Goal: Task Accomplishment & Management: Manage account settings

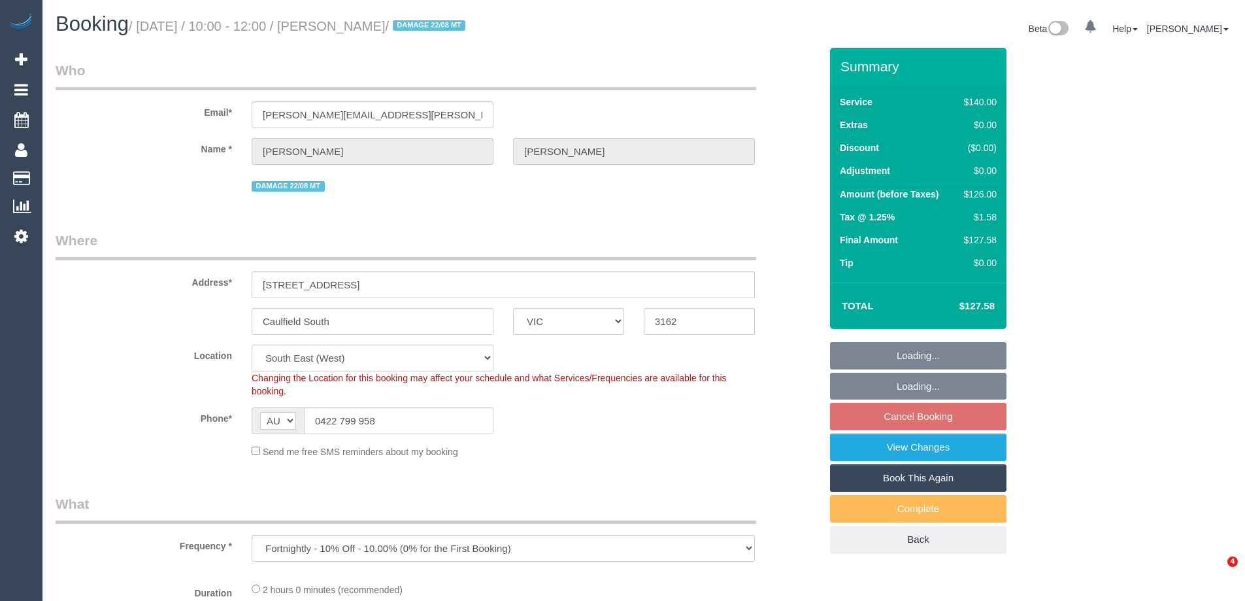
select select "VIC"
select select "object:890"
select select "string:stripe-pm_1QXwfs2GScqysDRVCBdcMq9N"
select select "number:28"
select select "number:14"
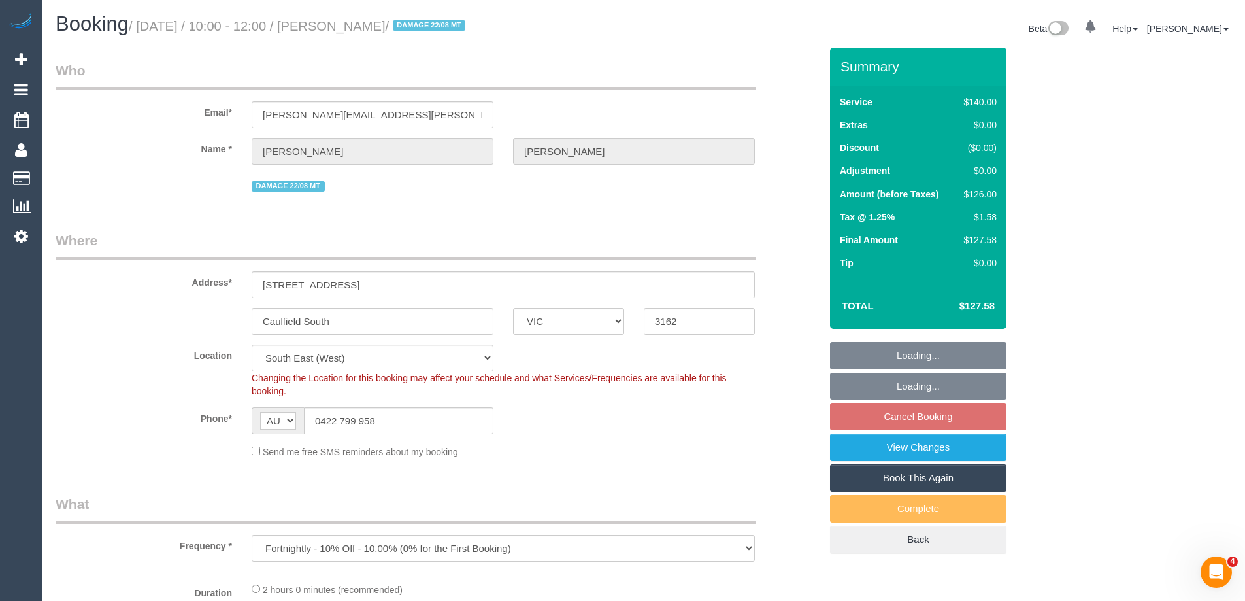
select select "number:19"
select select "number:24"
select select "number:34"
select select "number:11"
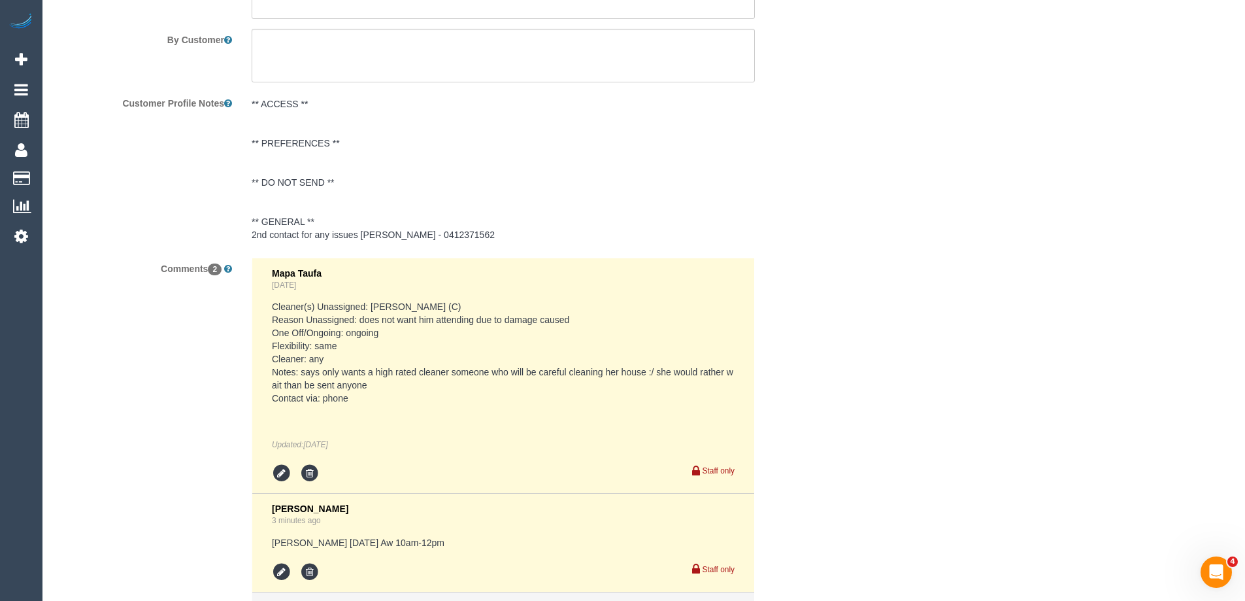
scroll to position [2354, 0]
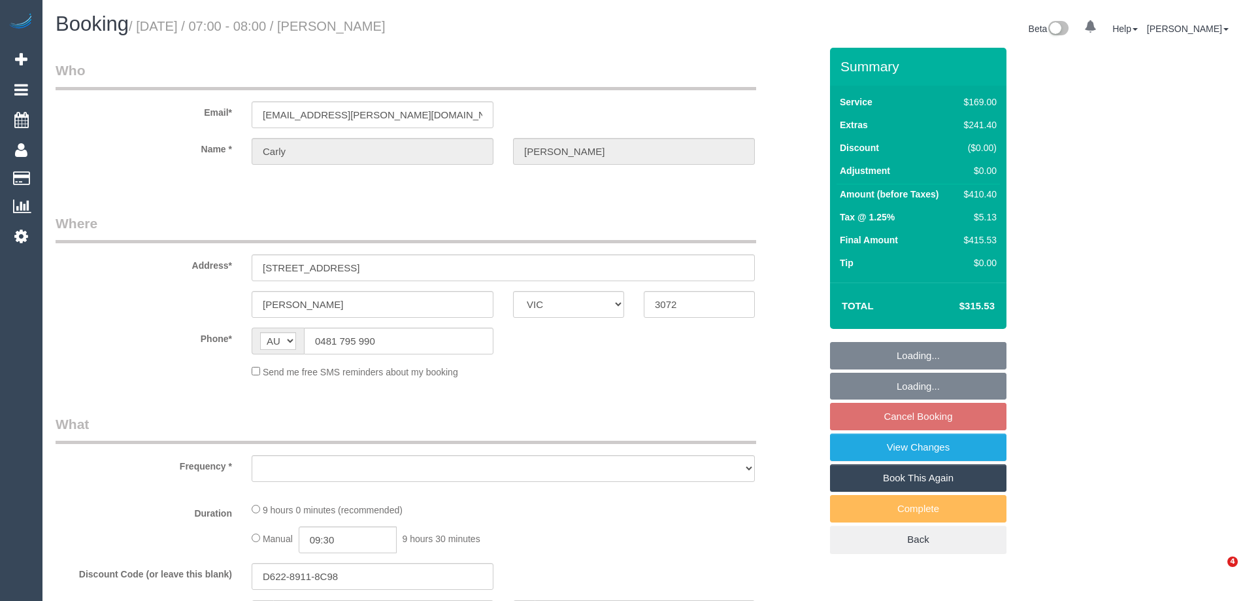
select select "VIC"
select select "object:543"
select select "string:stripe-pm_1PK7Ii2GScqysDRVfAvOWCaP"
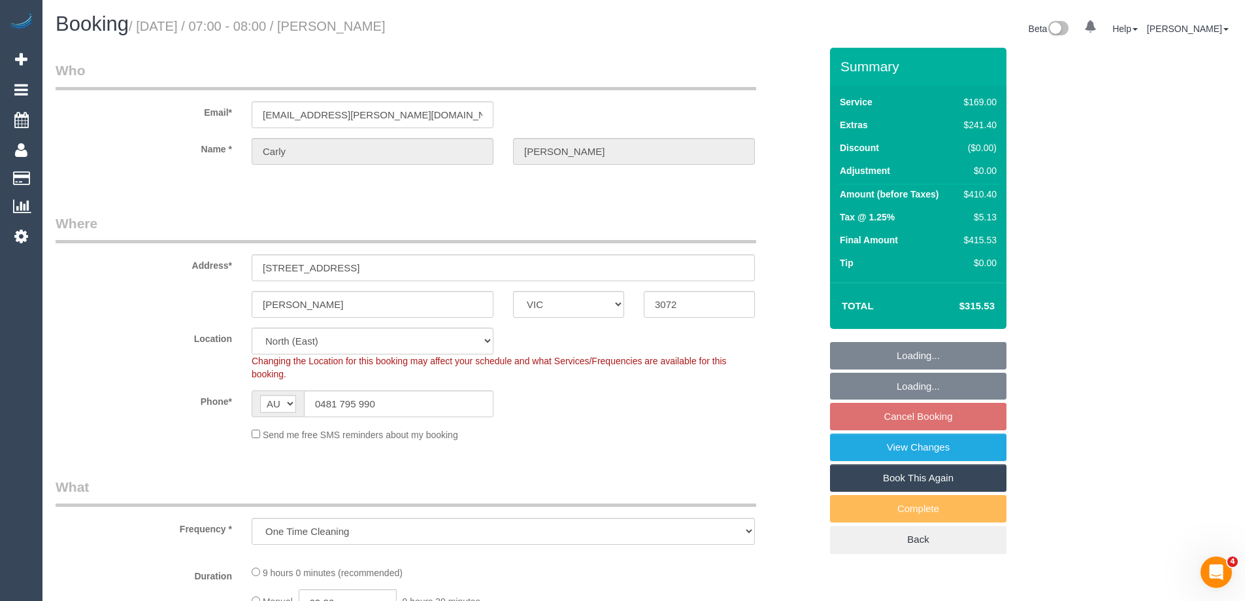
select select "number:28"
select select "number:15"
select select "number:19"
select select "number:25"
select select "number:13"
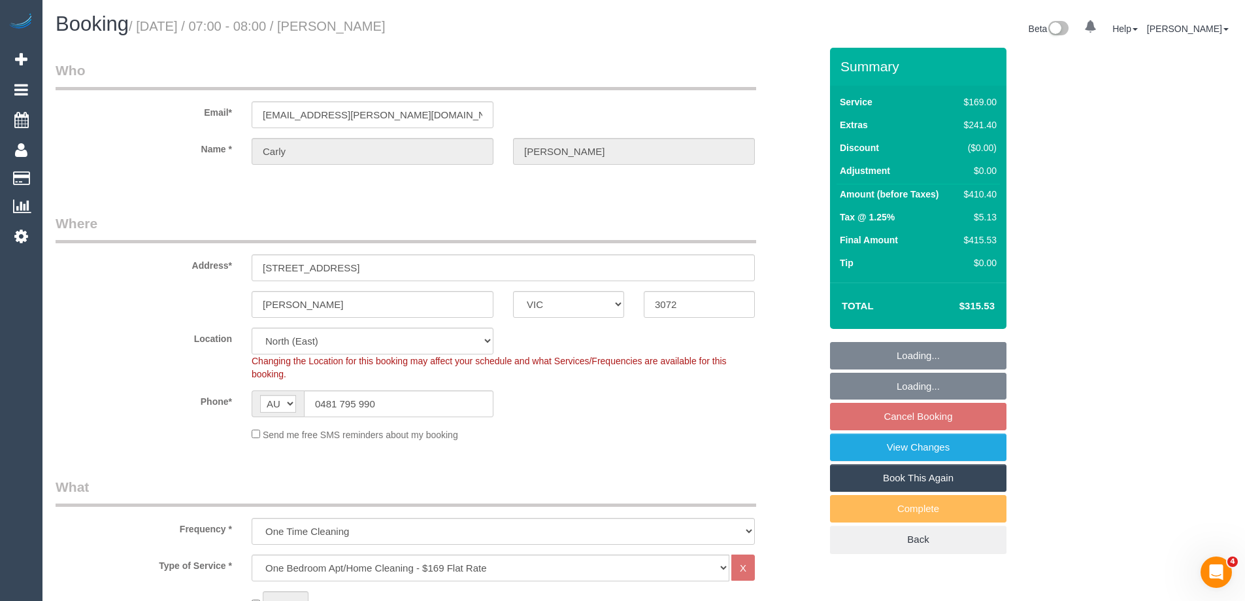
select select "object:1317"
select select "spot1"
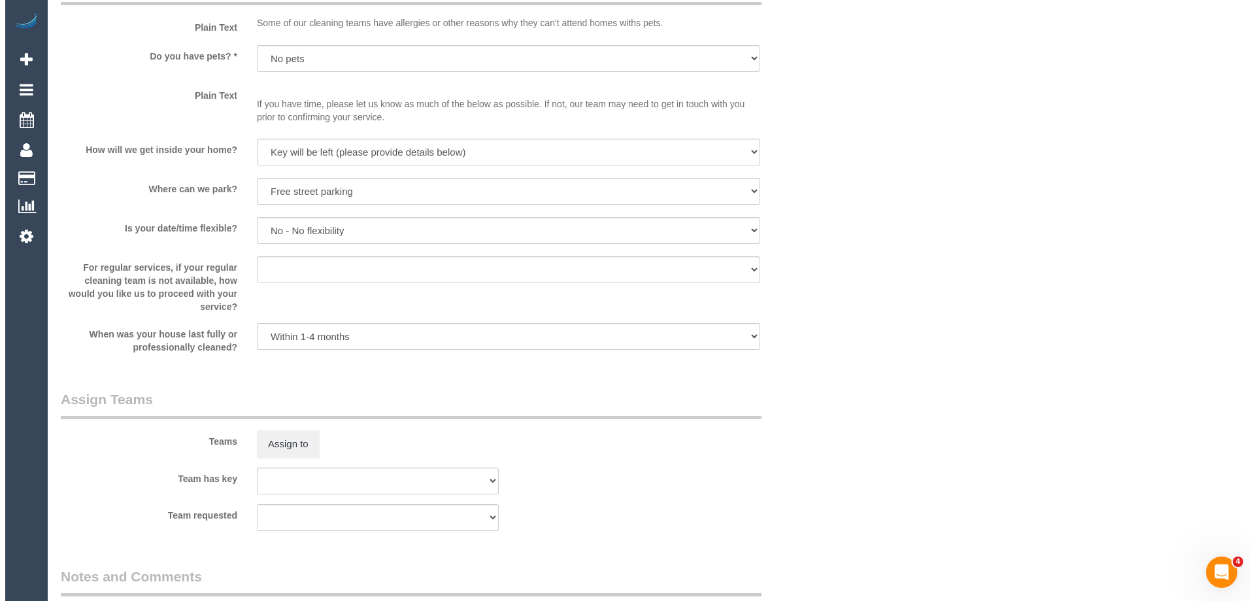
scroll to position [1765, 0]
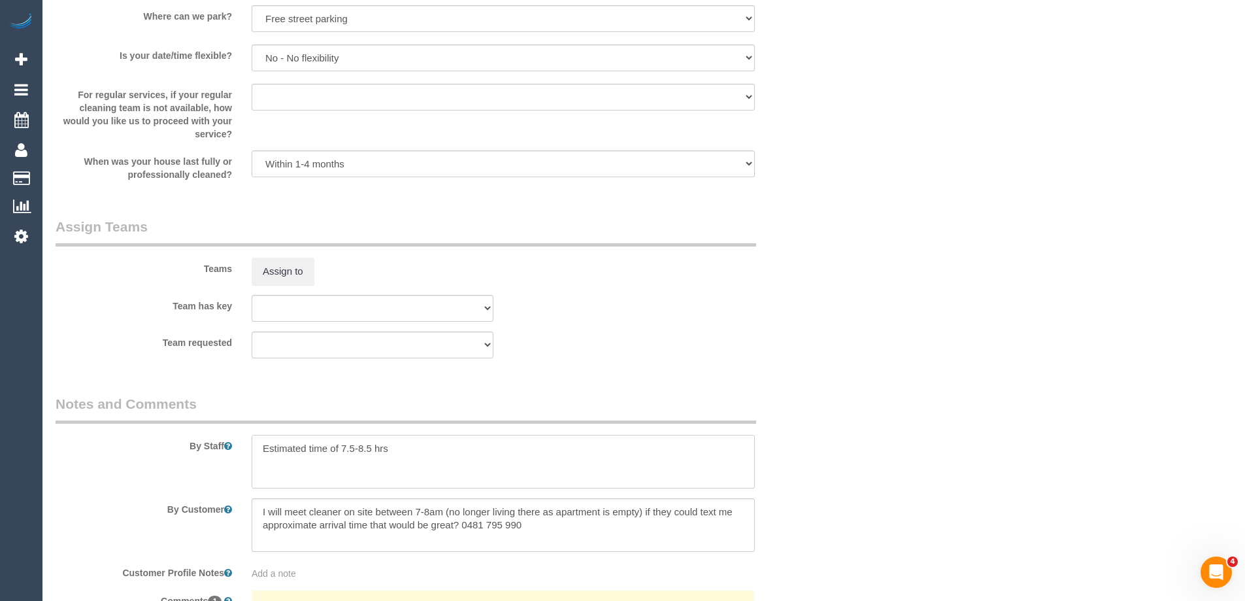
drag, startPoint x: 364, startPoint y: 445, endPoint x: 371, endPoint y: 447, distance: 6.7
click at [364, 445] on textarea at bounding box center [503, 462] width 503 height 54
type textarea "Estimated time of 7.5-9.5 hrs"
click at [279, 273] on button "Assign to" at bounding box center [283, 271] width 63 height 27
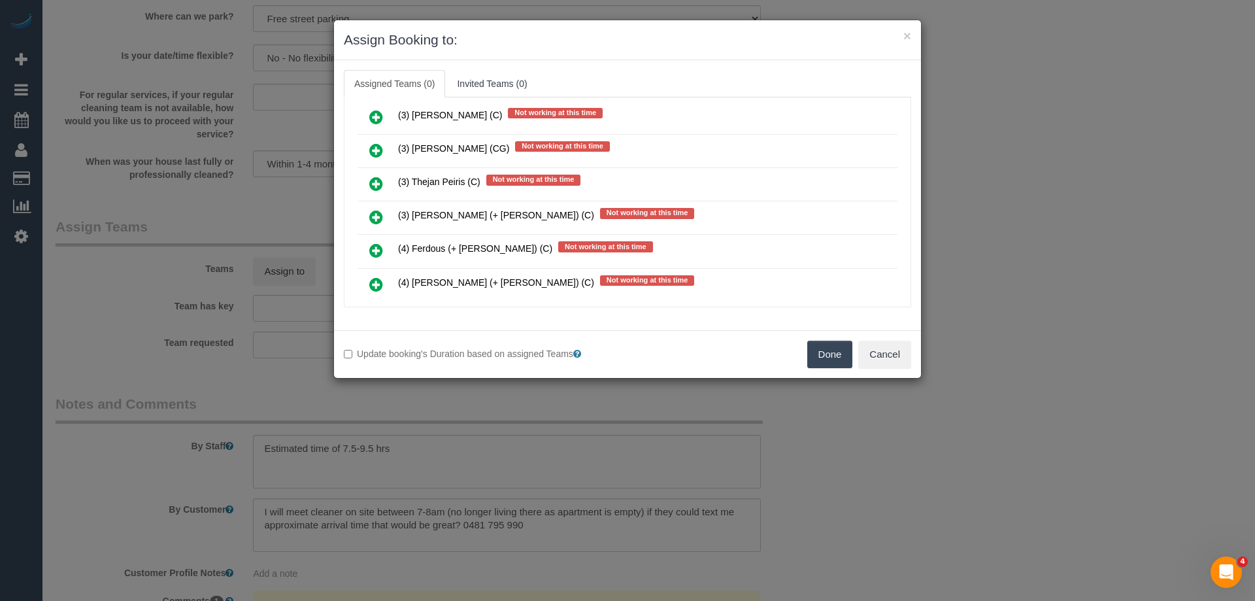
scroll to position [3269, 0]
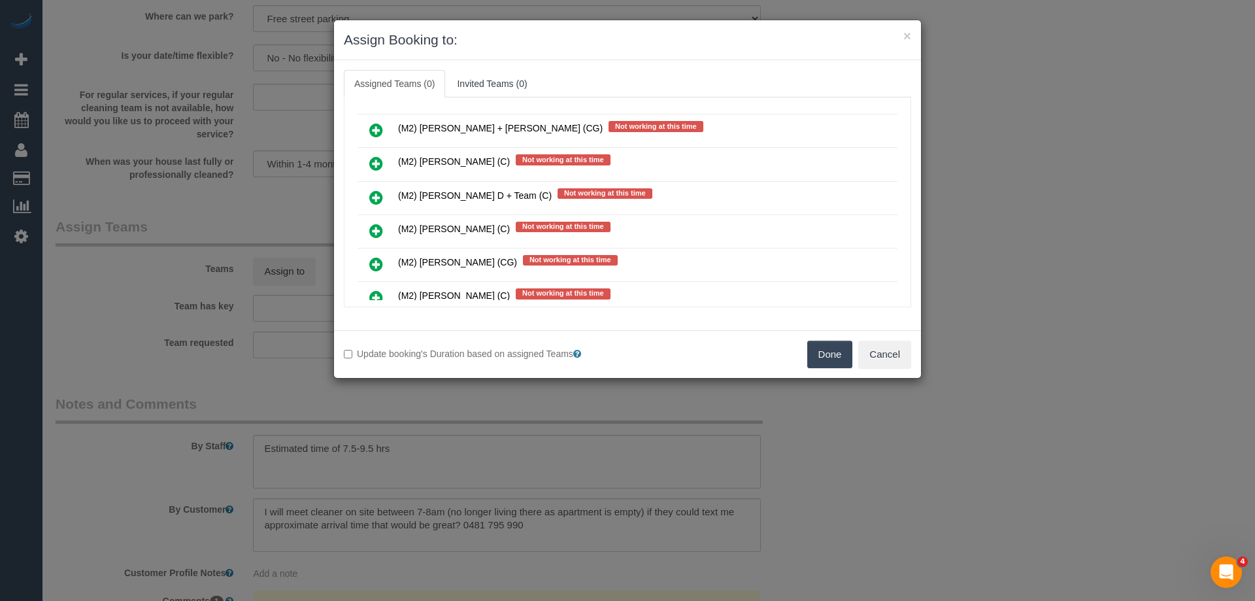
click at [373, 232] on icon at bounding box center [376, 231] width 14 height 16
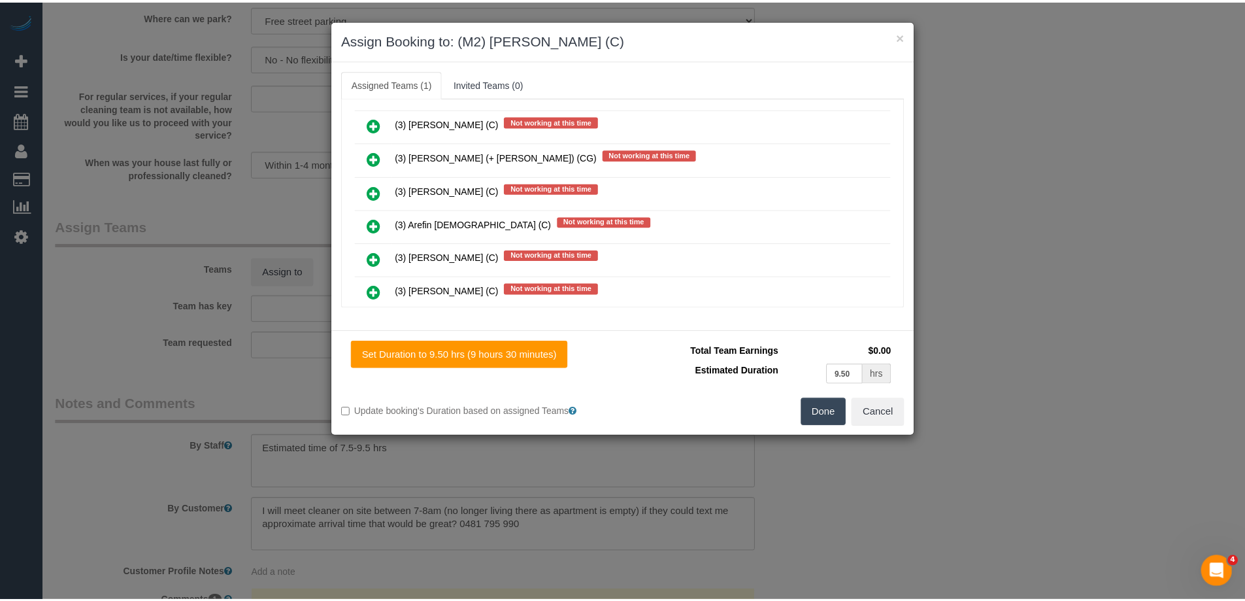
scroll to position [0, 0]
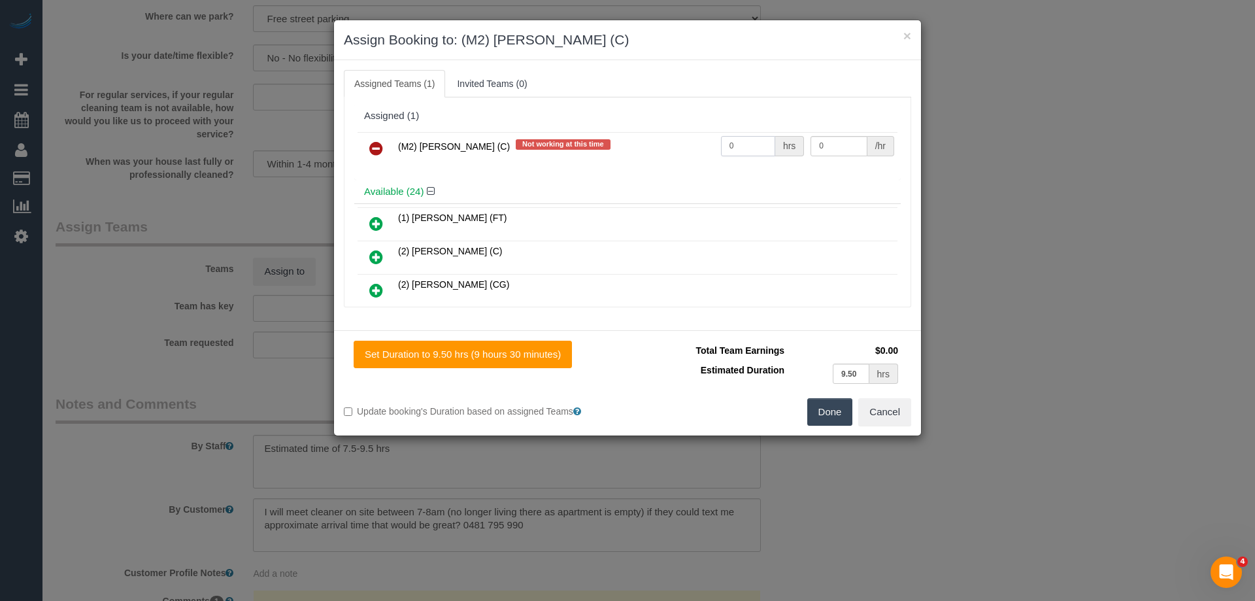
drag, startPoint x: 738, startPoint y: 149, endPoint x: 671, endPoint y: 147, distance: 66.7
click at [671, 147] on tr "(M2) Darshan Gevariya (C) Not working at this time 0 hrs 0 /hr" at bounding box center [628, 148] width 540 height 33
type input "1"
drag, startPoint x: 790, startPoint y: 143, endPoint x: 756, endPoint y: 141, distance: 33.4
click at [756, 141] on tr "(M2) Darshan Gevariya (C) Not working at this time 1 hrs 0 /hr" at bounding box center [628, 148] width 540 height 33
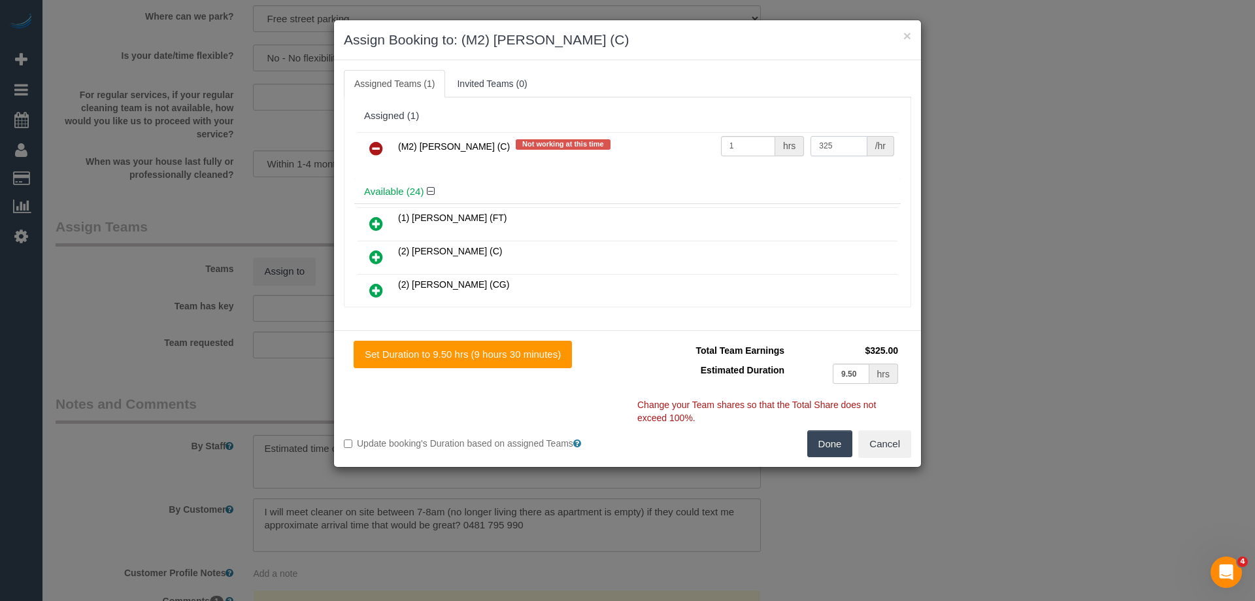
type input "325"
click at [829, 442] on button "Done" at bounding box center [830, 443] width 46 height 27
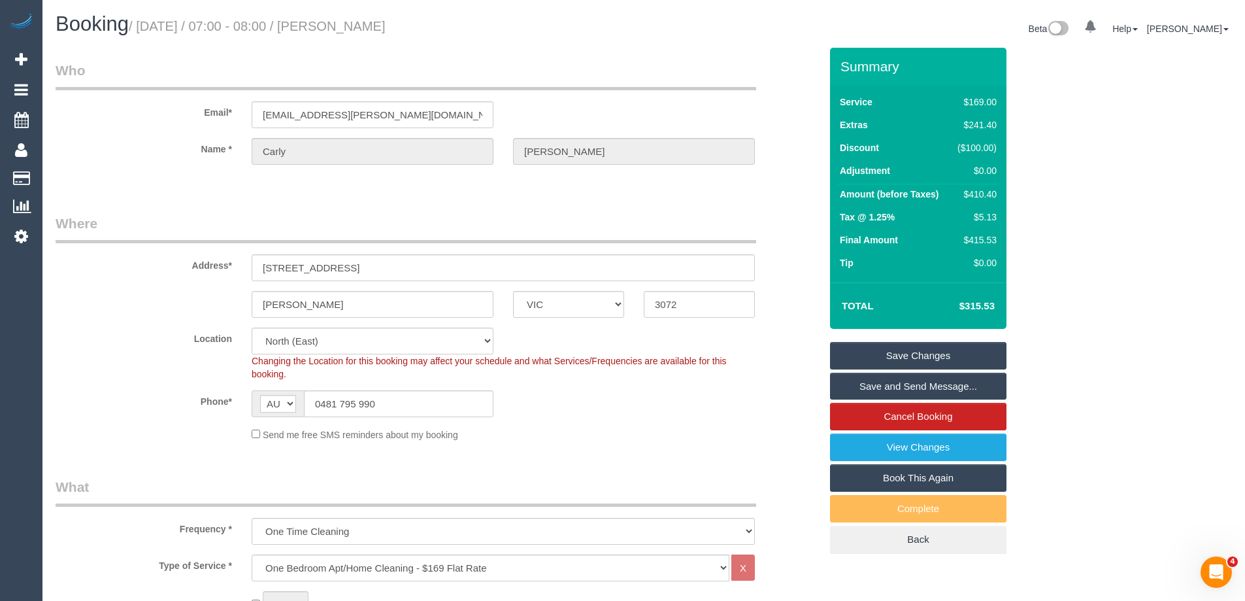
drag, startPoint x: 477, startPoint y: 25, endPoint x: 362, endPoint y: 33, distance: 114.7
click at [362, 33] on h1 "Booking / September 04, 2025 / 07:00 - 08:00 / Carly Hammersley" at bounding box center [345, 24] width 579 height 22
copy small "Carly Hammersley"
click at [858, 376] on link "Save and Send Message..." at bounding box center [918, 386] width 177 height 27
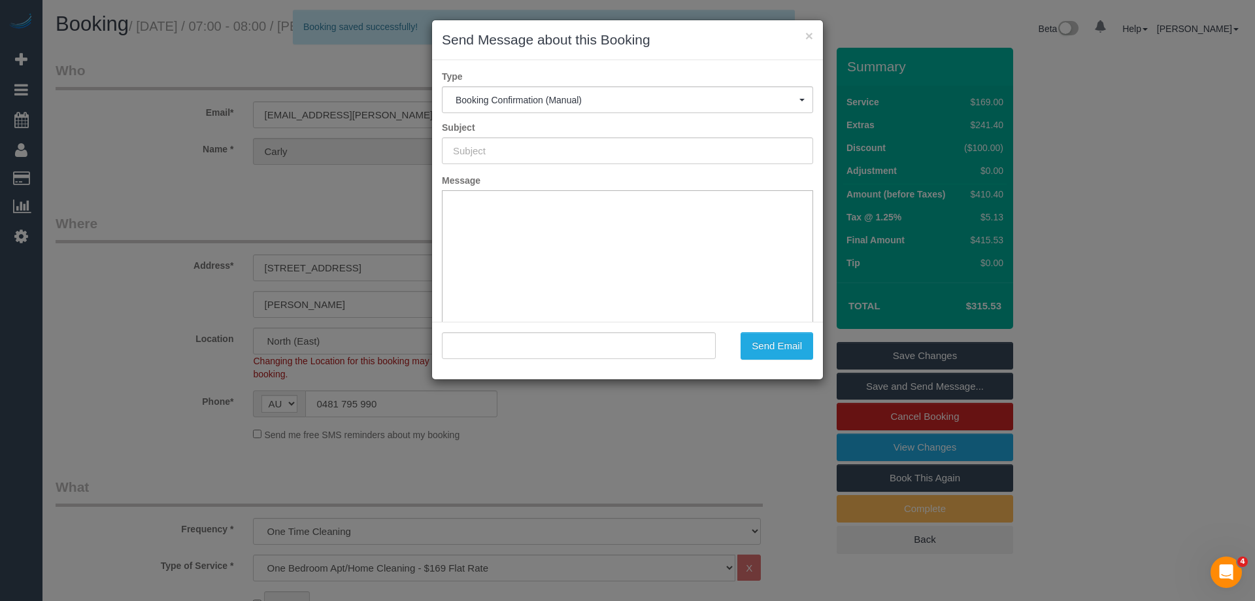
type input "Booking Confirmed"
type input ""Carly Hammersley" <carly.hammersley@gmail.com>"
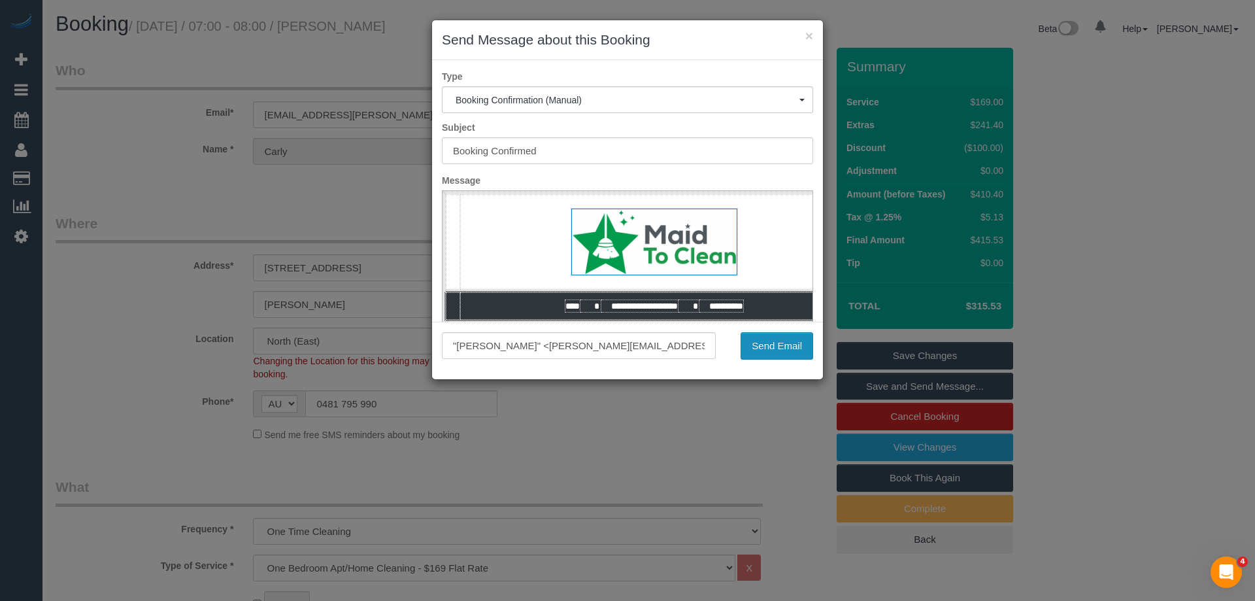
click at [781, 337] on button "Send Email" at bounding box center [777, 345] width 73 height 27
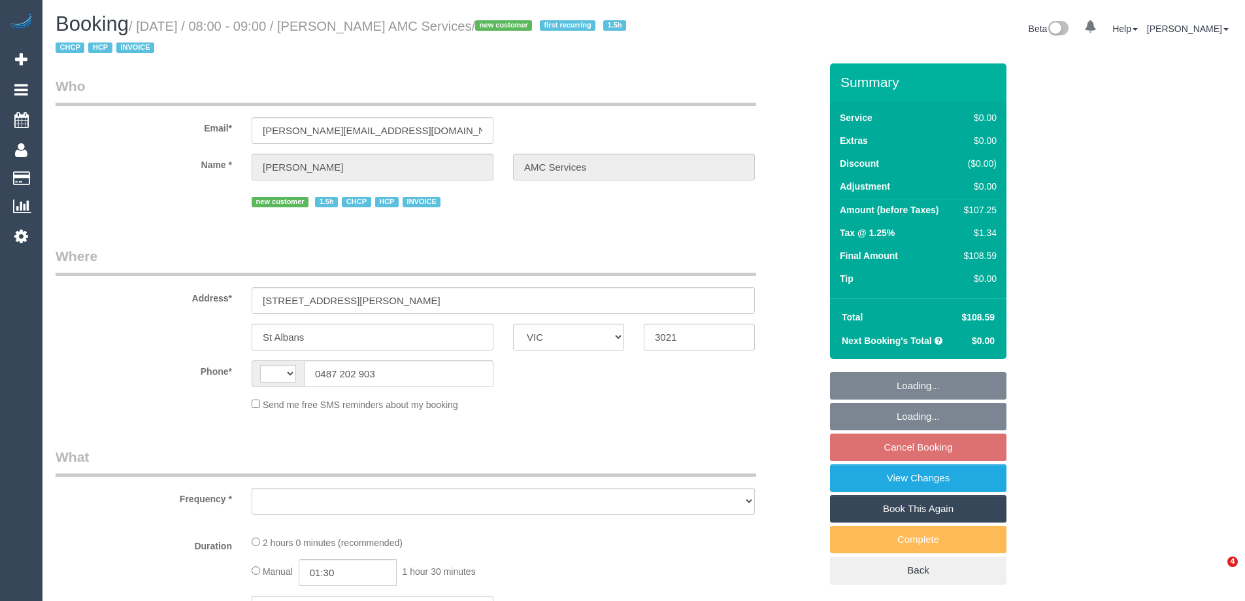
select select "VIC"
select select "number:28"
select select "number:14"
select select "number:19"
select select "number:25"
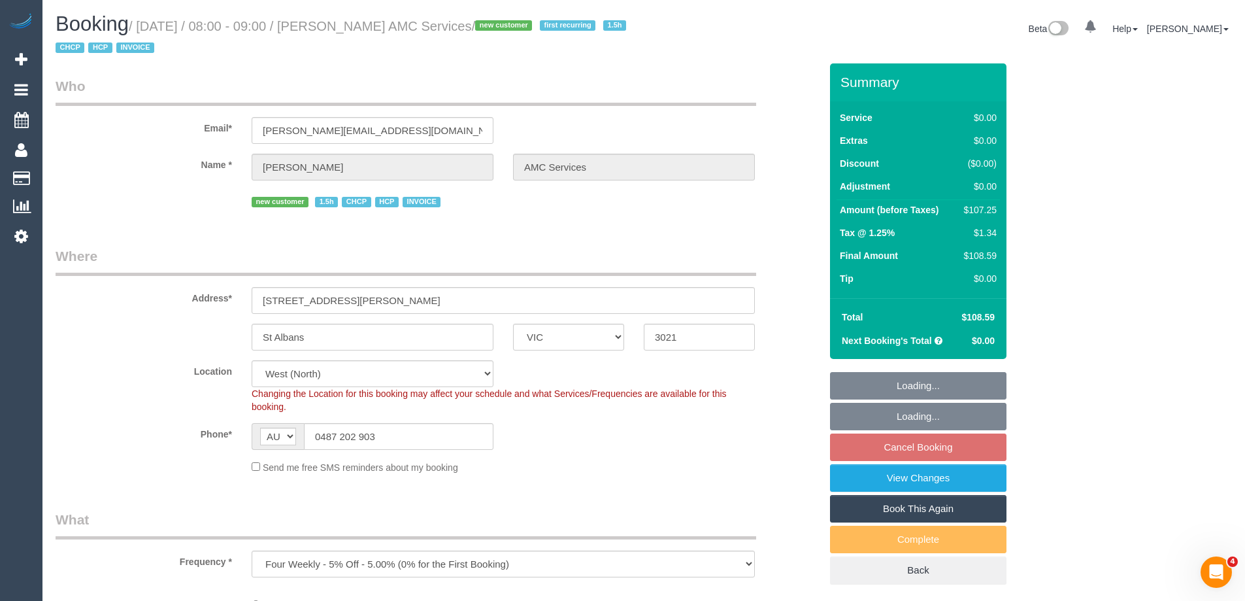
select select "string:AU"
select select "object:1256"
select select "120"
select select "object:1394"
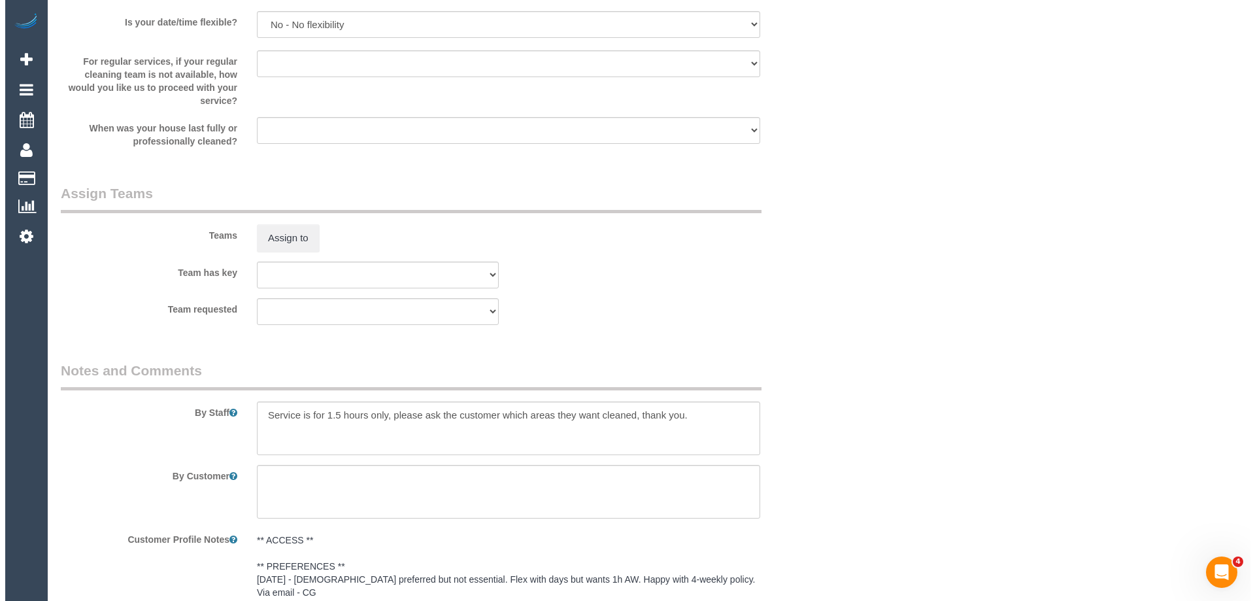
scroll to position [1700, 0]
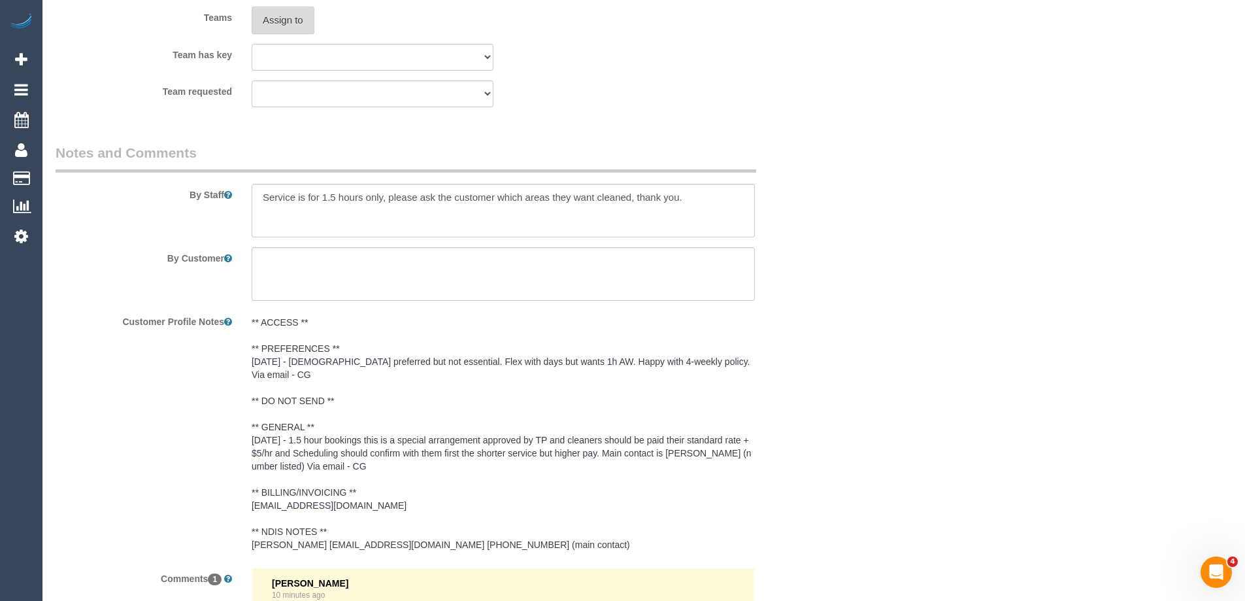
click at [288, 22] on button "Assign to" at bounding box center [283, 20] width 63 height 27
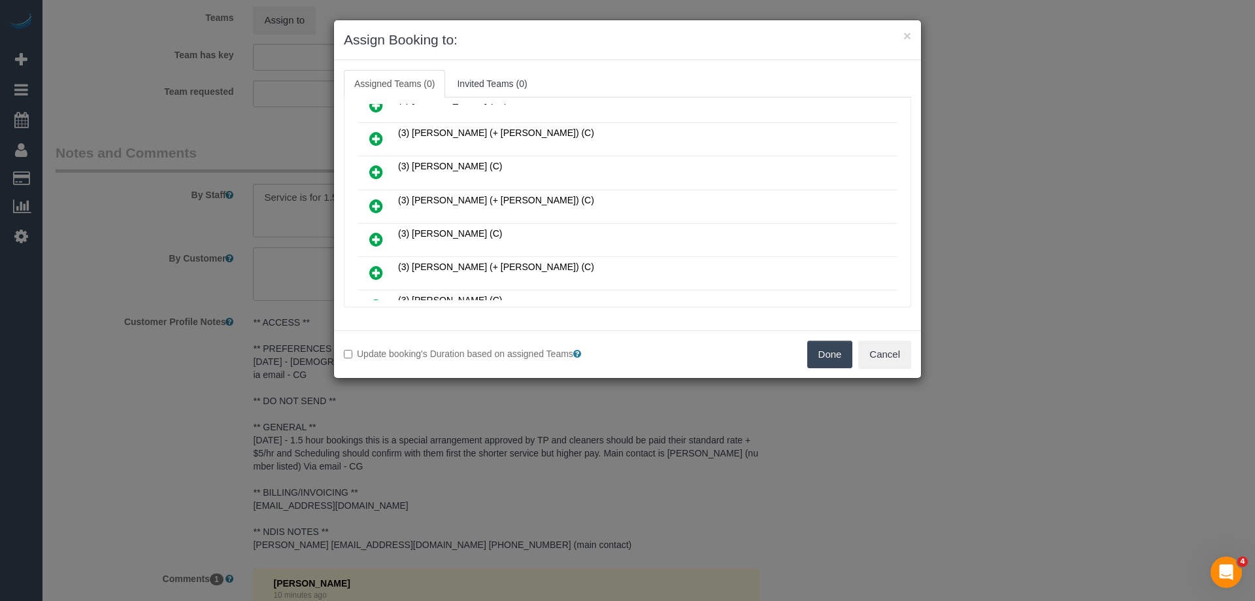
click at [377, 161] on link at bounding box center [376, 173] width 31 height 26
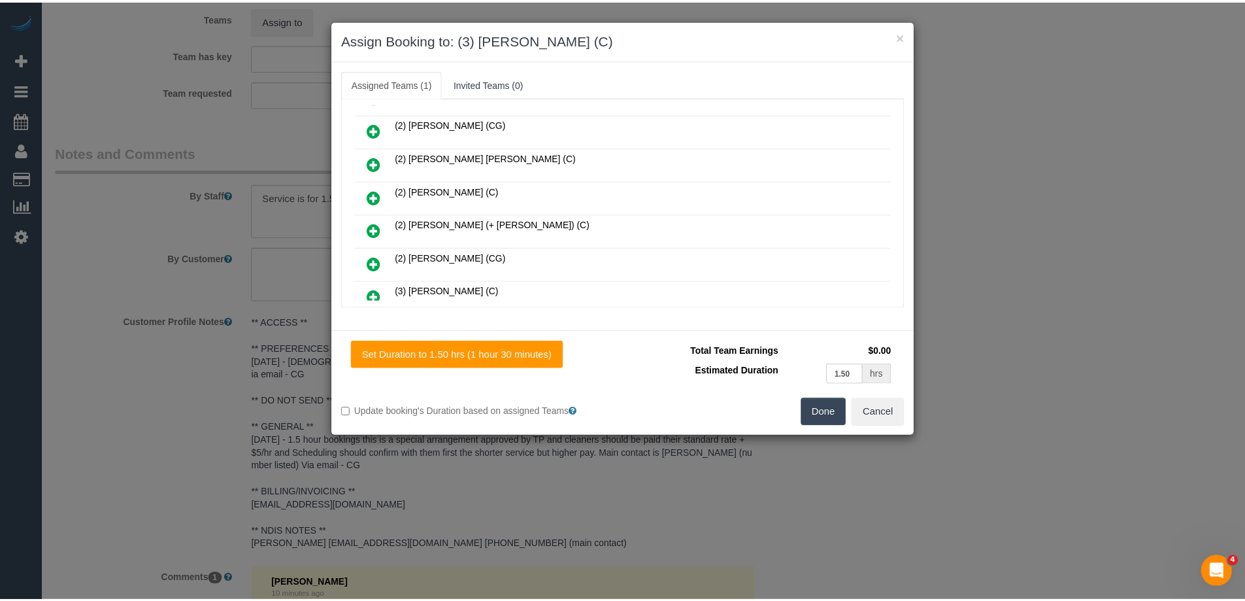
scroll to position [0, 0]
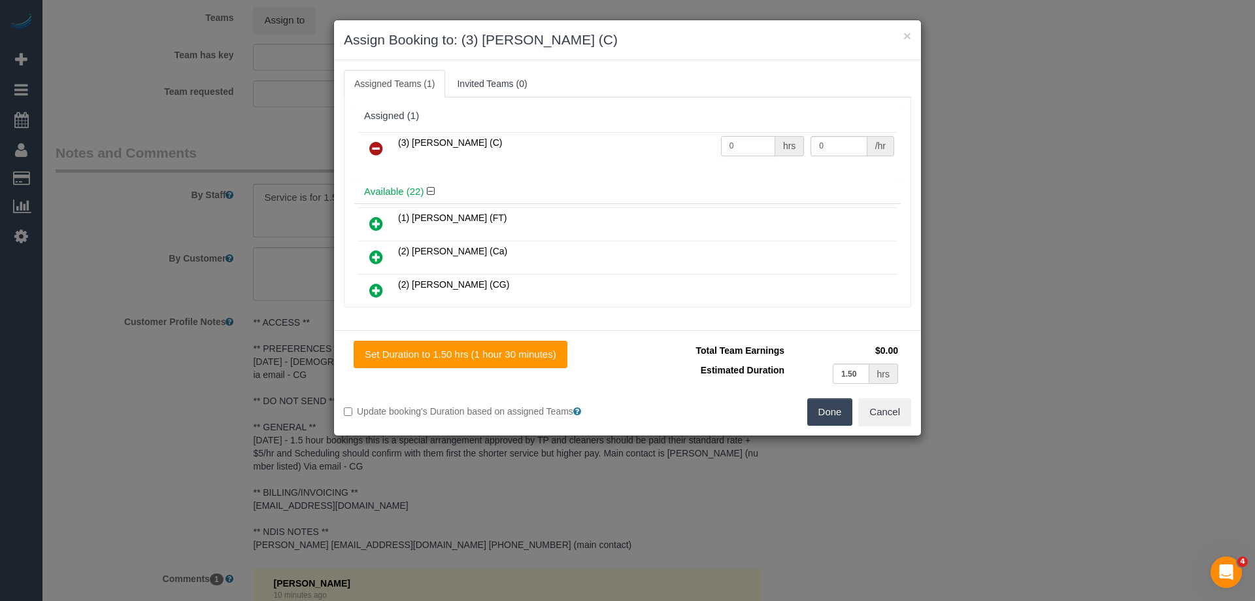
drag, startPoint x: 738, startPoint y: 146, endPoint x: 668, endPoint y: 140, distance: 70.9
click at [681, 142] on tr "(3) Murat Karaman (C) 0 hrs 0 /hr" at bounding box center [628, 148] width 540 height 33
type input "1.5"
drag, startPoint x: 835, startPoint y: 145, endPoint x: 711, endPoint y: 133, distance: 124.8
click at [723, 135] on tr "(3) Murat Karaman (C) 1.5 hrs 0 /hr" at bounding box center [628, 148] width 540 height 33
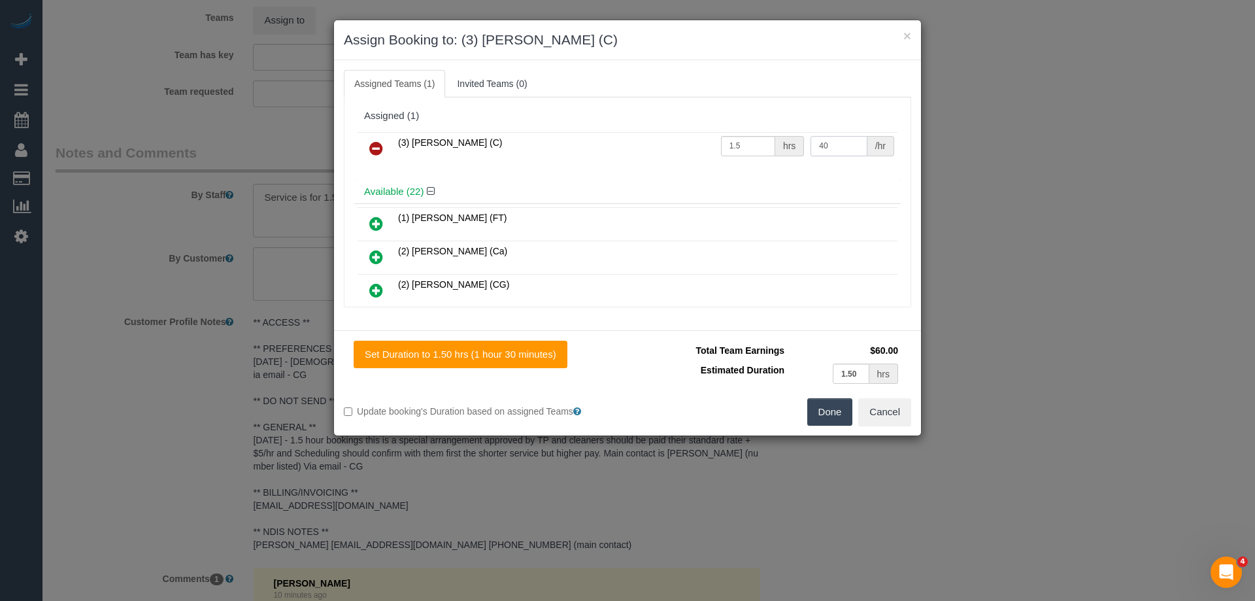
type input "40"
drag, startPoint x: 829, startPoint y: 417, endPoint x: 829, endPoint y: 407, distance: 9.8
click at [829, 414] on button "Done" at bounding box center [830, 411] width 46 height 27
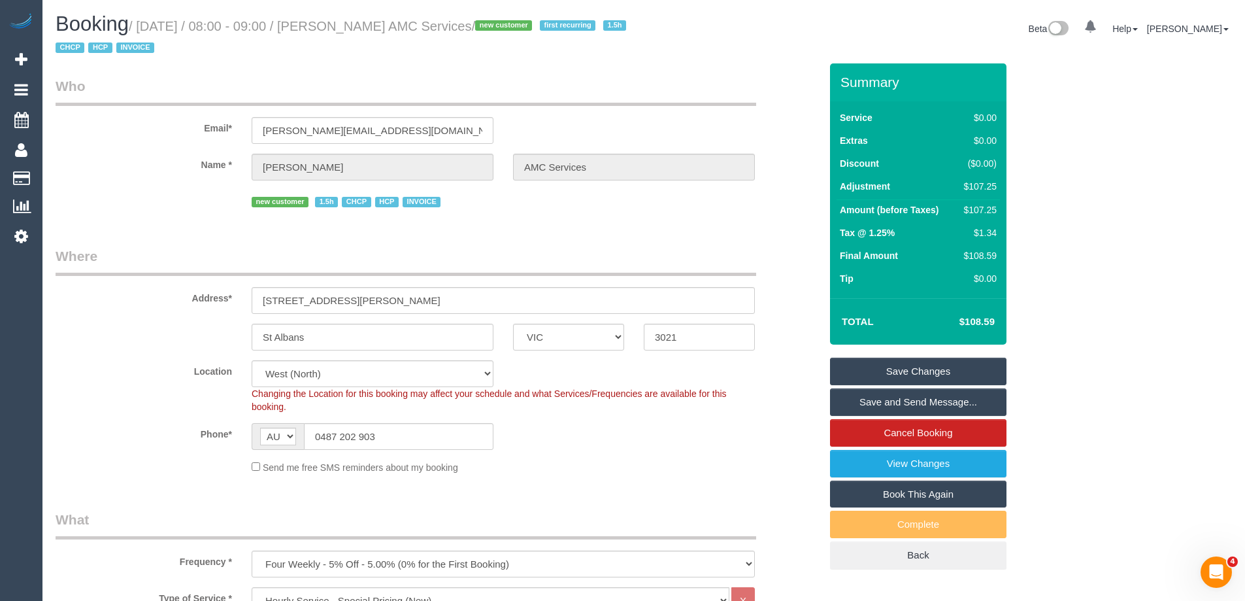
drag, startPoint x: 582, startPoint y: 25, endPoint x: 364, endPoint y: 18, distance: 218.5
click at [364, 18] on h1 "Booking / September 08, 2025 / 08:00 - 09:00 / Joseph MONTEBELLO AMC Services /…" at bounding box center [345, 35] width 579 height 44
copy small "Joseph MONTEBELLO AMC Services"
click at [882, 398] on link "Save and Send Message..." at bounding box center [918, 401] width 177 height 27
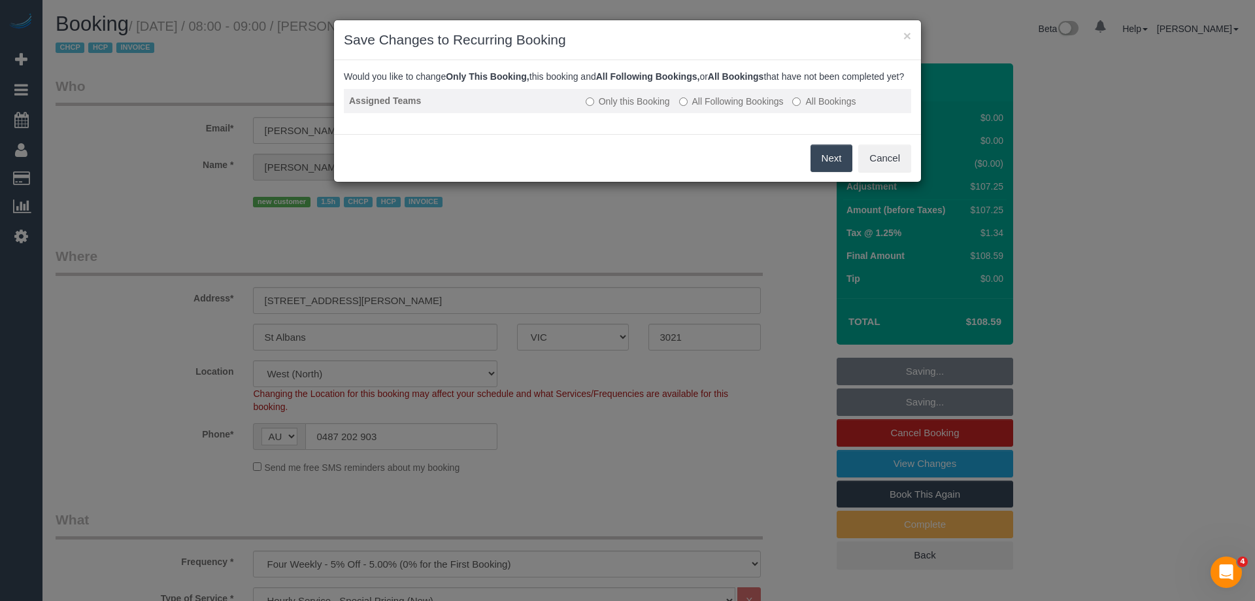
click at [702, 108] on label "All Following Bookings" at bounding box center [731, 101] width 105 height 13
click at [832, 172] on button "Save" at bounding box center [830, 157] width 44 height 27
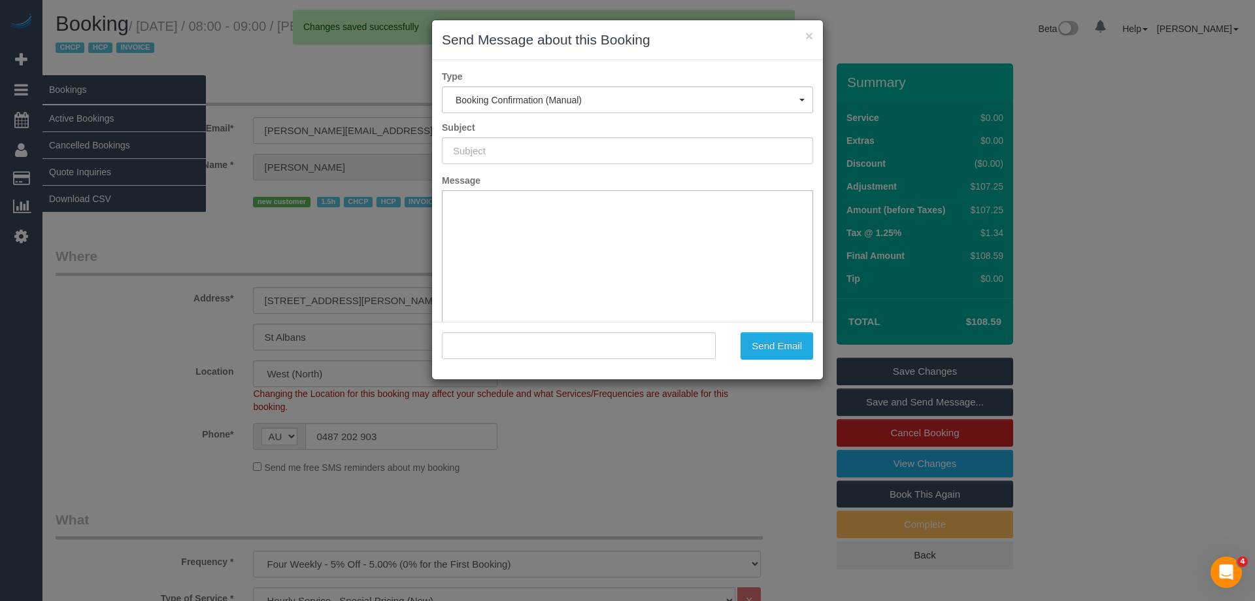
type input "Booking Confirmed"
type input ""Joseph MONTEBELLO AMC Services" <joseph.amcservices@fake.com>"
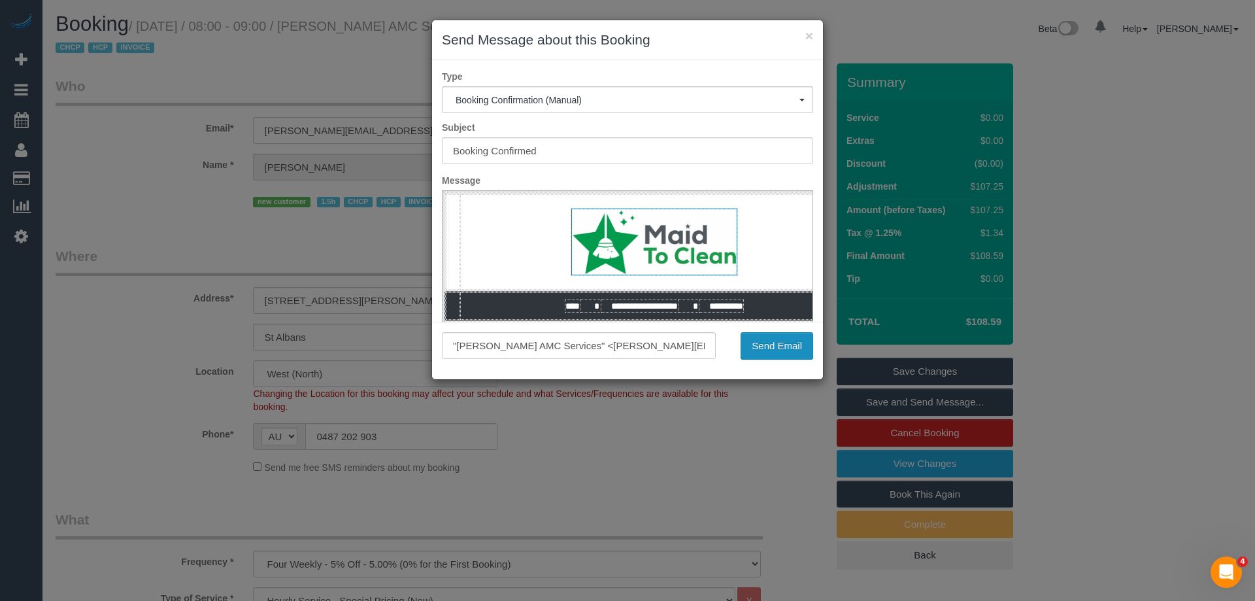
click at [783, 341] on button "Send Email" at bounding box center [777, 345] width 73 height 27
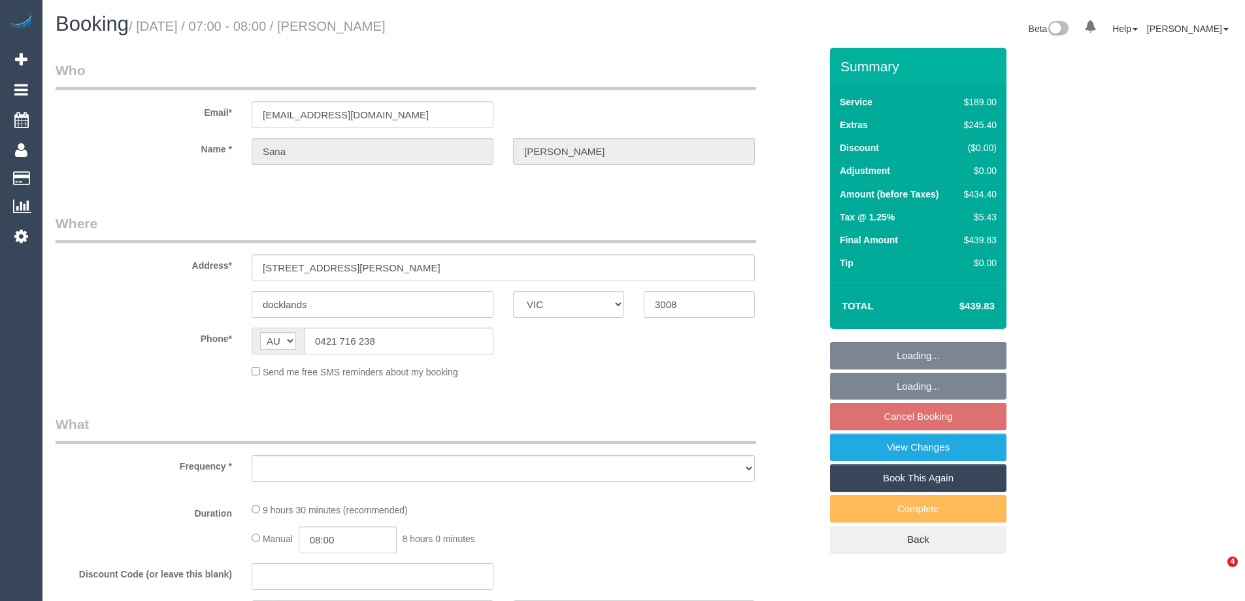
select select "VIC"
select select "string:stripe-pm_1RWRIn2GScqysDRVuHcR9ilF"
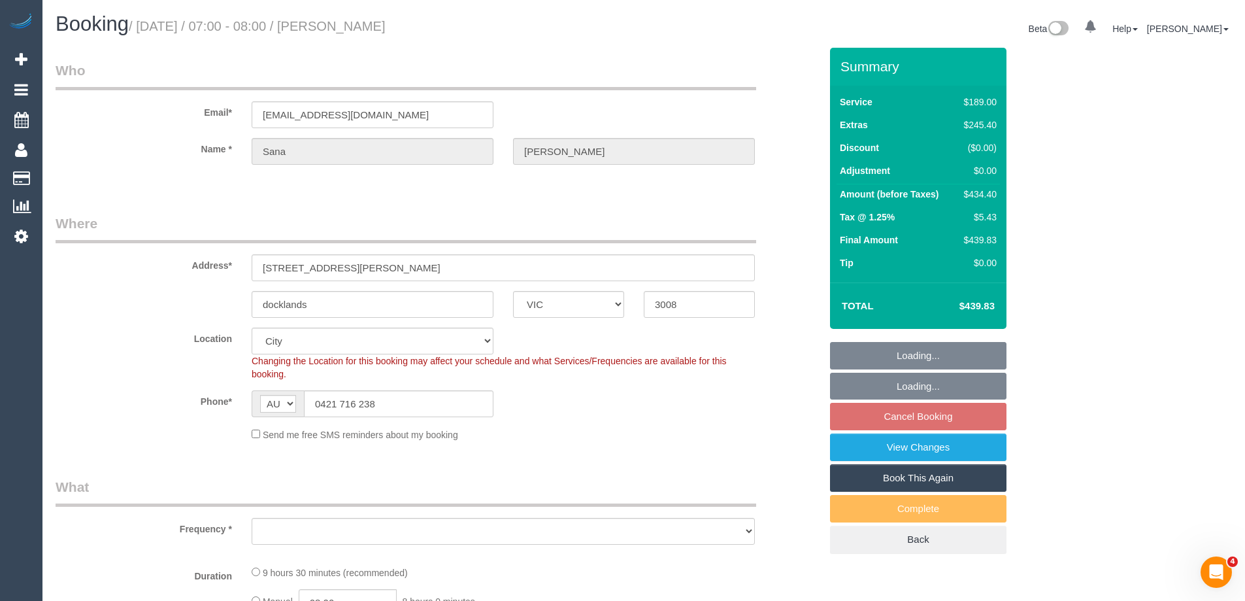
select select "object:1084"
select select "spot1"
select select "number:28"
select select "number:14"
select select "number:19"
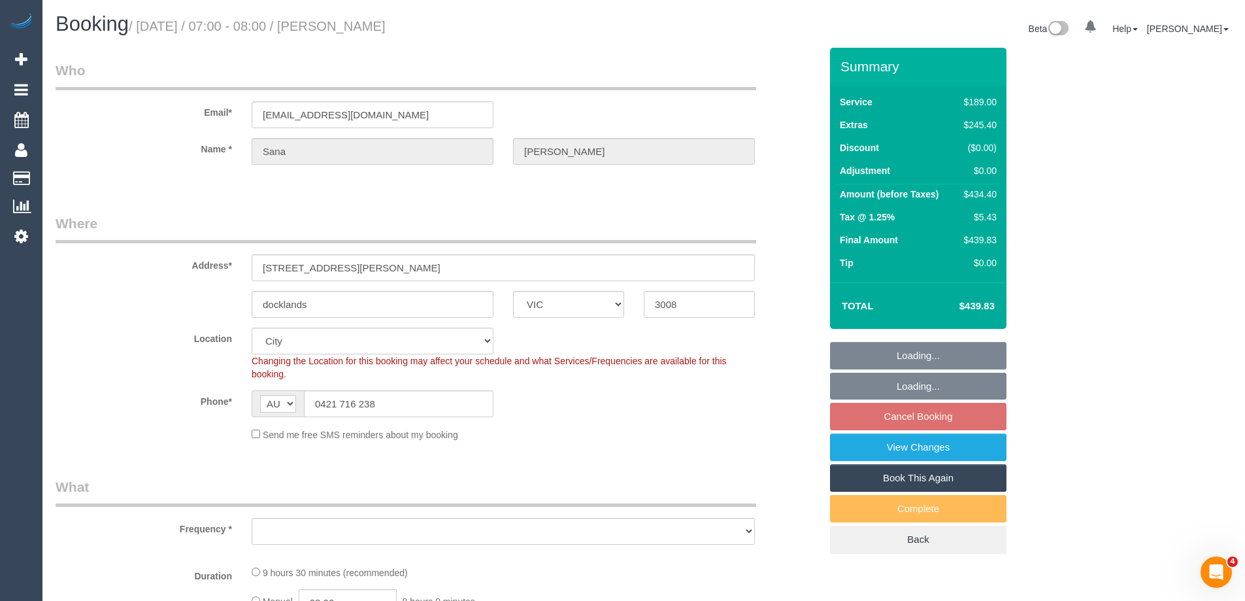
select select "number:25"
select select "number:13"
select select "object:1190"
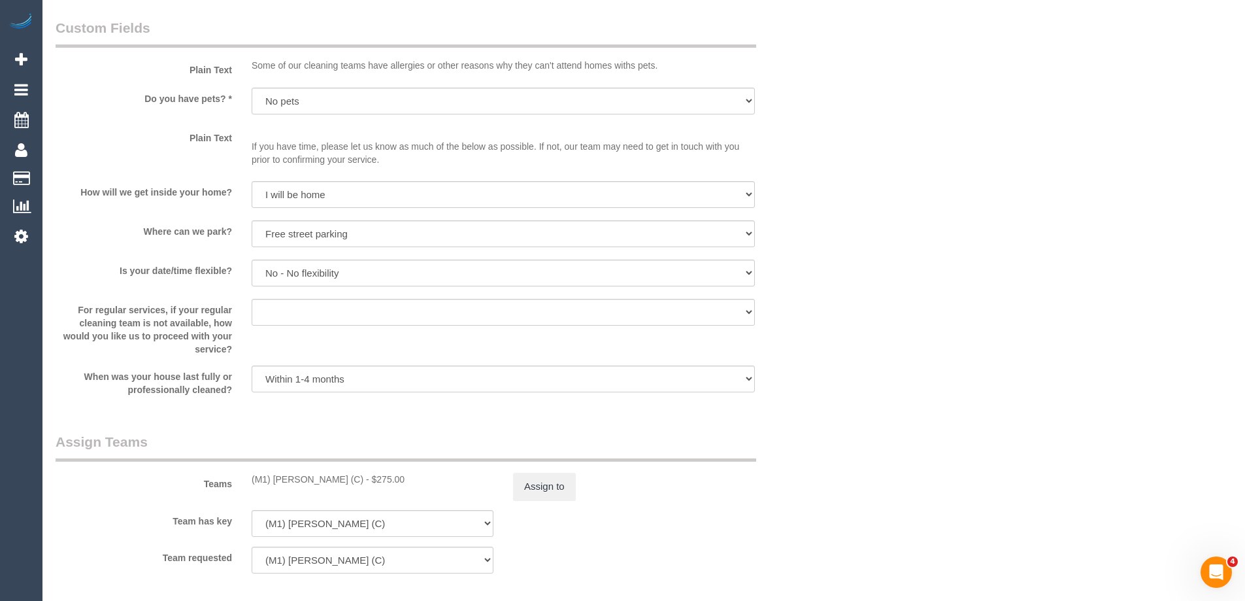
scroll to position [1700, 0]
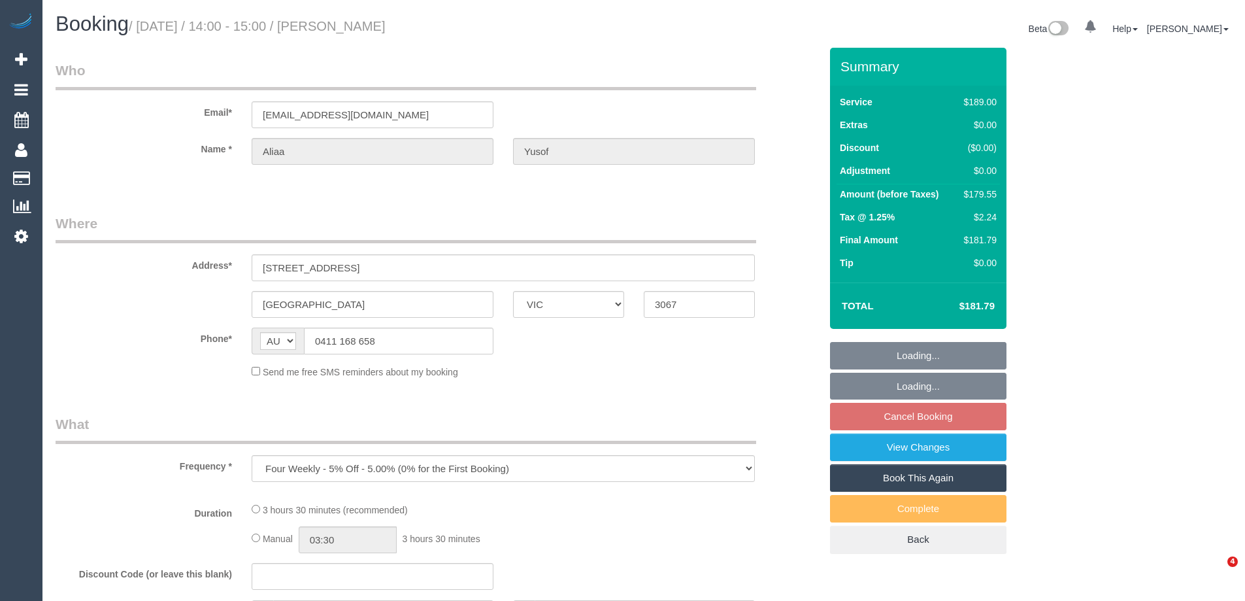
select select "VIC"
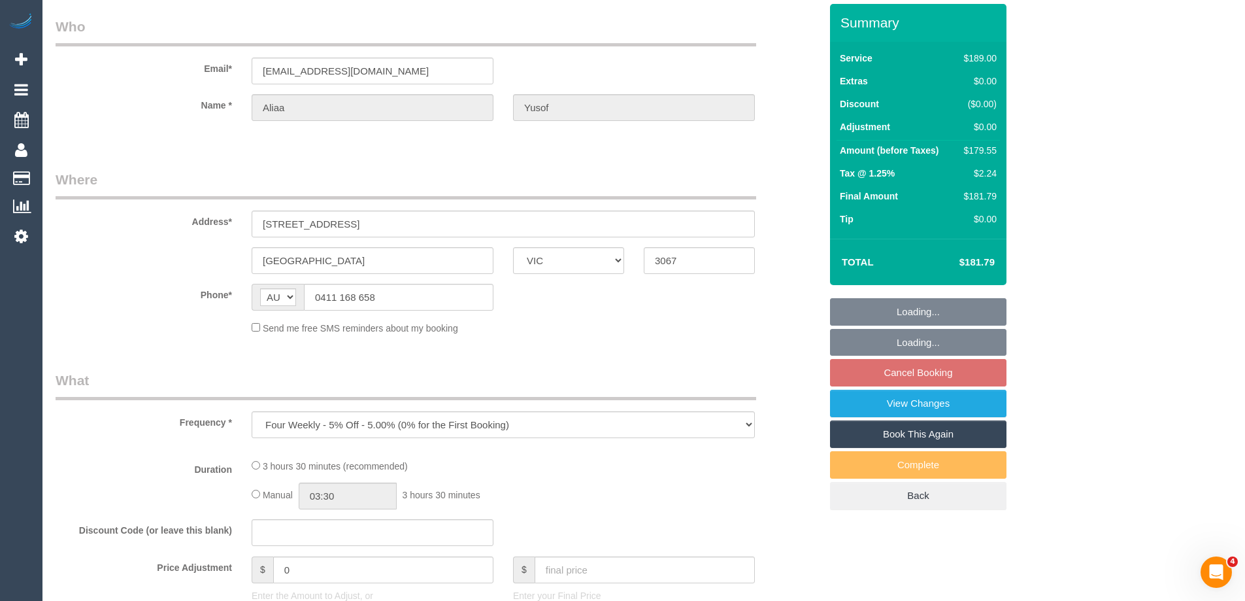
select select "string:stripe-pm_1QOTNe2GScqysDRVzEQGplGH"
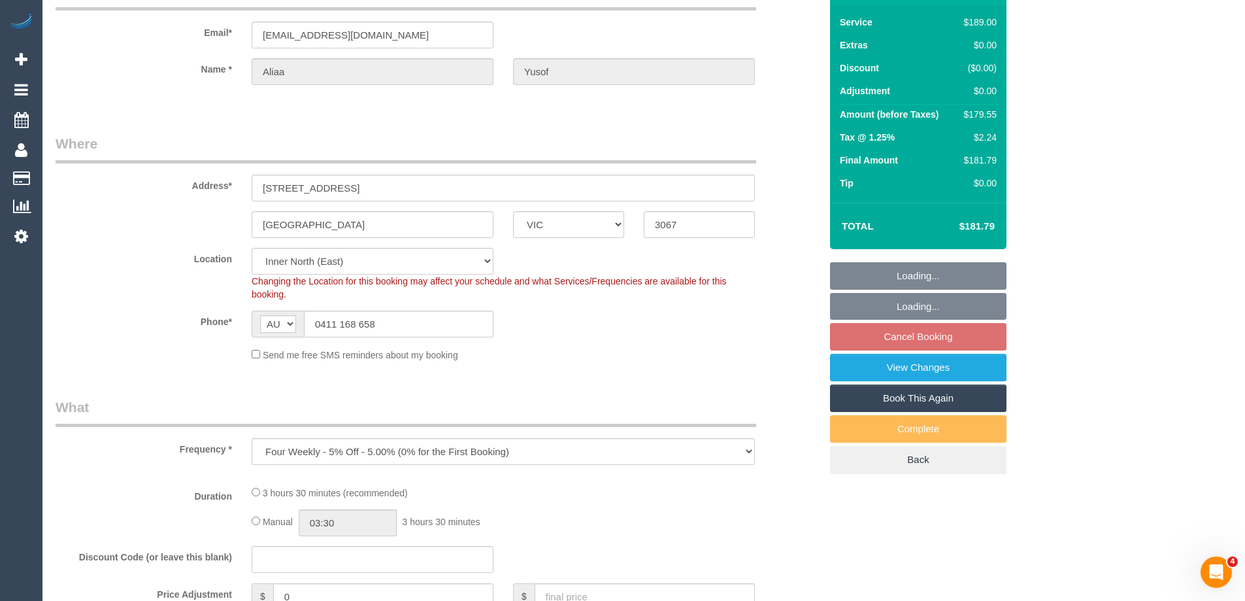
select select "object:539"
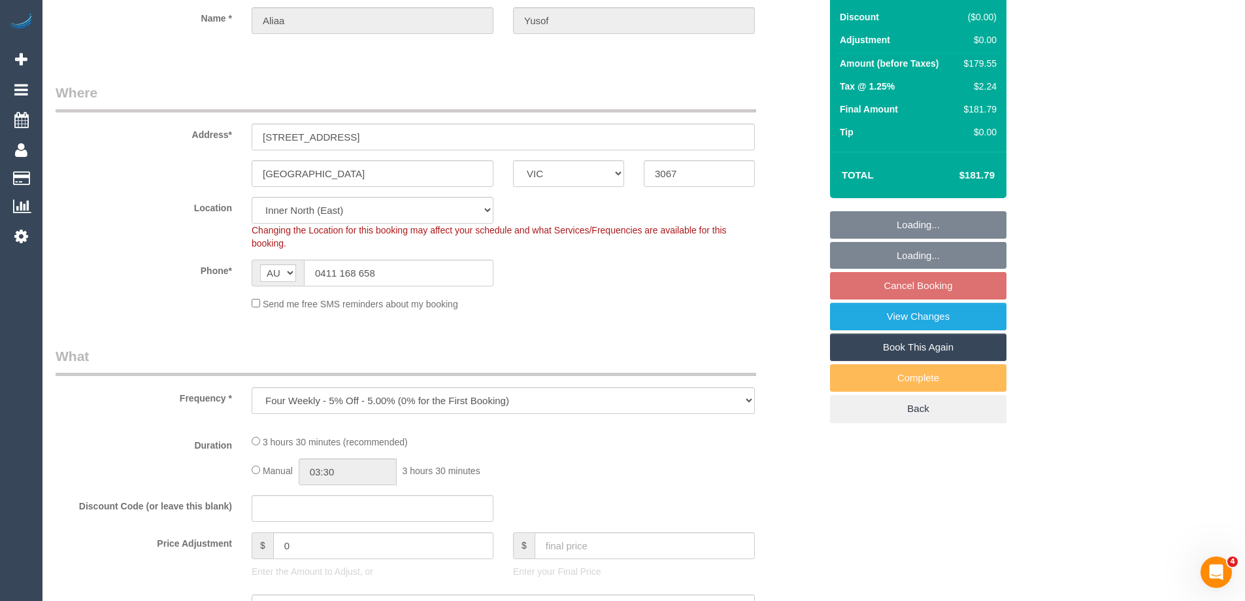
select select "number:29"
select select "number:14"
select select "number:21"
select select "number:22"
select select "number:34"
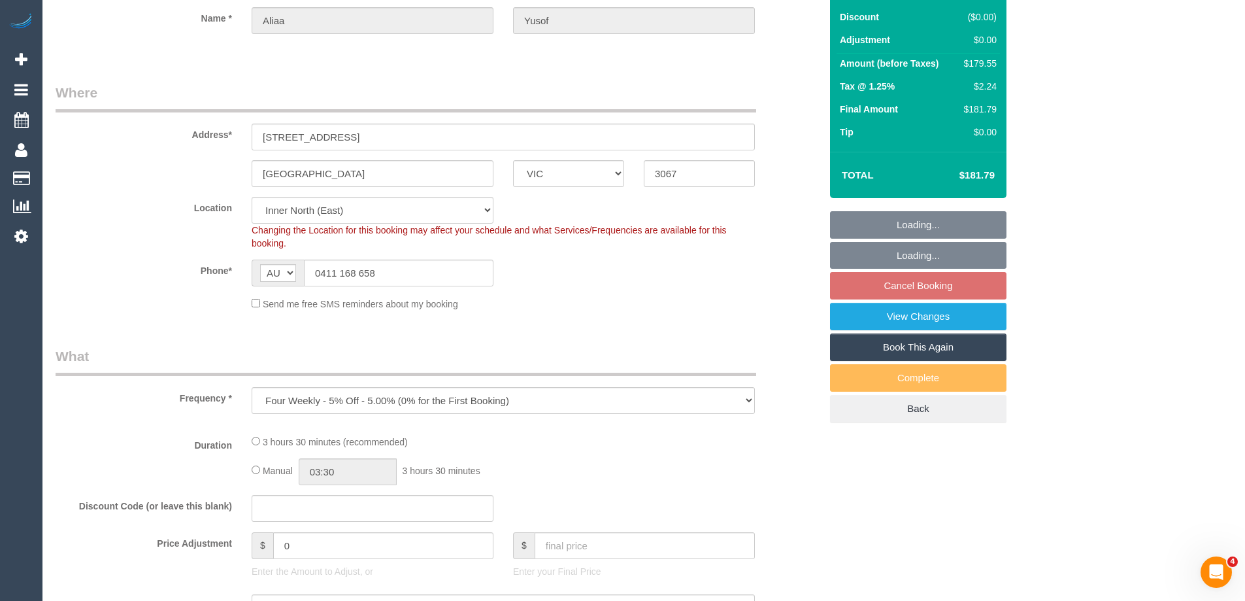
select select "number:26"
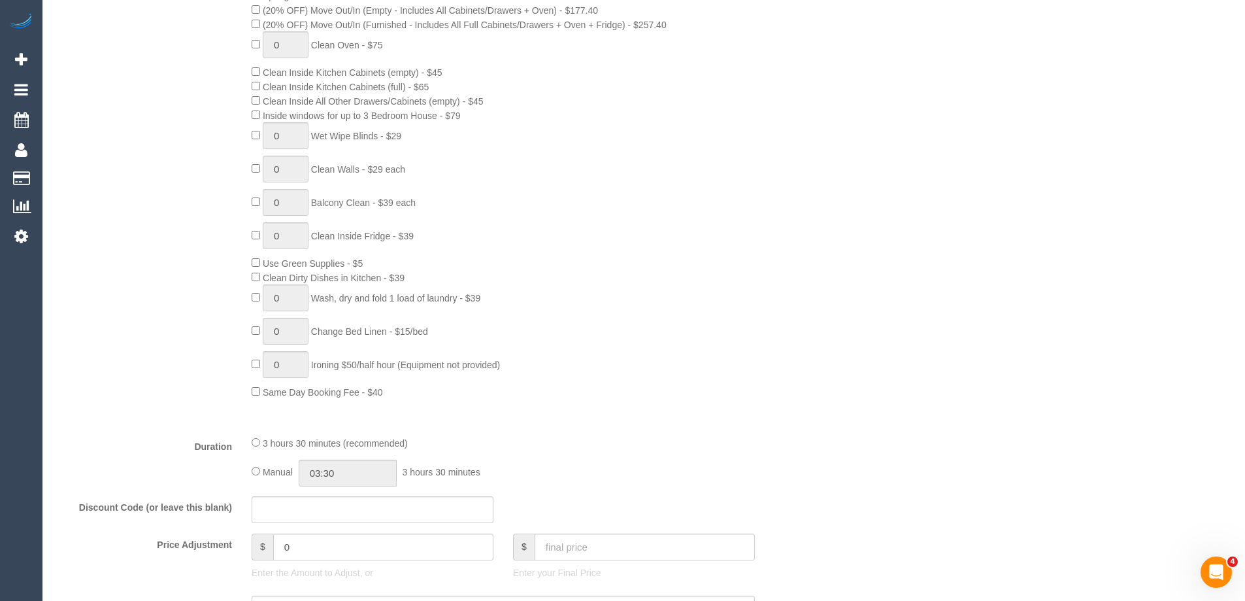
scroll to position [785, 0]
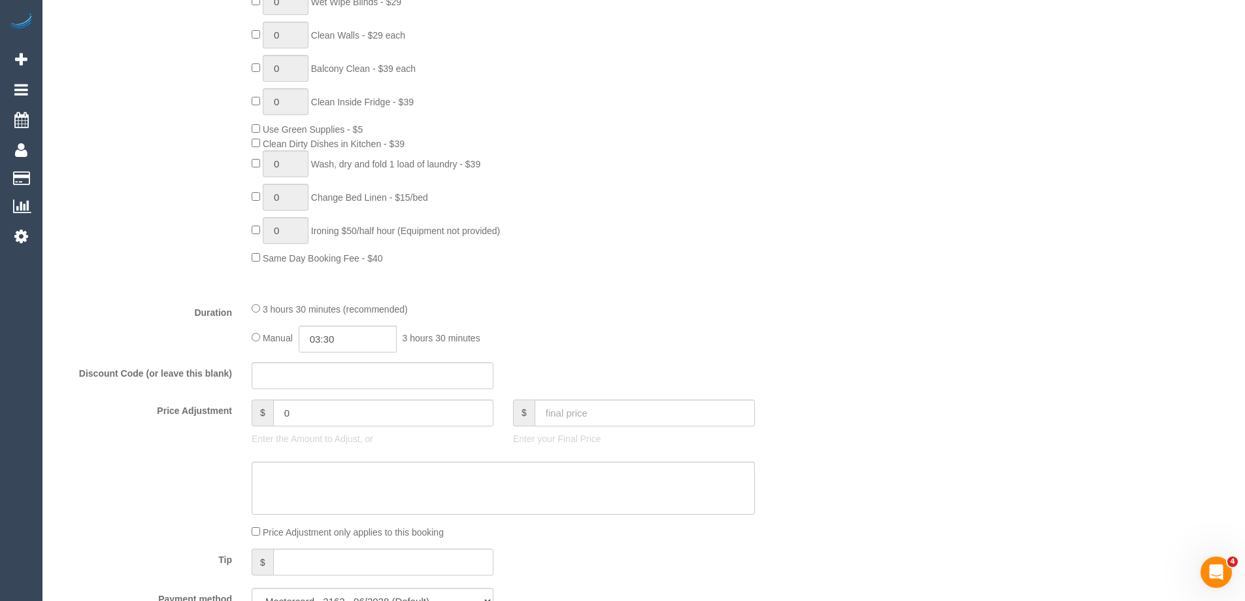
click at [405, 337] on div "Manual 03:30 3 hours 30 minutes" at bounding box center [503, 339] width 503 height 27
click at [366, 341] on input "03:30" at bounding box center [348, 339] width 98 height 27
click at [320, 387] on li "01:30" at bounding box center [333, 389] width 58 height 17
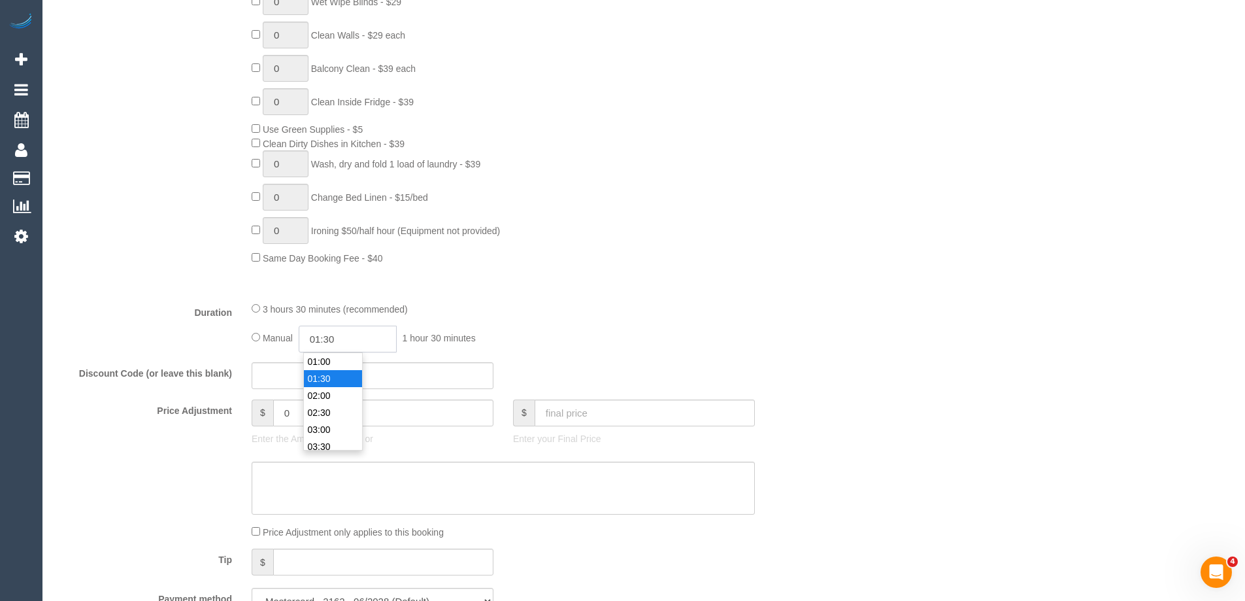
drag, startPoint x: 340, startPoint y: 345, endPoint x: 328, endPoint y: 341, distance: 12.6
click at [328, 341] on input "01:30" at bounding box center [348, 339] width 98 height 27
type input "01:45"
click at [819, 254] on div "0 Steam Cleaning - $55 per Unit ($110 Minimum) Use Disinfectant Products - $20 …" at bounding box center [536, 35] width 588 height 458
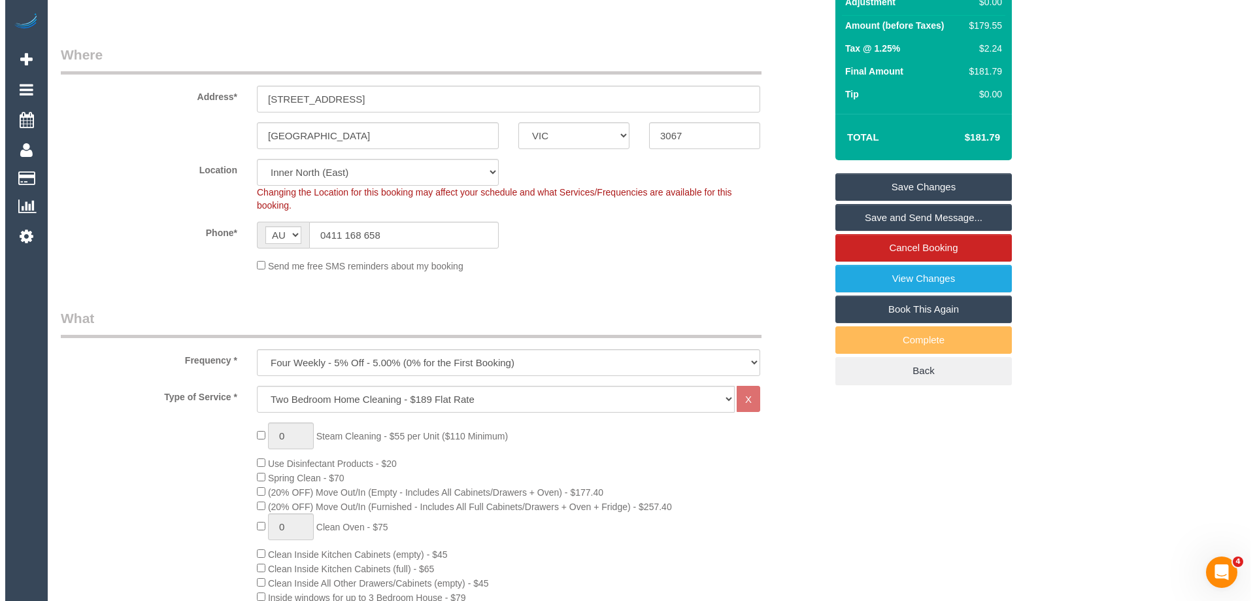
scroll to position [0, 0]
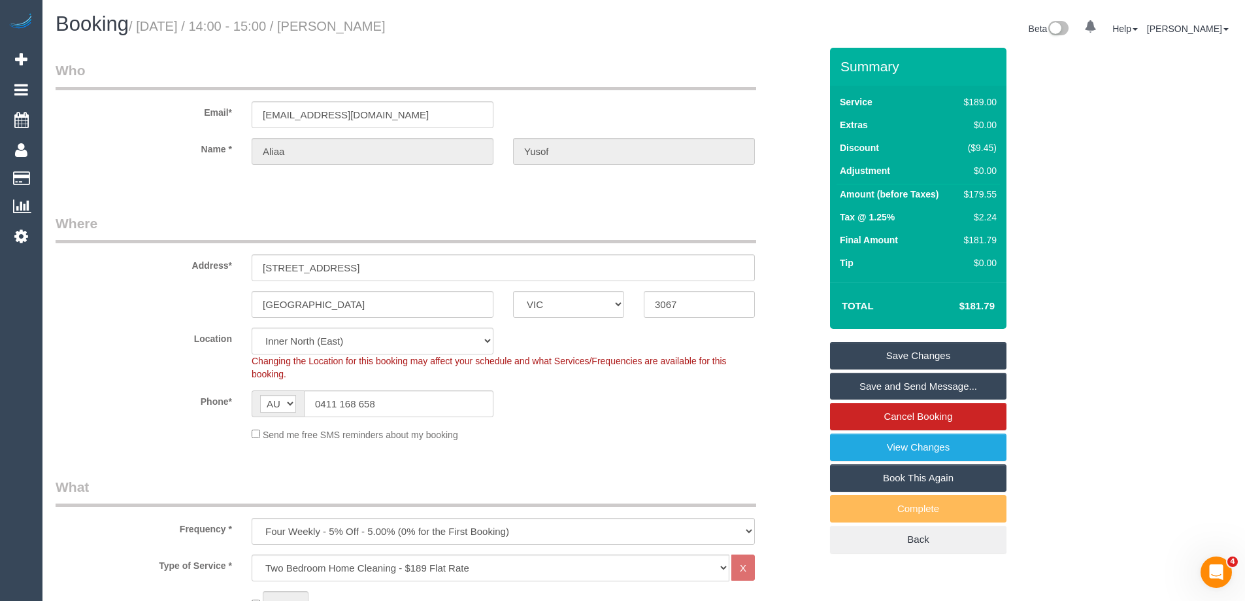
click at [900, 355] on link "Save Changes" at bounding box center [918, 355] width 177 height 27
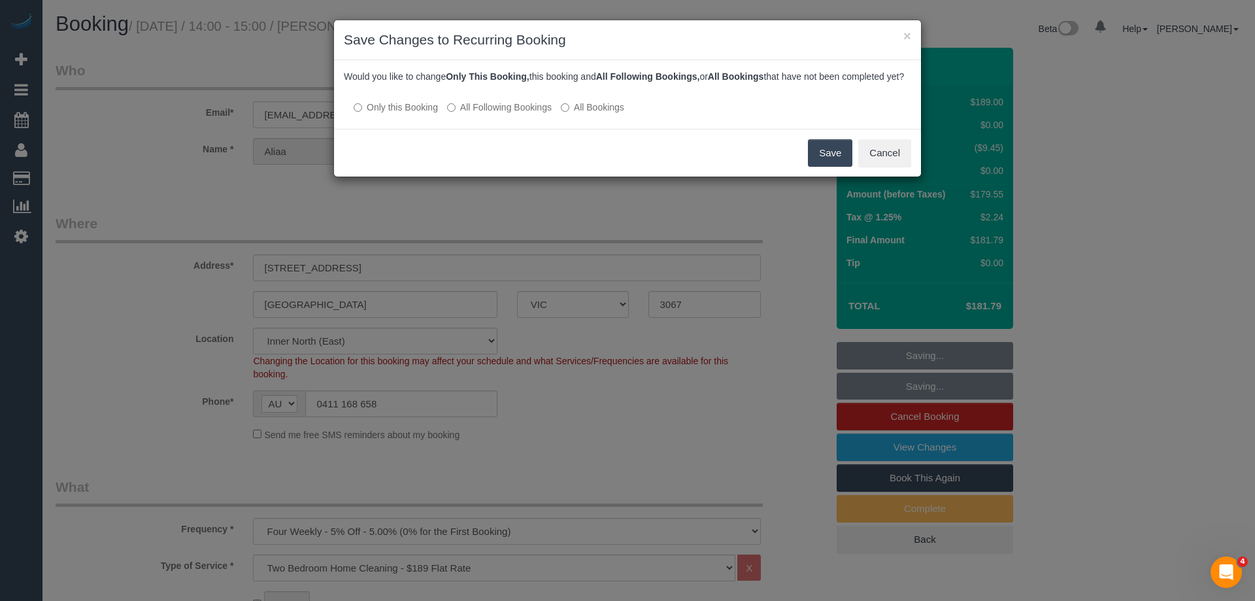
click at [822, 167] on button "Save" at bounding box center [830, 152] width 44 height 27
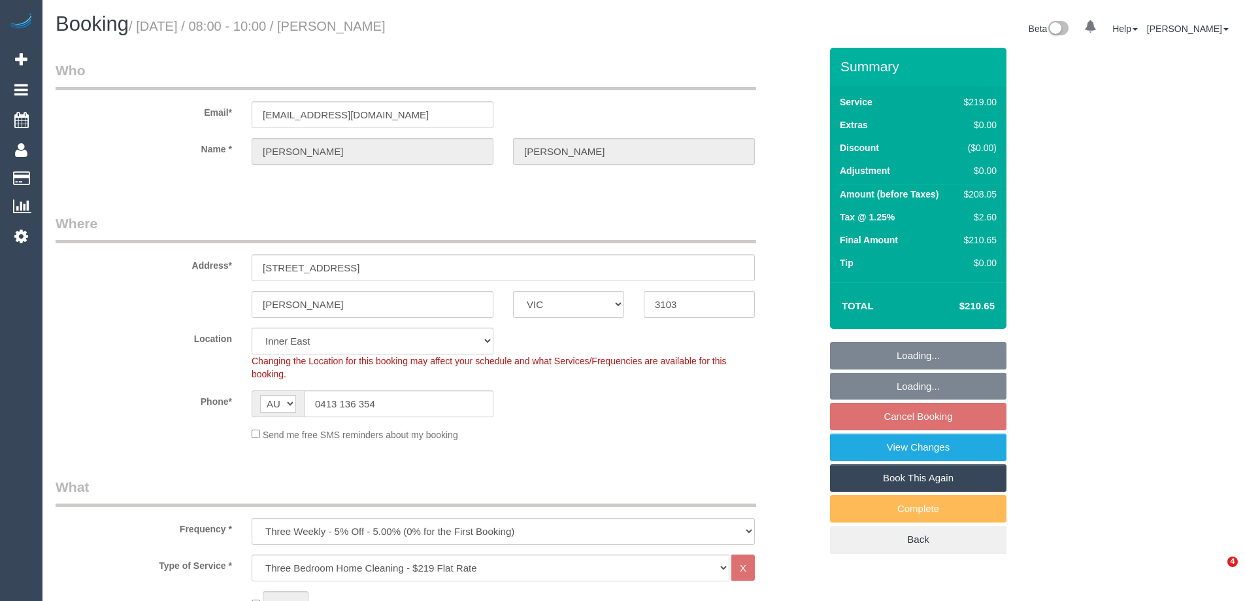
select select "VIC"
select select "number:28"
select select "number:14"
select select "number:19"
select select "number:22"
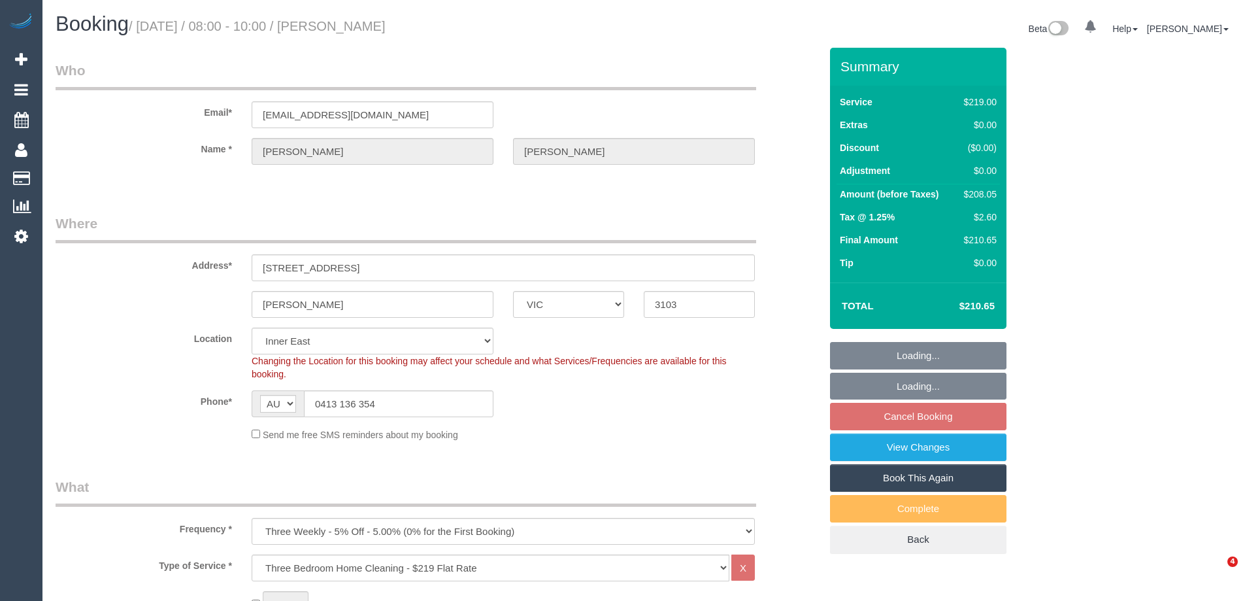
select select "number:34"
select select "number:11"
select select "spot2"
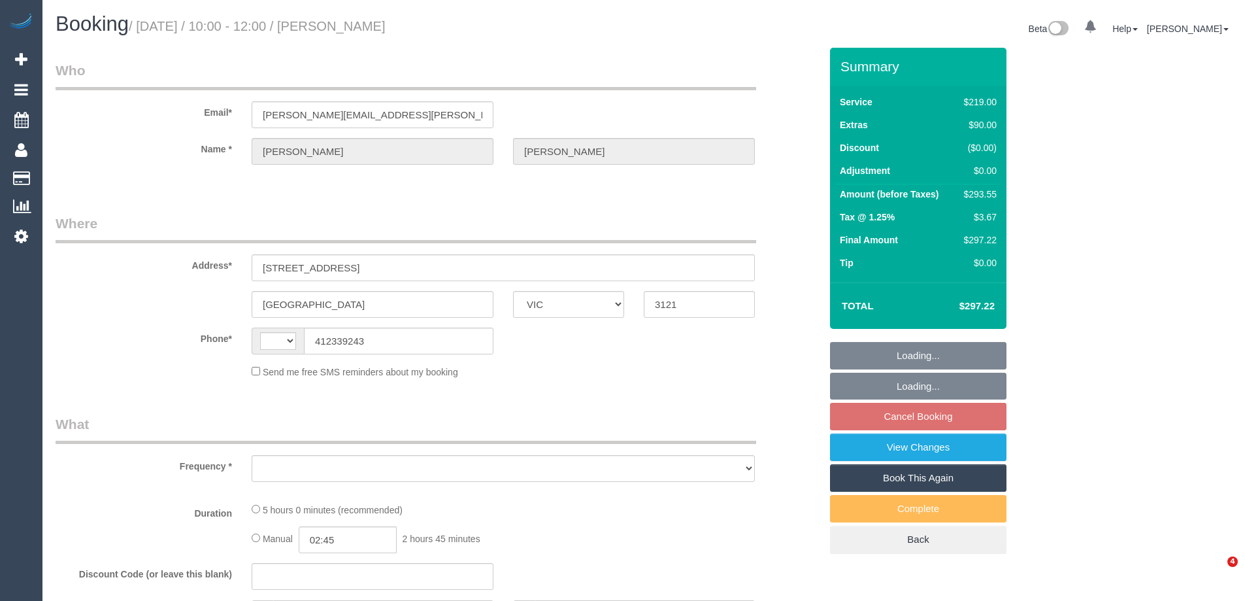
select select "VIC"
select select "object:902"
select select "string:stripe-pm_1OZhMx2GScqysDRVTDOLZDiU"
select select "string:AU"
select select "spot3"
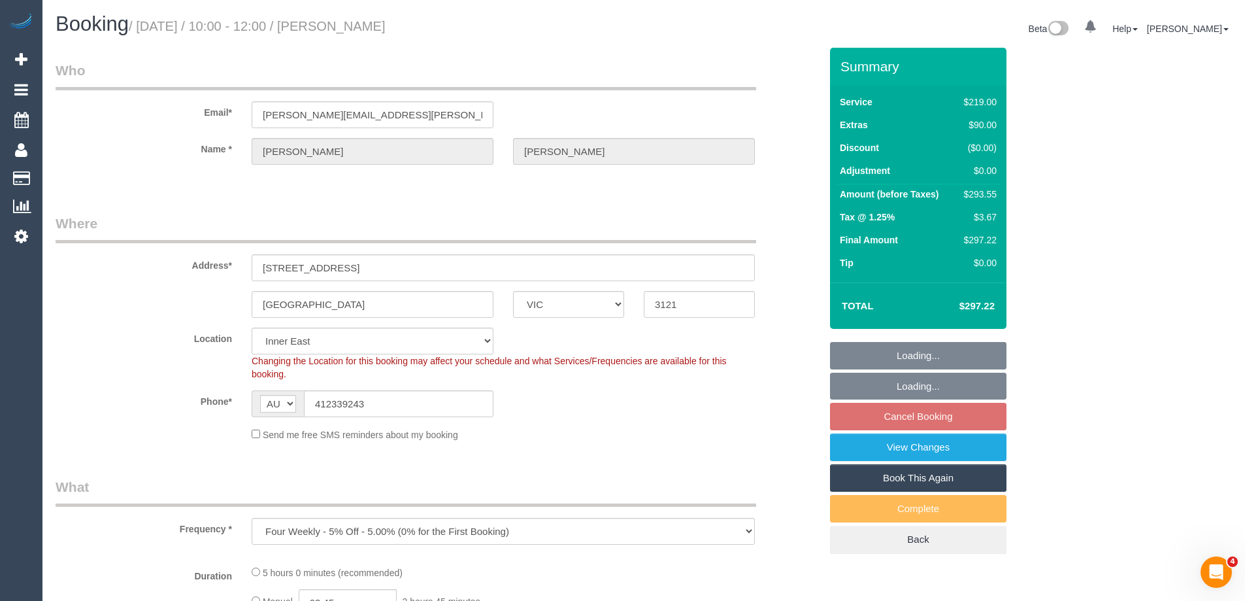
select select "object:1405"
select select "number:28"
select select "number:14"
select select "number:18"
select select "number:24"
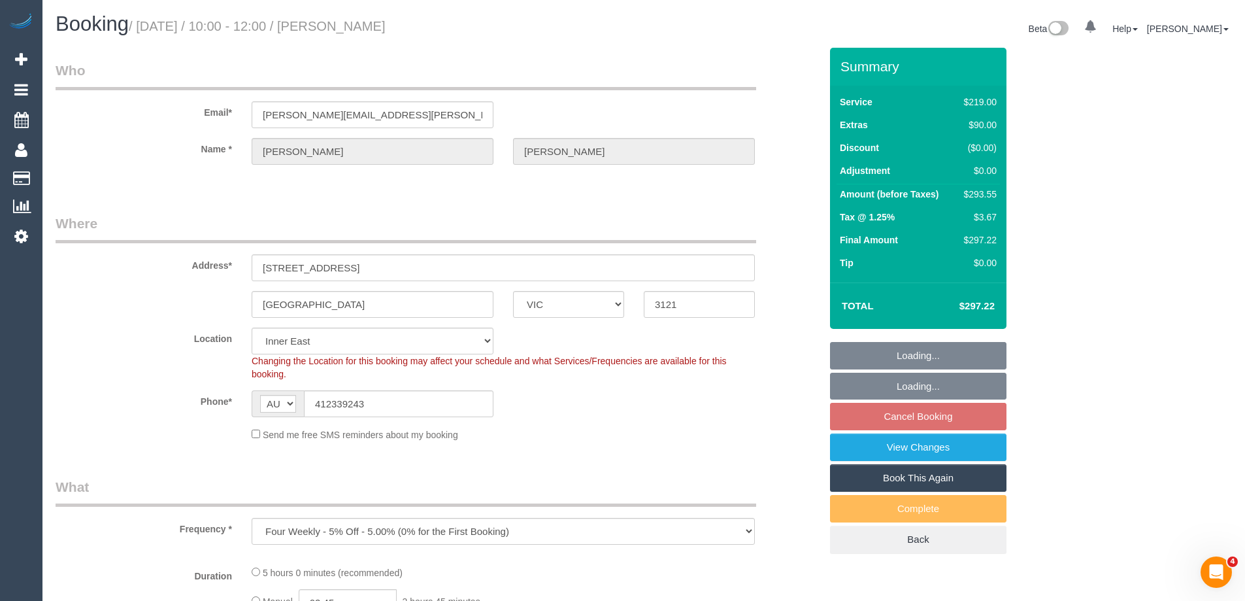
select select "number:34"
select select "number:12"
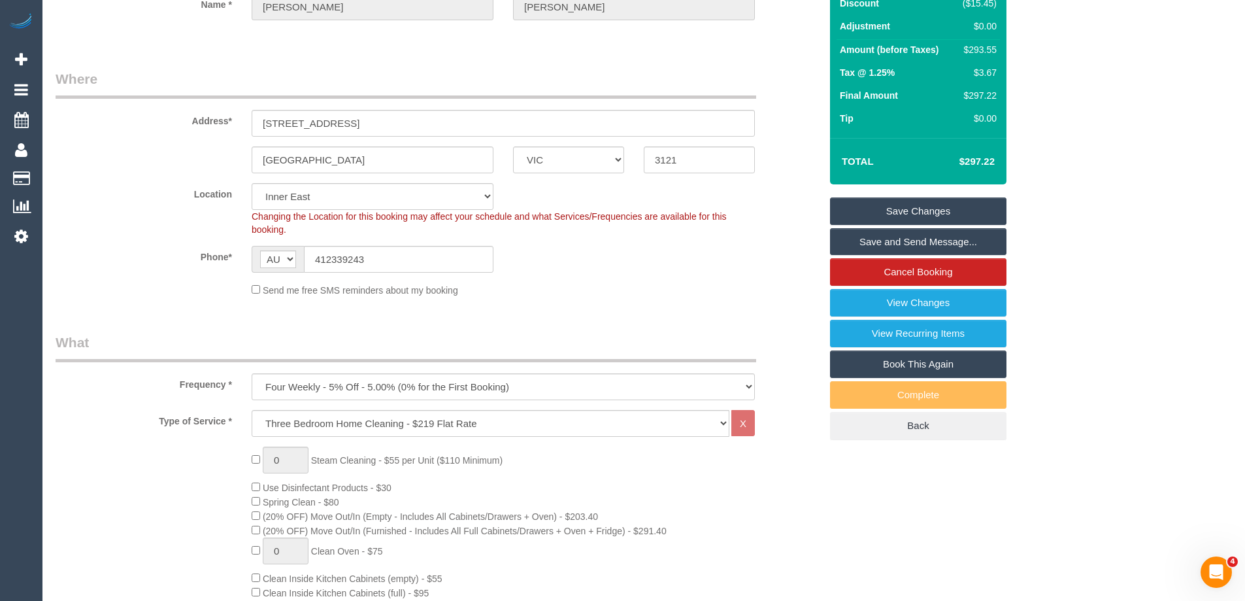
scroll to position [65, 0]
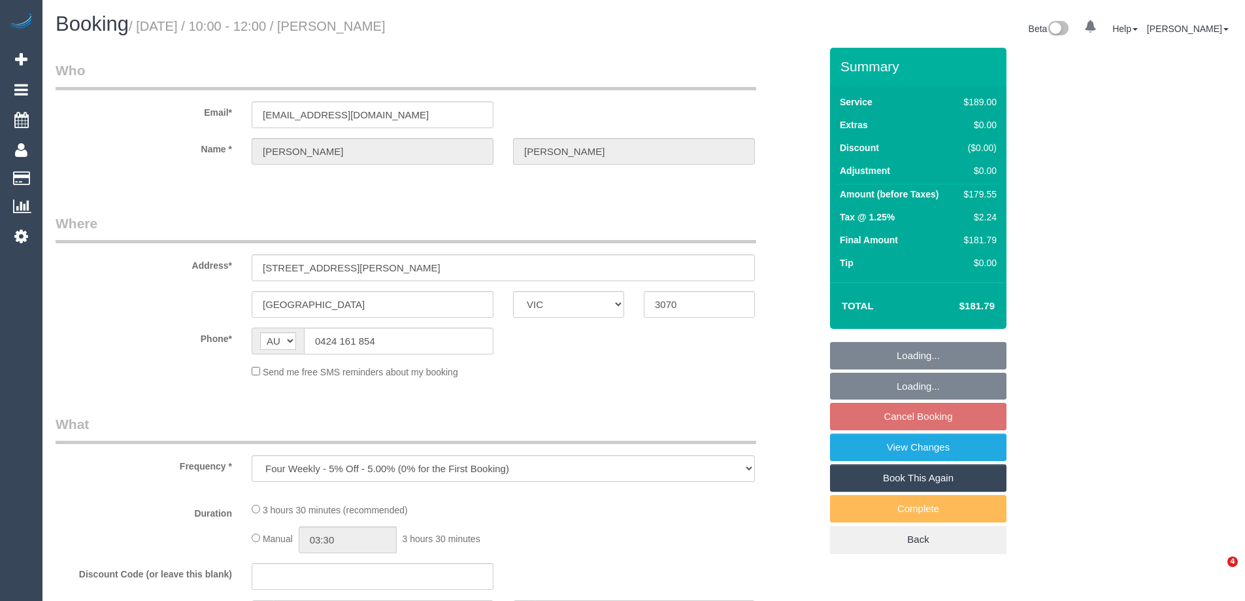
select select "VIC"
select select "string:stripe-pm_1RJnEE2GScqysDRVdqxWnpul"
select select "number:29"
select select "number:14"
select select "number:19"
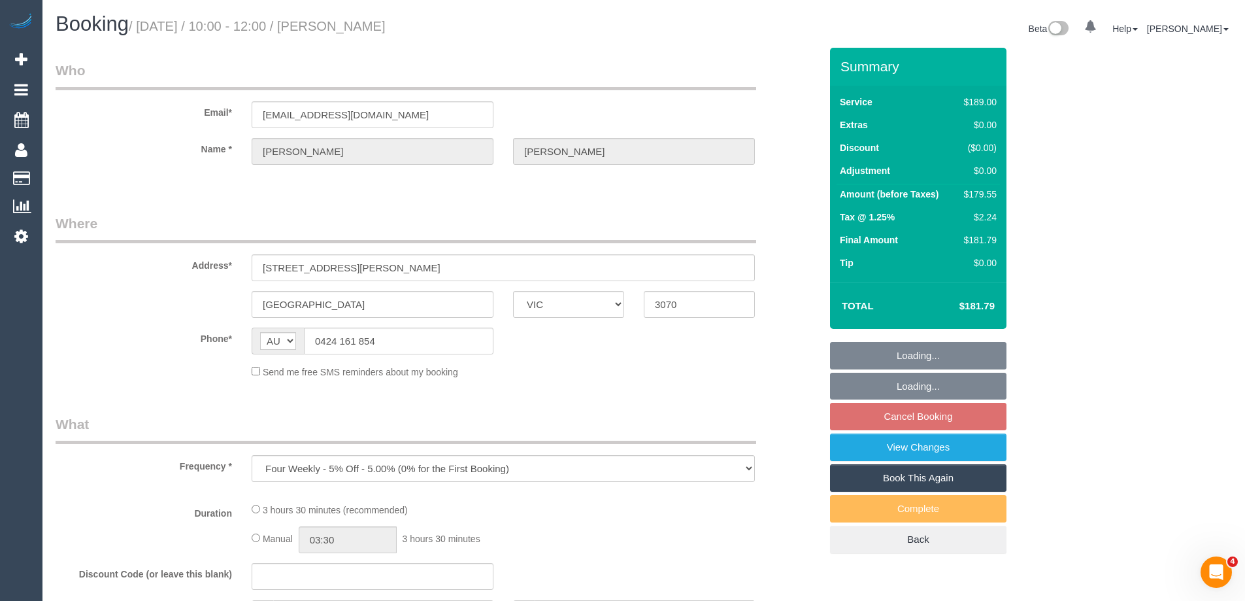
select select "number:22"
select select "number:12"
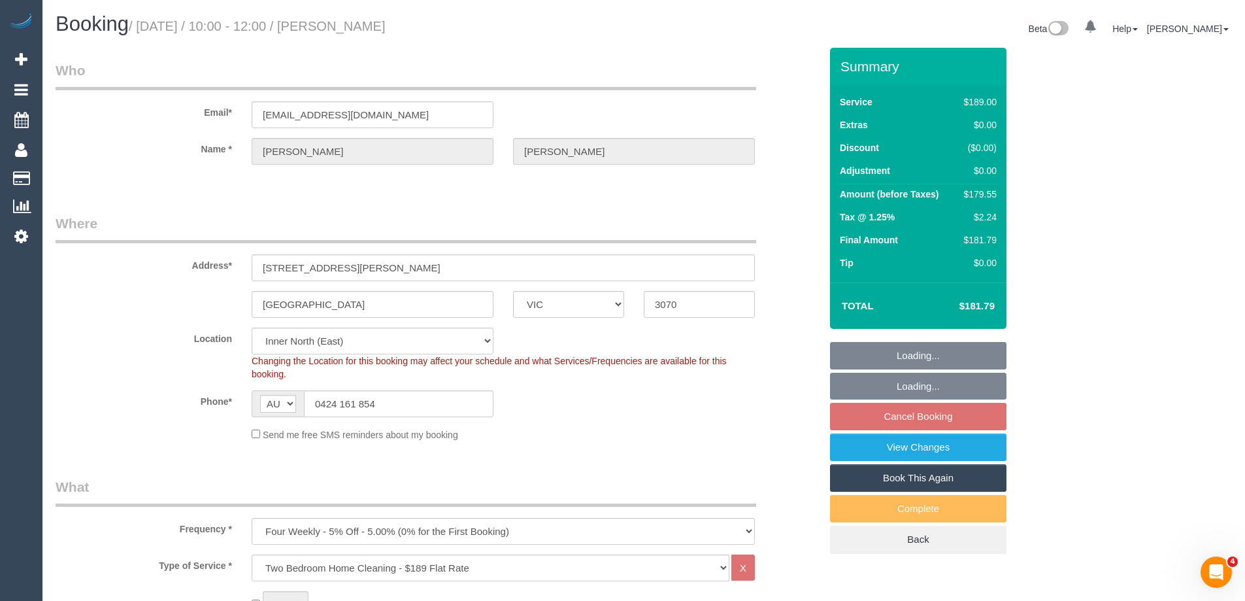
select select "object:771"
select select "spot3"
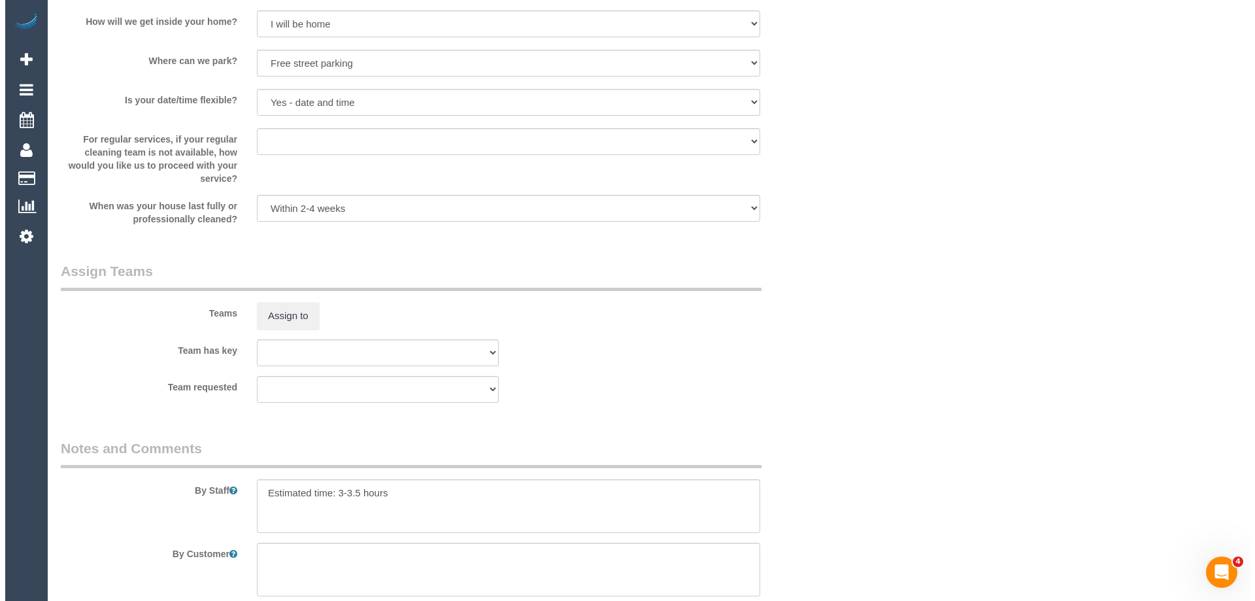
scroll to position [1896, 0]
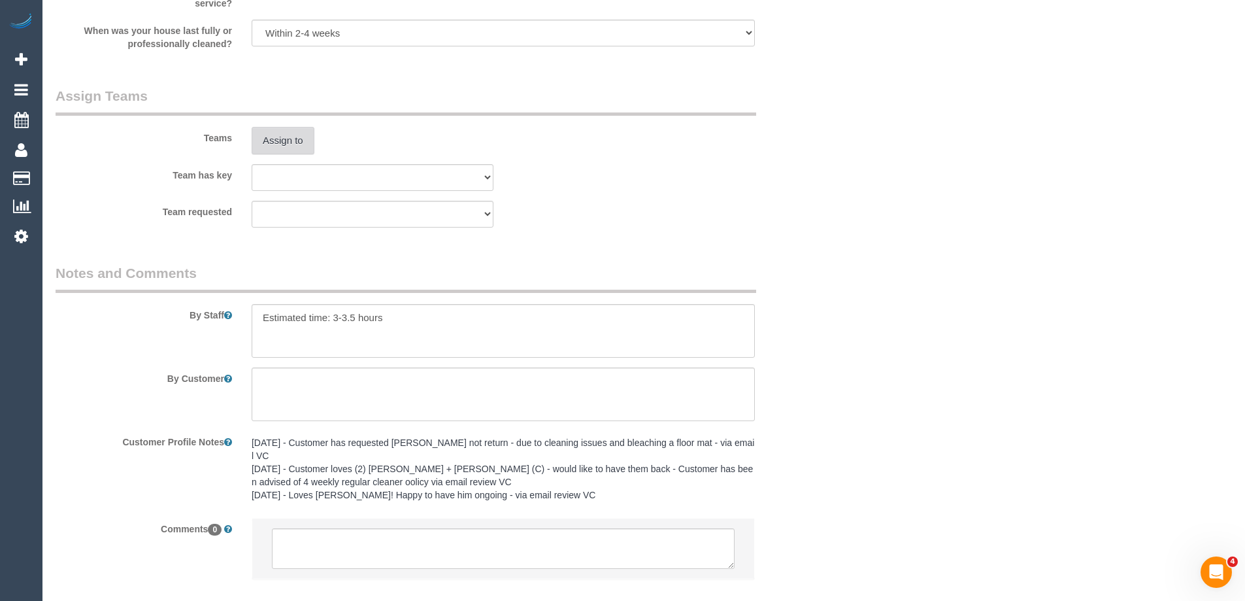
click at [283, 143] on button "Assign to" at bounding box center [283, 140] width 63 height 27
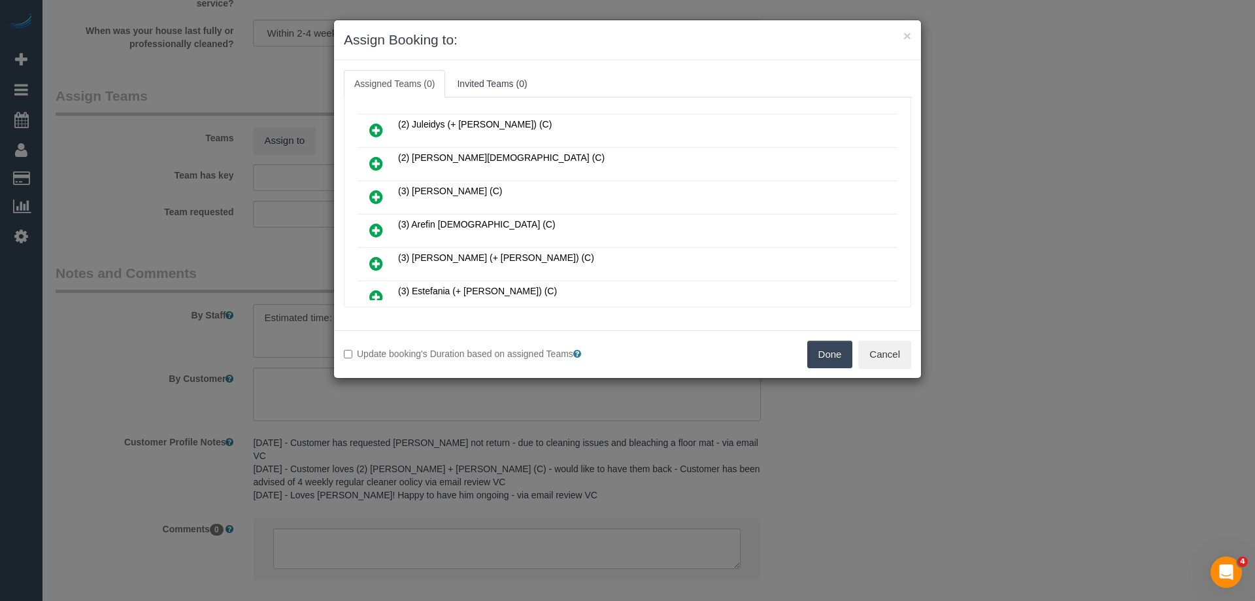
click at [379, 161] on icon at bounding box center [376, 164] width 14 height 16
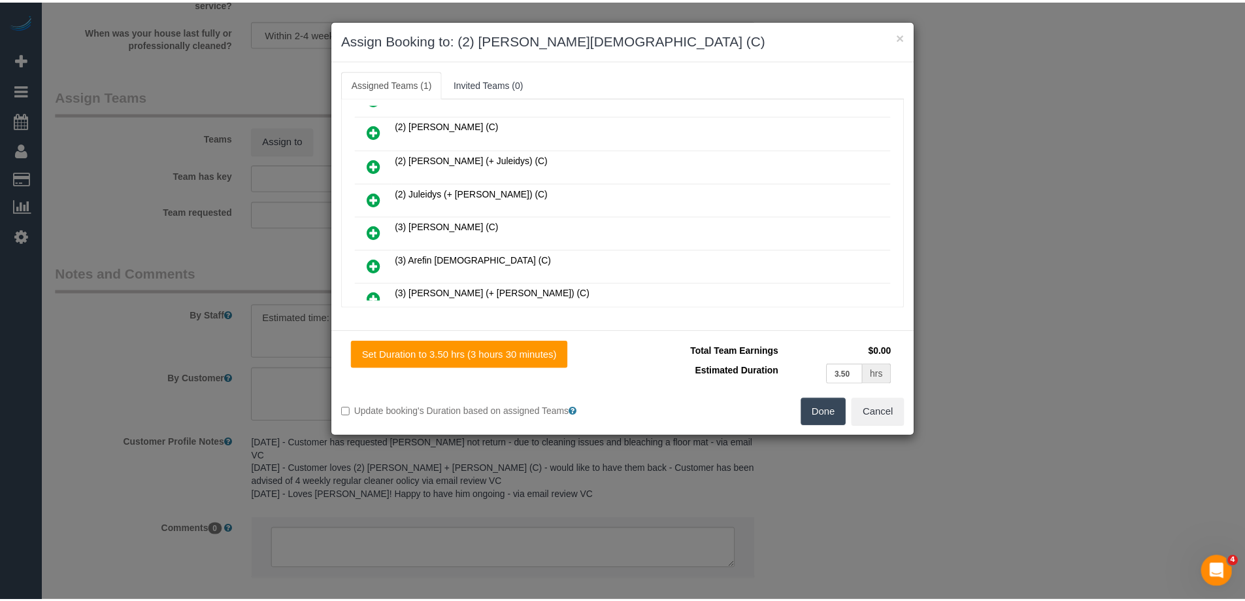
scroll to position [0, 0]
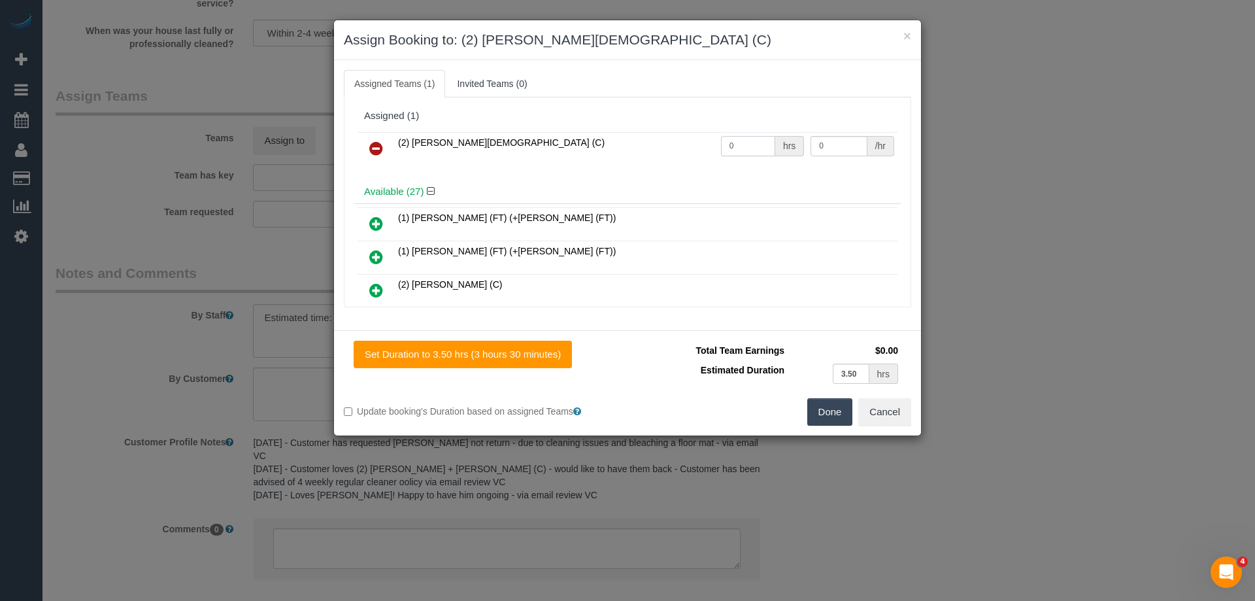
drag, startPoint x: 743, startPoint y: 143, endPoint x: 622, endPoint y: 133, distance: 121.3
click at [654, 135] on tr "(2) Raisul Islam (C) 0 hrs 0 /hr" at bounding box center [628, 148] width 540 height 33
type input "1"
drag, startPoint x: 836, startPoint y: 140, endPoint x: 675, endPoint y: 135, distance: 161.6
click at [703, 136] on tr "(2) Raisul Islam (C) 1 hrs 0 /hr" at bounding box center [628, 148] width 540 height 33
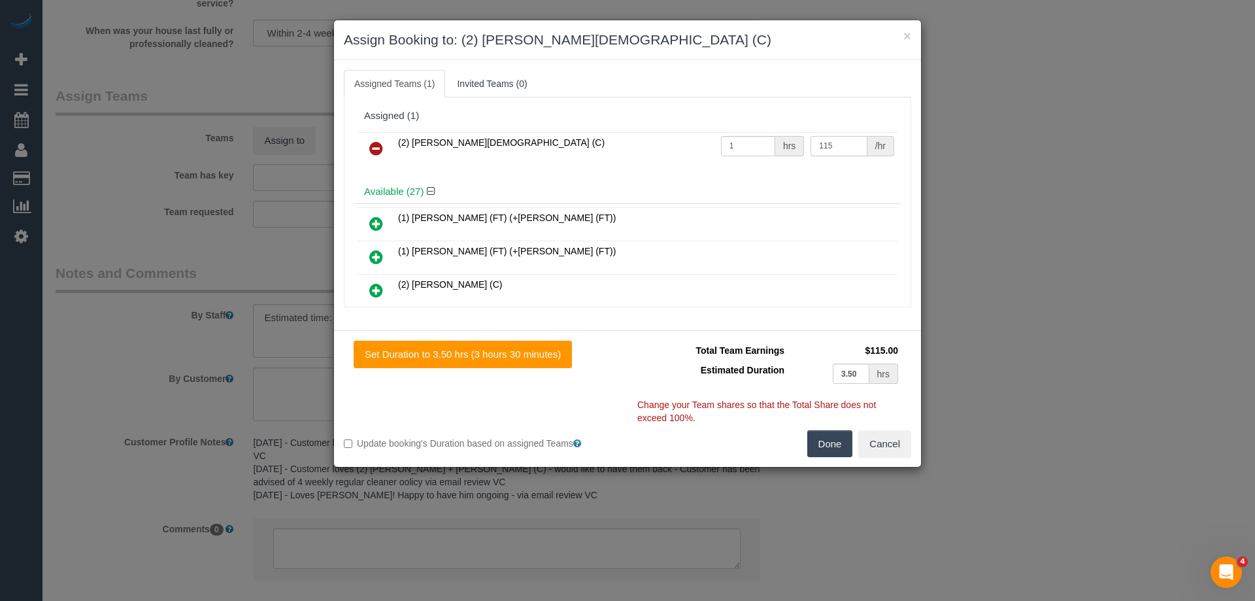
type input "115"
click at [830, 443] on button "Done" at bounding box center [830, 443] width 46 height 27
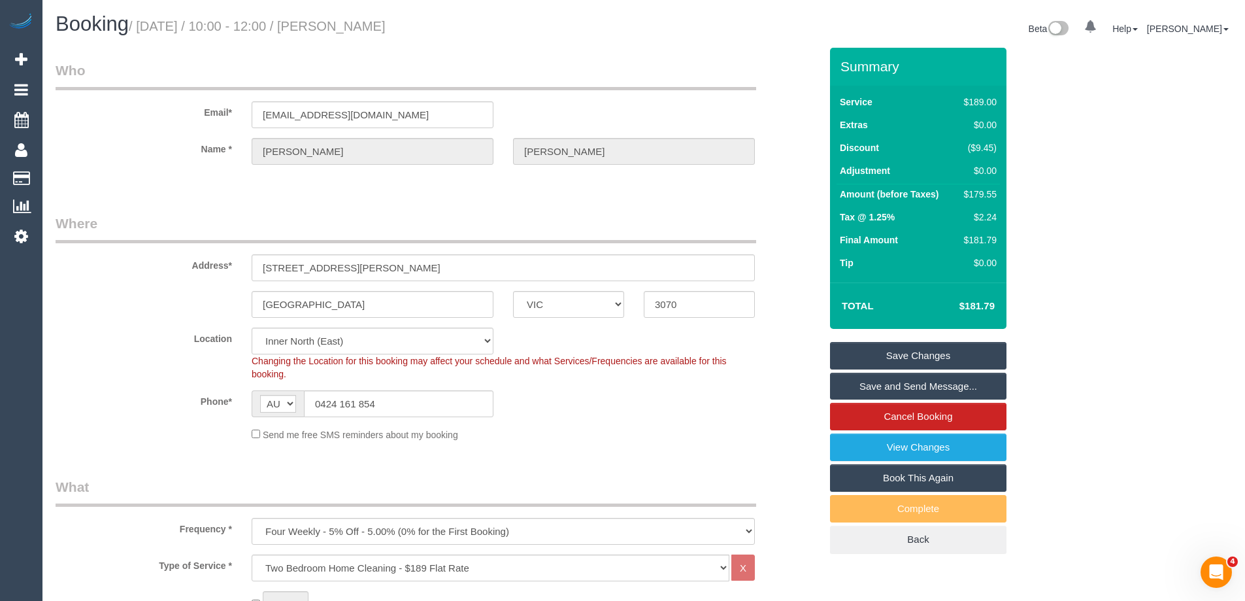
drag, startPoint x: 446, startPoint y: 20, endPoint x: 364, endPoint y: 20, distance: 82.4
click at [364, 20] on h1 "Booking / September 08, 2025 / 10:00 - 12:00 / Sam Peart" at bounding box center [345, 24] width 579 height 22
copy small "Sam Peart"
click at [890, 347] on link "Save Changes" at bounding box center [918, 355] width 177 height 27
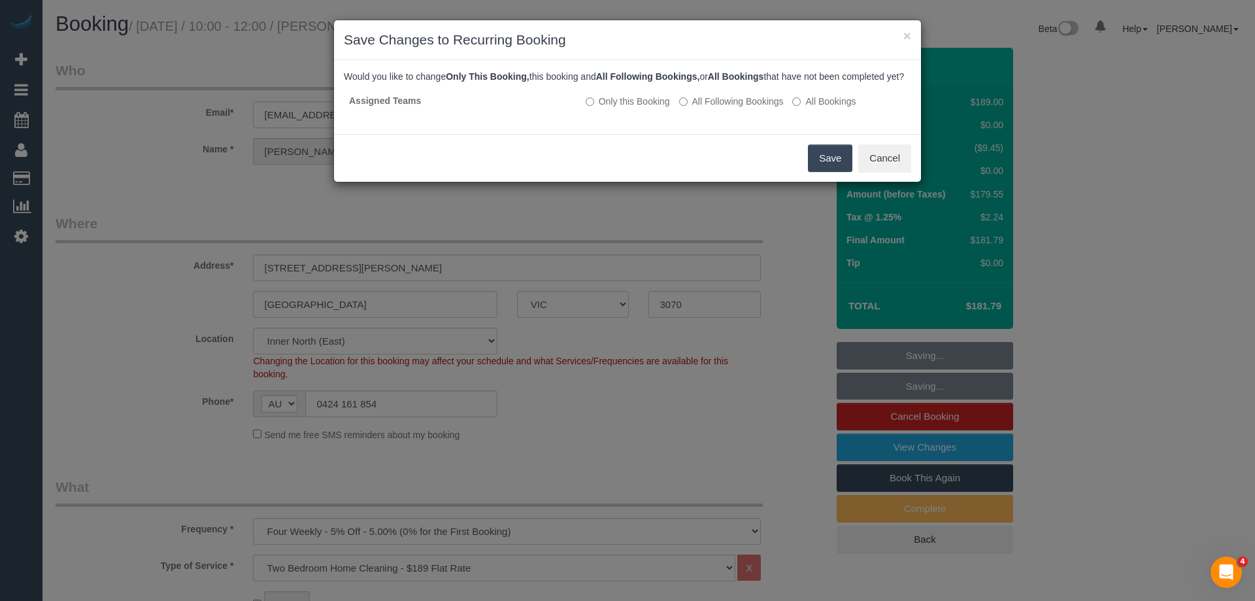
click at [825, 168] on button "Save" at bounding box center [830, 157] width 44 height 27
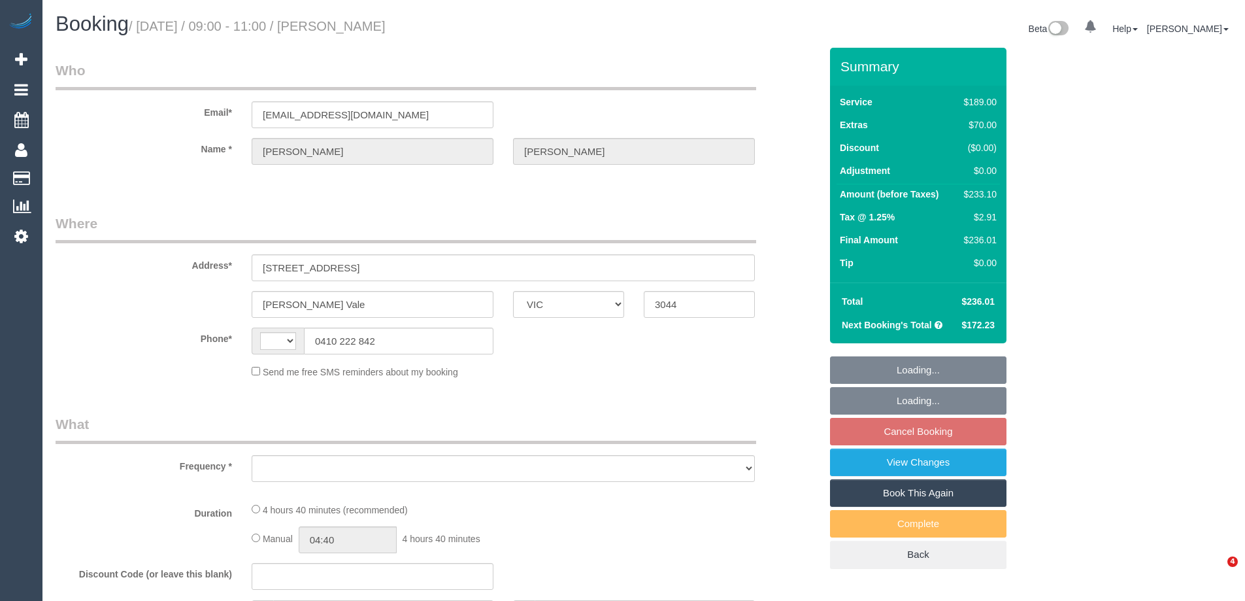
select select "VIC"
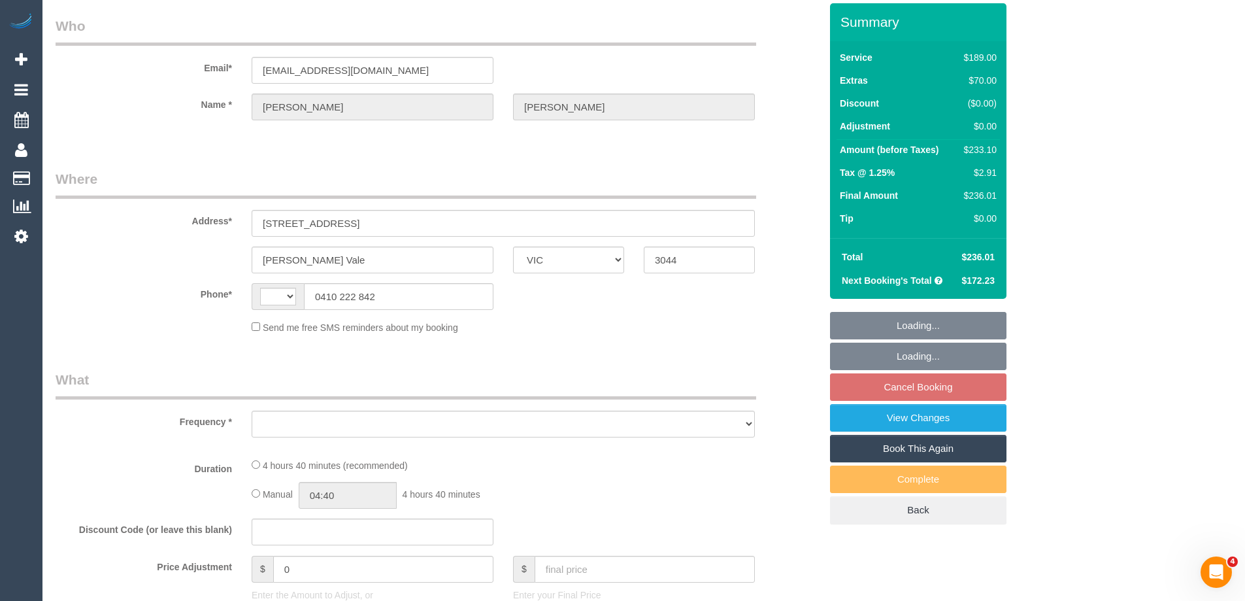
select select "object:299"
select select "string:stripe-pm_1R2l4t2GScqysDRVY5XYVGaZ"
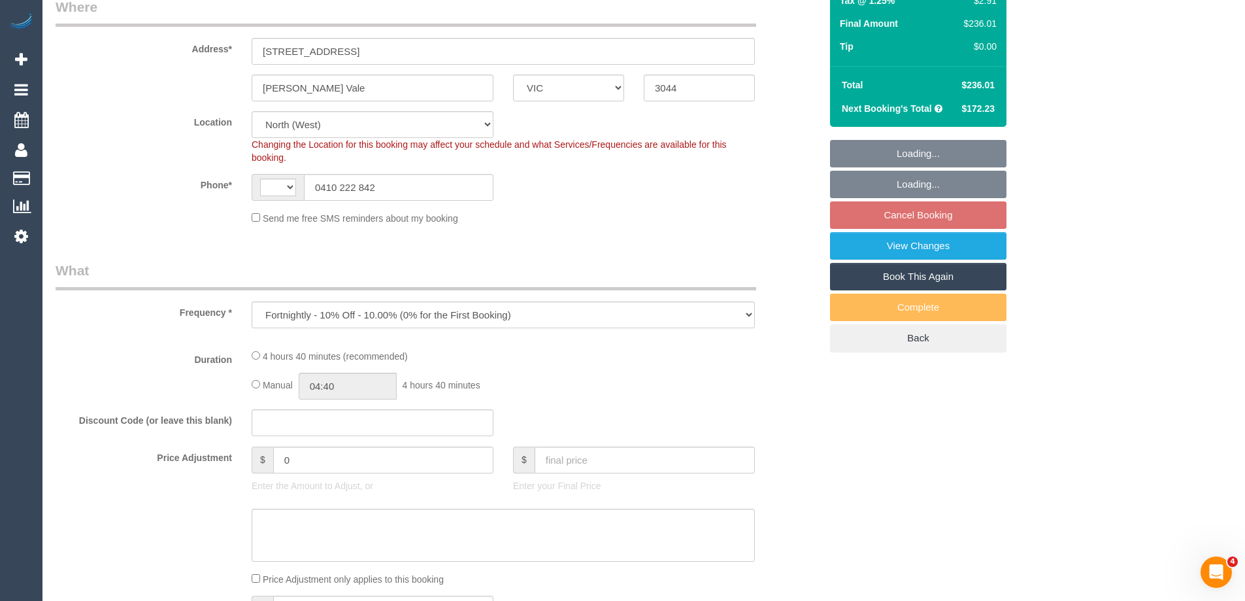
select select "object:553"
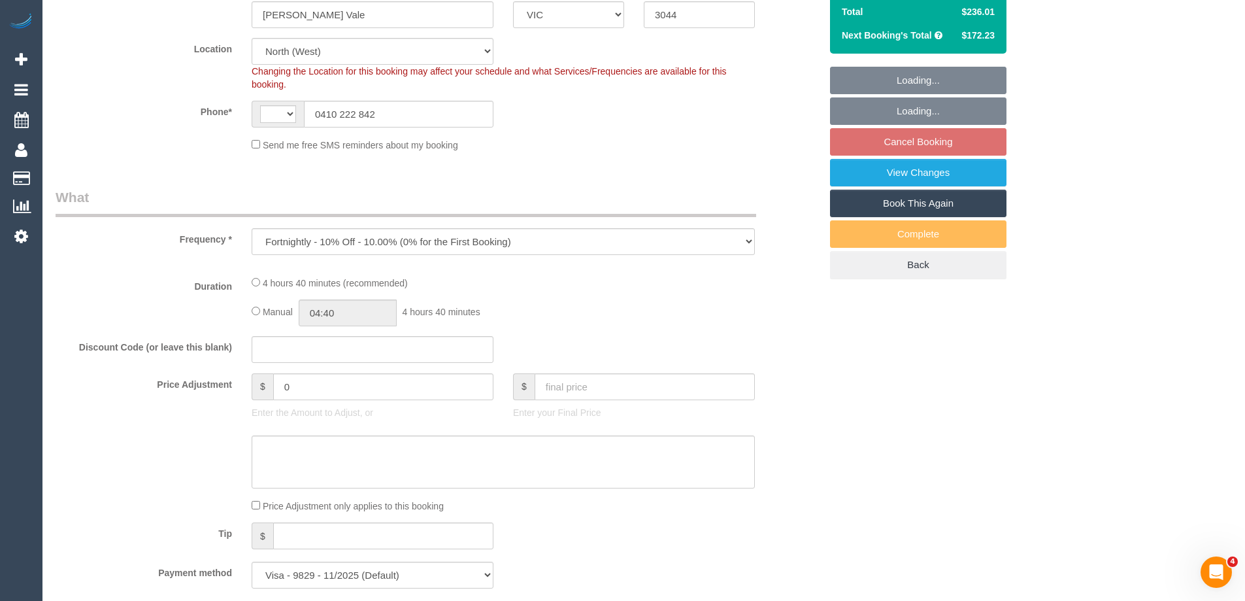
select select "string:AU"
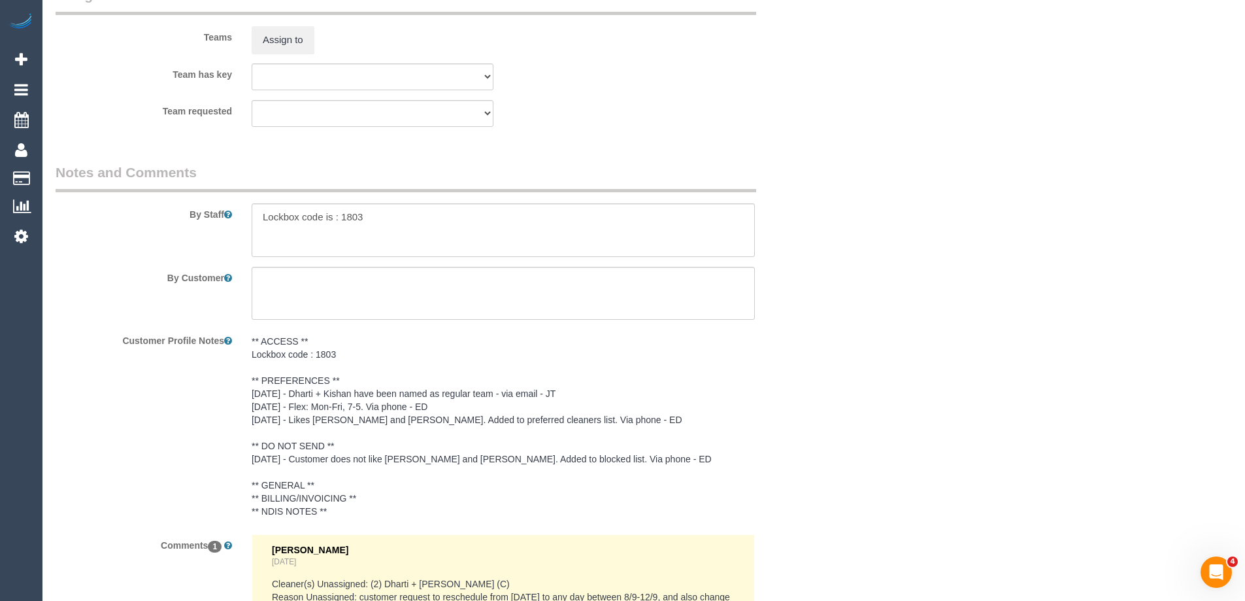
select select "number:28"
select select "number:16"
select select "number:19"
select select "number:22"
select select "number:34"
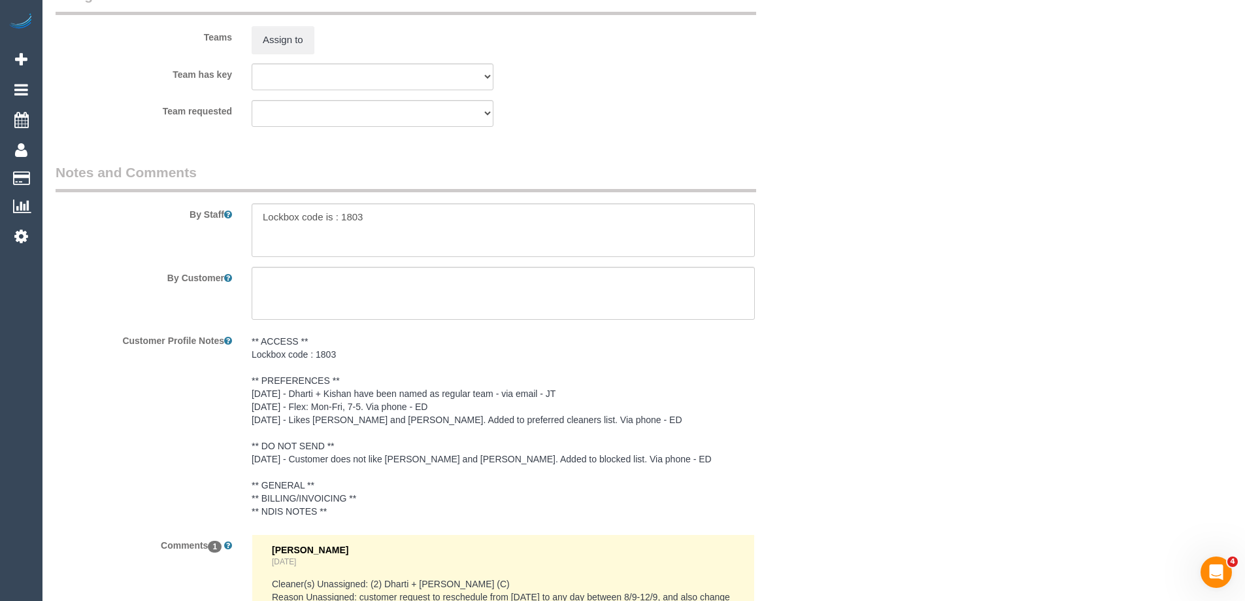
select select "number:12"
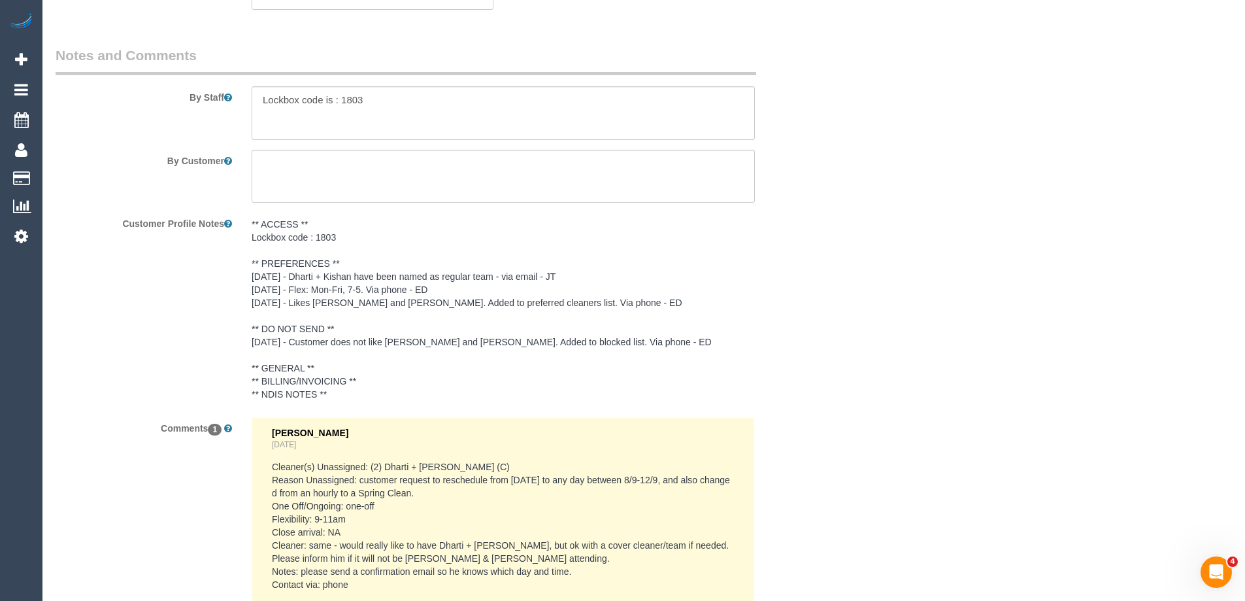
scroll to position [2397, 0]
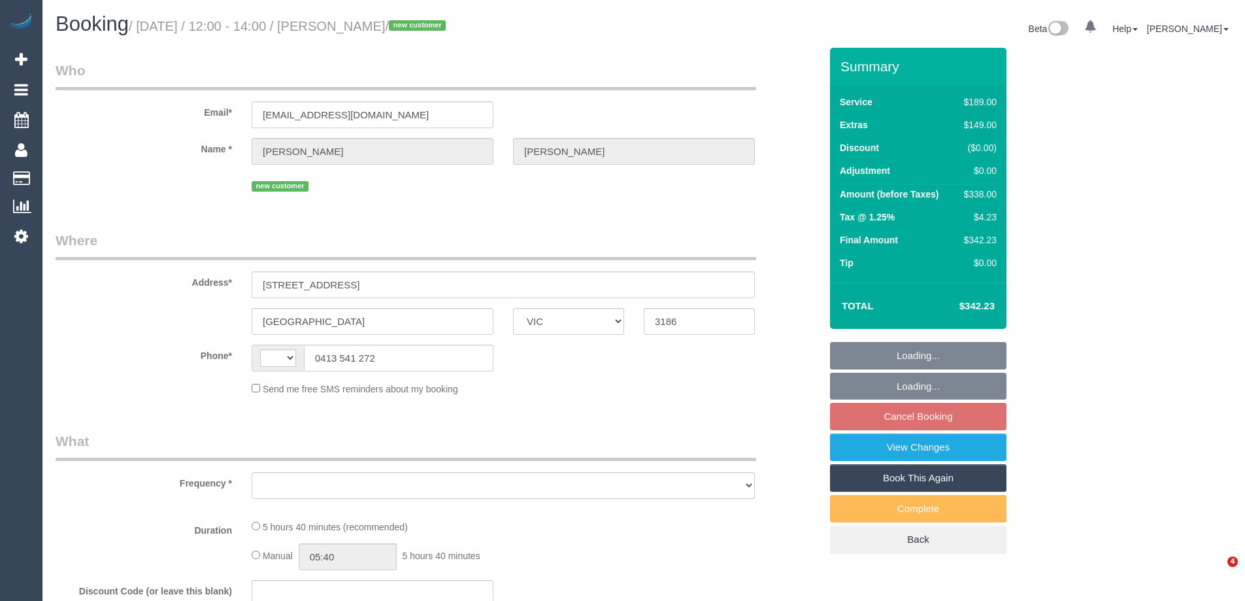
select select "VIC"
select select "object:284"
select select "string:stripe-pm_1S1Ha52GScqysDRVbsSZoSZU"
select select "number:27"
select select "number:14"
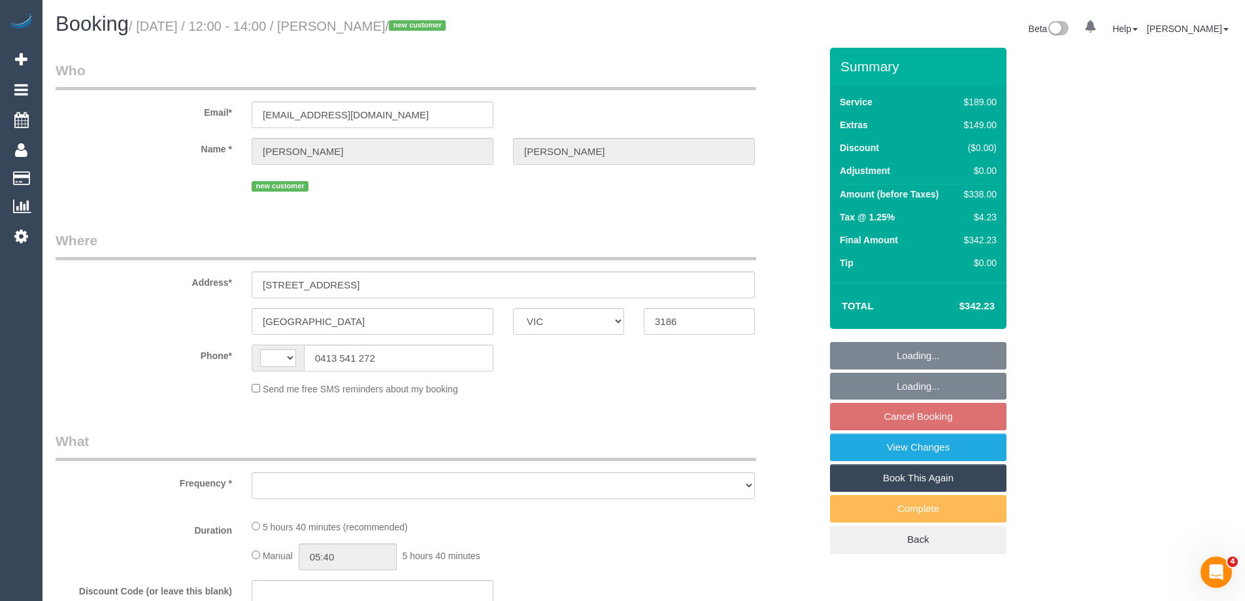
select select "number:19"
select select "number:25"
select select "number:35"
select select "number:26"
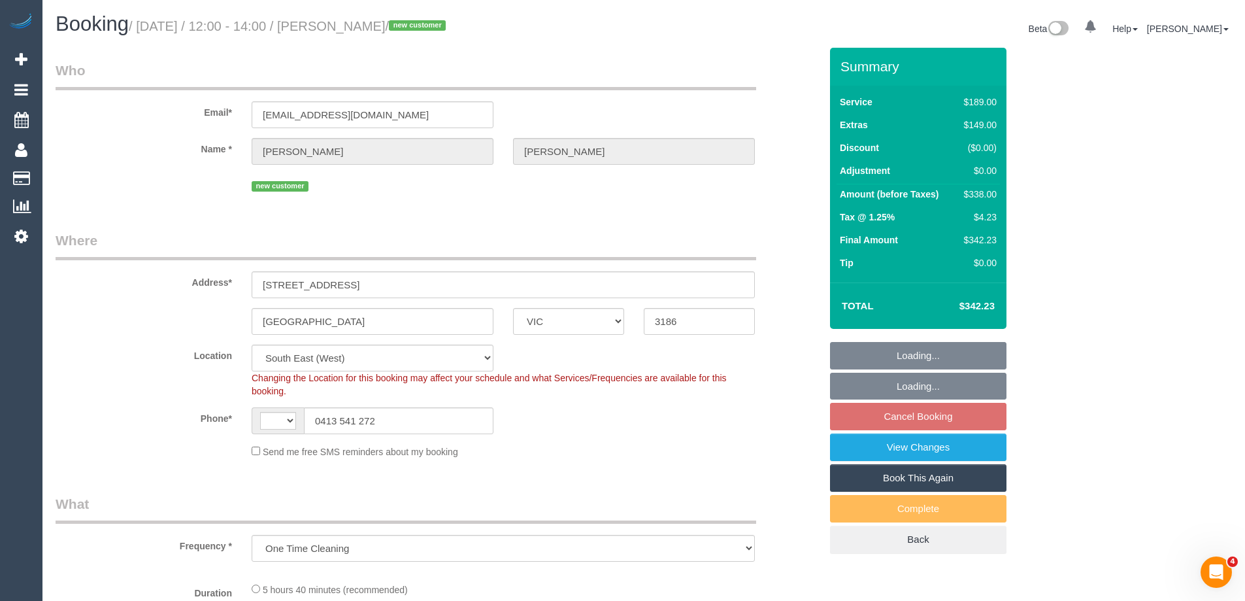
select select "object:780"
select select "string:AU"
select select "spot4"
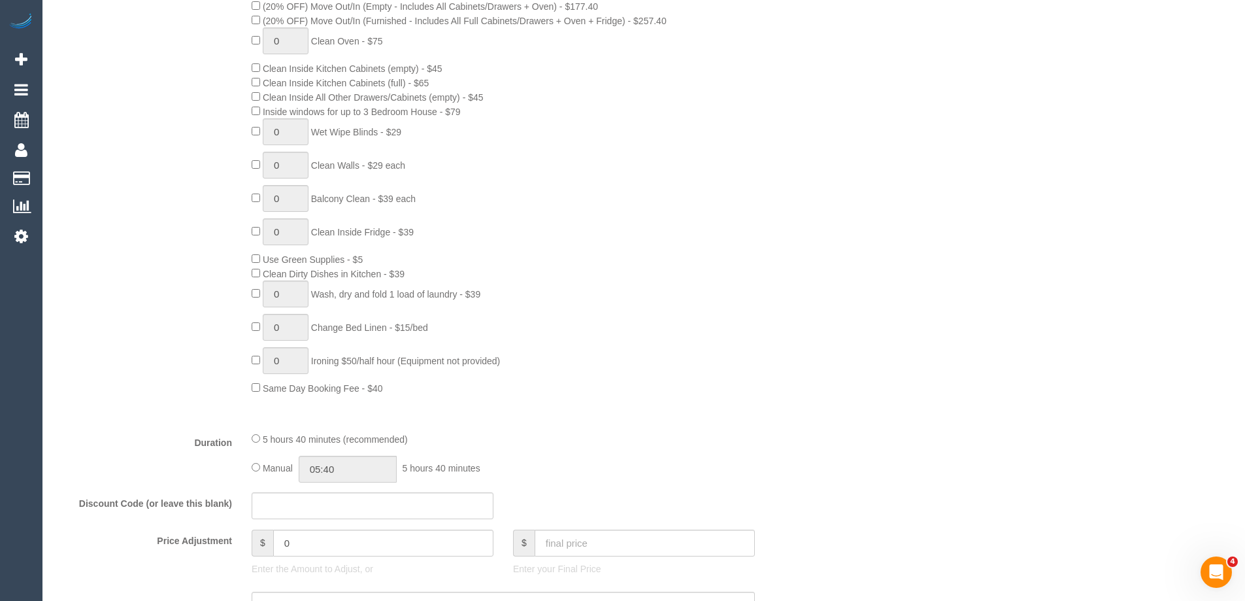
scroll to position [719, 0]
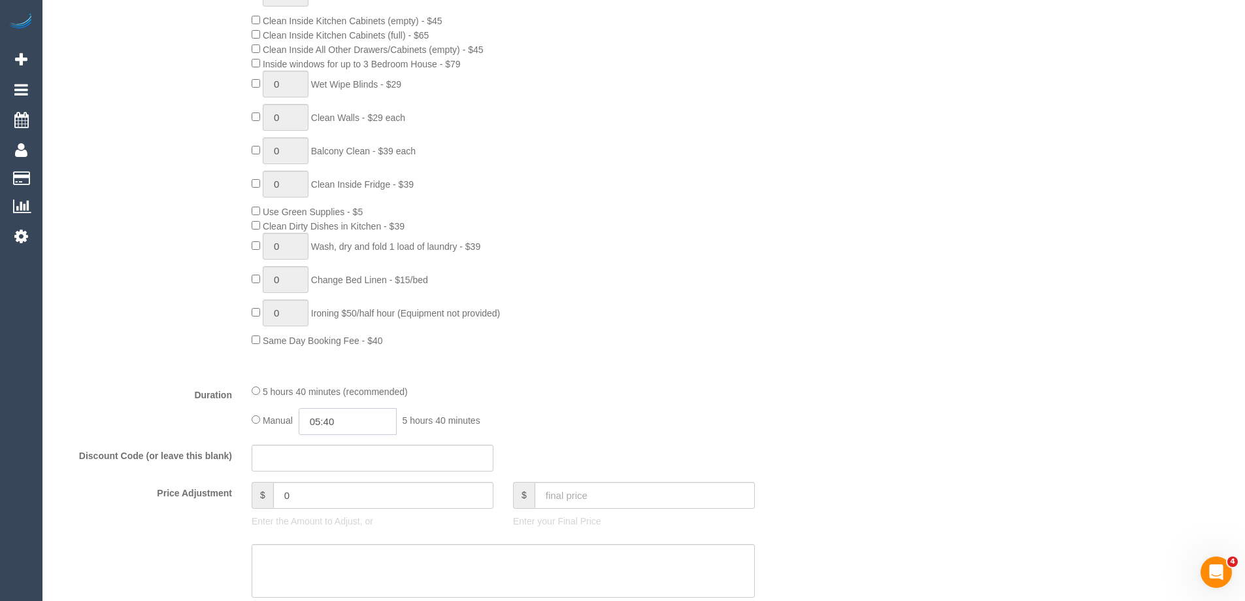
click at [339, 416] on input "05:40" at bounding box center [348, 421] width 98 height 27
type input "03:00"
click at [323, 516] on li "03:00" at bounding box center [333, 519] width 58 height 17
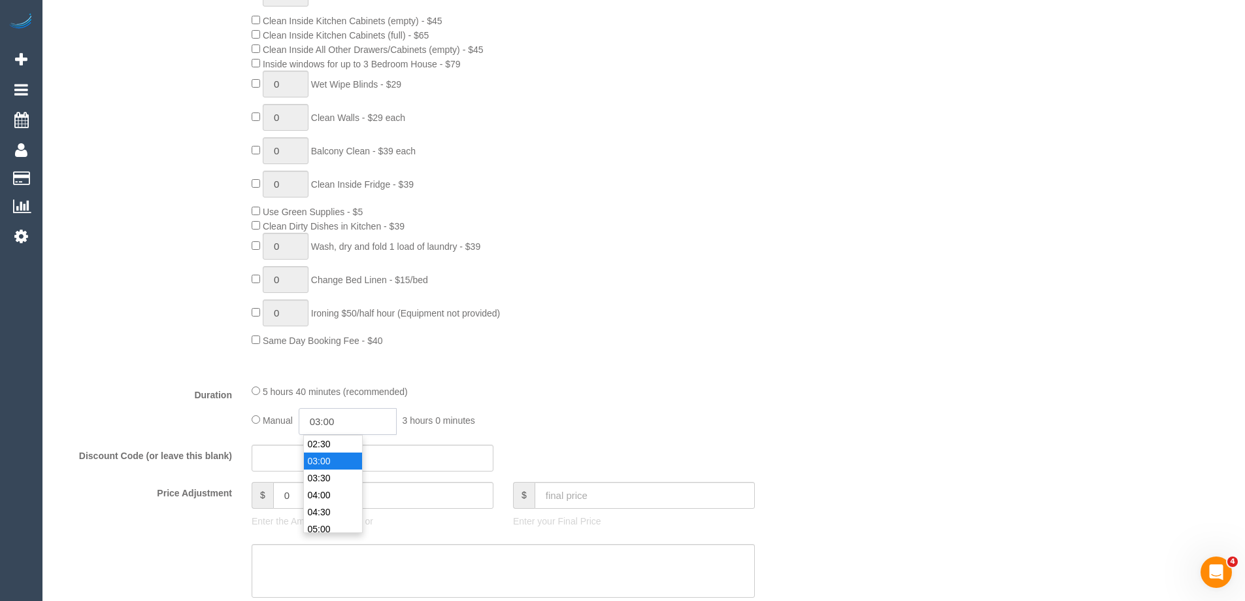
select select "spot23"
drag, startPoint x: 342, startPoint y: 415, endPoint x: 329, endPoint y: 418, distance: 13.3
click at [329, 418] on input "03:00" at bounding box center [348, 421] width 98 height 27
type input "03:15"
select select "spot42"
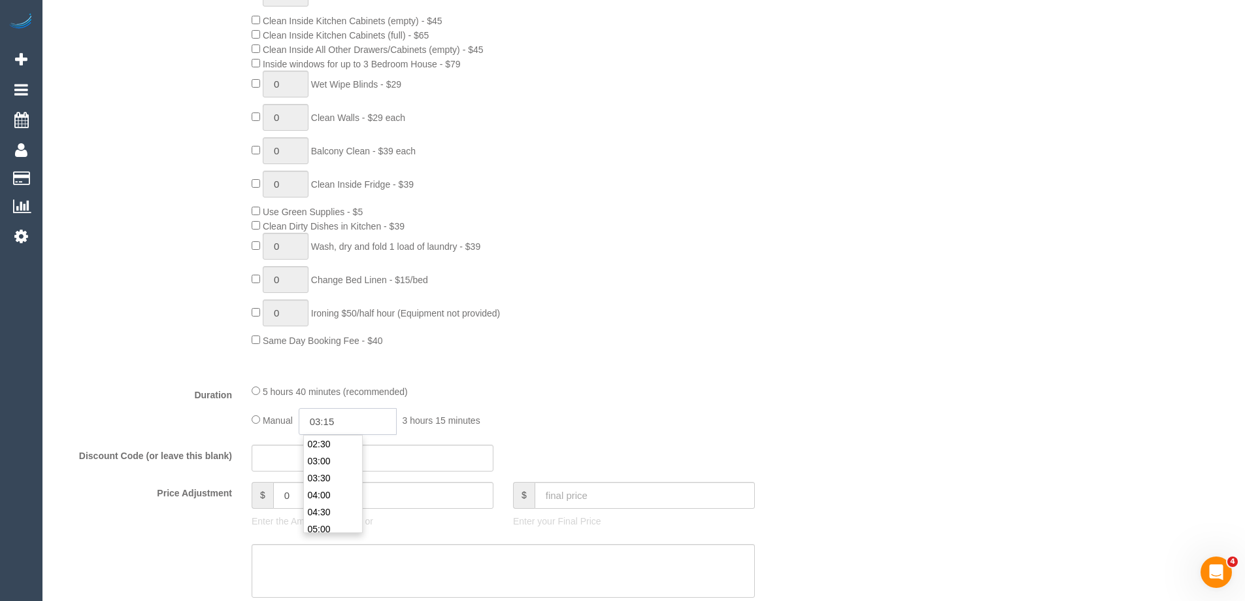
select select "spot61"
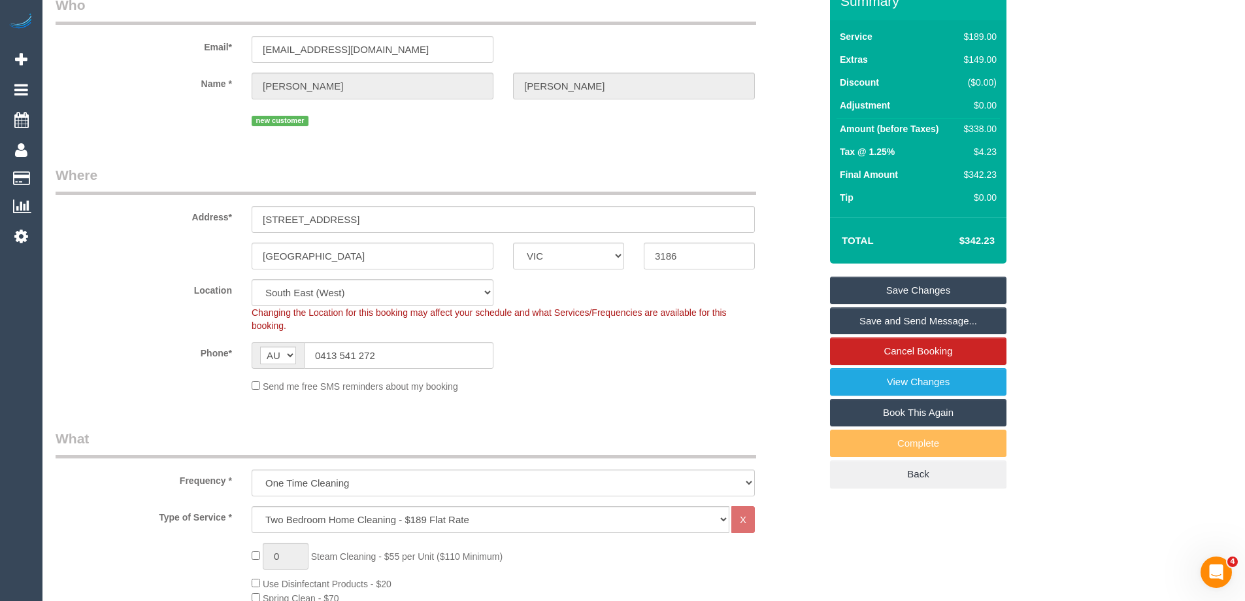
scroll to position [0, 0]
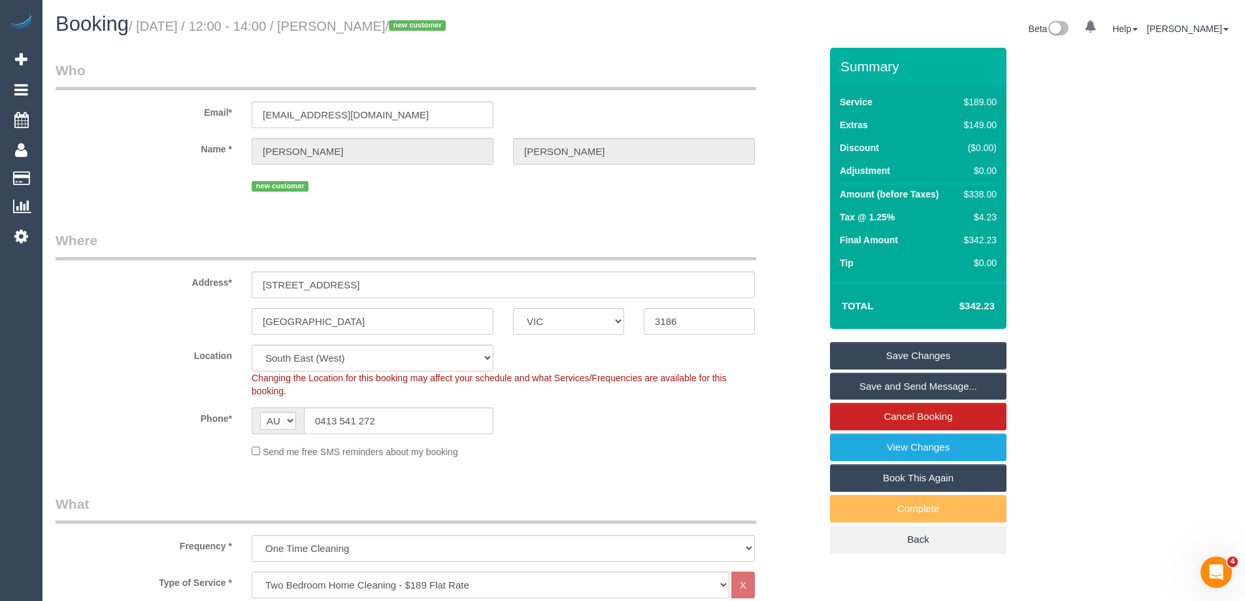
type input "03:15"
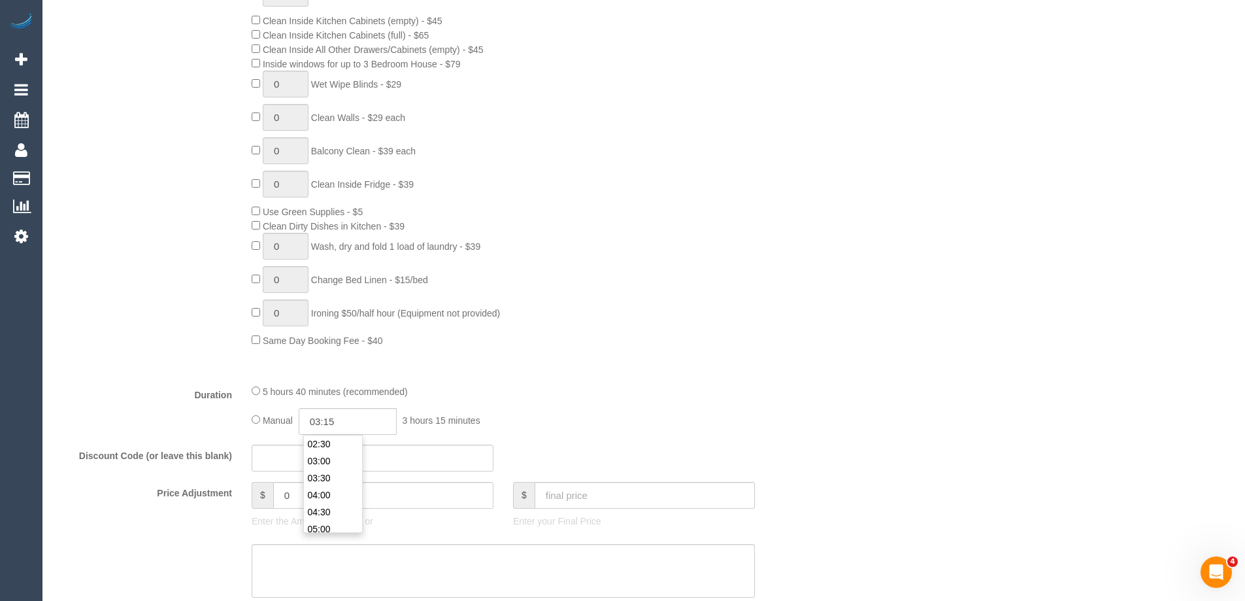
scroll to position [1111, 0]
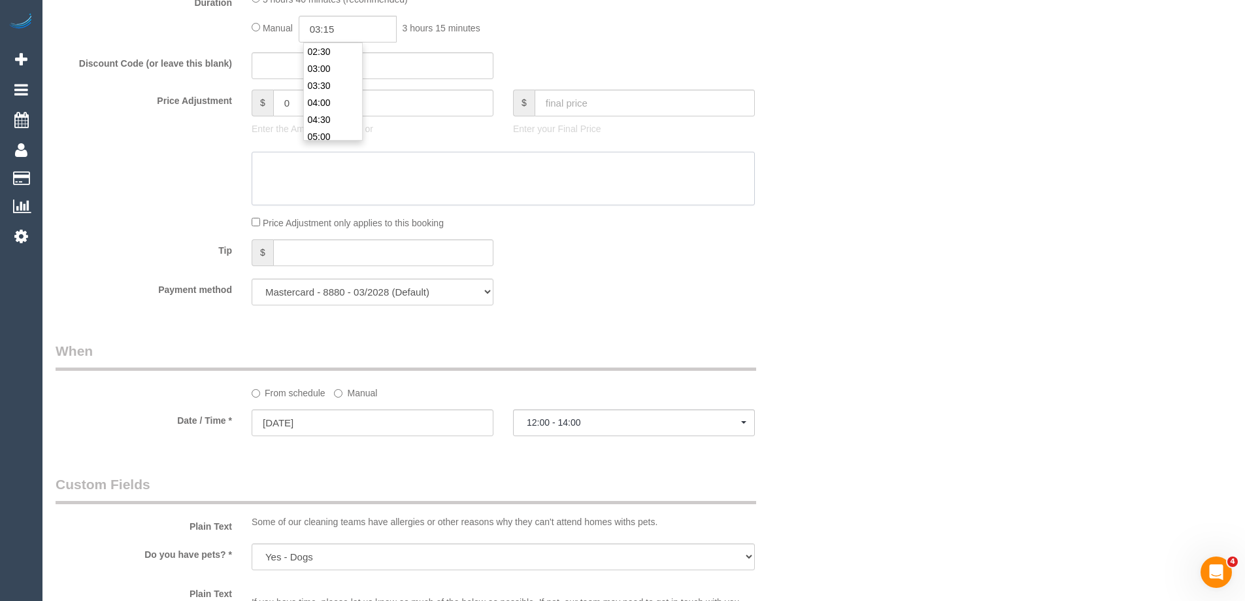
click at [652, 197] on textarea at bounding box center [503, 179] width 503 height 54
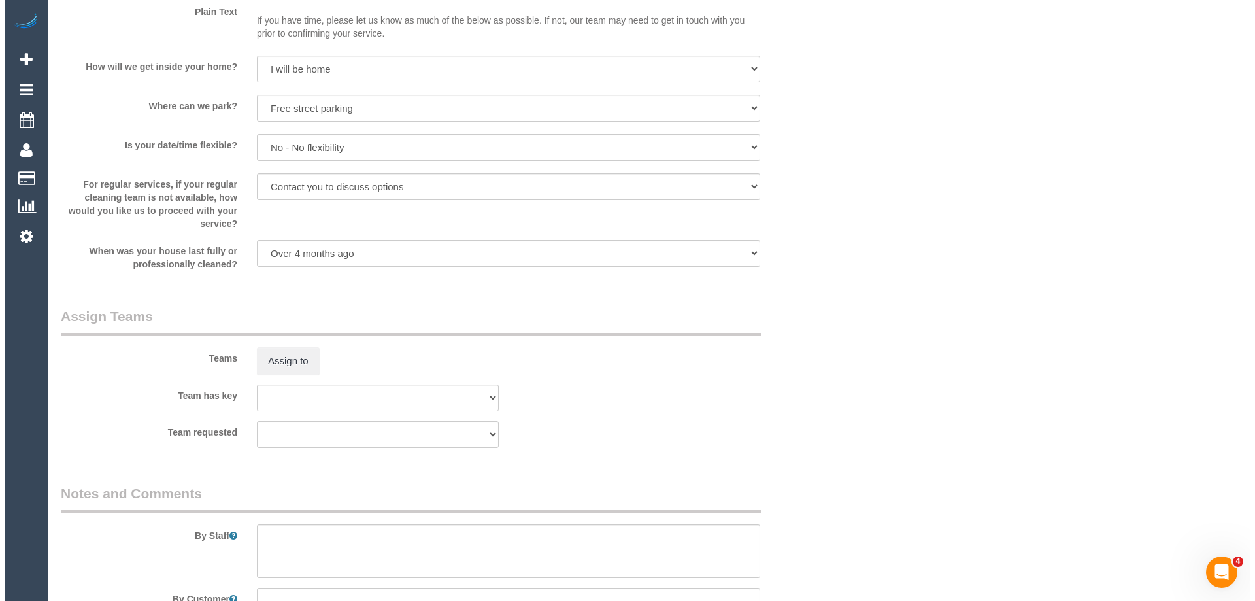
scroll to position [1831, 0]
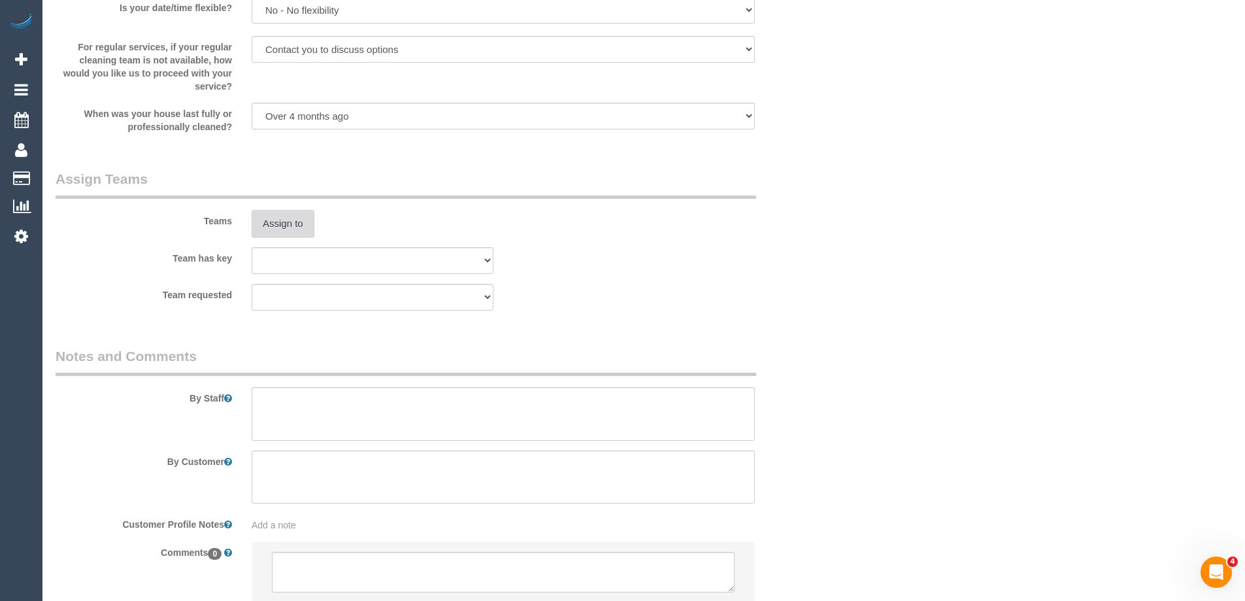
click at [272, 220] on button "Assign to" at bounding box center [283, 223] width 63 height 27
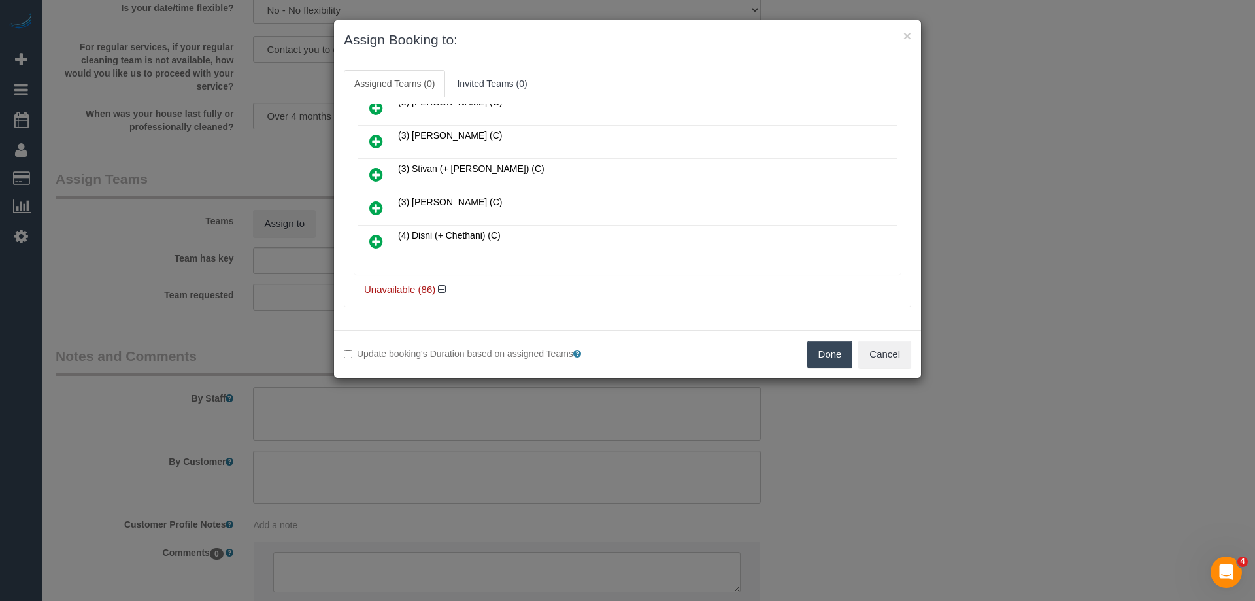
scroll to position [458, 0]
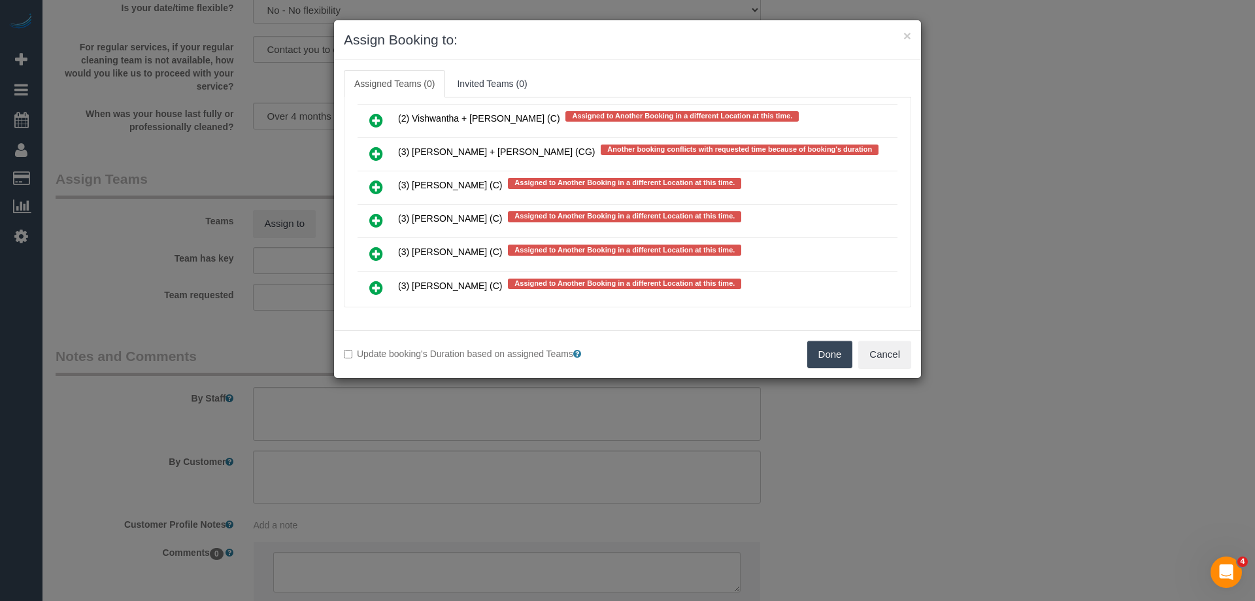
click at [375, 152] on icon at bounding box center [376, 154] width 14 height 16
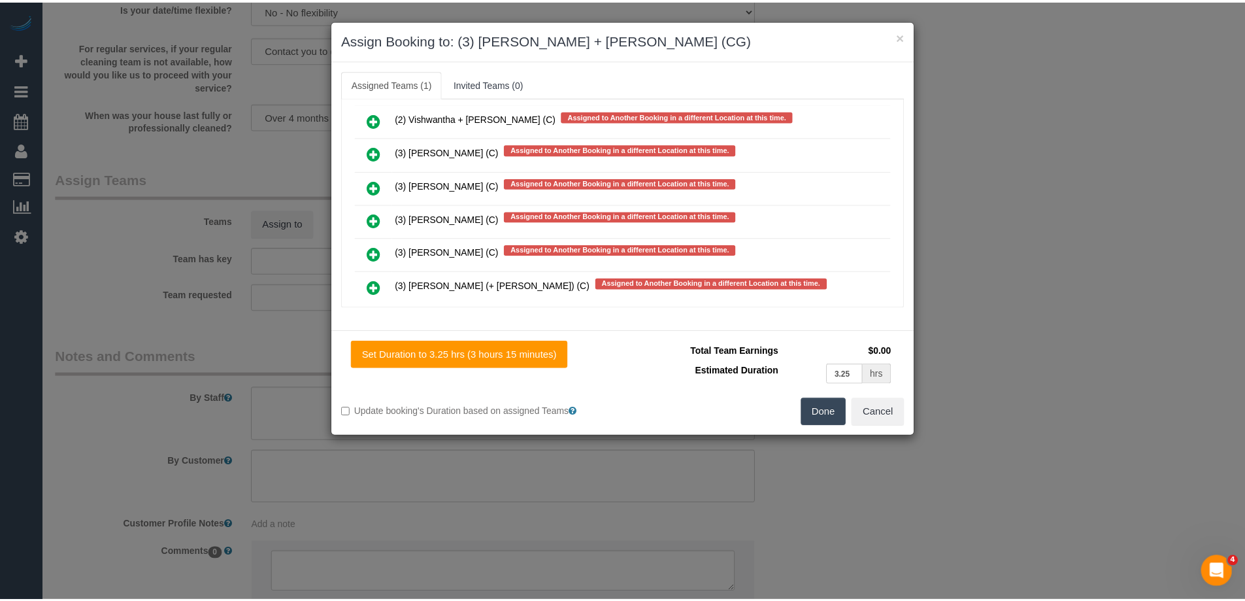
scroll to position [0, 0]
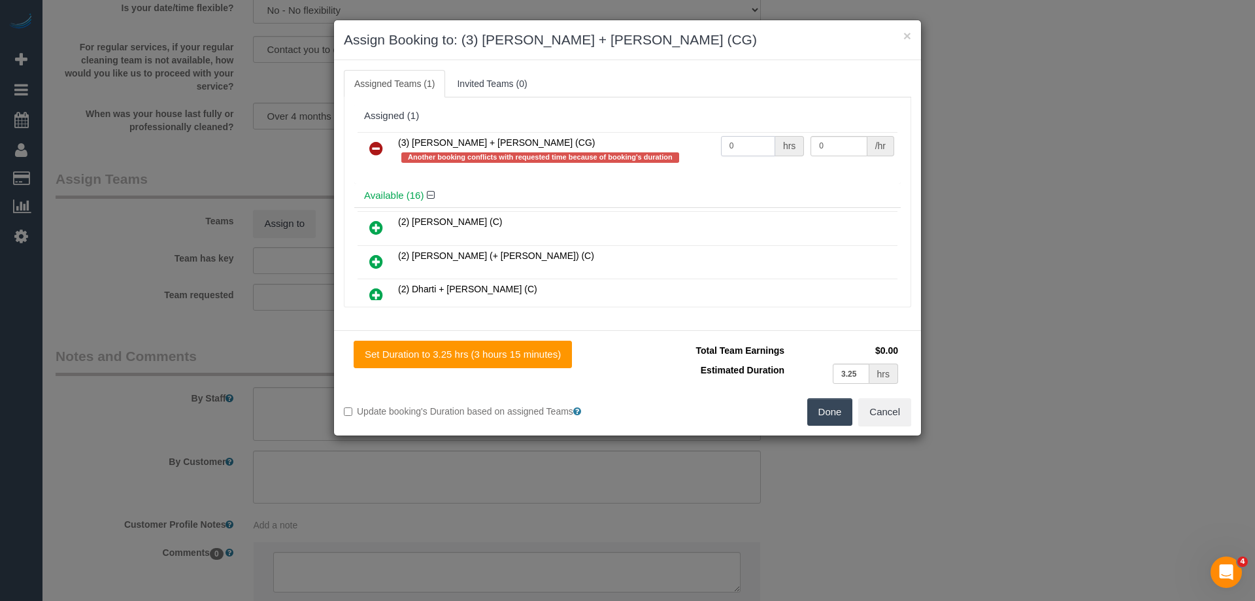
click at [666, 137] on tr "(3) Bansari + Bhavesh (CG) Another booking conflicts with requested time becaus…" at bounding box center [628, 150] width 540 height 37
type input "1"
drag, startPoint x: 831, startPoint y: 146, endPoint x: 729, endPoint y: 134, distance: 102.7
click at [730, 134] on tr "(3) Bansari + Bhavesh (CG) Another booking conflicts with requested time becaus…" at bounding box center [628, 150] width 540 height 37
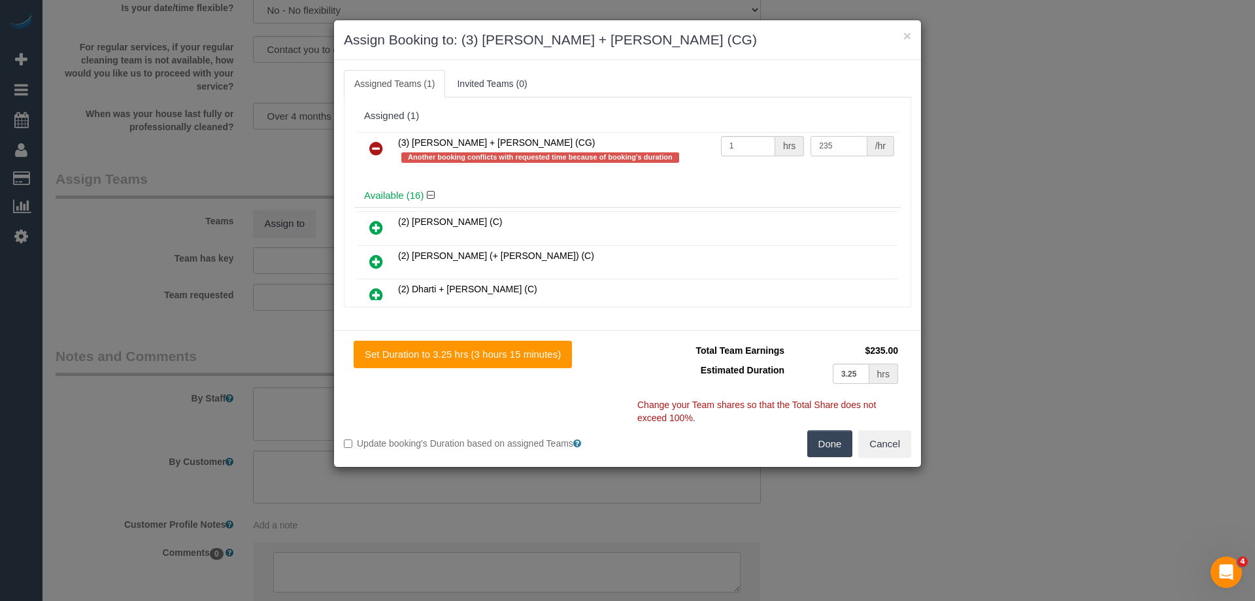
type input "235"
click at [845, 449] on button "Done" at bounding box center [830, 443] width 46 height 27
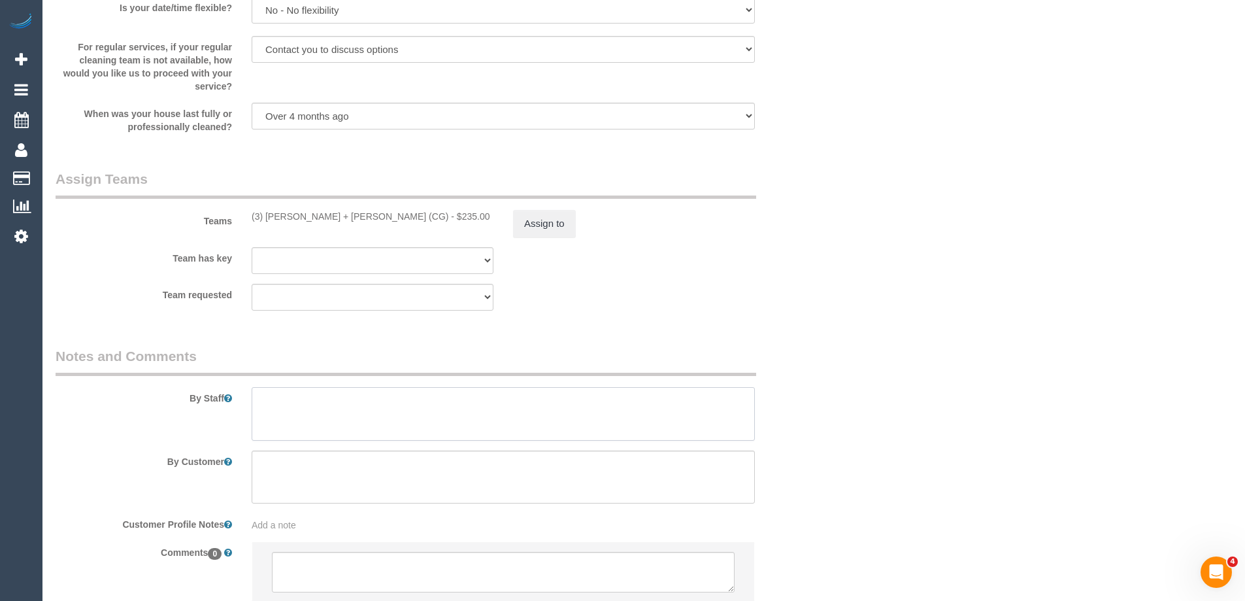
click at [277, 400] on textarea at bounding box center [503, 414] width 503 height 54
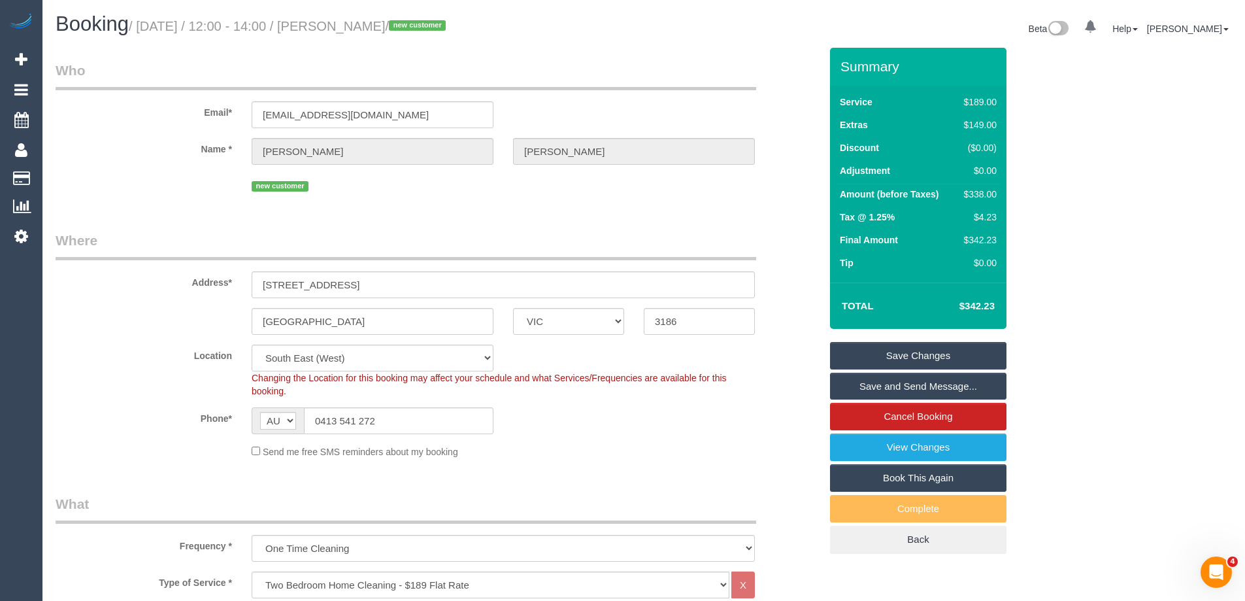
type textarea "Estimated time of 5.5-6.5 hrs"
drag, startPoint x: 444, startPoint y: 27, endPoint x: 363, endPoint y: 23, distance: 81.2
click at [363, 23] on small "/ September 08, 2025 / 12:00 - 14:00 / Henry Mueller / new customer" at bounding box center [289, 26] width 321 height 14
copy small "Henry Mueller"
click at [859, 386] on link "Save and Send Message..." at bounding box center [918, 386] width 177 height 27
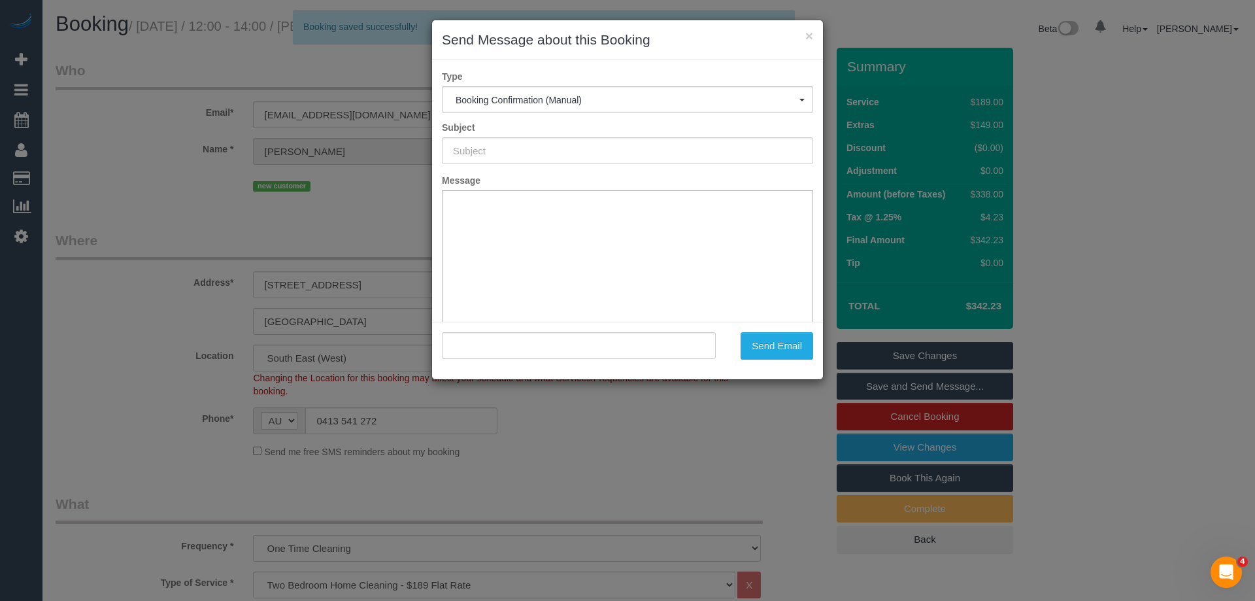
type input "Booking Confirmed"
type input ""Henry Mueller" <hhmueller1@gmail.com>"
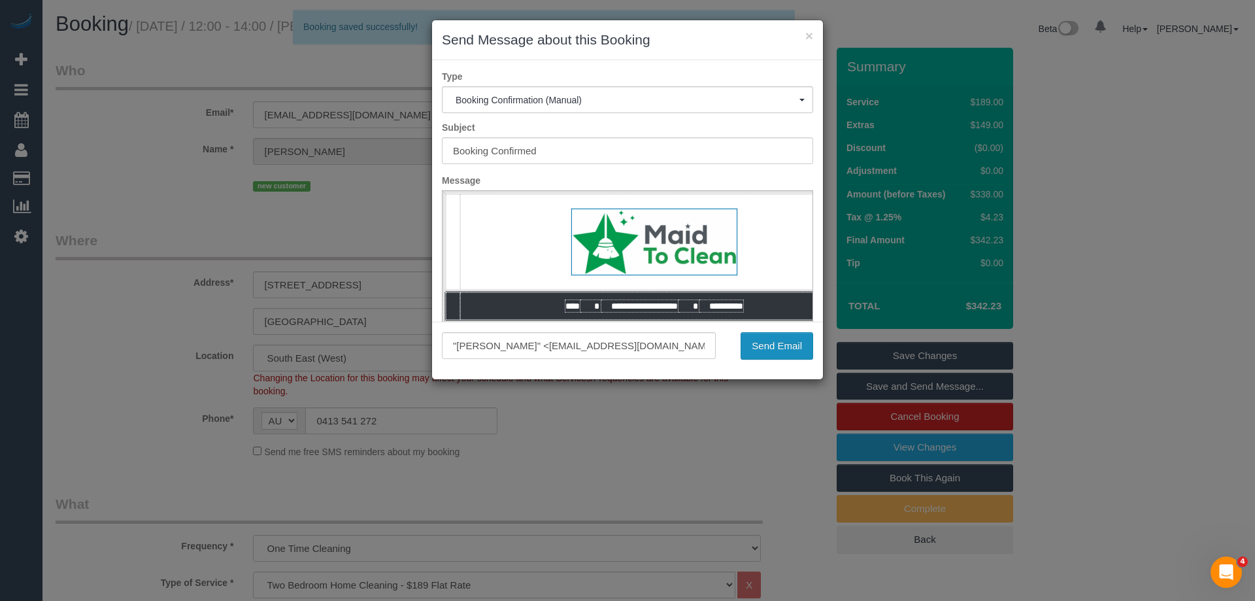
click at [777, 347] on button "Send Email" at bounding box center [777, 345] width 73 height 27
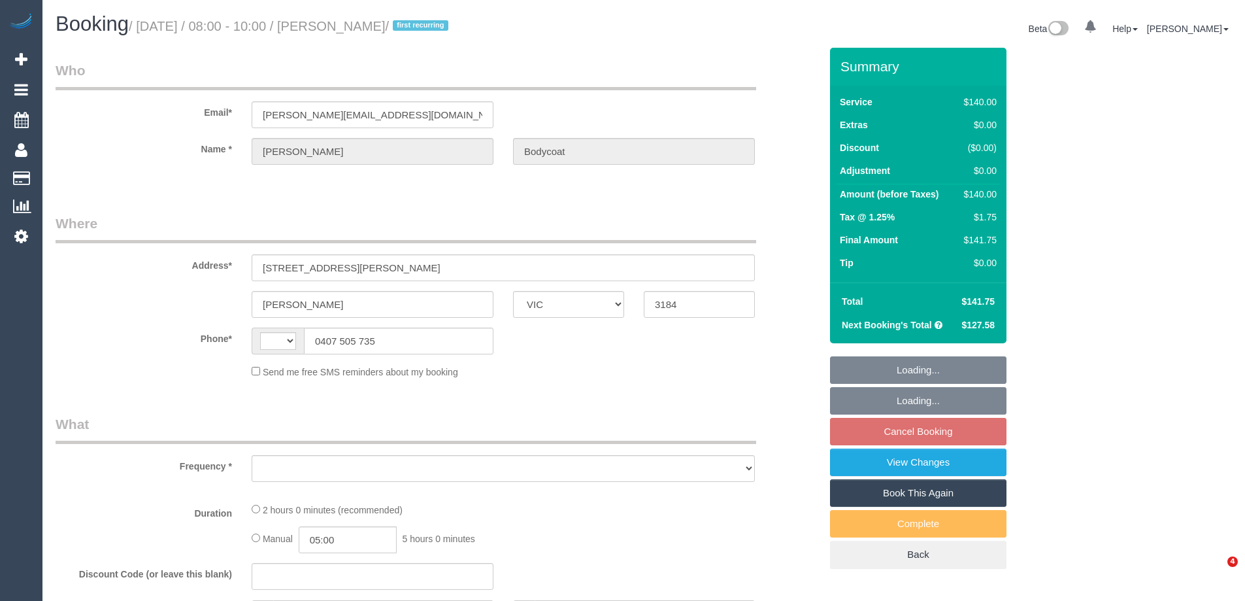
select select "VIC"
select select "string:AU"
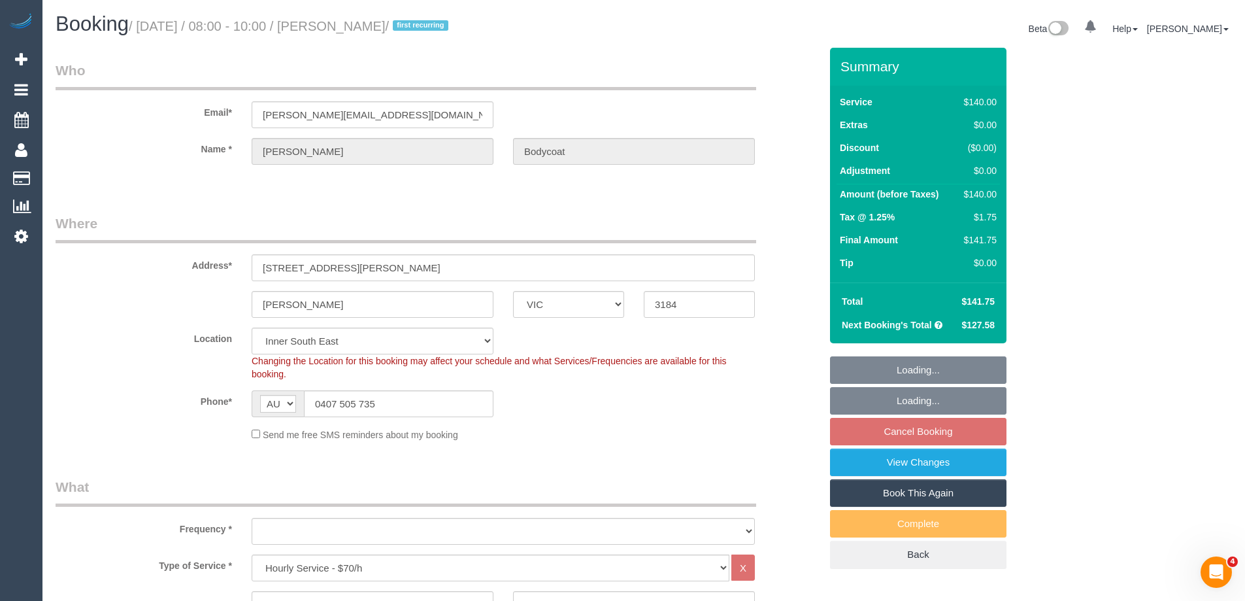
select select "object:1256"
select select "spot2"
select select "object:1412"
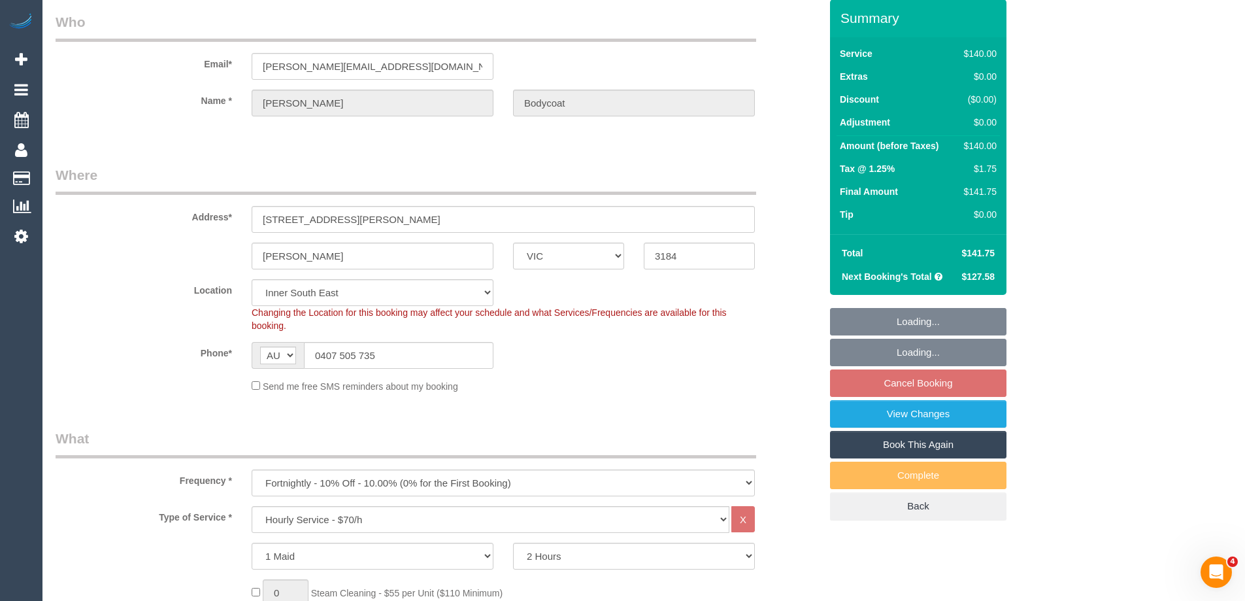
select select "string:stripe-pm_1Ru7NC2GScqysDRVoxb08CtP"
select select "number:27"
select select "number:22"
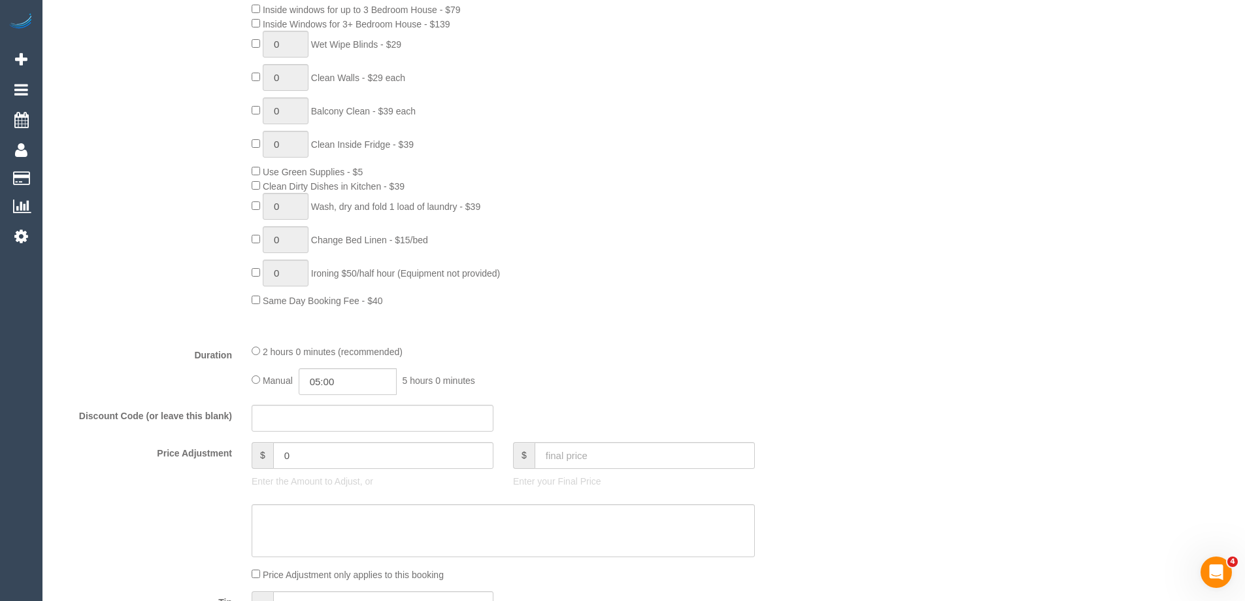
scroll to position [915, 0]
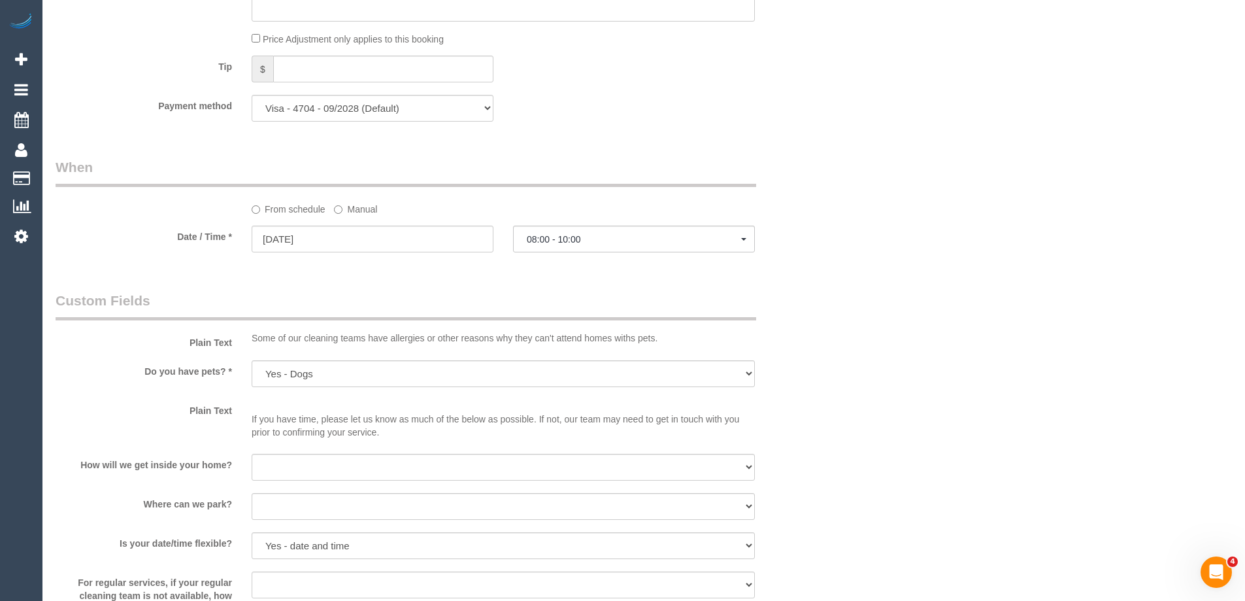
select select "spot21"
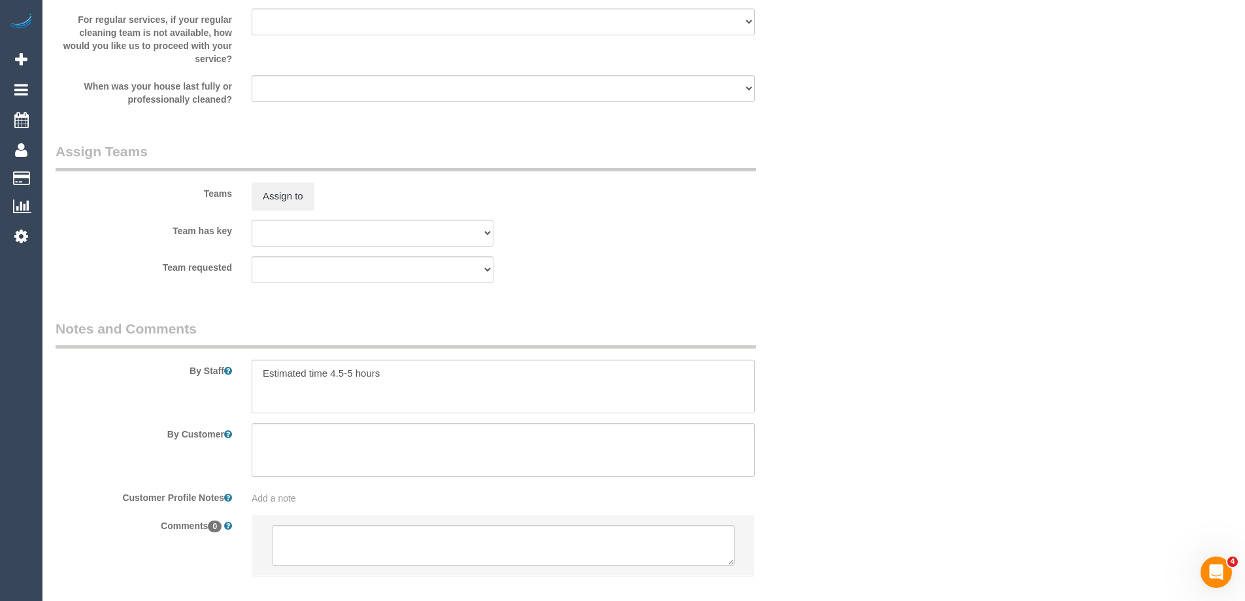
scroll to position [1875, 0]
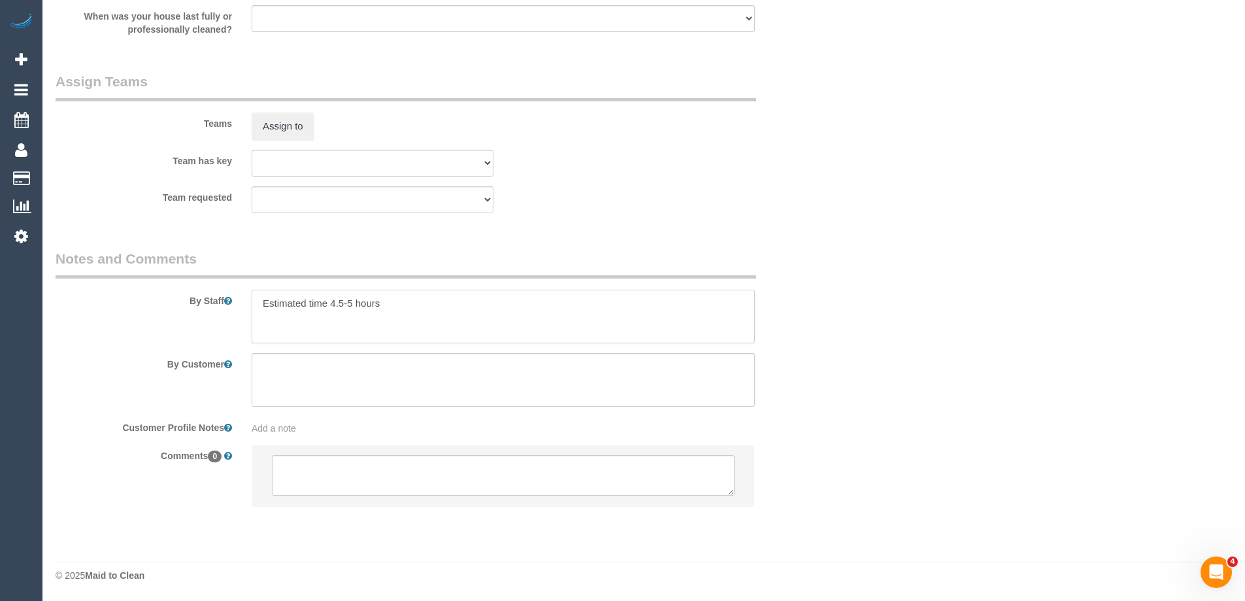
drag, startPoint x: 410, startPoint y: 308, endPoint x: -95, endPoint y: 253, distance: 507.7
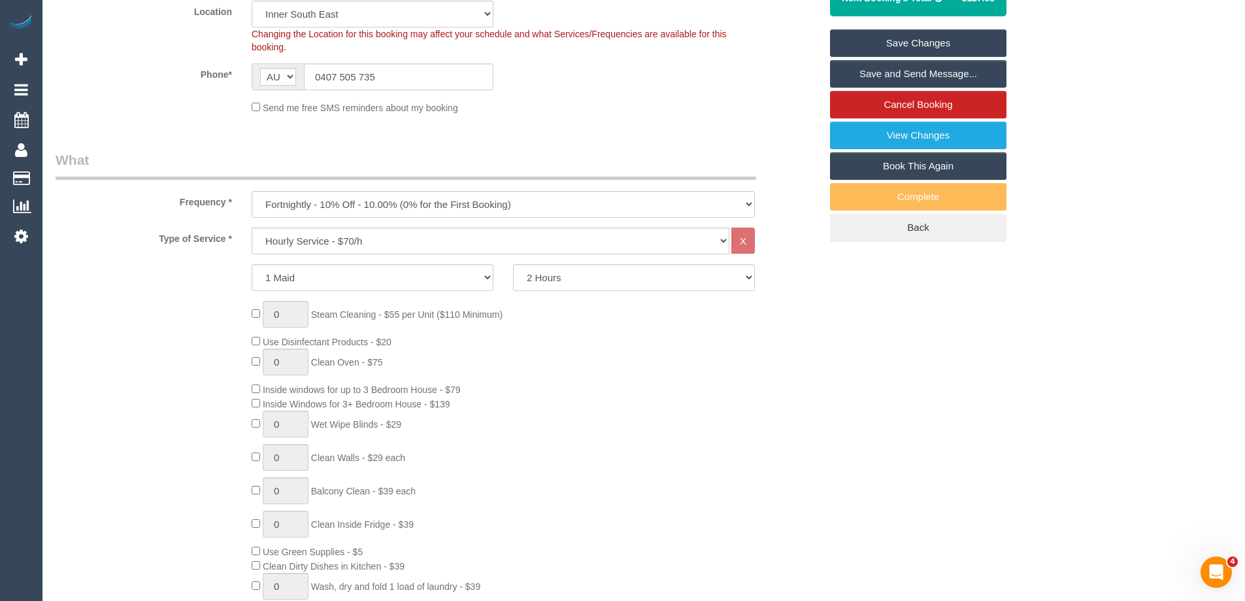
scroll to position [44, 0]
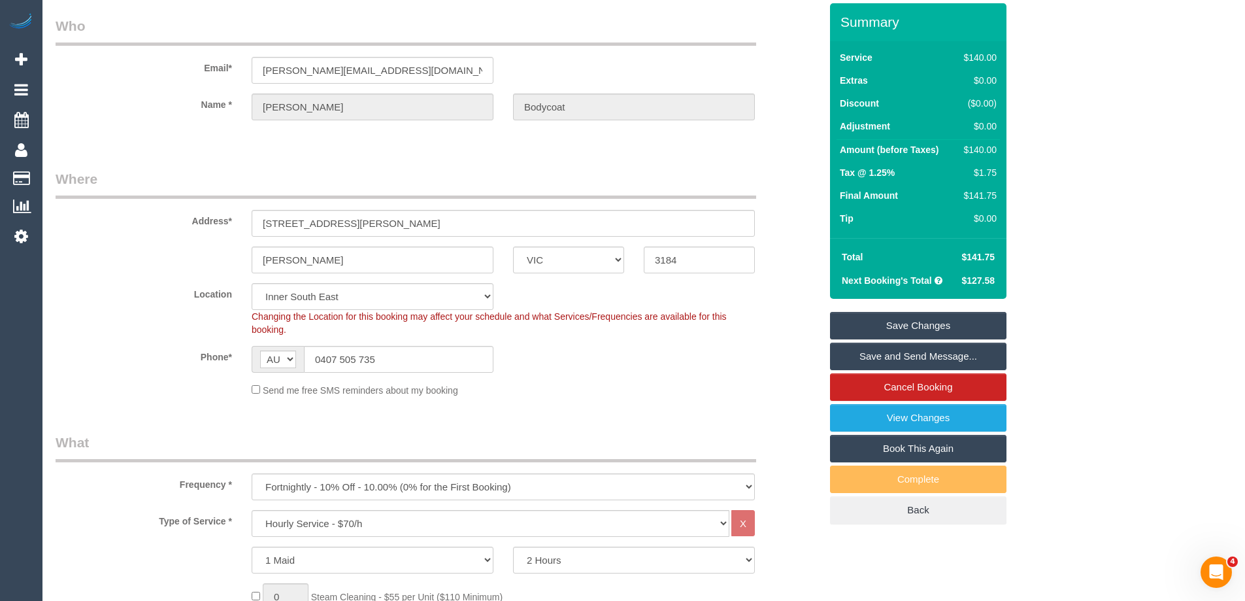
click at [846, 328] on link "Save Changes" at bounding box center [918, 325] width 177 height 27
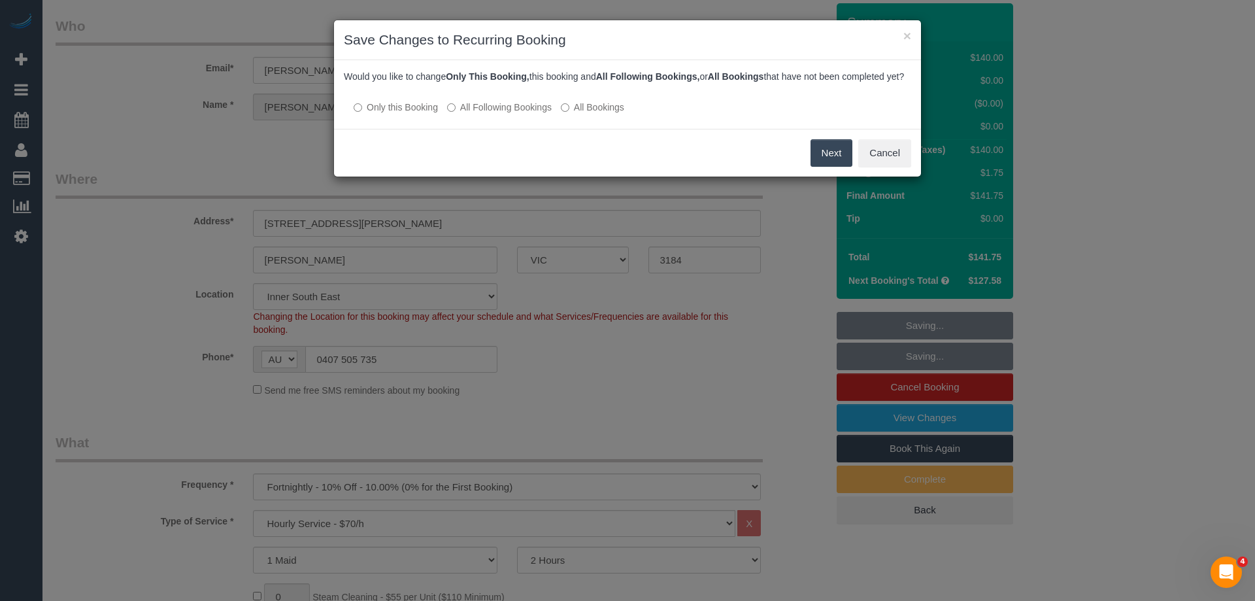
click at [481, 114] on label "All Following Bookings" at bounding box center [499, 107] width 105 height 13
click at [834, 167] on button "Save" at bounding box center [830, 152] width 44 height 27
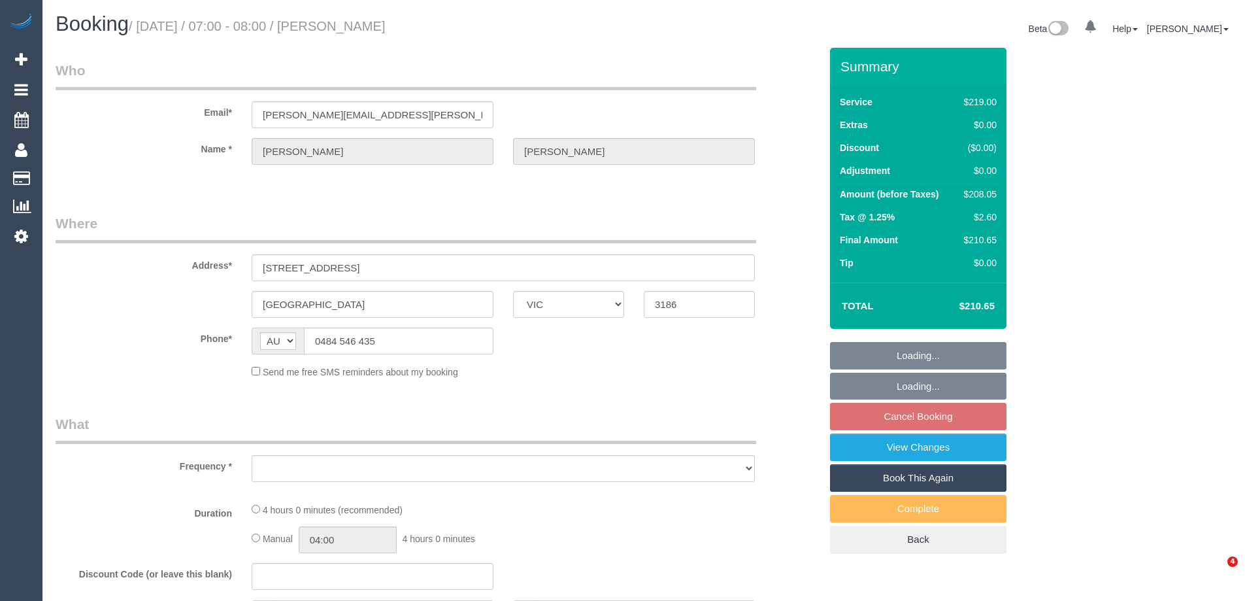
select select "VIC"
select select "object:522"
select select "string:stripe-pm_1RbtJm2GScqysDRVi6Xivo8Y"
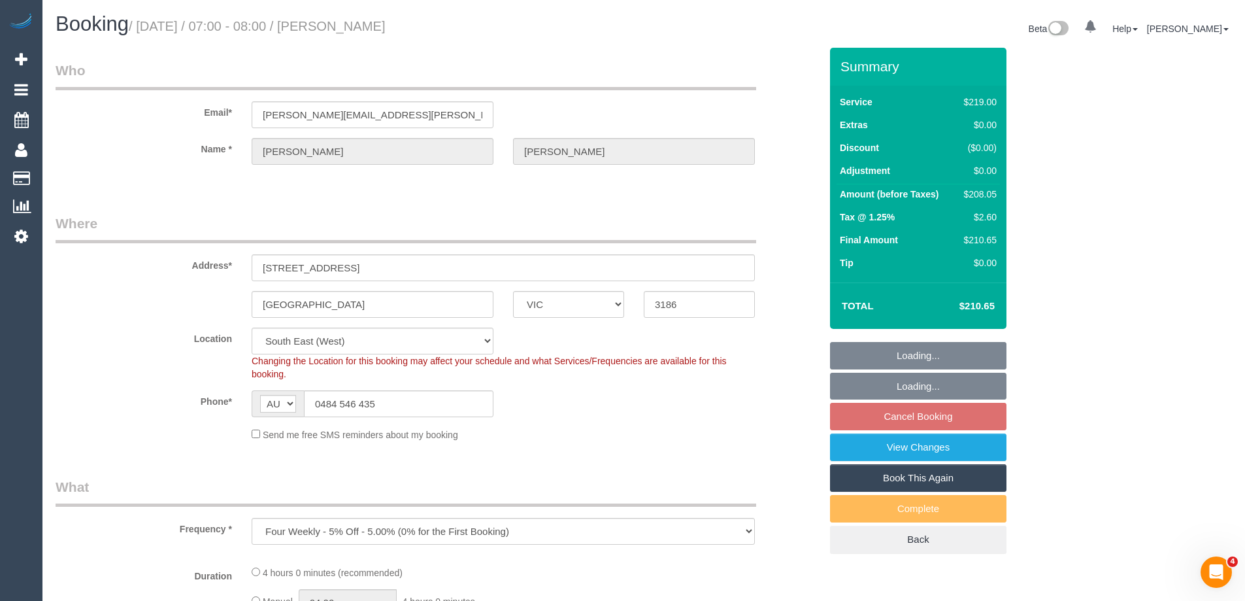
select select "object:675"
select select "number:28"
select select "number:14"
select select "number:18"
select select "number:36"
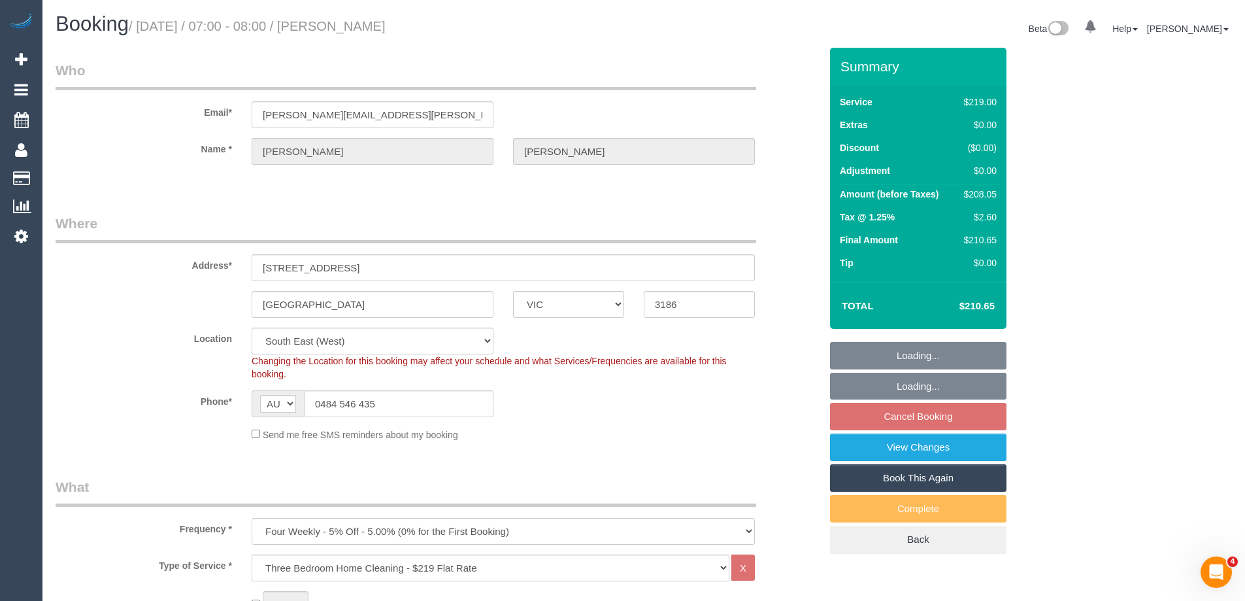
select select "spot1"
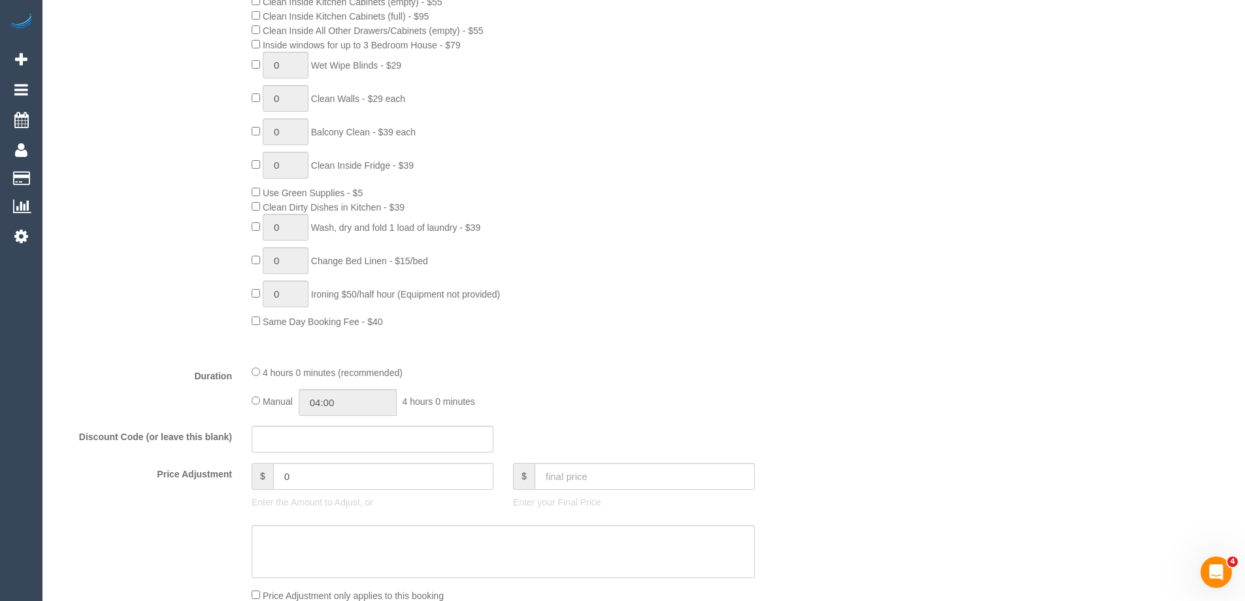
scroll to position [785, 0]
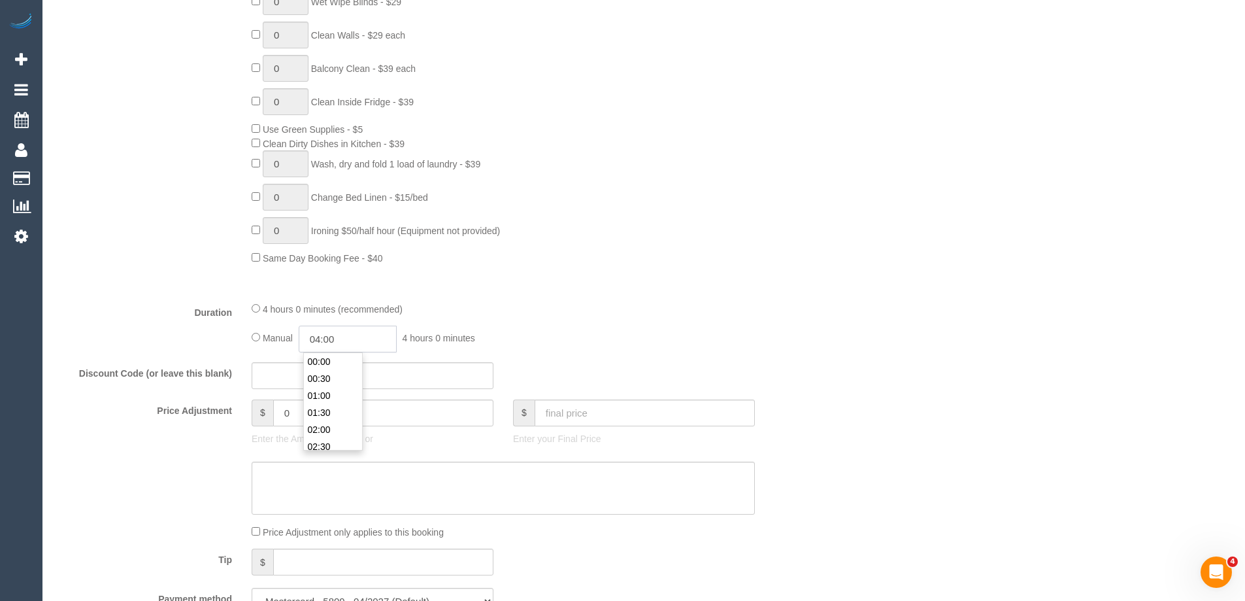
drag, startPoint x: 368, startPoint y: 341, endPoint x: 362, endPoint y: 342, distance: 6.7
click at [369, 341] on input "04:00" at bounding box center [348, 339] width 98 height 27
type input "02:00"
click at [337, 363] on li "02:00" at bounding box center [333, 362] width 58 height 17
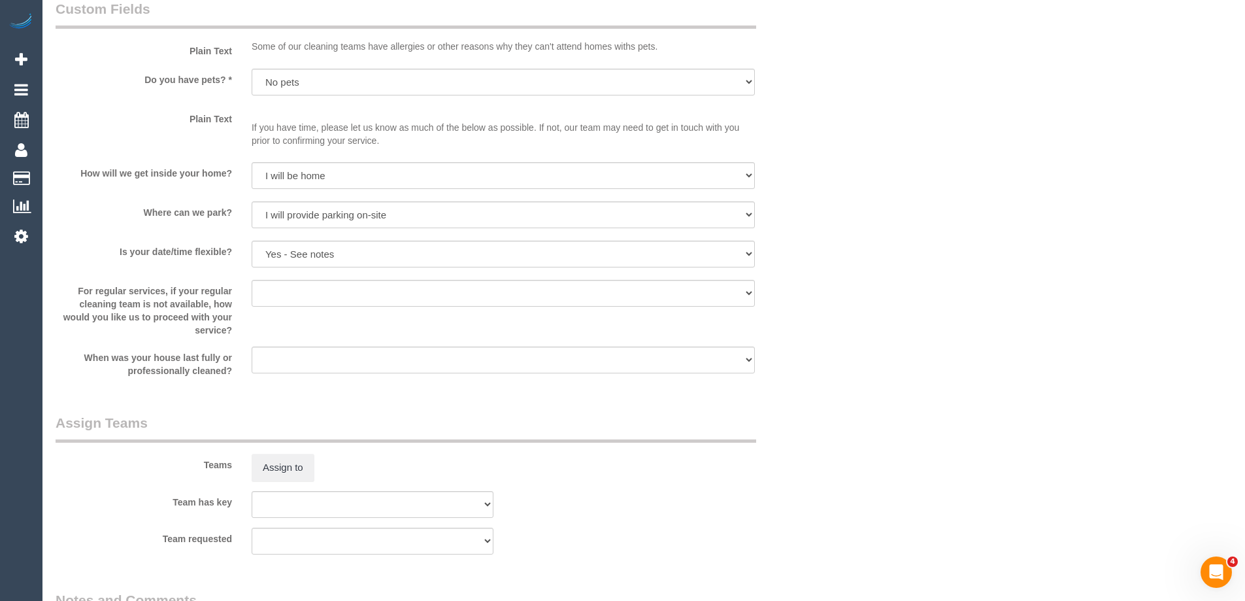
select select "spot20"
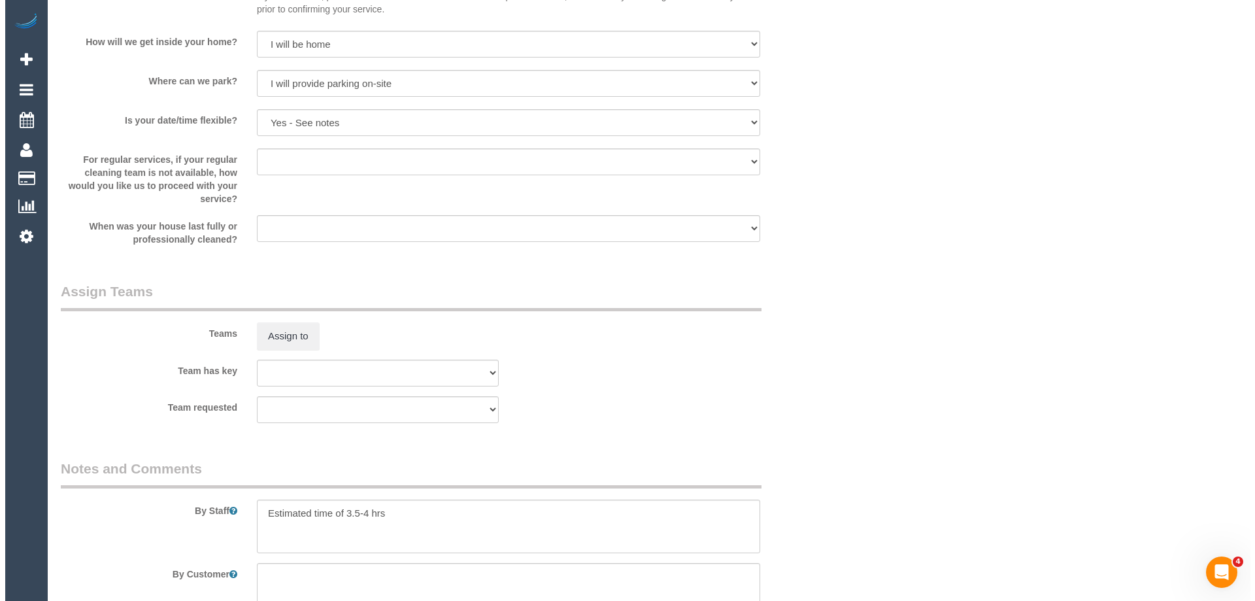
scroll to position [1961, 0]
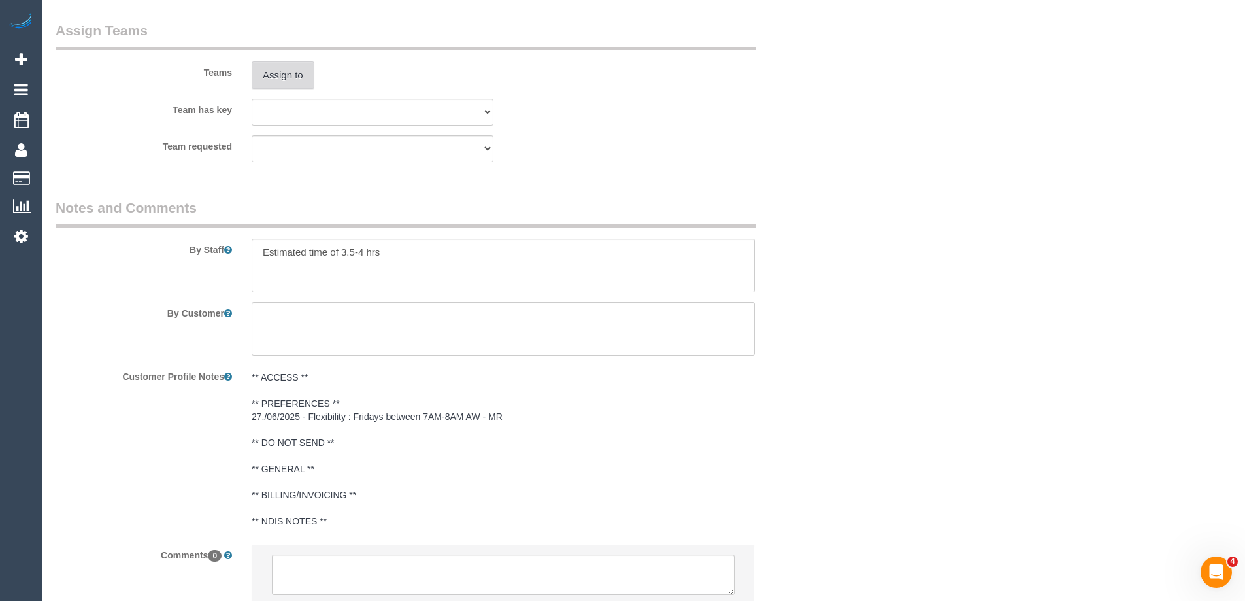
click at [286, 65] on button "Assign to" at bounding box center [283, 74] width 63 height 27
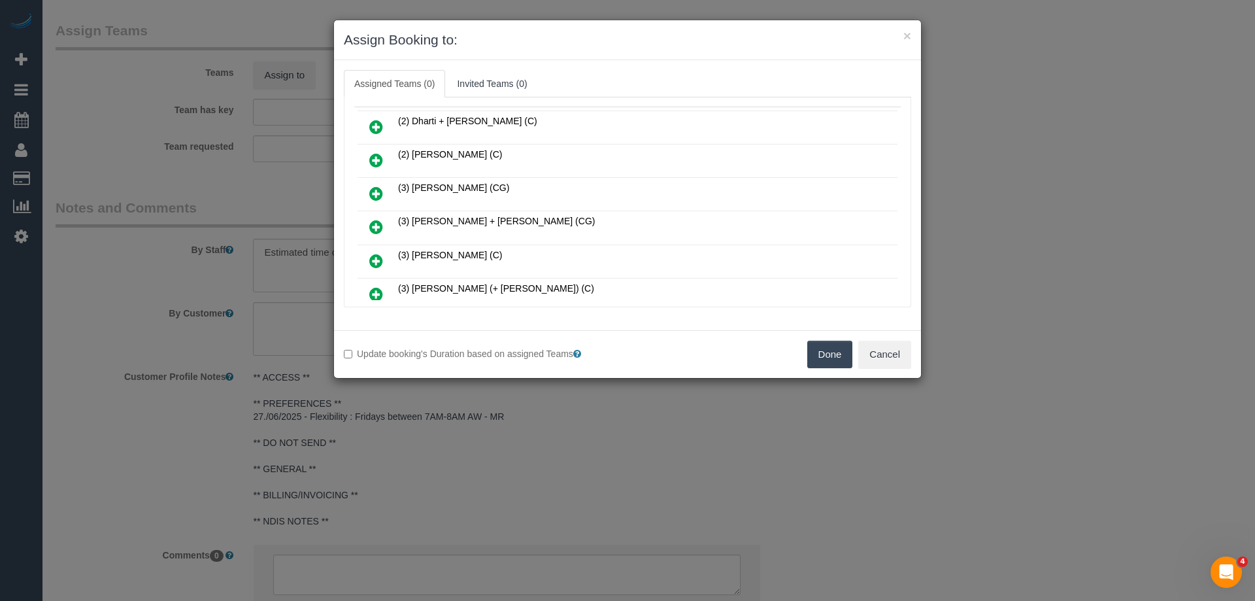
click at [374, 224] on icon at bounding box center [376, 227] width 14 height 16
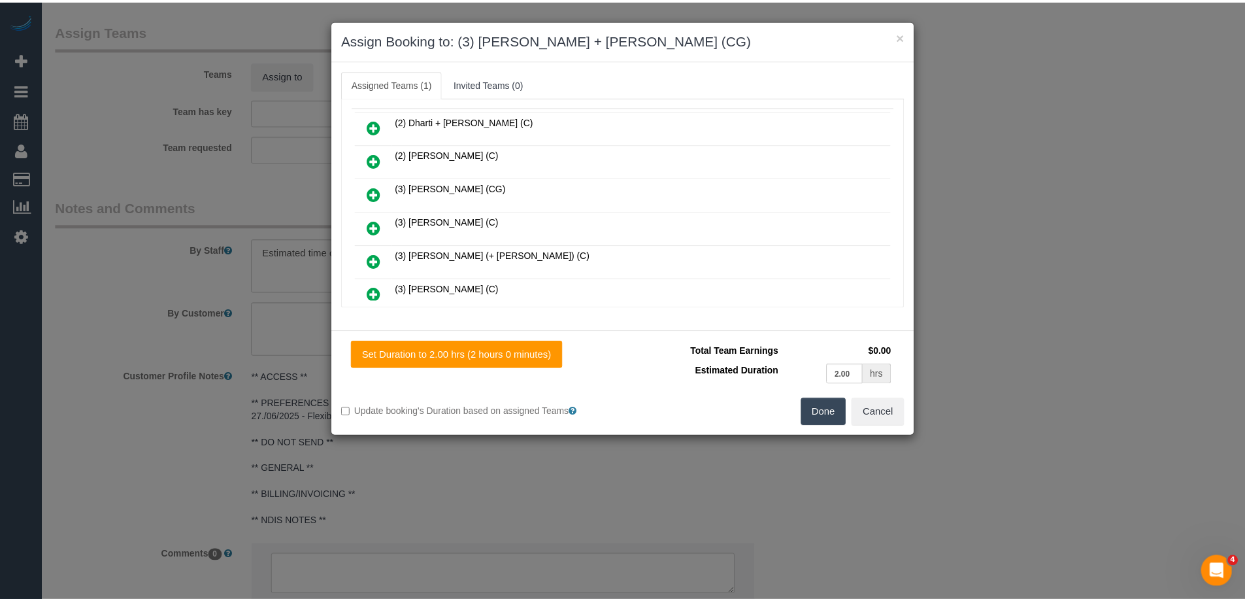
scroll to position [0, 0]
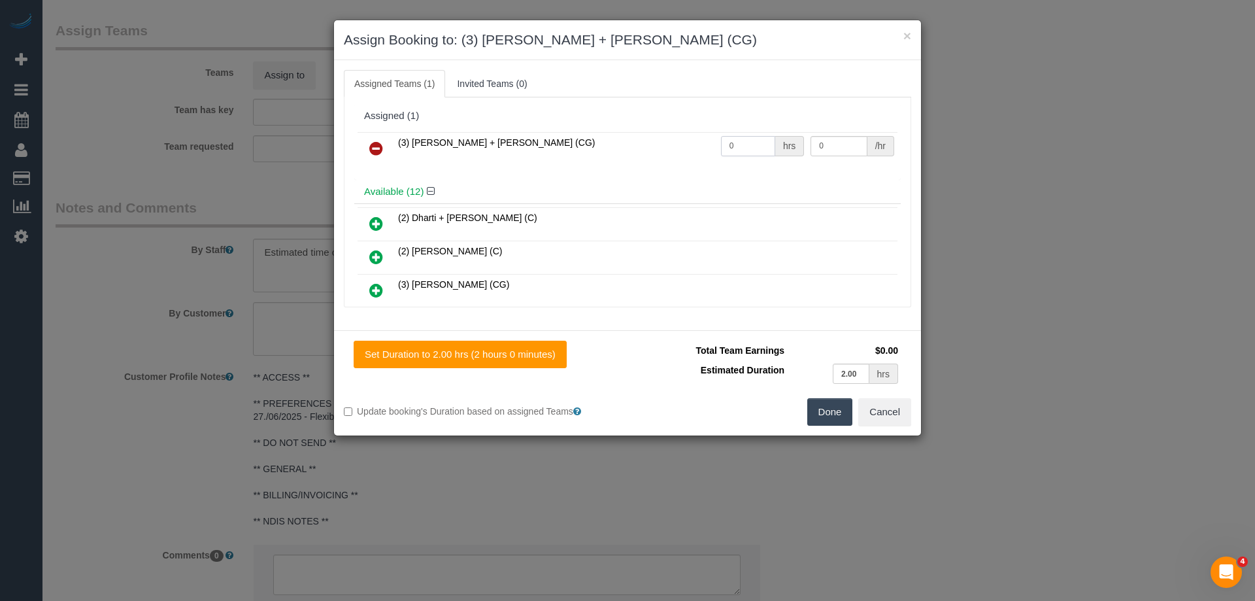
click at [654, 141] on tr "(3) Bansari + Bhavesh (CG) 0 hrs 0 /hr" at bounding box center [628, 148] width 540 height 33
type input "1"
drag, startPoint x: 785, startPoint y: 146, endPoint x: 717, endPoint y: 138, distance: 69.1
click at [724, 139] on tr "(3) Bansari + Bhavesh (CG) 1 hrs 0 /hr" at bounding box center [628, 148] width 540 height 33
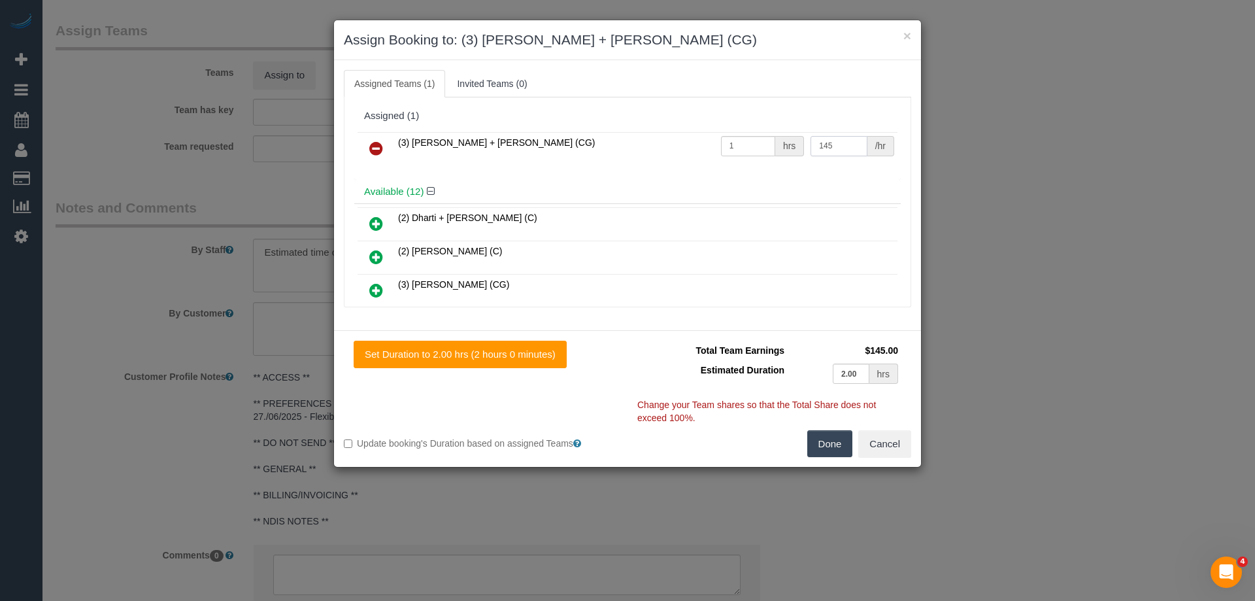
type input "145"
click at [835, 439] on button "Done" at bounding box center [830, 443] width 46 height 27
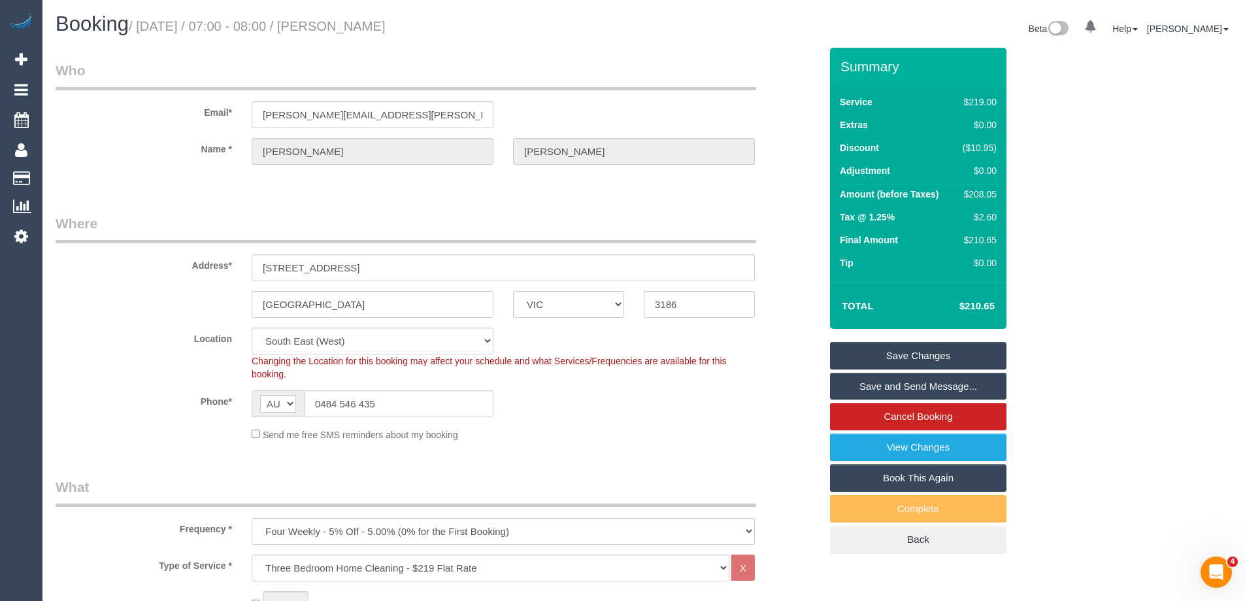
drag, startPoint x: 460, startPoint y: 27, endPoint x: 358, endPoint y: 24, distance: 101.4
click at [358, 24] on h1 "Booking / September 08, 2025 / 07:00 - 08:00 / Candice Shirley" at bounding box center [345, 24] width 579 height 22
copy small "Candice Shirley"
click at [847, 355] on link "Save Changes" at bounding box center [918, 355] width 177 height 27
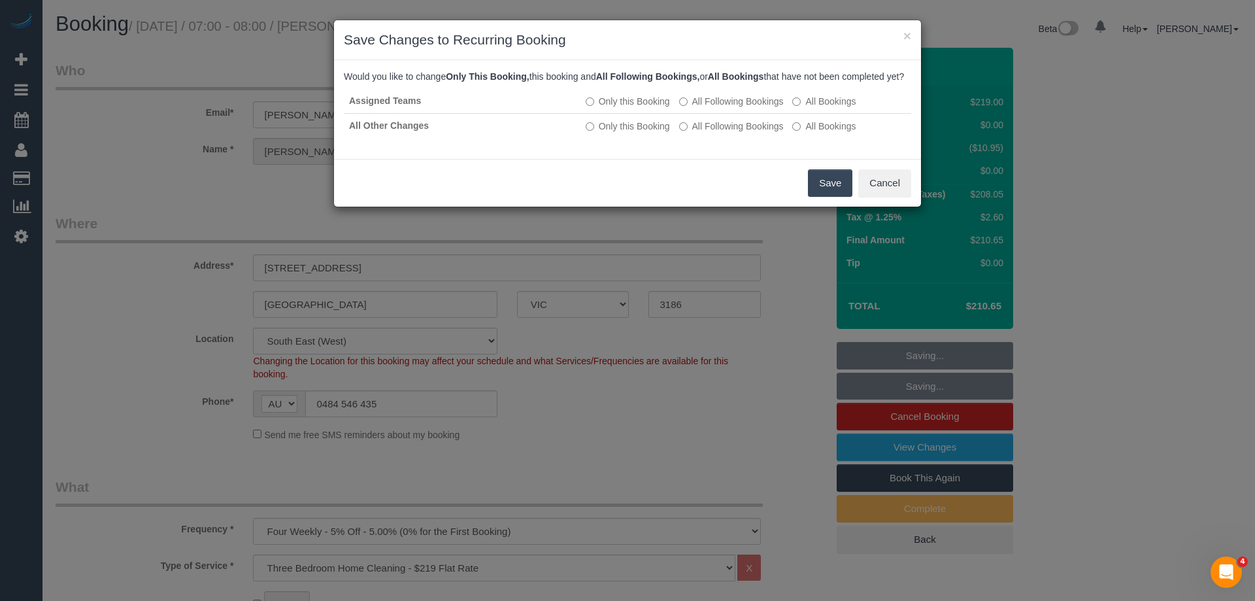
click at [826, 194] on button "Save" at bounding box center [830, 182] width 44 height 27
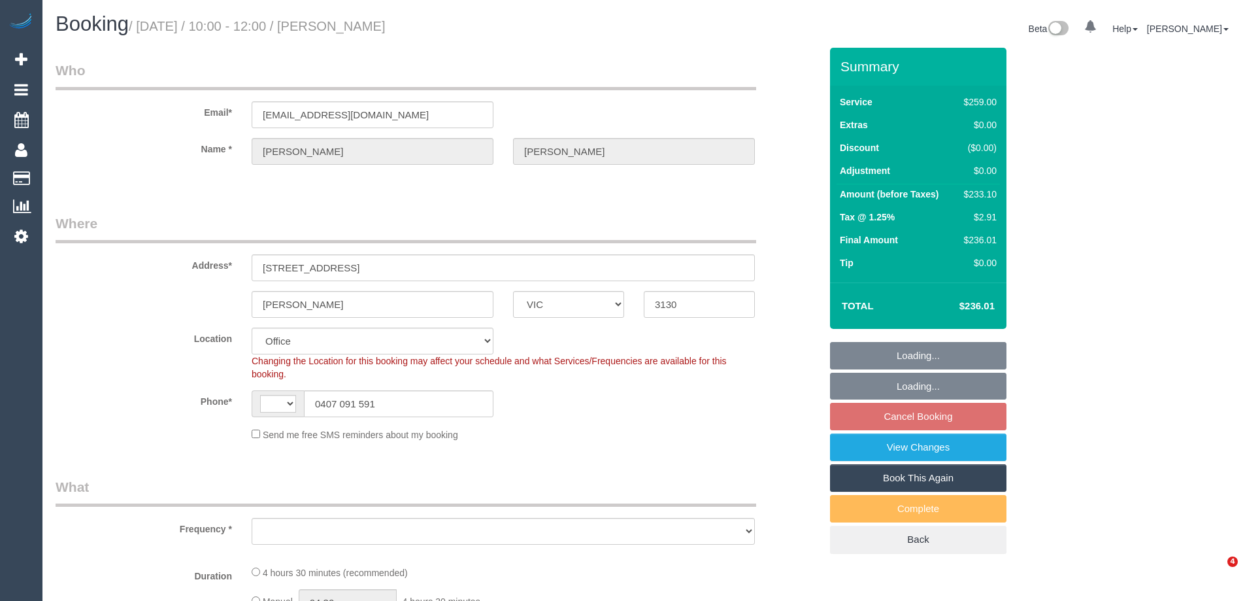
select select "VIC"
select select "string:AU"
select select "string:stripe-pm_1PSWuD2GScqysDRVGPwivu66"
select select "number:27"
select select "number:14"
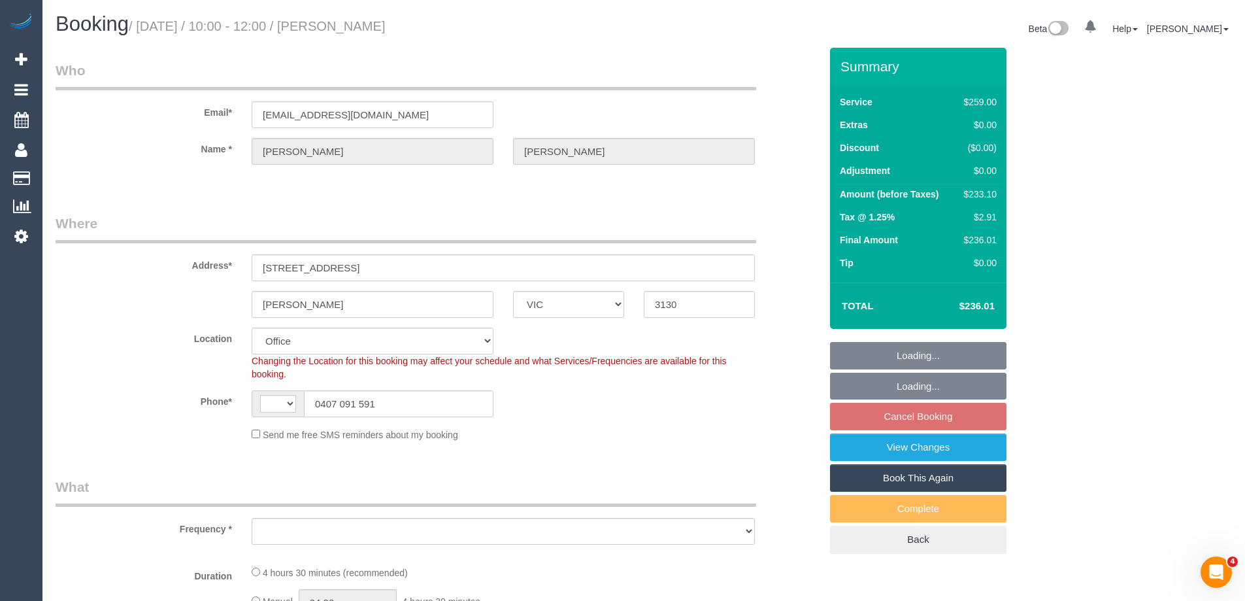
select select "number:18"
select select "number:24"
select select "number:35"
select select "number:26"
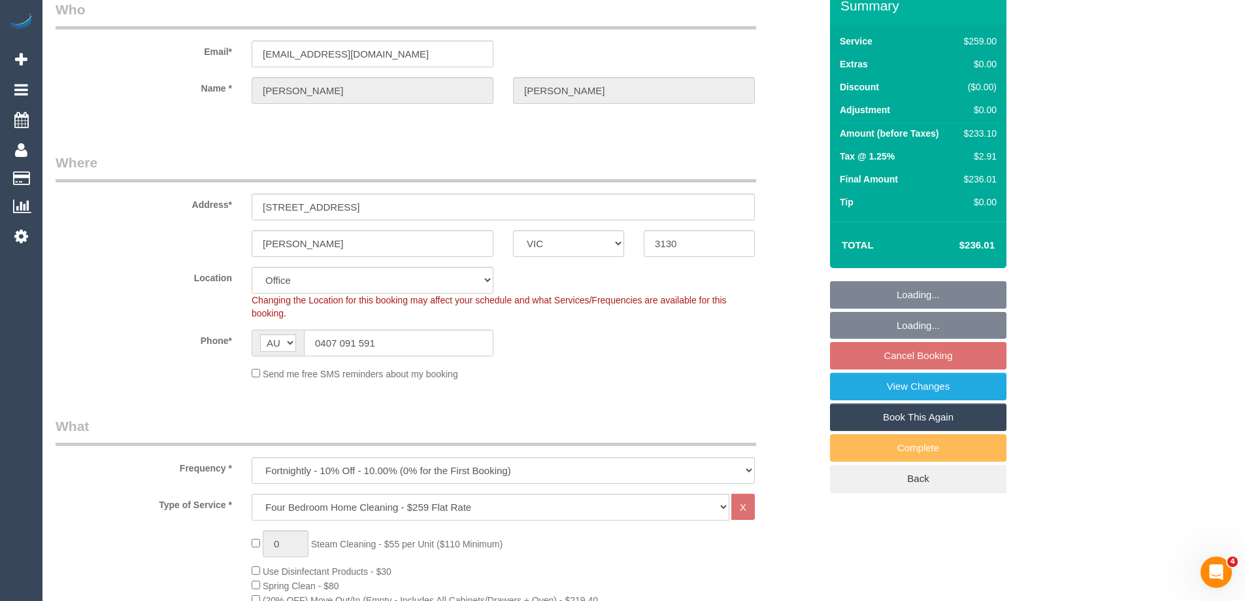
select select "object:792"
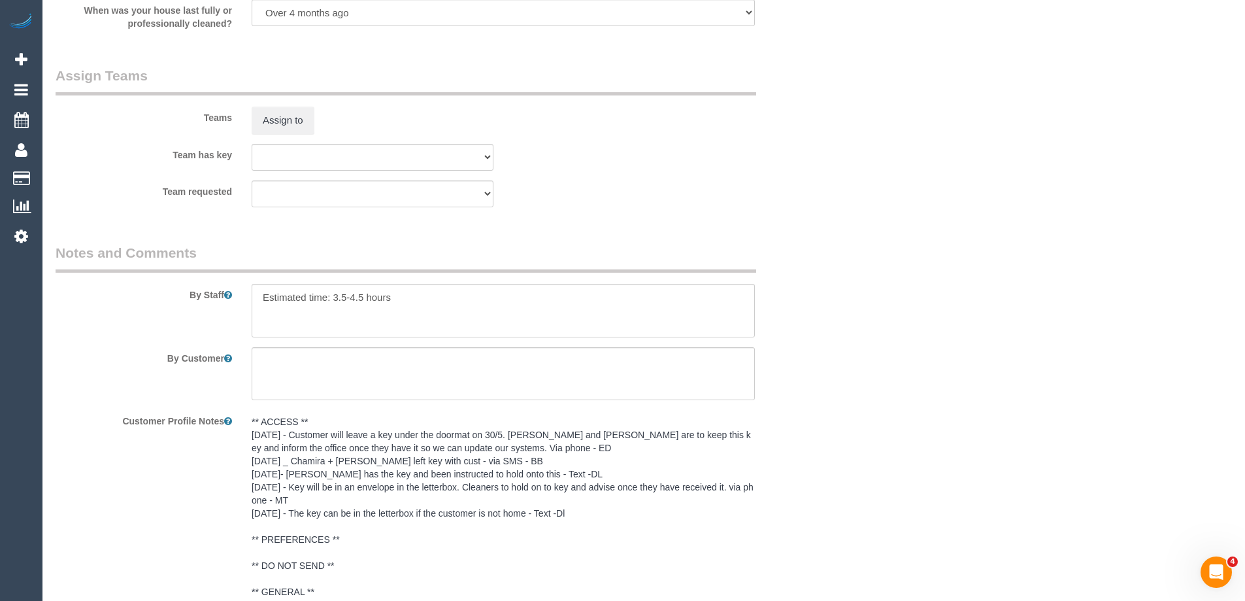
scroll to position [2223, 0]
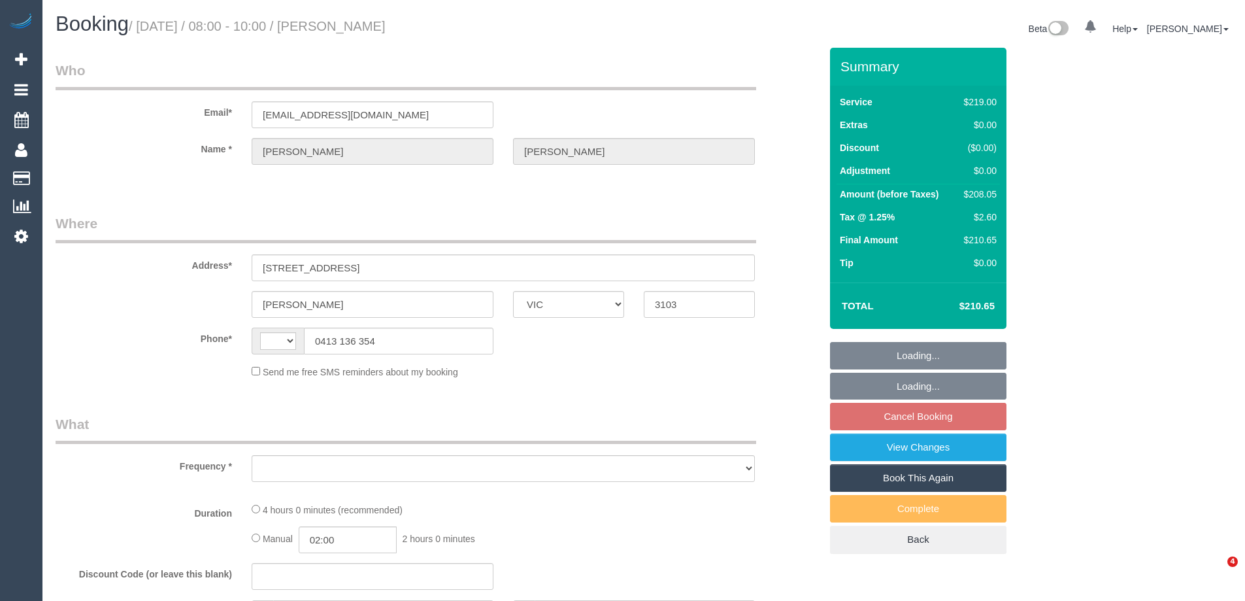
select select "VIC"
select select "string:stripe-pm_1QQJXM2GScqysDRVtwIJyVRb"
select select "number:28"
select select "number:14"
select select "number:19"
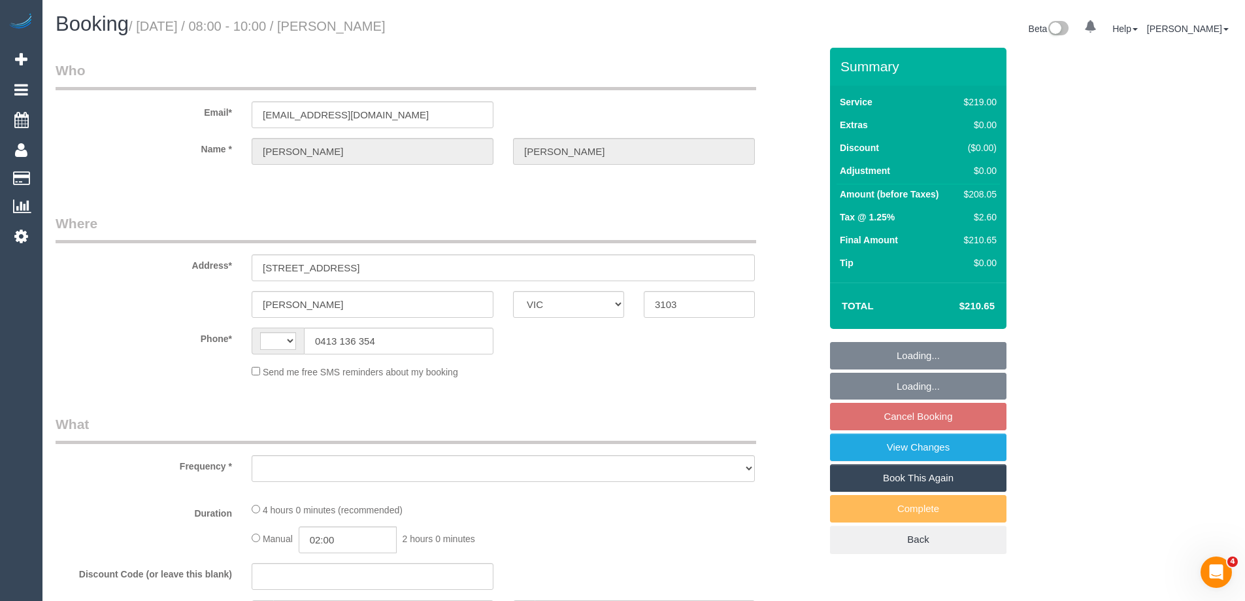
select select "number:22"
select select "number:34"
select select "number:11"
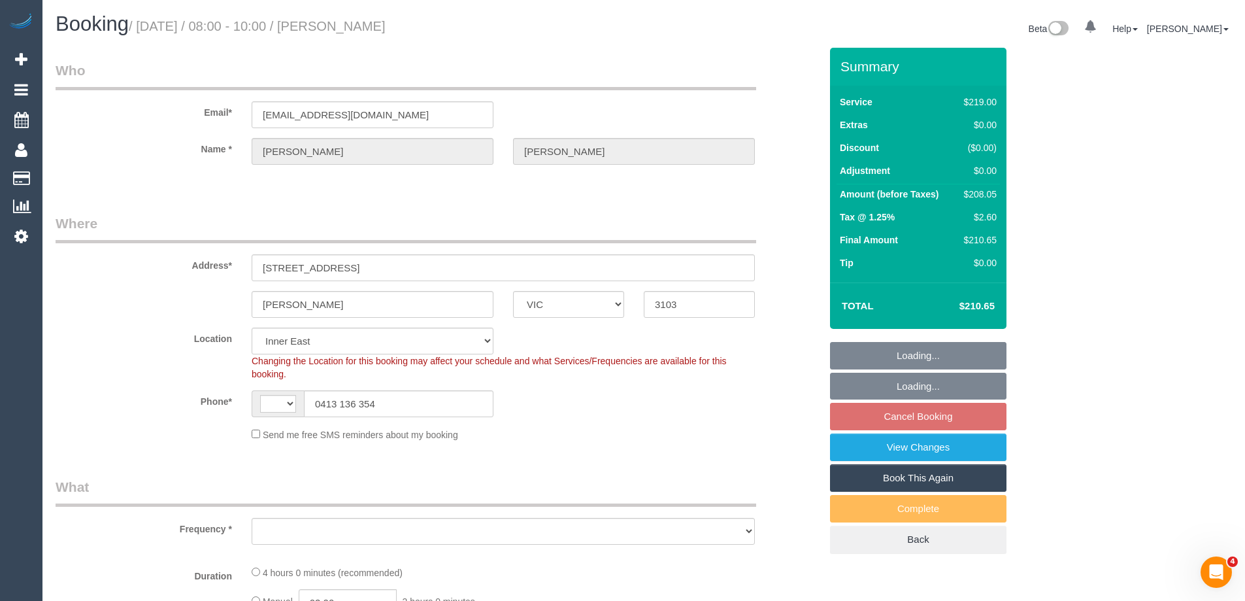
select select "string:AU"
select select "object:670"
select select "spot2"
select select "object:1382"
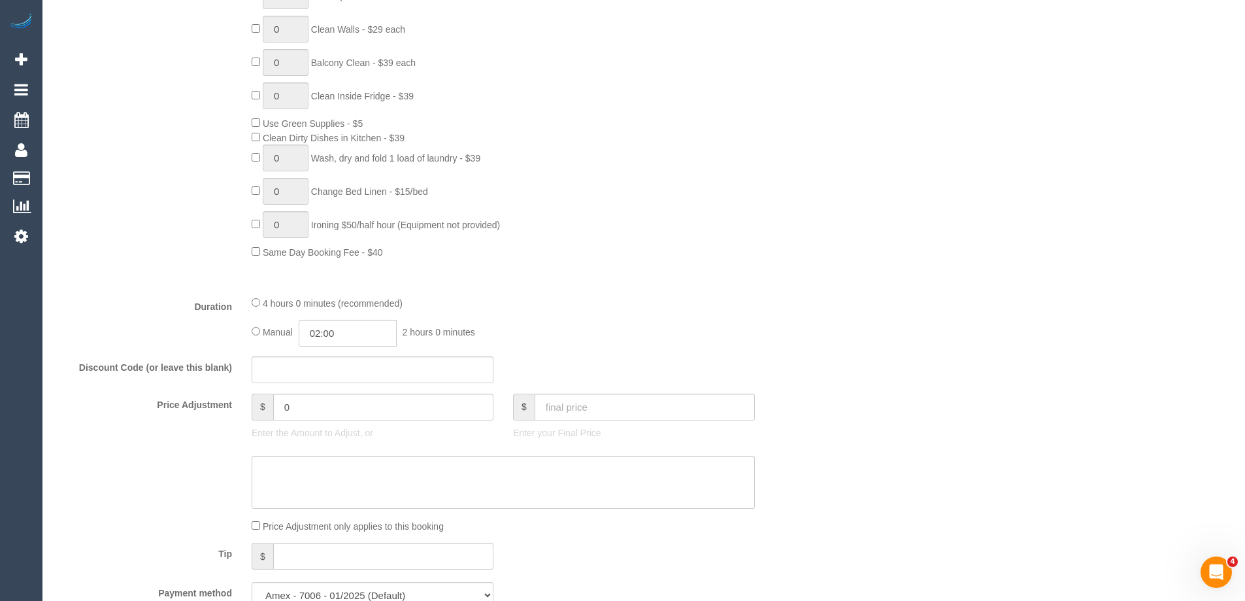
scroll to position [981, 0]
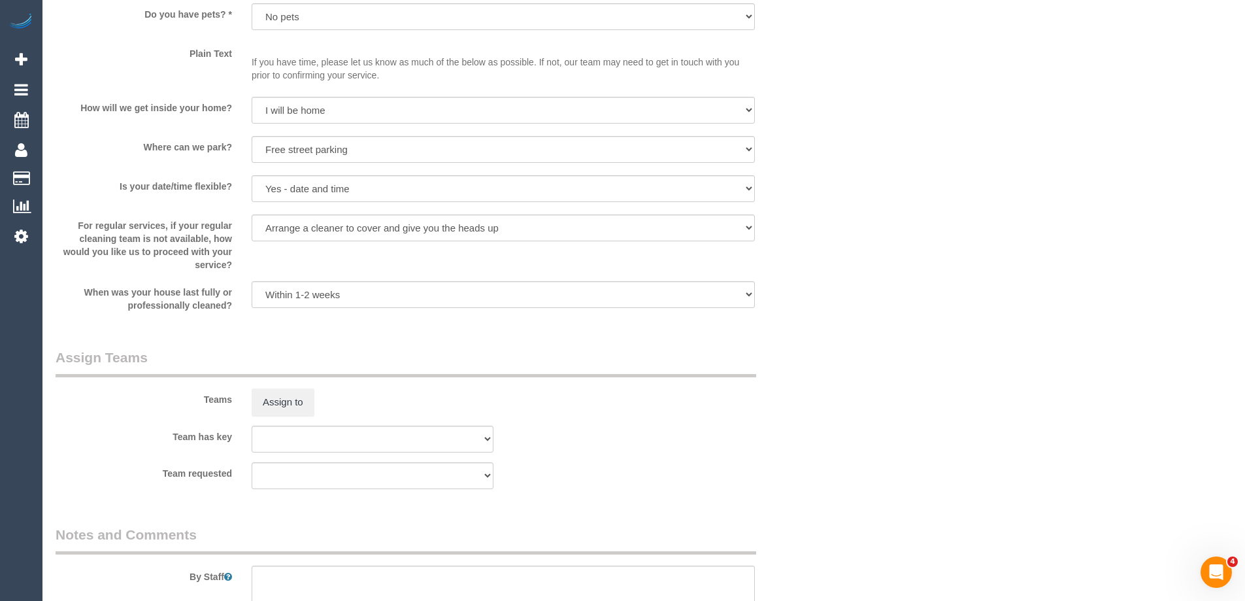
select select "spot22"
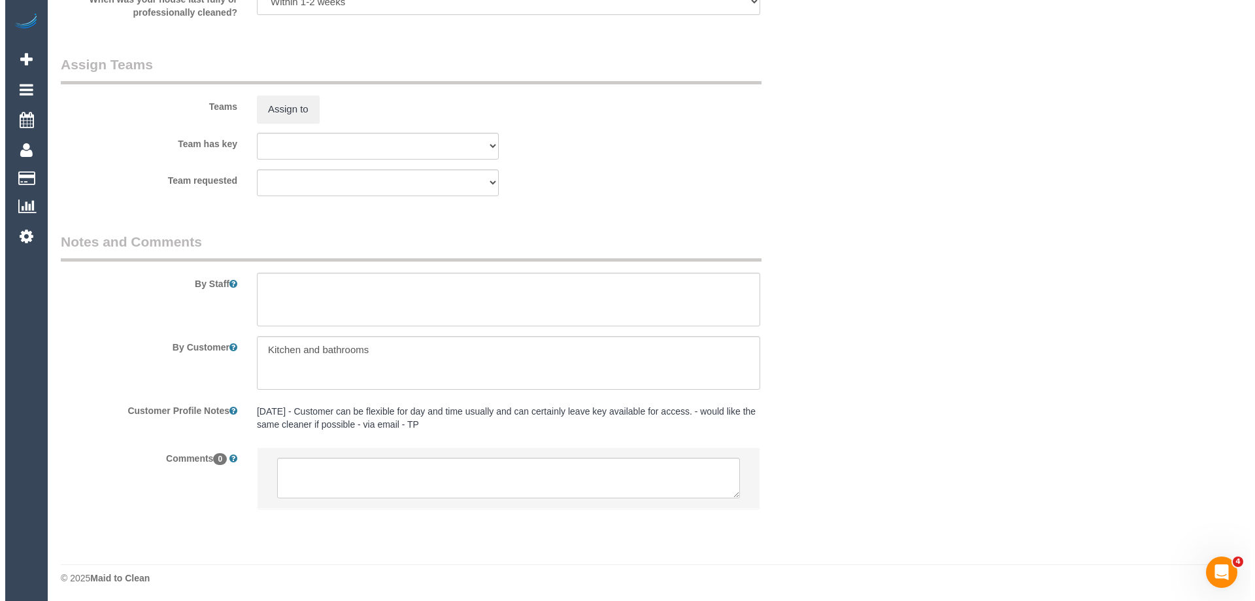
scroll to position [1930, 0]
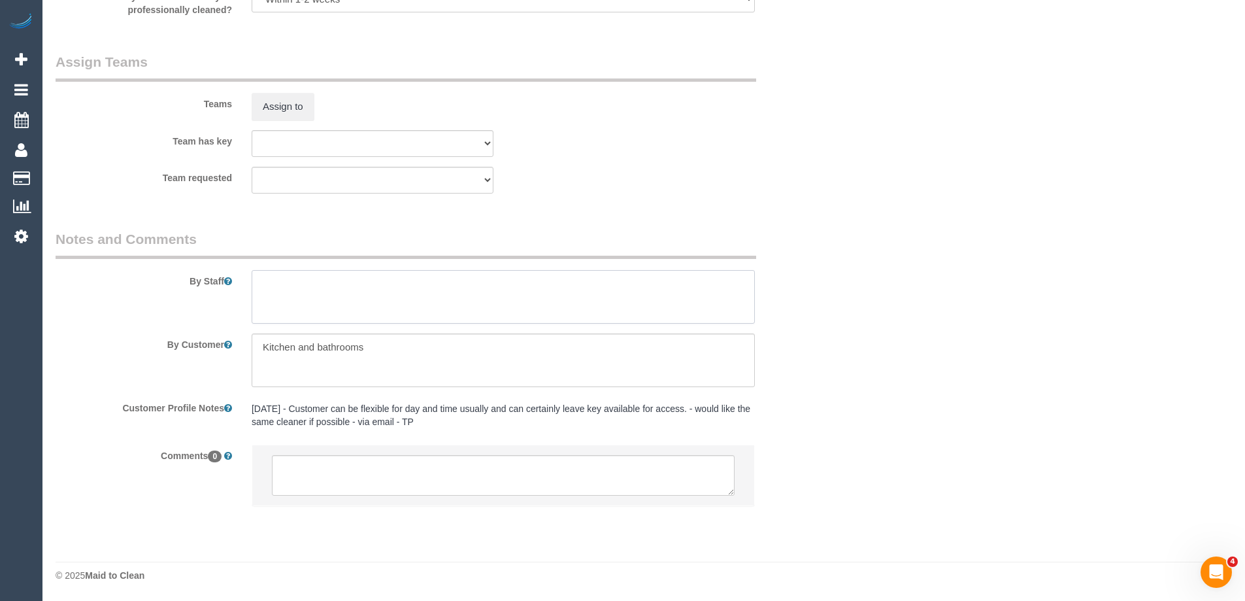
click at [275, 299] on textarea at bounding box center [503, 297] width 503 height 54
type textarea "Estimated time of 3.5-4 hrs"
click at [289, 101] on button "Assign to" at bounding box center [283, 106] width 63 height 27
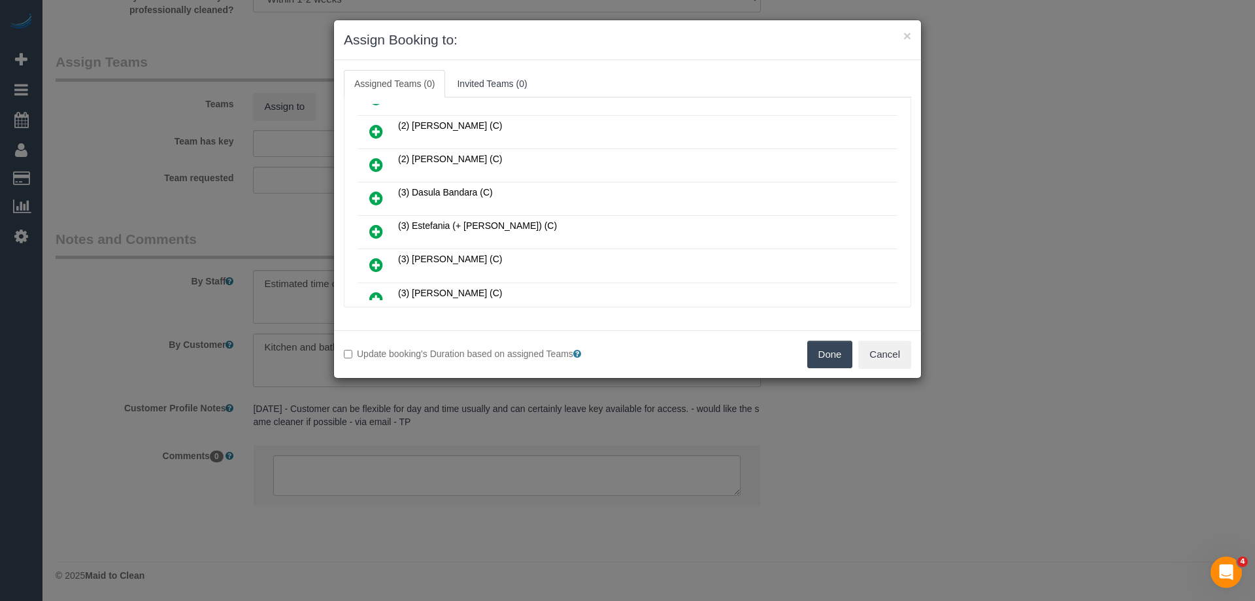
click at [379, 194] on icon at bounding box center [376, 198] width 14 height 16
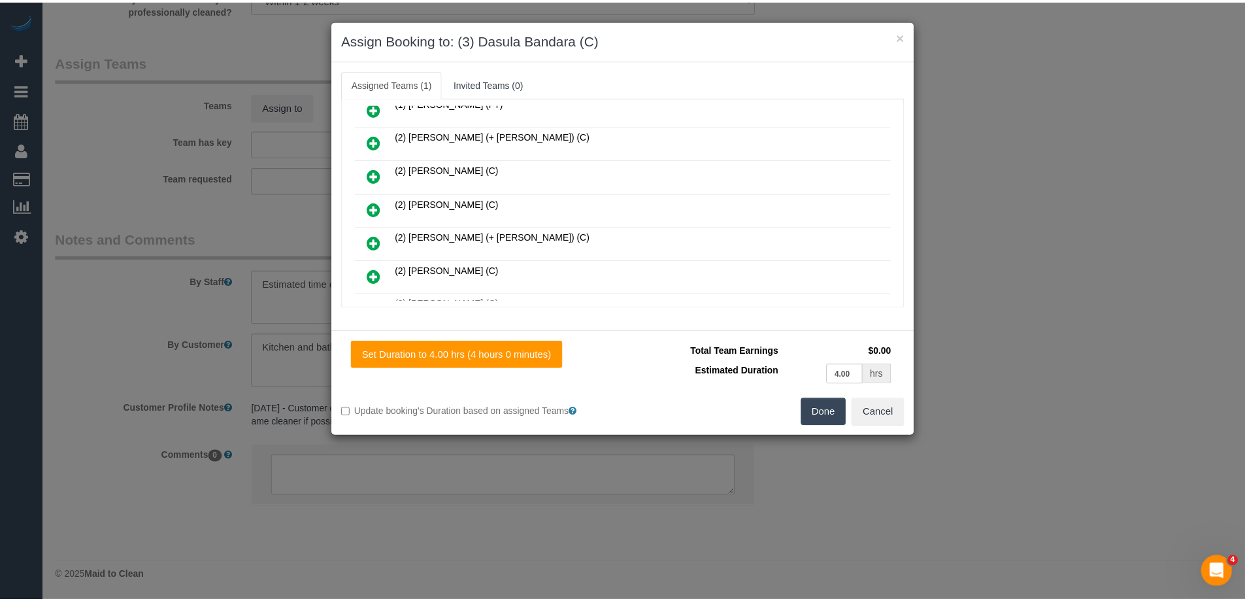
scroll to position [0, 0]
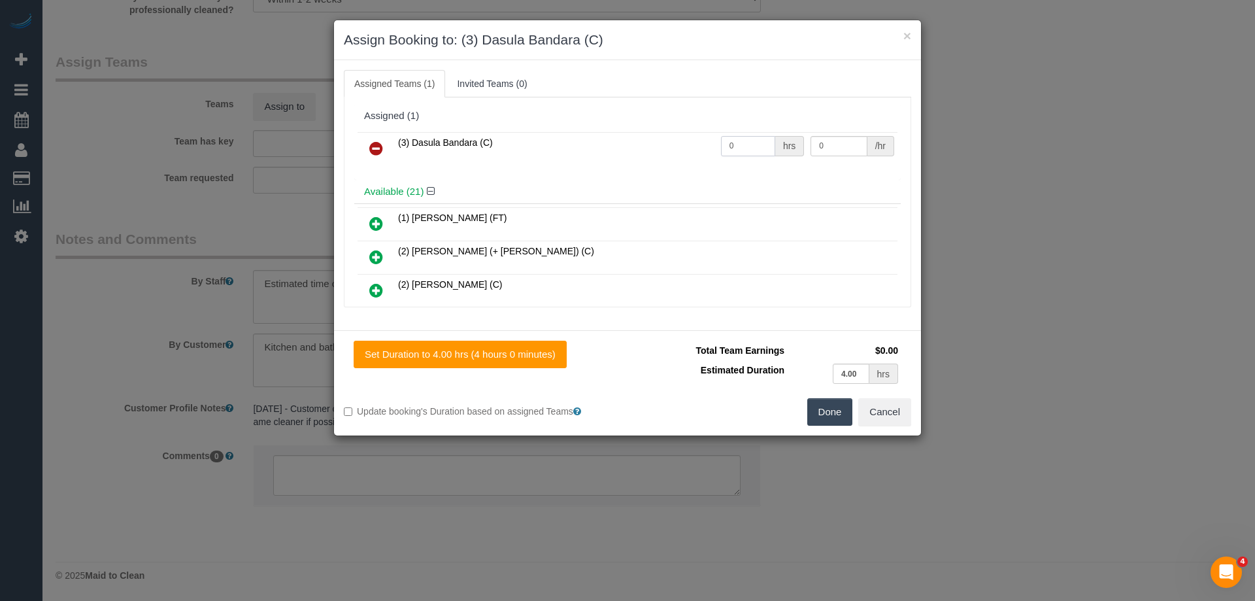
drag, startPoint x: 757, startPoint y: 148, endPoint x: 599, endPoint y: 145, distance: 158.2
click at [622, 146] on tr "(3) Dasula Bandara (C) 0 hrs 0 /hr" at bounding box center [628, 148] width 540 height 33
type input "1"
drag, startPoint x: 840, startPoint y: 141, endPoint x: 622, endPoint y: 127, distance: 218.8
click at [647, 132] on table "(3) Dasula Bandara (C) 1 hrs 0 /hr" at bounding box center [628, 148] width 540 height 33
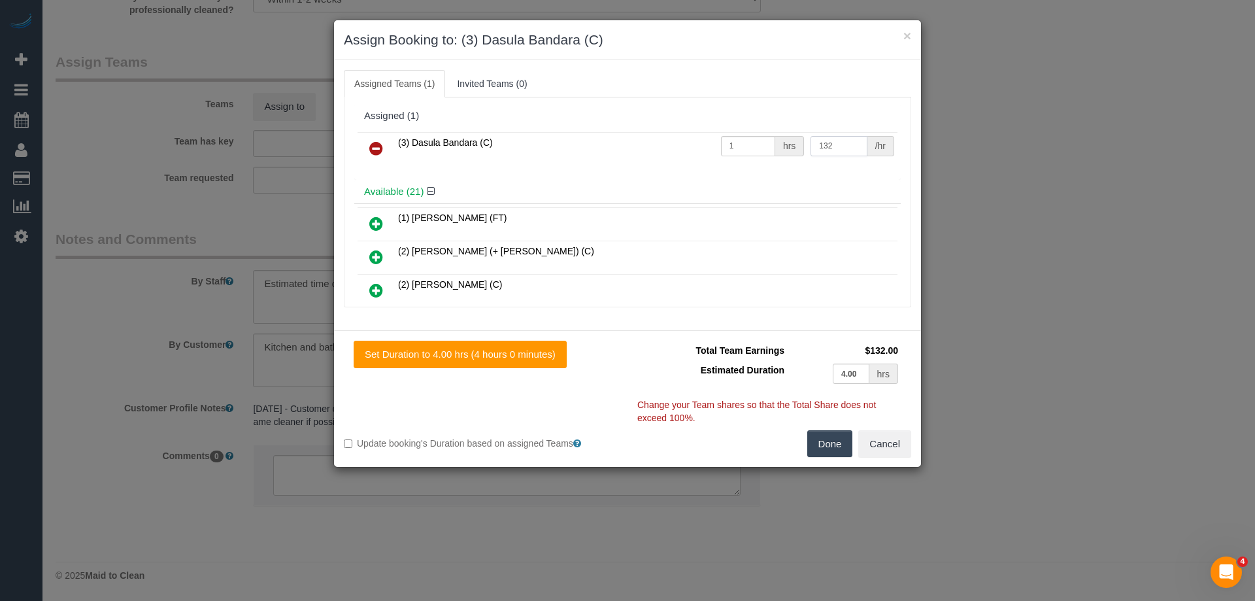
type input "132"
click at [819, 440] on button "Done" at bounding box center [830, 443] width 46 height 27
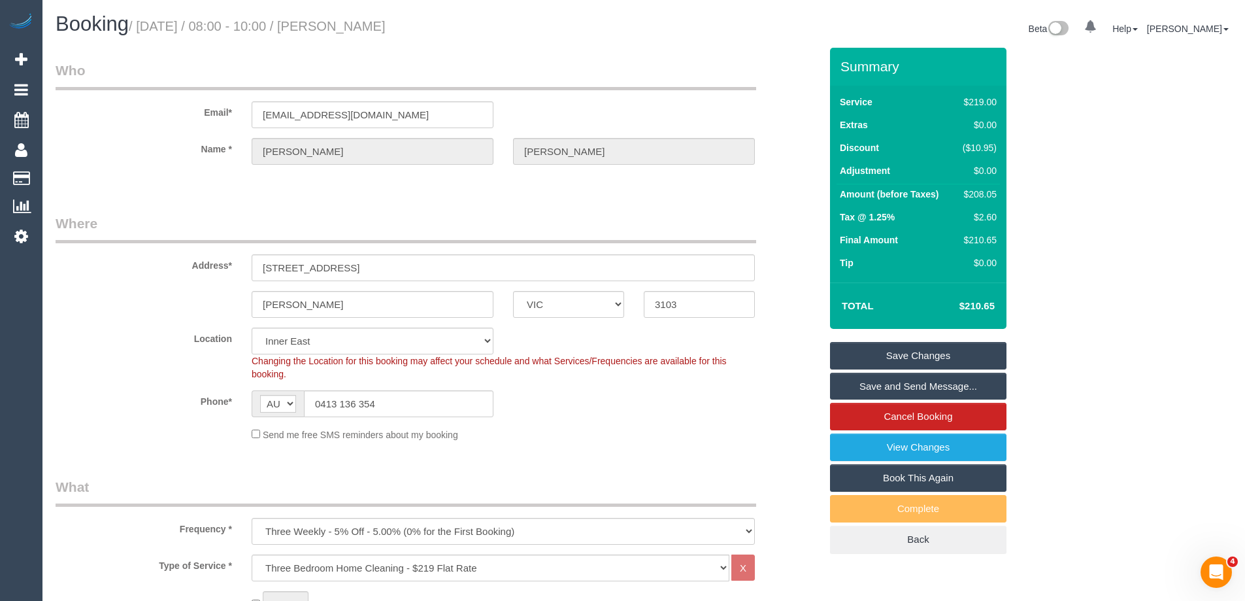
drag, startPoint x: 395, startPoint y: 20, endPoint x: 360, endPoint y: 20, distance: 34.7
click at [360, 20] on h1 "Booking / September 08, 2025 / 08:00 - 10:00 / Stuart Cheng" at bounding box center [345, 24] width 579 height 22
copy small "Stuart Cheng"
click at [859, 357] on link "Save Changes" at bounding box center [918, 355] width 177 height 27
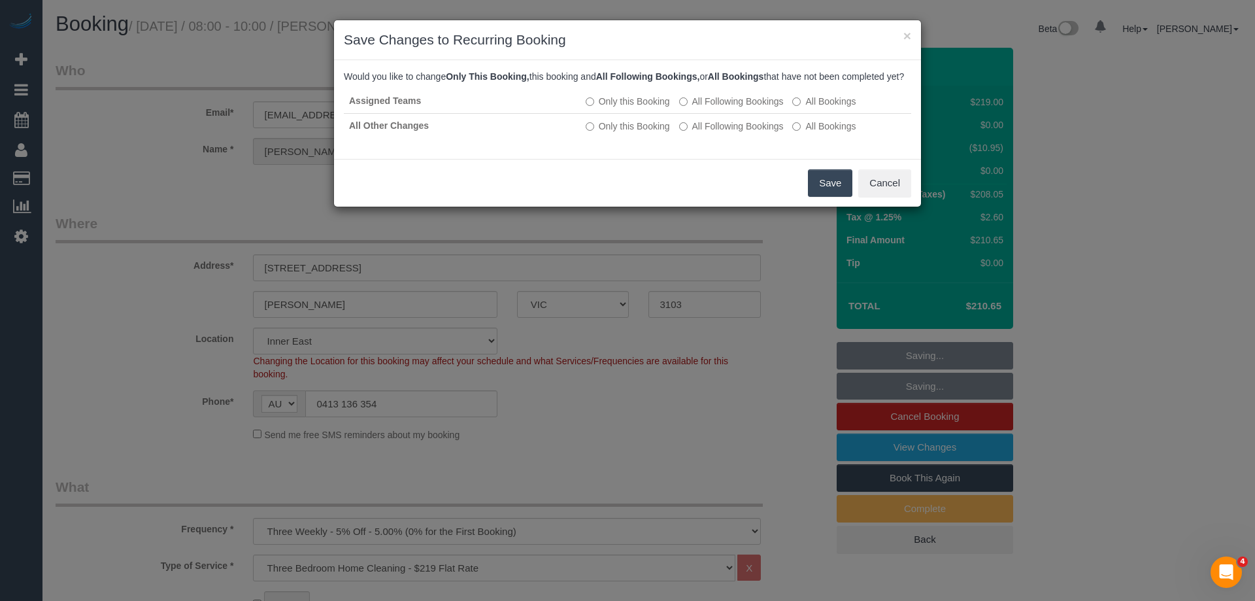
click at [827, 191] on button "Save" at bounding box center [830, 182] width 44 height 27
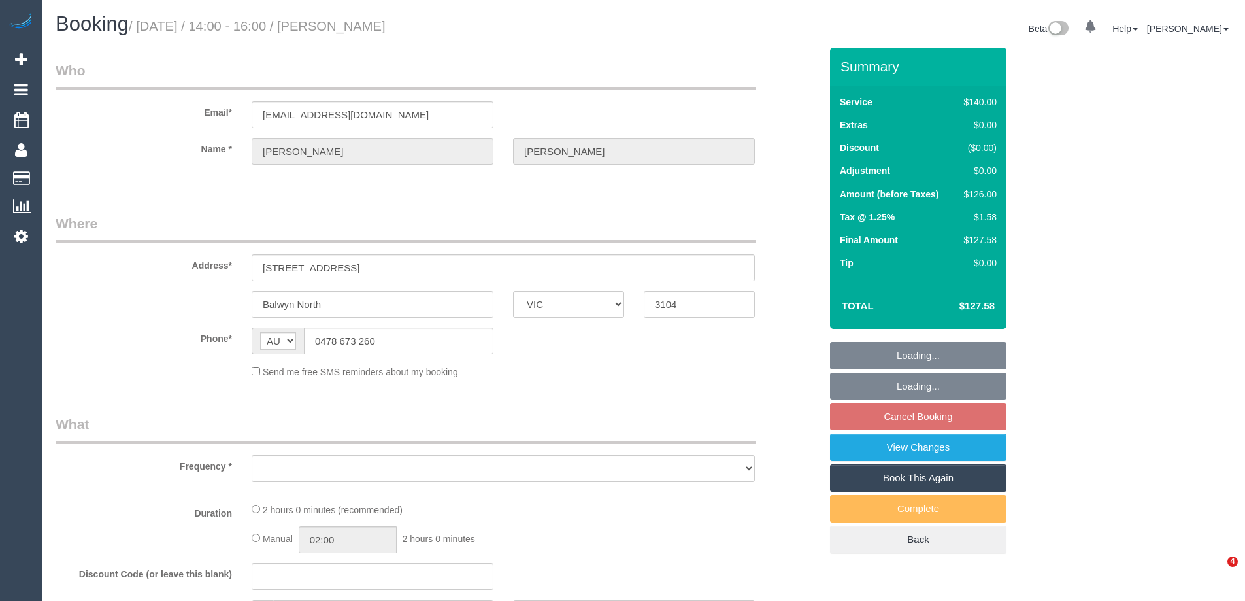
select select "VIC"
select select "string:stripe-pm_1S09PG2GScqysDRVJoTIWvlS"
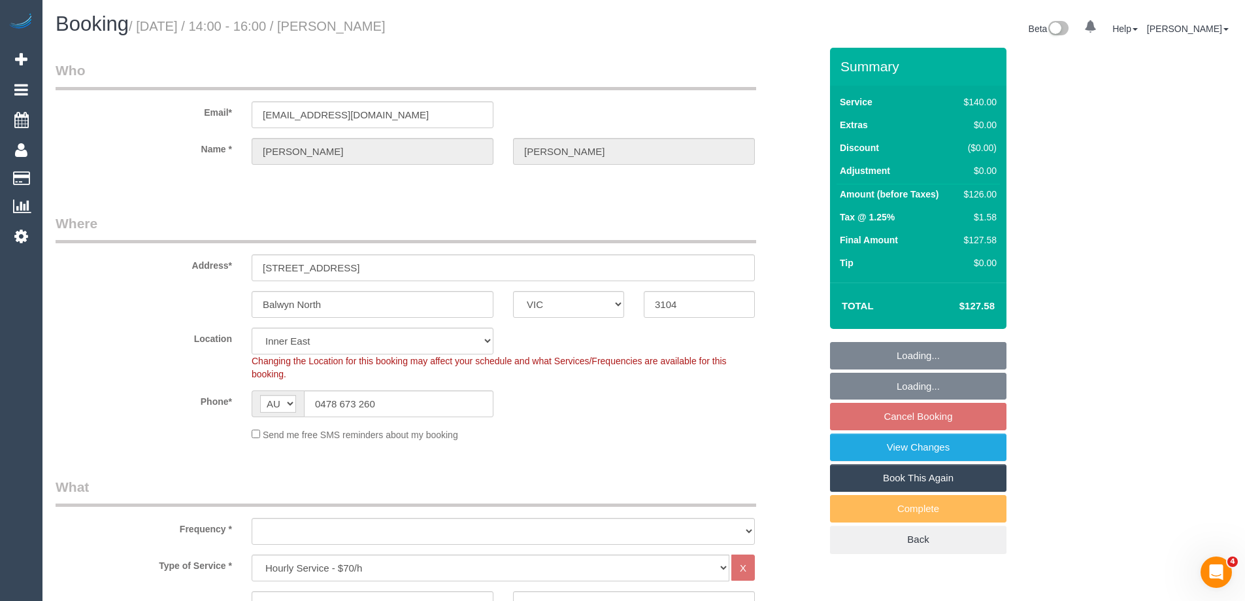
select select "object:1461"
select select "spot5"
select select "number:27"
select select "number:14"
select select "number:19"
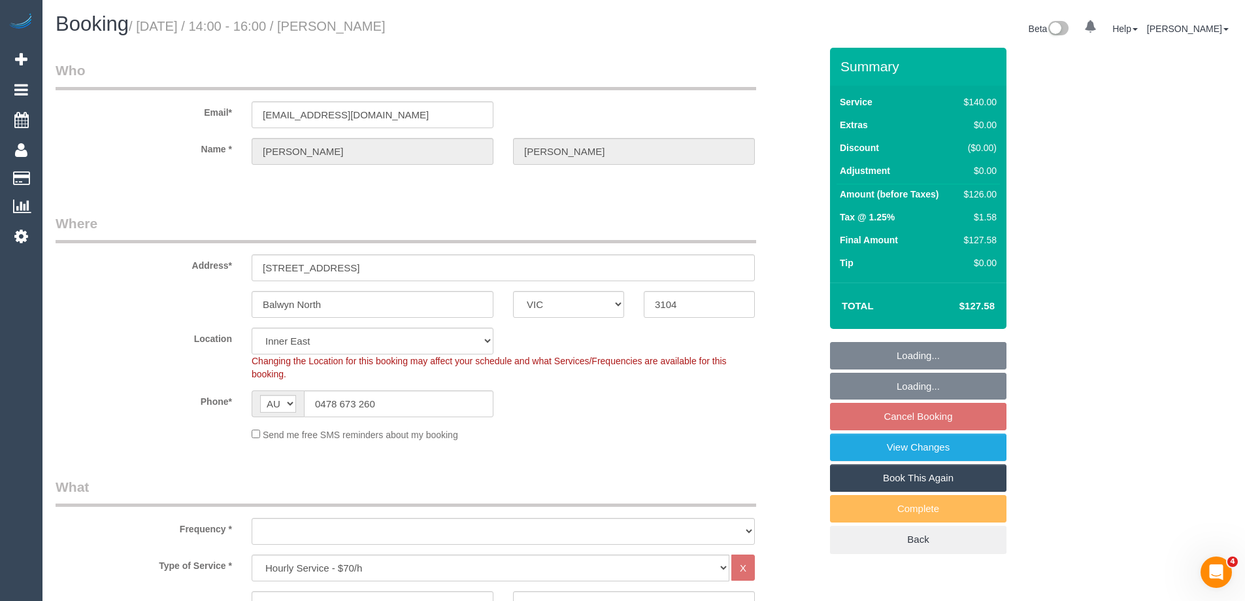
select select "number:36"
select select "number:33"
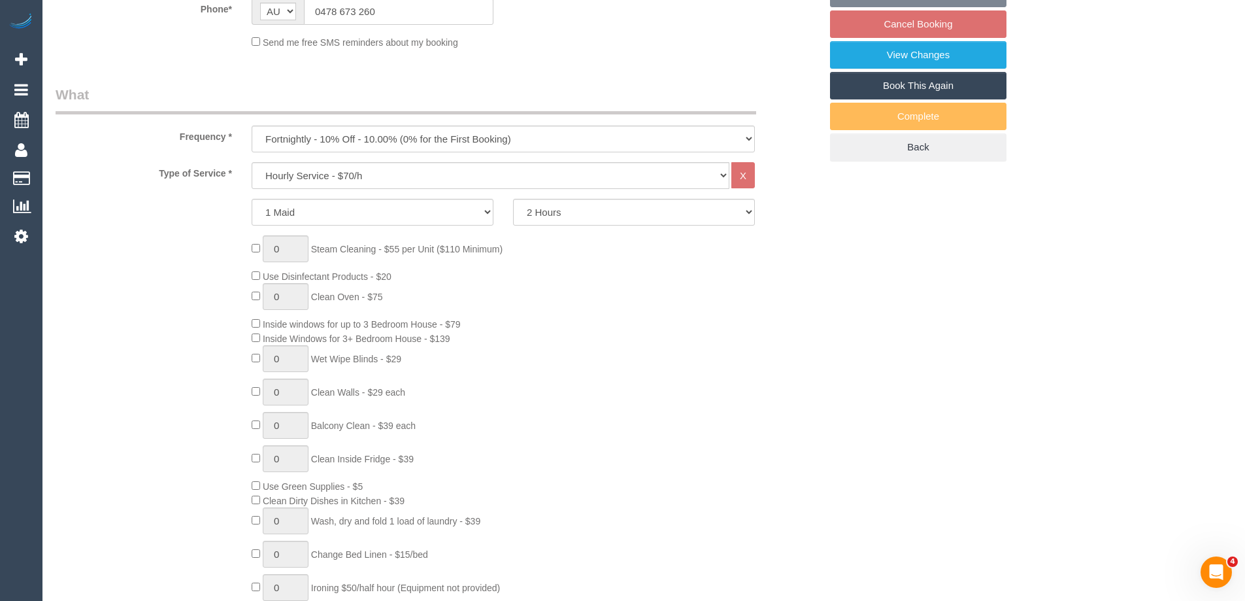
select select "object:1474"
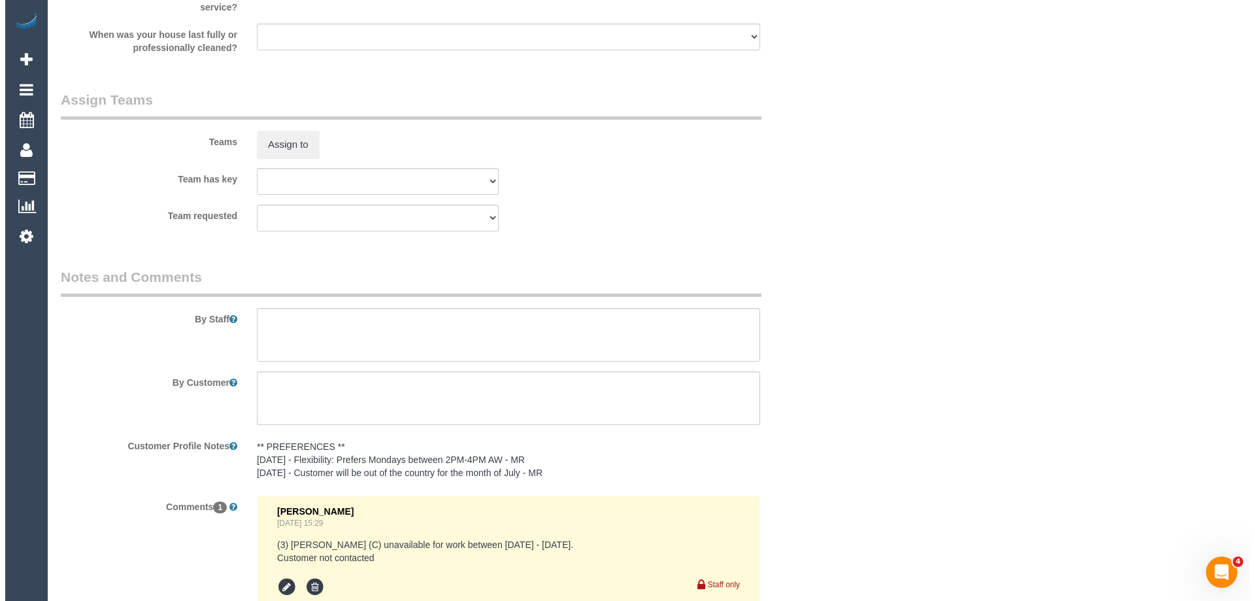
scroll to position [1715, 0]
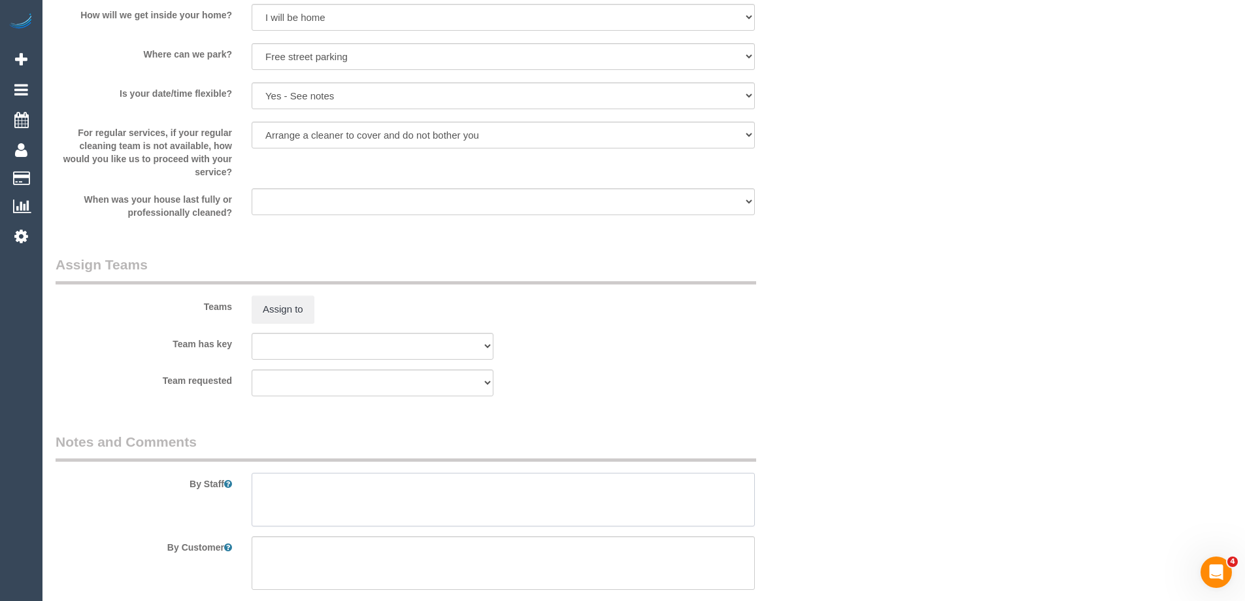
click at [278, 496] on textarea at bounding box center [503, 500] width 503 height 54
type textarea "*Cover*"
drag, startPoint x: 305, startPoint y: 286, endPoint x: 293, endPoint y: 310, distance: 27.2
click at [295, 304] on div "Teams Assign to" at bounding box center [438, 289] width 785 height 68
click at [295, 300] on button "Assign to" at bounding box center [283, 309] width 63 height 27
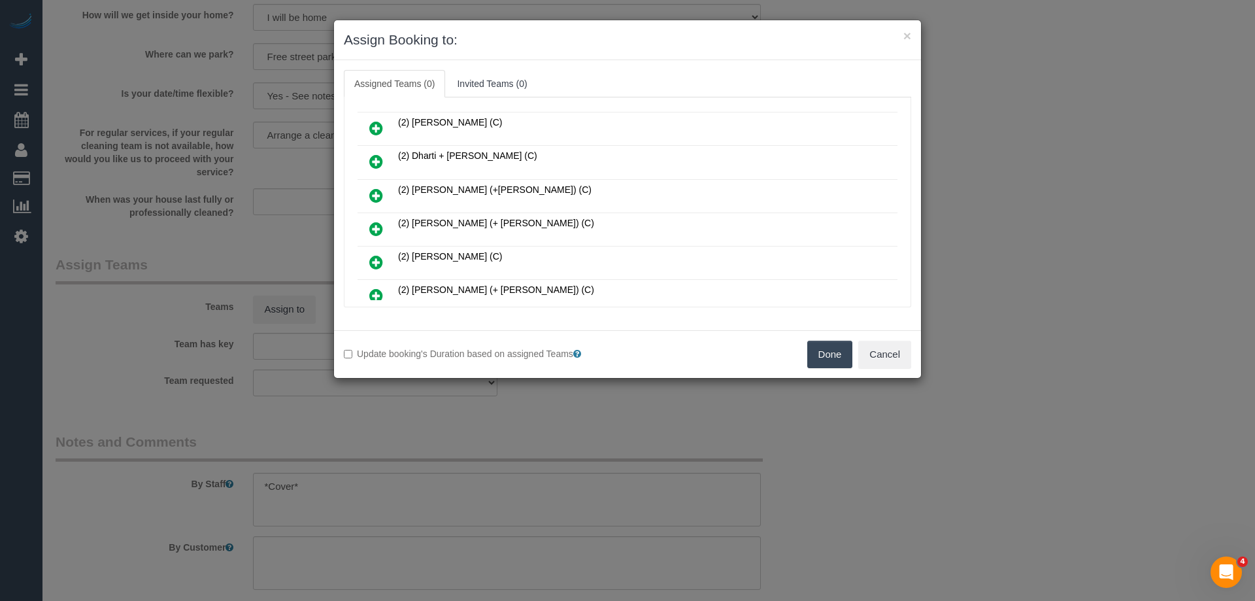
scroll to position [392, 0]
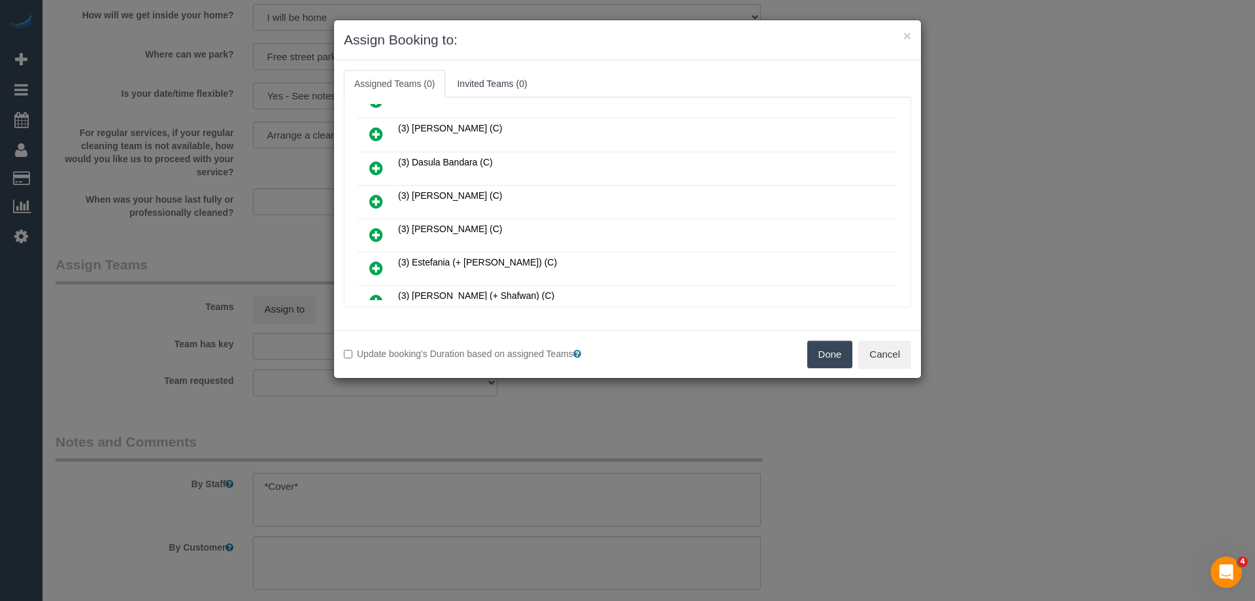
click at [375, 171] on icon at bounding box center [376, 168] width 14 height 16
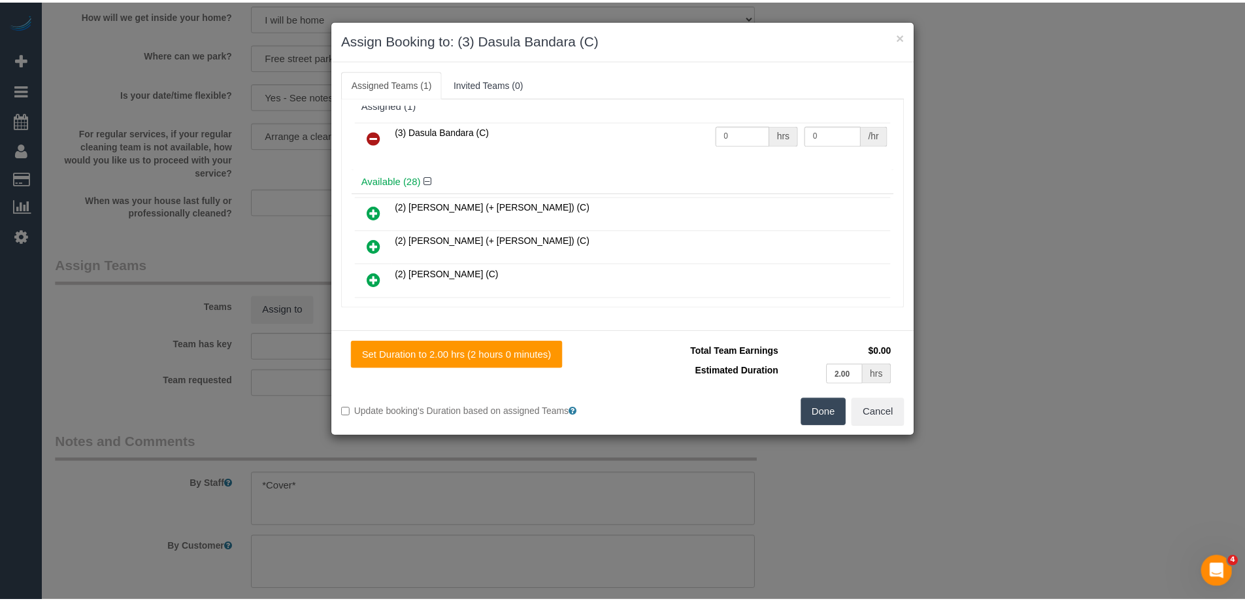
scroll to position [0, 0]
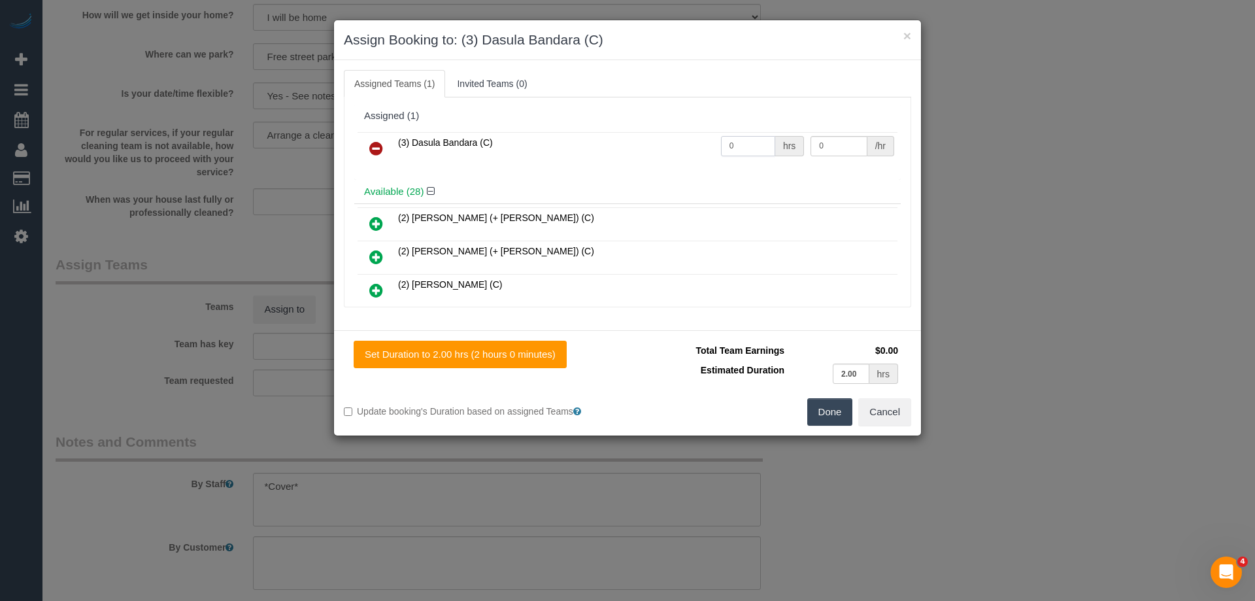
drag, startPoint x: 742, startPoint y: 146, endPoint x: 659, endPoint y: 143, distance: 83.1
click at [667, 143] on tr "(3) Dasula Bandara (C) 0 hrs 0 /hr" at bounding box center [628, 148] width 540 height 33
type input "2"
drag, startPoint x: 798, startPoint y: 143, endPoint x: 753, endPoint y: 144, distance: 45.1
click at [781, 143] on tr "(3) Dasula Bandara (C) 2 hrs 0 /hr" at bounding box center [628, 148] width 540 height 33
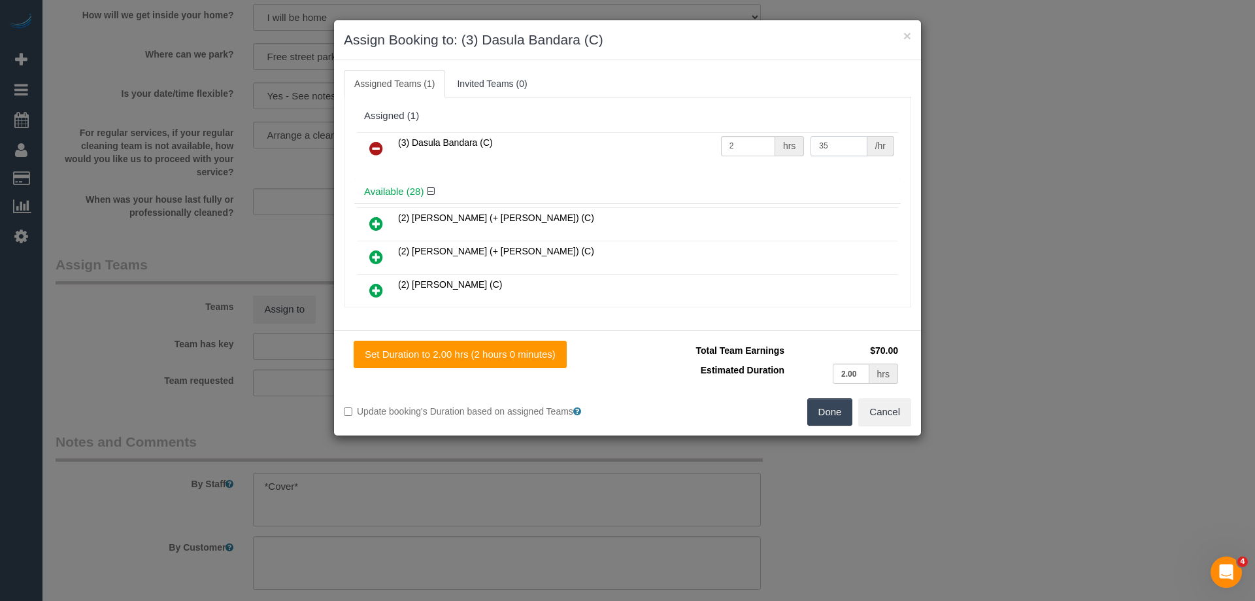
type input "35"
click at [822, 410] on button "Done" at bounding box center [830, 411] width 46 height 27
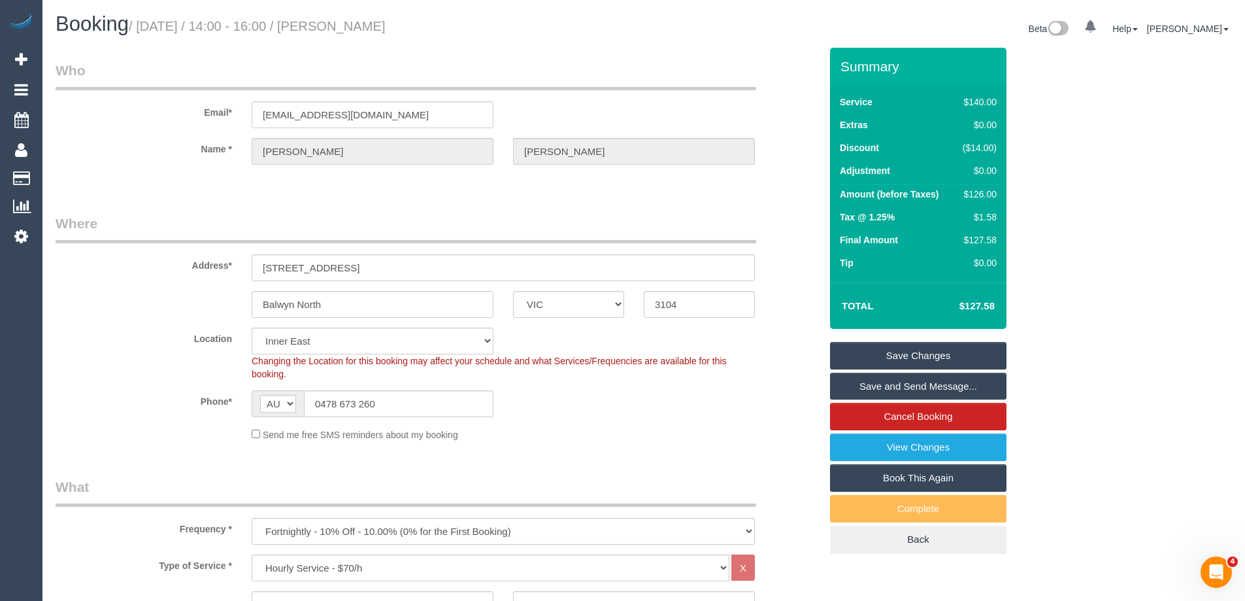
click at [358, 25] on h1 "Booking / September 08, 2025 / 14:00 - 16:00 / John Martin" at bounding box center [345, 24] width 579 height 22
copy small "John Martin"
click at [864, 360] on link "Save Changes" at bounding box center [918, 355] width 177 height 27
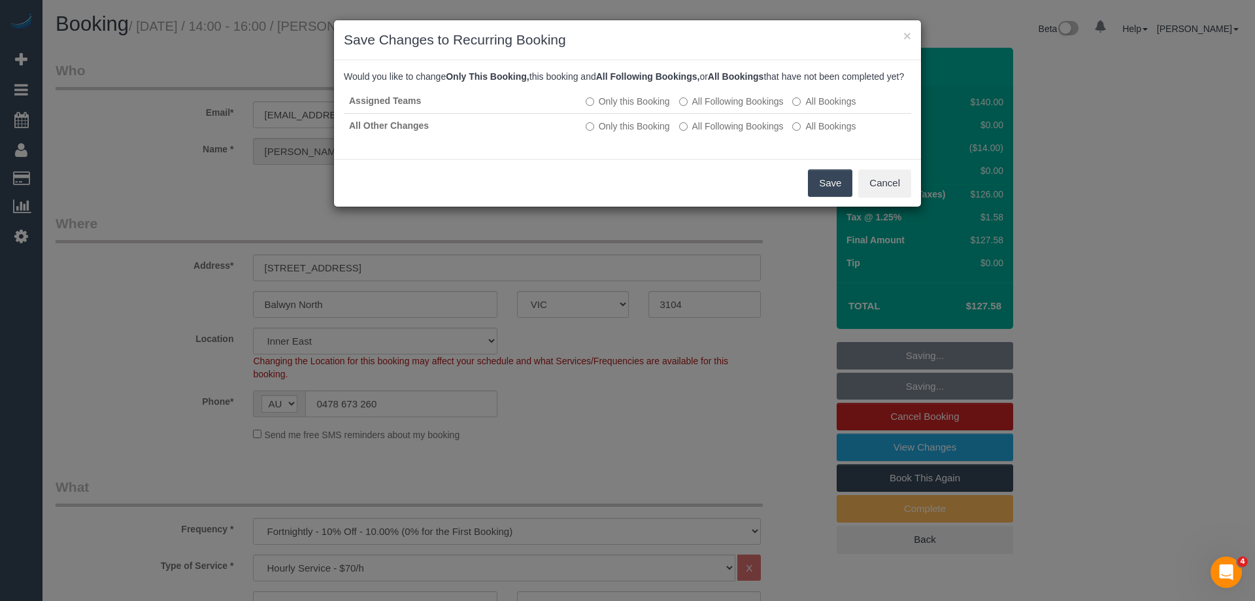
click at [827, 195] on button "Save" at bounding box center [830, 182] width 44 height 27
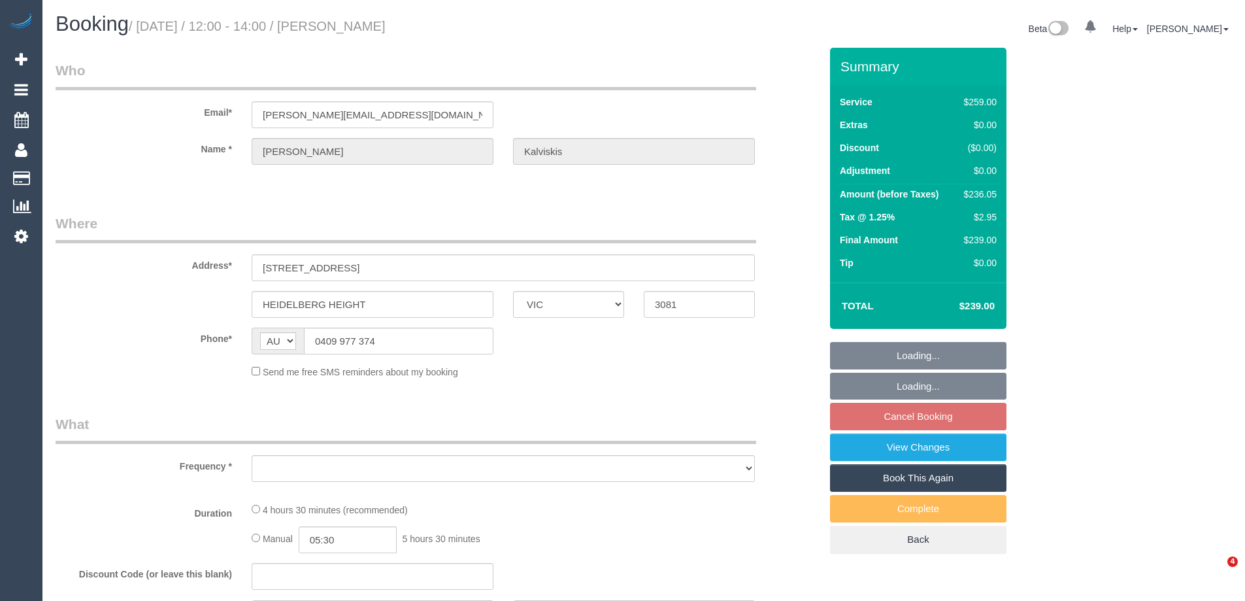
select select "VIC"
select select "string:stripe-pm_1RTgyG2GScqysDRVzrgfinu3"
select select "number:27"
select select "number:14"
select select "number:19"
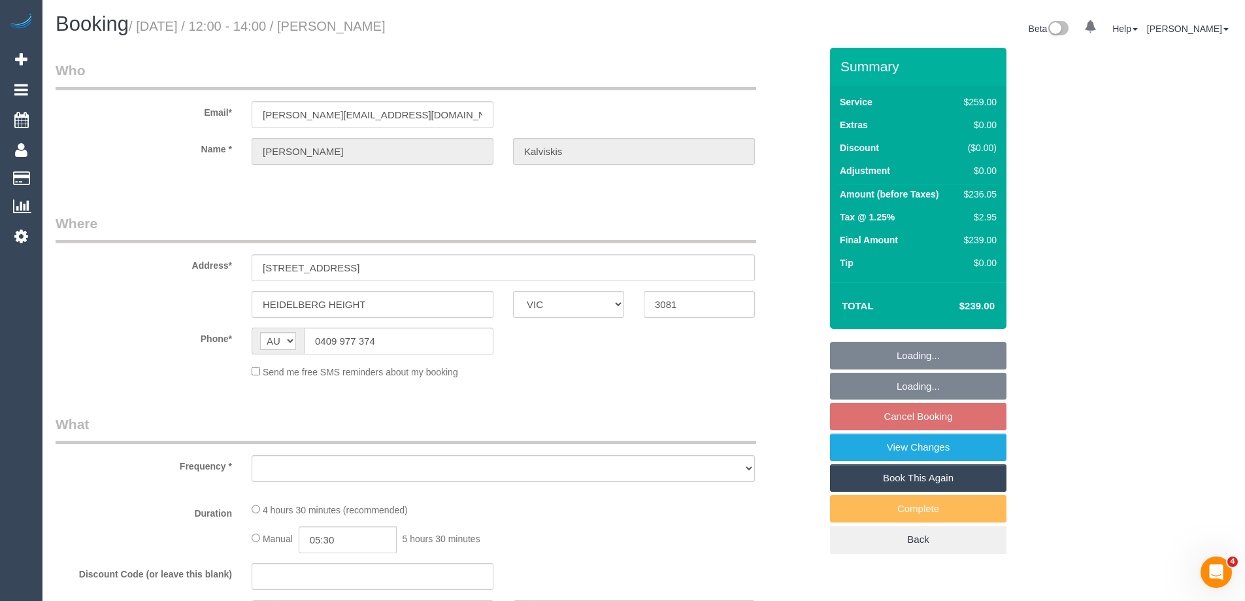
select select "number:22"
select select "number:35"
select select "number:12"
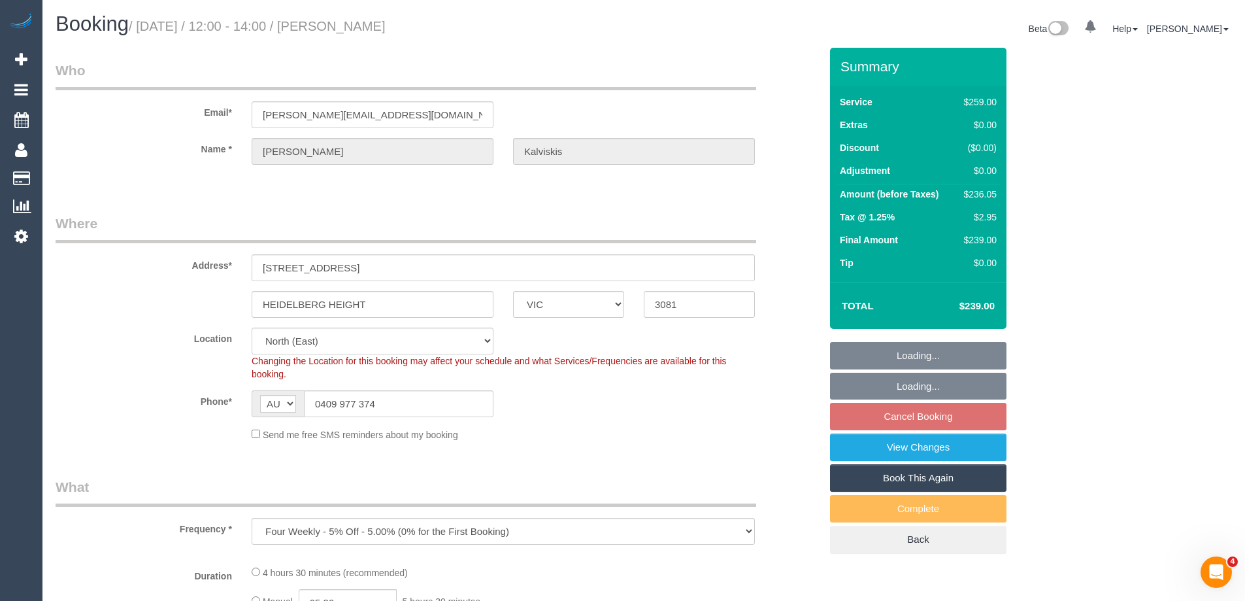
select select "object:771"
select select "spot4"
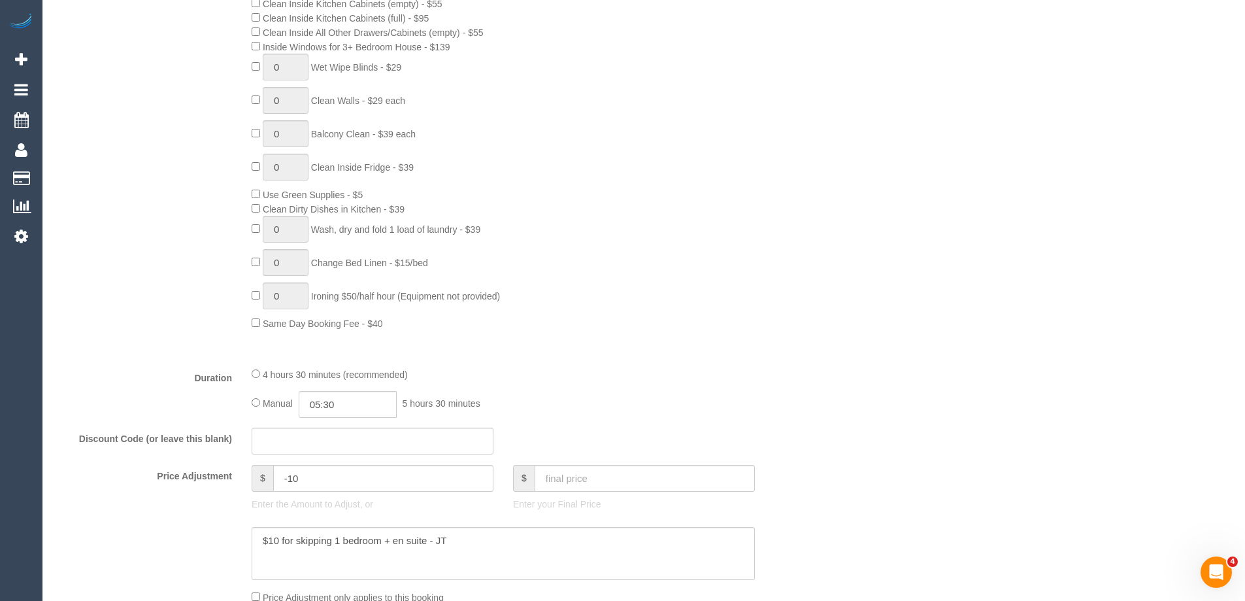
scroll to position [850, 0]
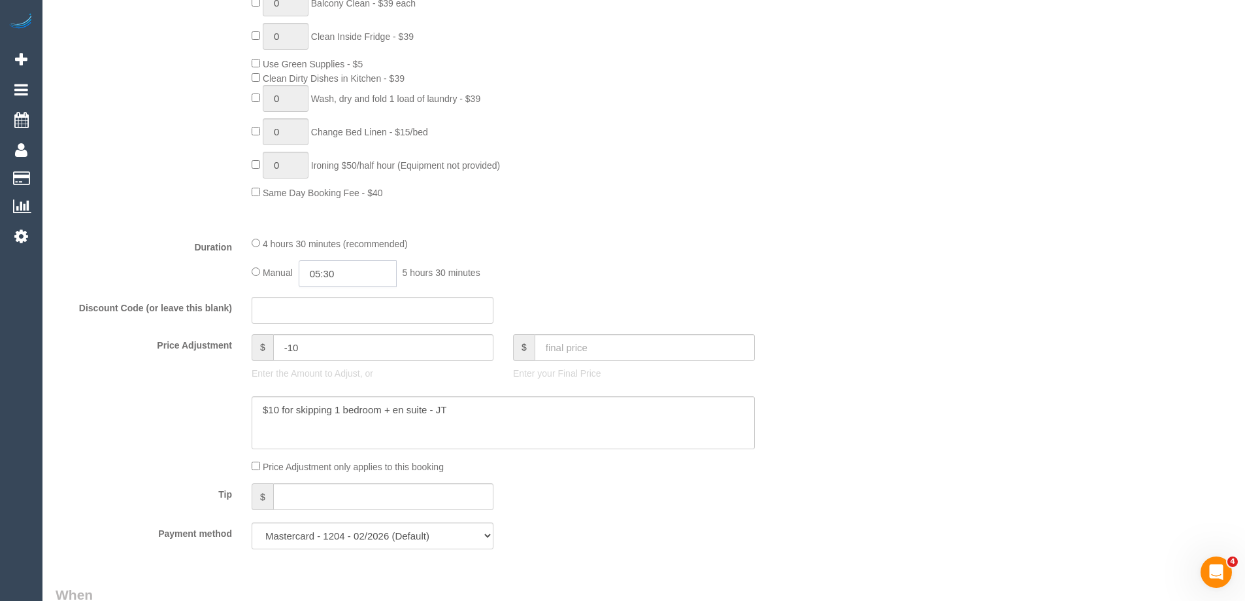
click at [362, 279] on input "05:30" at bounding box center [348, 273] width 98 height 27
type input "02:30"
click at [337, 297] on li "02:30" at bounding box center [333, 289] width 58 height 17
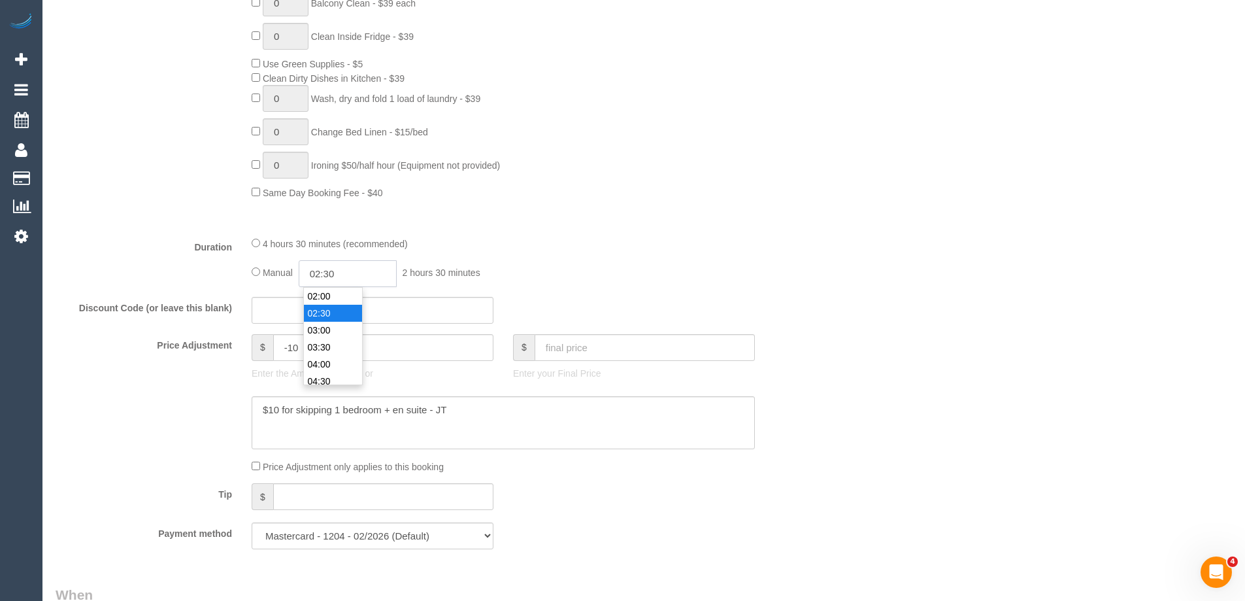
select select "spot25"
drag, startPoint x: 341, startPoint y: 272, endPoint x: 331, endPoint y: 269, distance: 11.0
click at [331, 269] on input "02:30" at bounding box center [348, 273] width 98 height 27
type input "02:15"
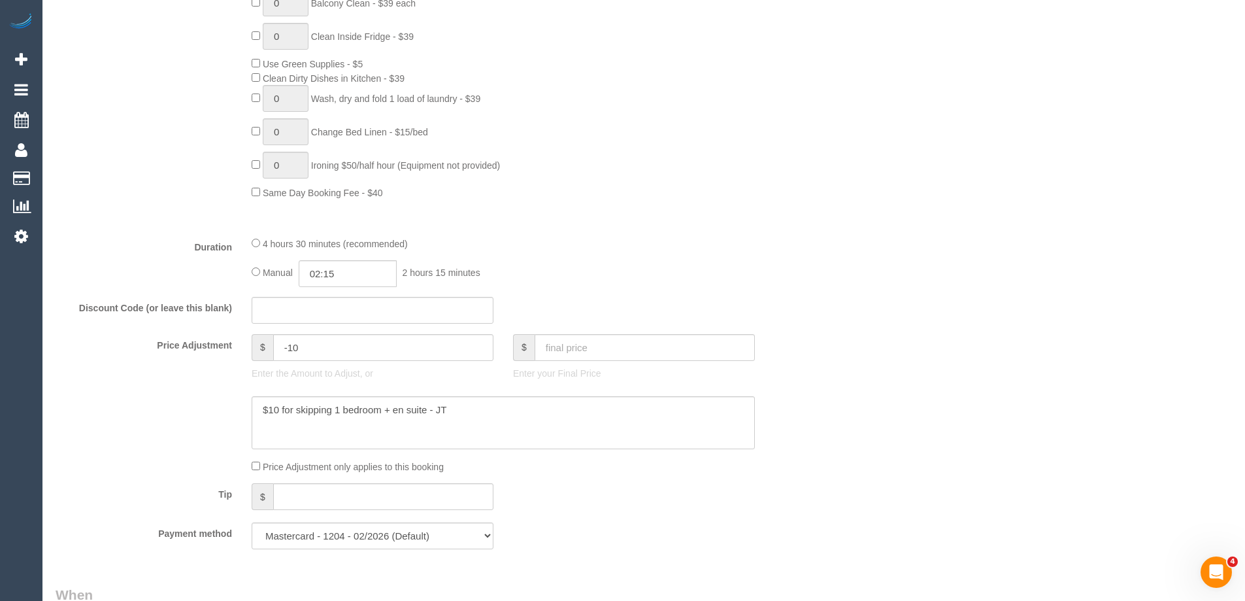
select select "spot46"
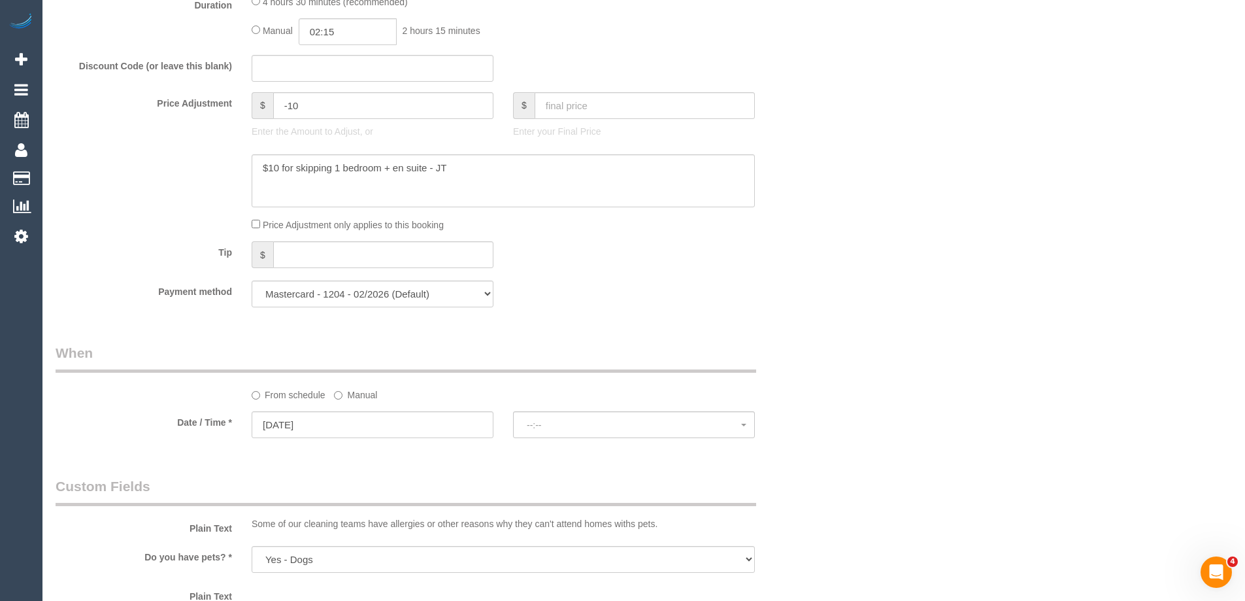
select select "spot67"
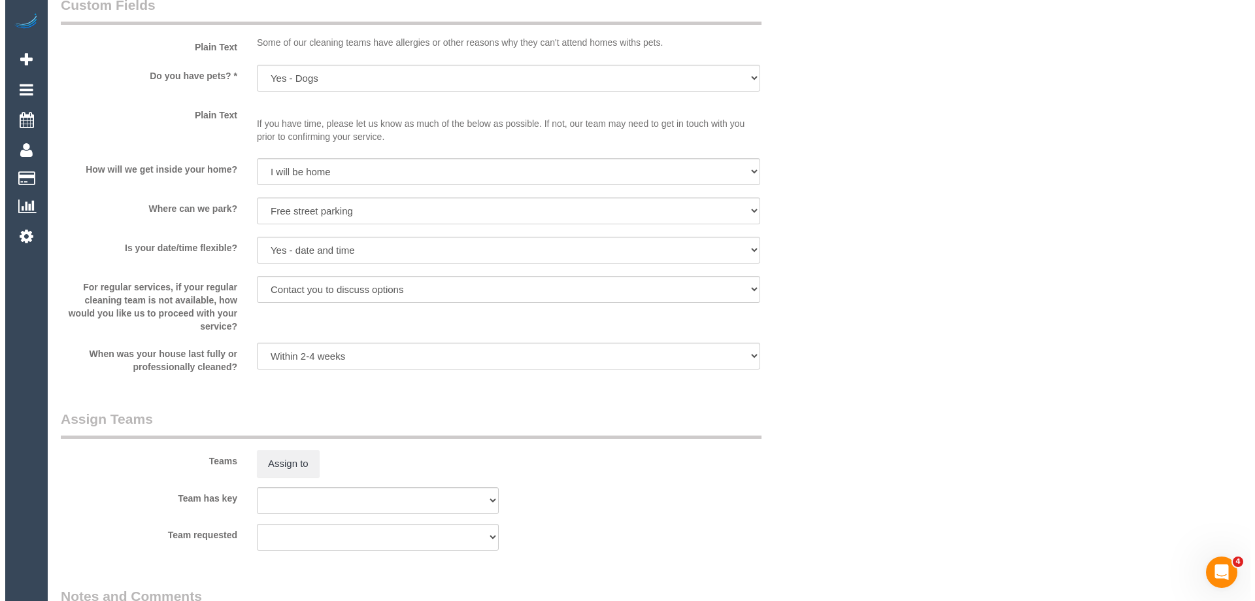
scroll to position [1896, 0]
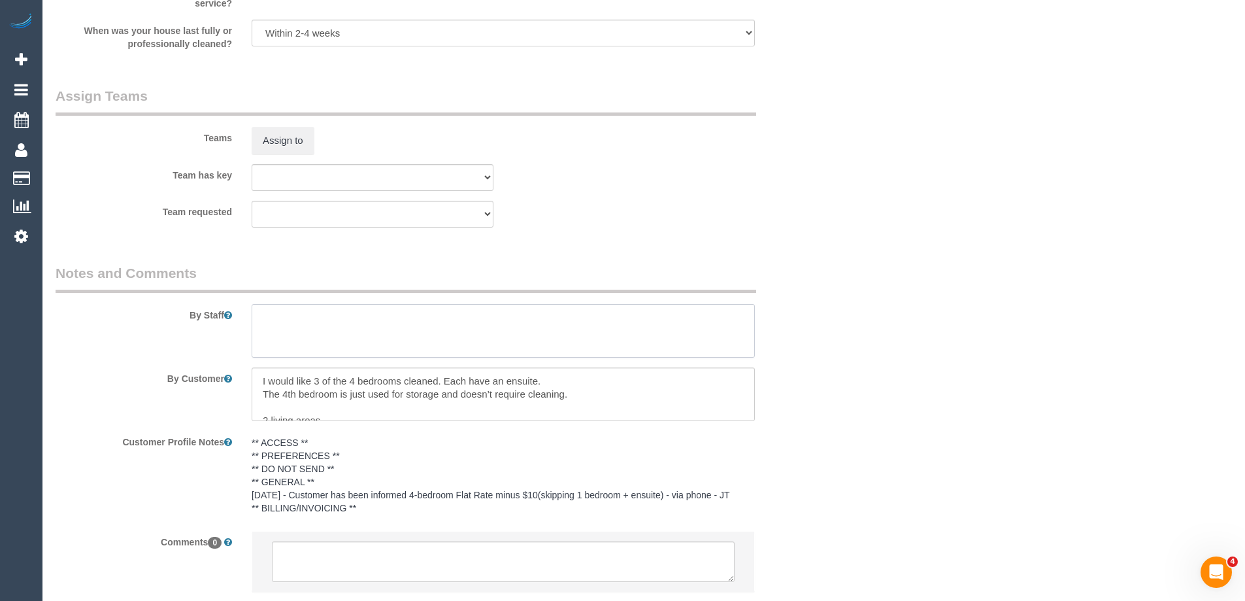
click at [323, 324] on textarea at bounding box center [503, 331] width 503 height 54
type textarea "Estimated time of 4-4.5 hrs"
click at [273, 138] on button "Assign to" at bounding box center [283, 140] width 63 height 27
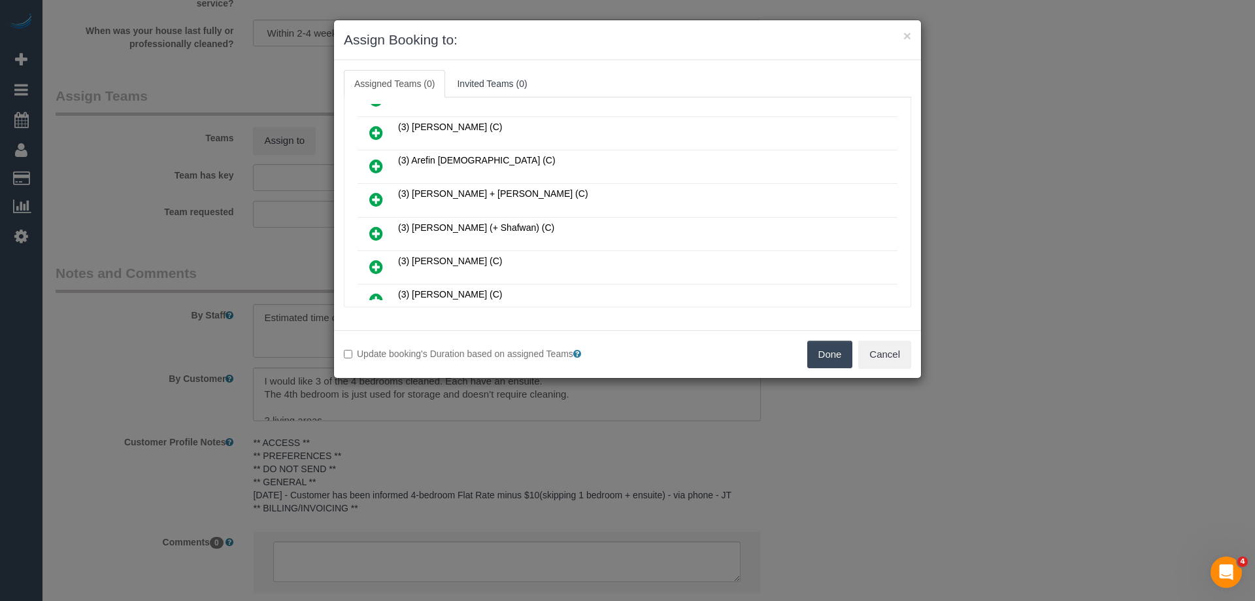
click at [382, 193] on icon at bounding box center [376, 200] width 14 height 16
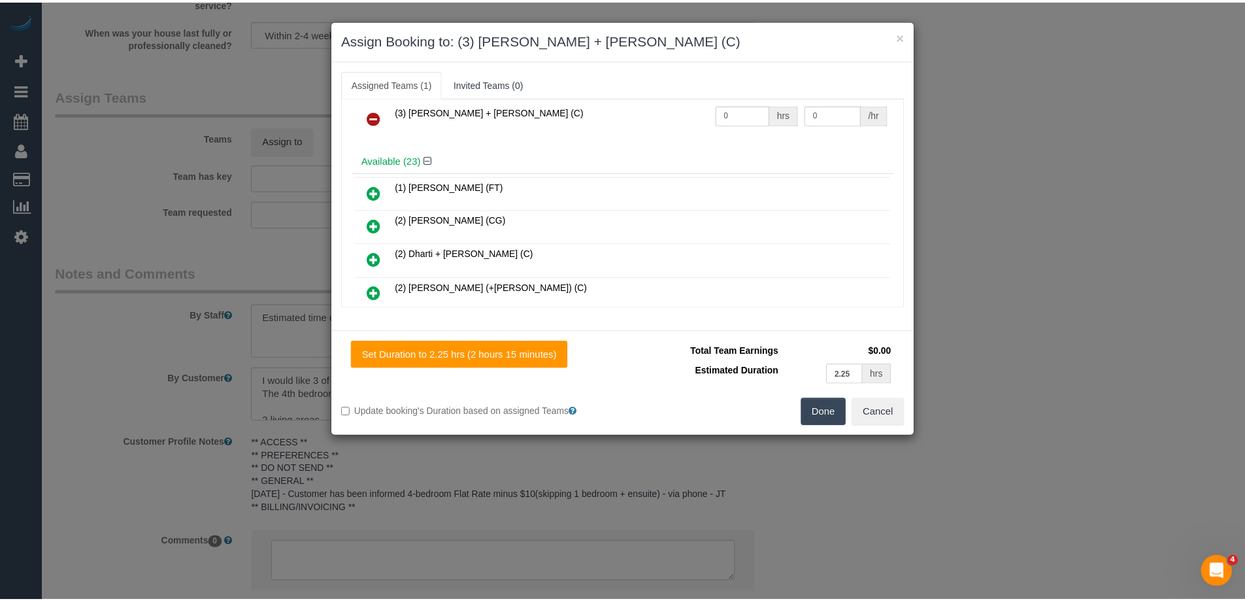
scroll to position [0, 0]
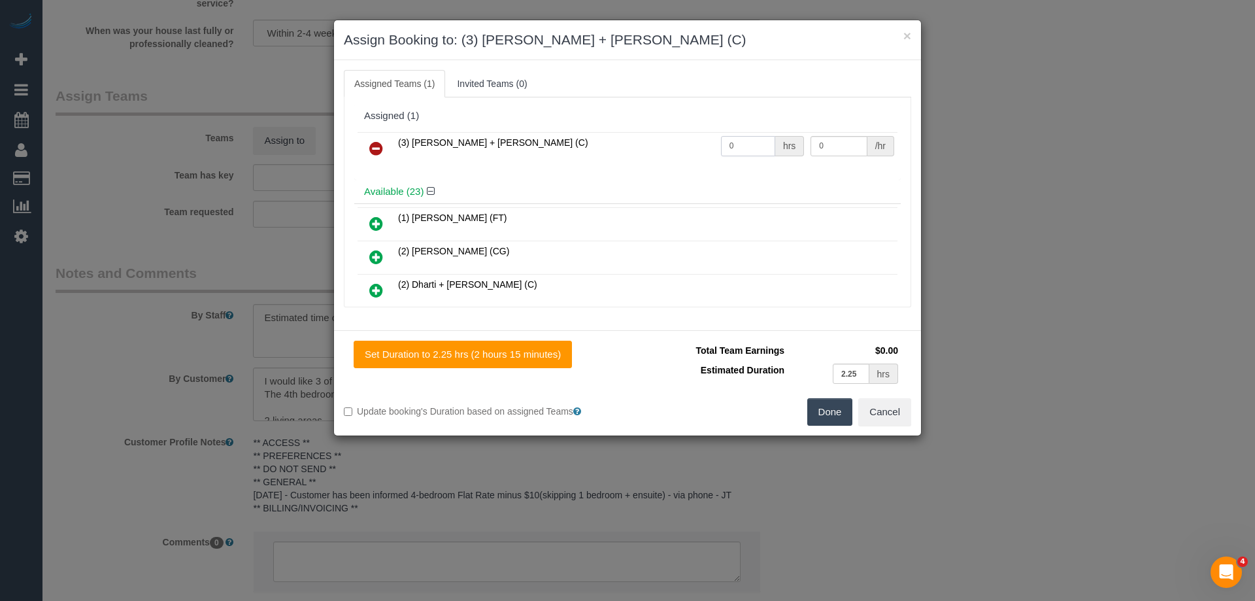
drag, startPoint x: 734, startPoint y: 150, endPoint x: 639, endPoint y: 135, distance: 95.4
click at [641, 135] on tr "(3) Denis + Kaira (C) 0 hrs 0 /hr" at bounding box center [628, 148] width 540 height 33
type input "1"
drag, startPoint x: 844, startPoint y: 146, endPoint x: 719, endPoint y: 134, distance: 126.1
click at [719, 134] on tr "(3) Denis + Kaira (C) 1 hrs 0 /hr" at bounding box center [628, 148] width 540 height 33
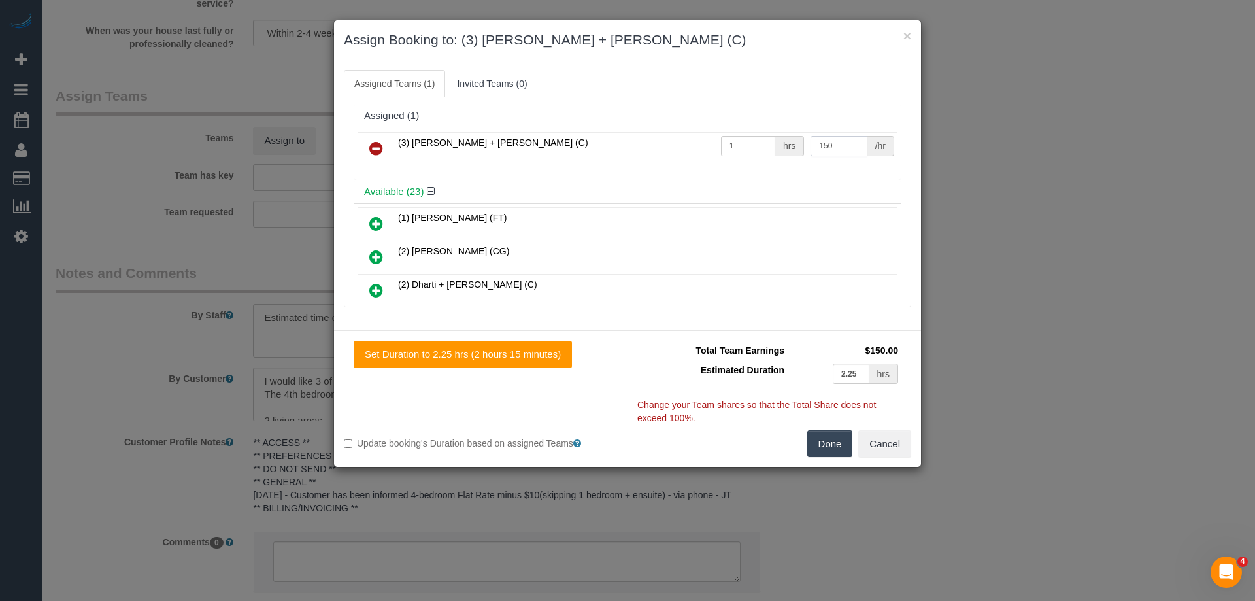
type input "150"
click at [826, 445] on button "Done" at bounding box center [830, 443] width 46 height 27
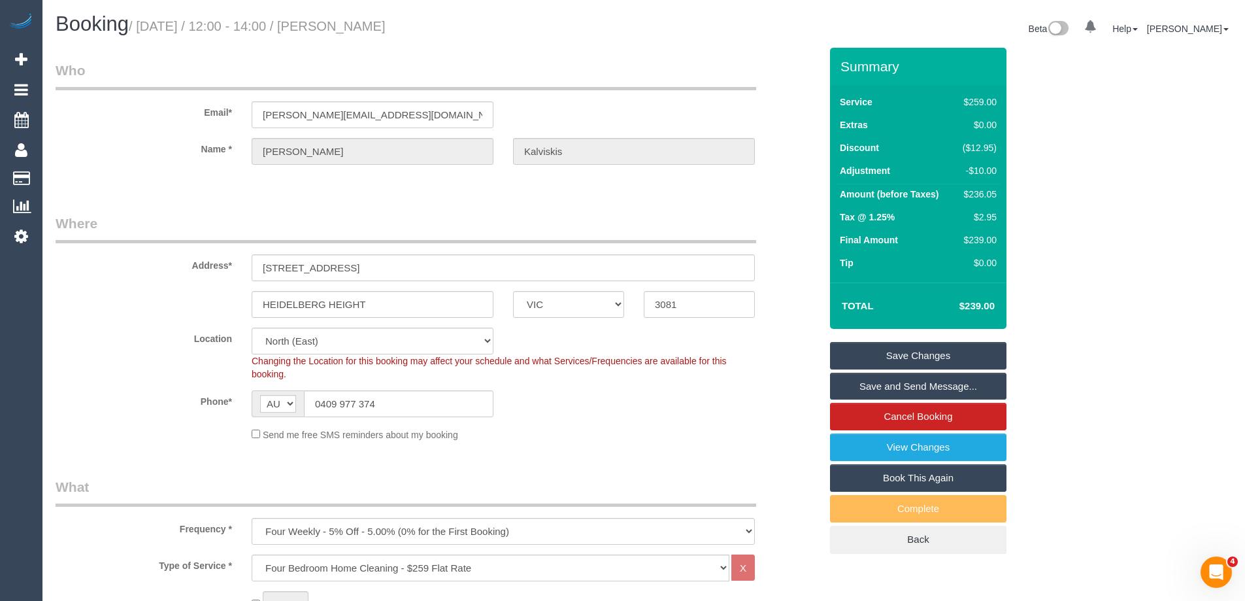
drag, startPoint x: 471, startPoint y: 30, endPoint x: 364, endPoint y: 18, distance: 107.3
click at [364, 18] on h1 "Booking / September 08, 2025 / 12:00 - 14:00 / Christina Kalviskis" at bounding box center [345, 24] width 579 height 22
copy small "Christina Kalviskis"
click at [875, 356] on link "Save Changes" at bounding box center [918, 355] width 177 height 27
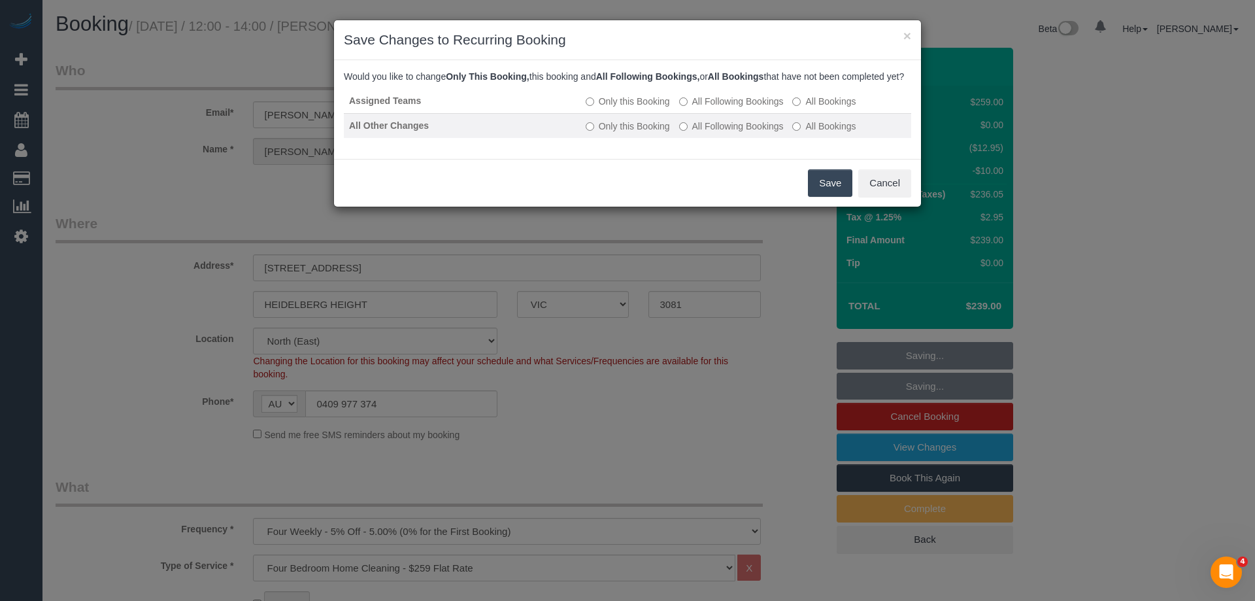
click at [720, 133] on label "All Following Bookings" at bounding box center [731, 126] width 105 height 13
click at [831, 197] on button "Save" at bounding box center [830, 182] width 44 height 27
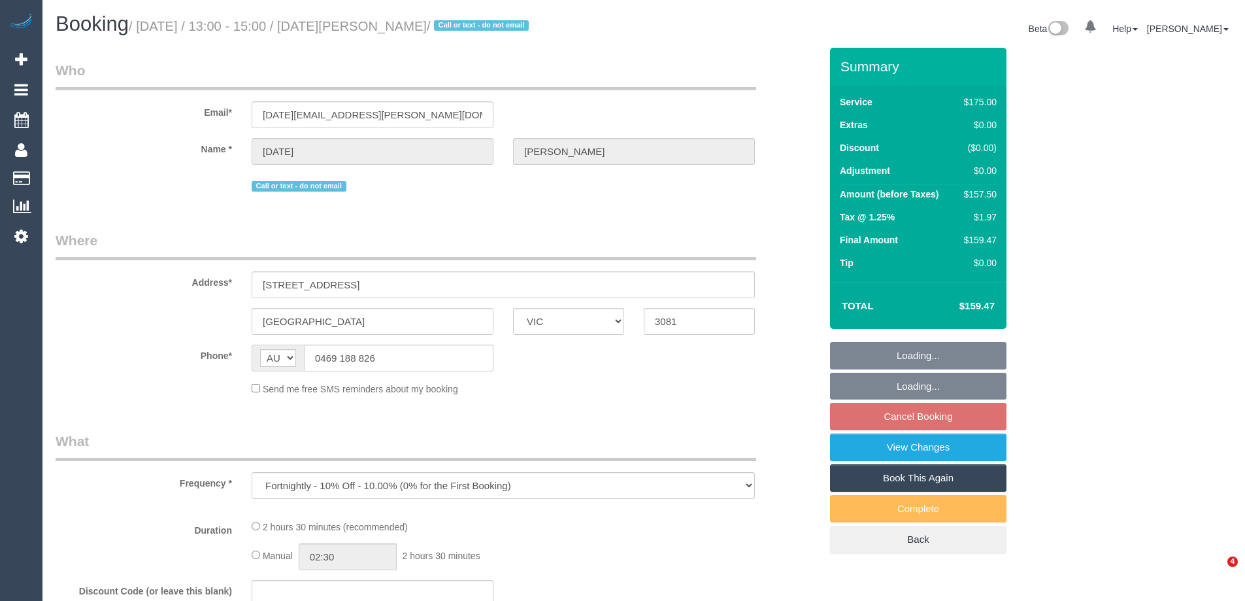
select select "VIC"
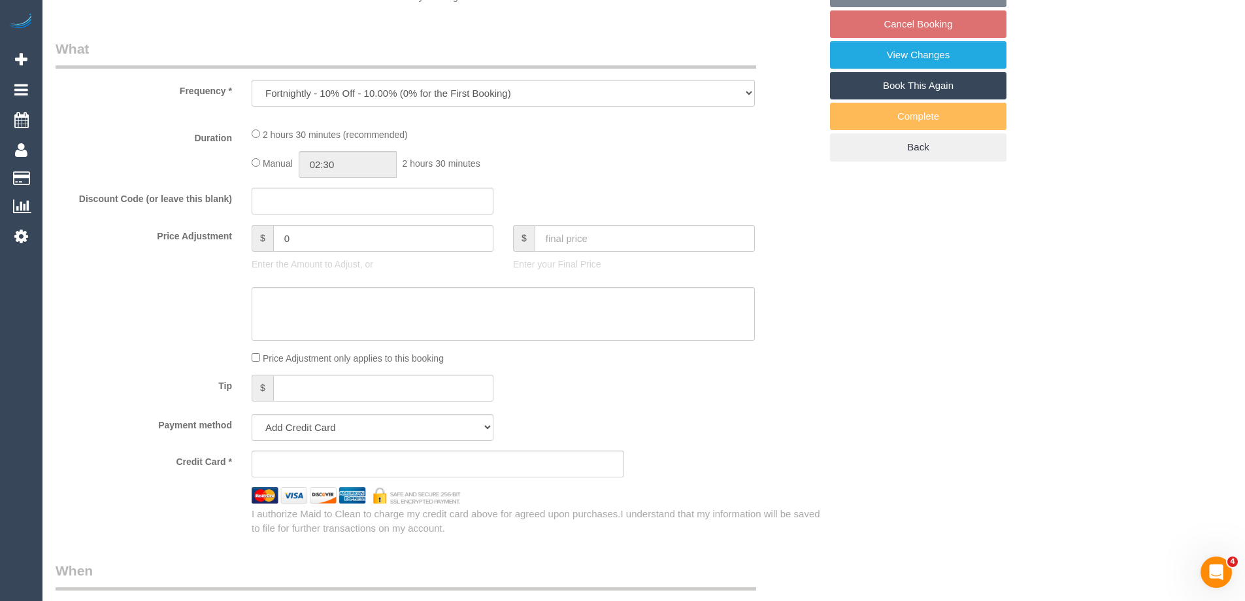
select select "string:stripe-pm_1PDeKT2GScqysDRVYRXYf5OP"
select select "150"
select select "number:27"
select select "number:14"
select select "number:19"
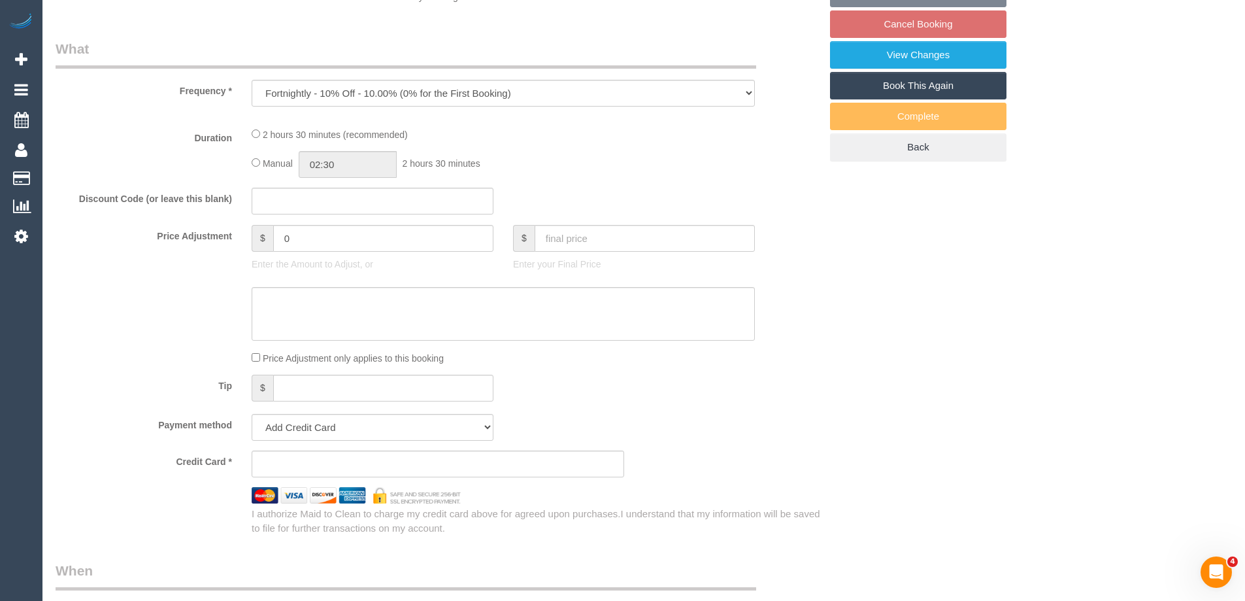
select select "number:22"
select select "number:35"
select select "number:11"
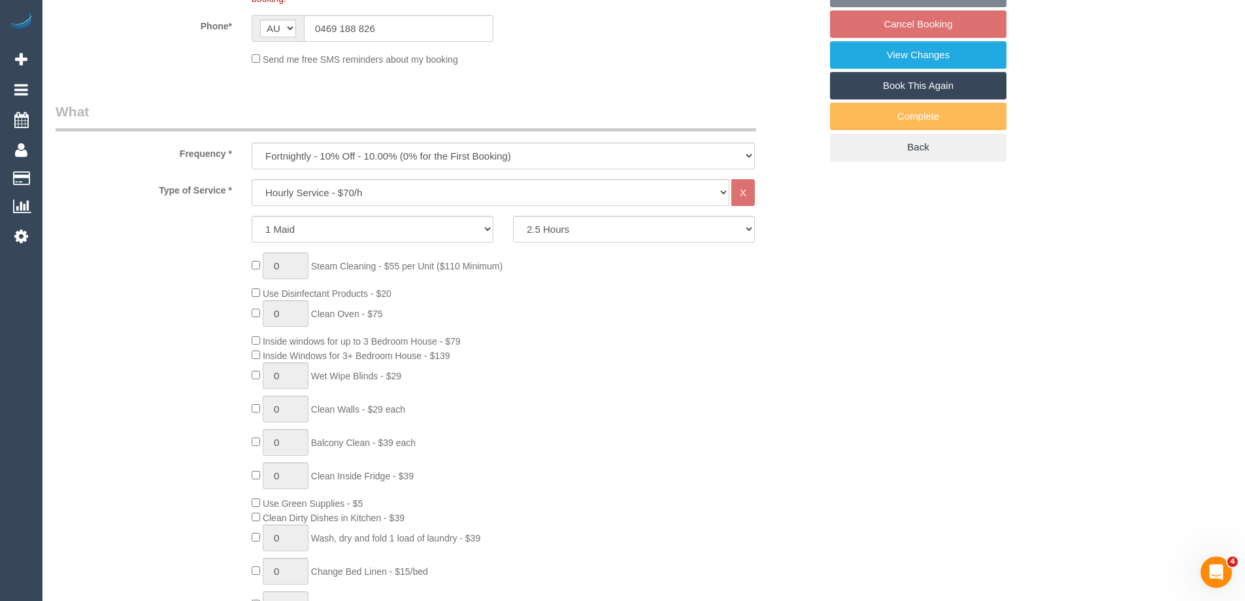
select select "object:869"
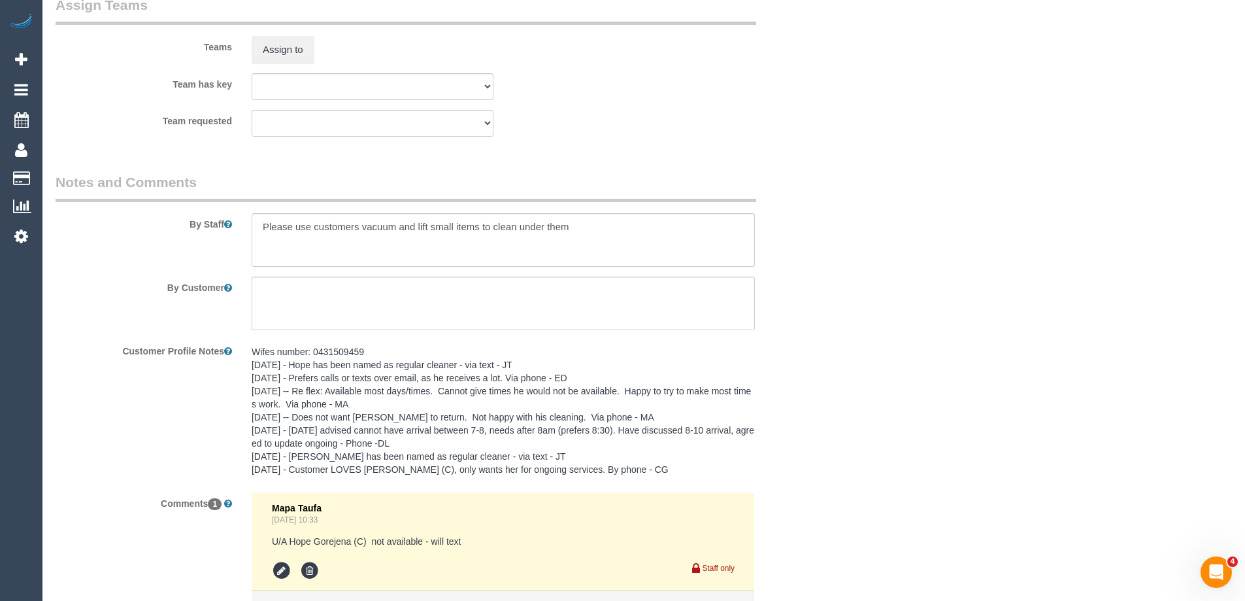
scroll to position [2209, 0]
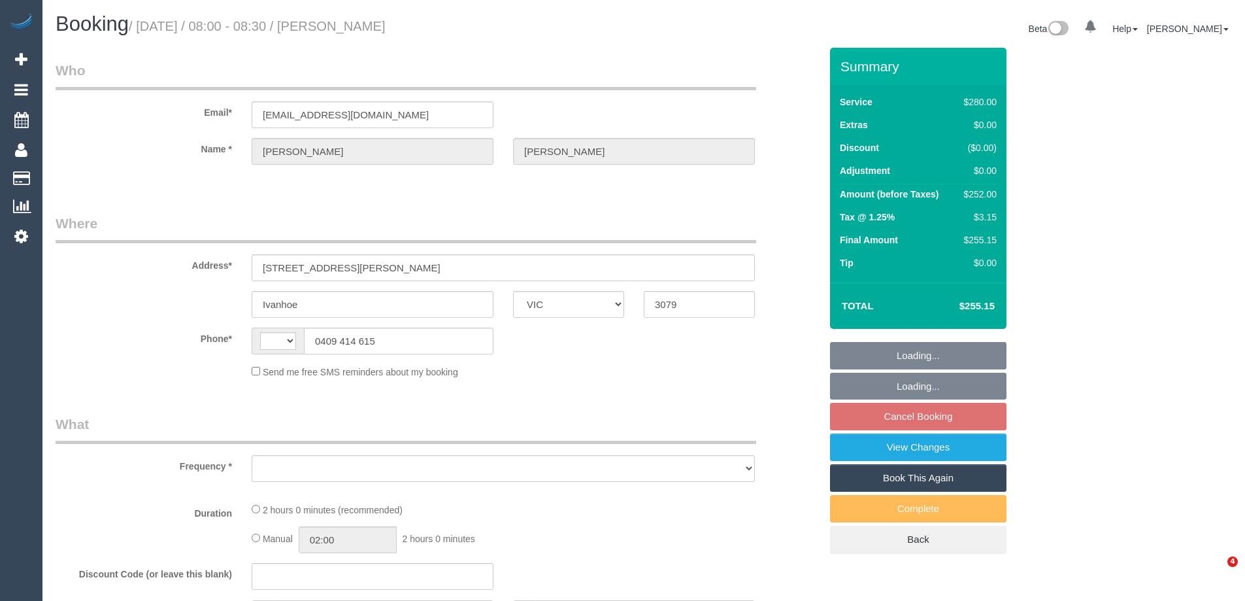
select select "VIC"
select select "string:AU"
select select "object:561"
select select "string:stripe-pm_1R6nYE2GScqysDRVkkRq2IXl"
select select "2"
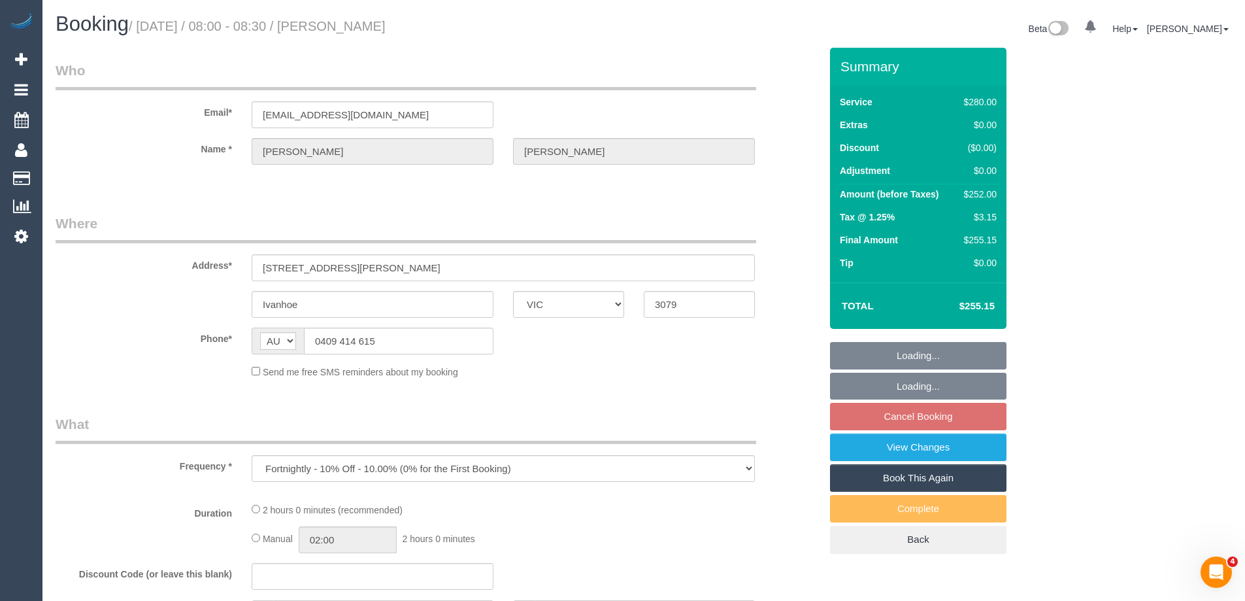
select select "number:28"
select select "number:14"
select select "number:19"
select select "number:25"
select select "number:35"
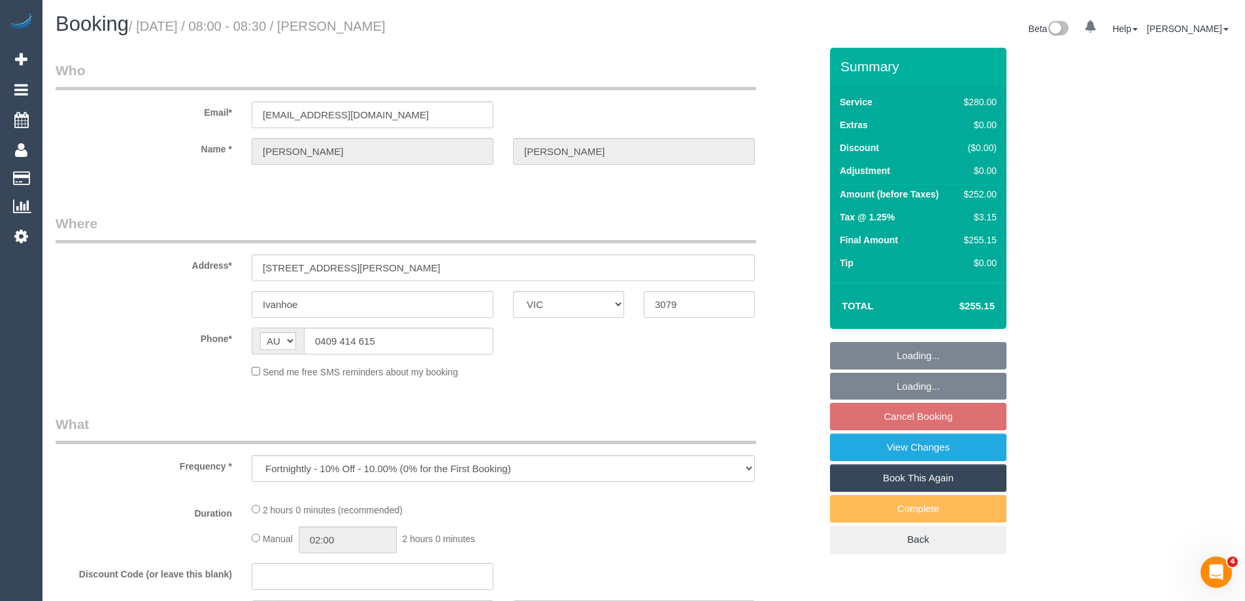
select select "number:11"
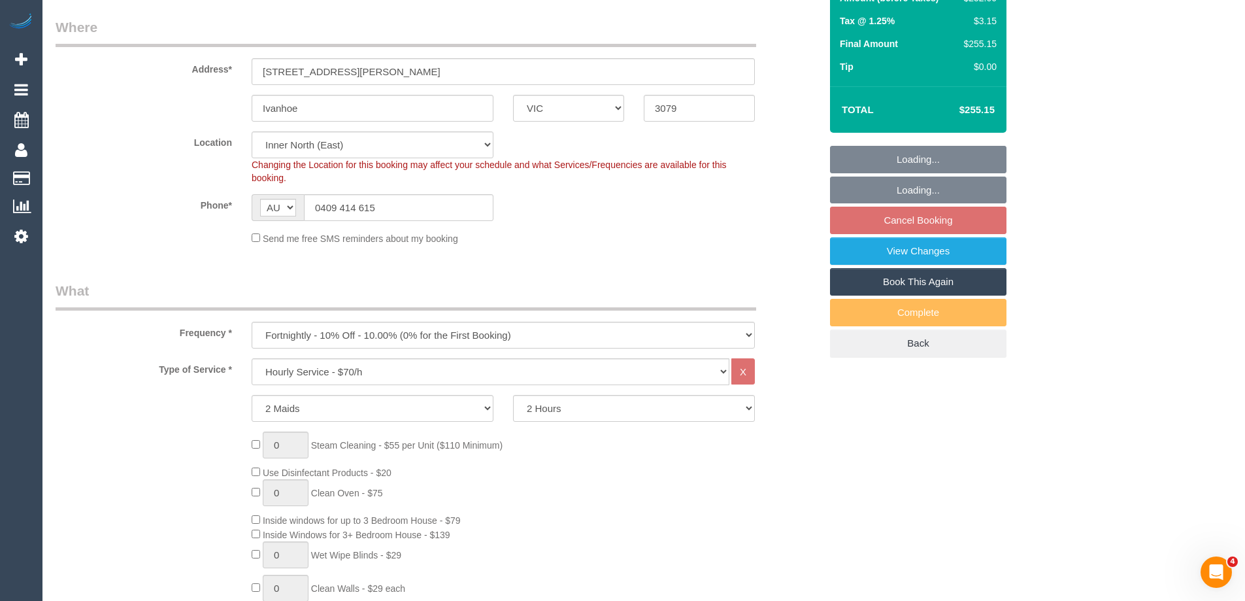
select select "object:1688"
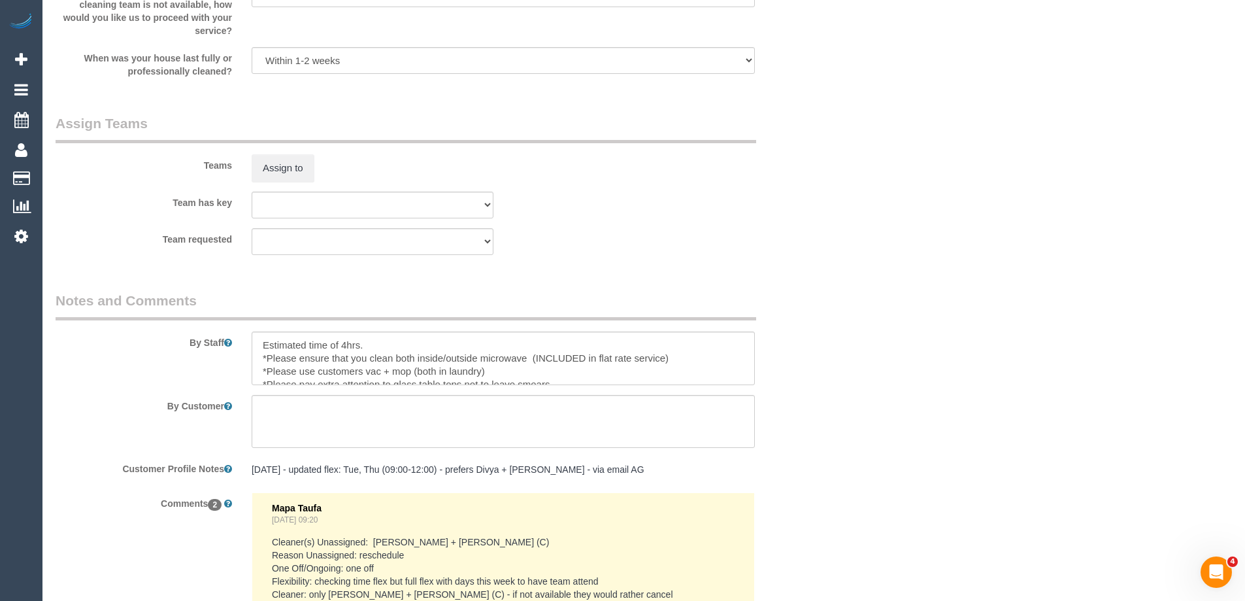
scroll to position [2158, 0]
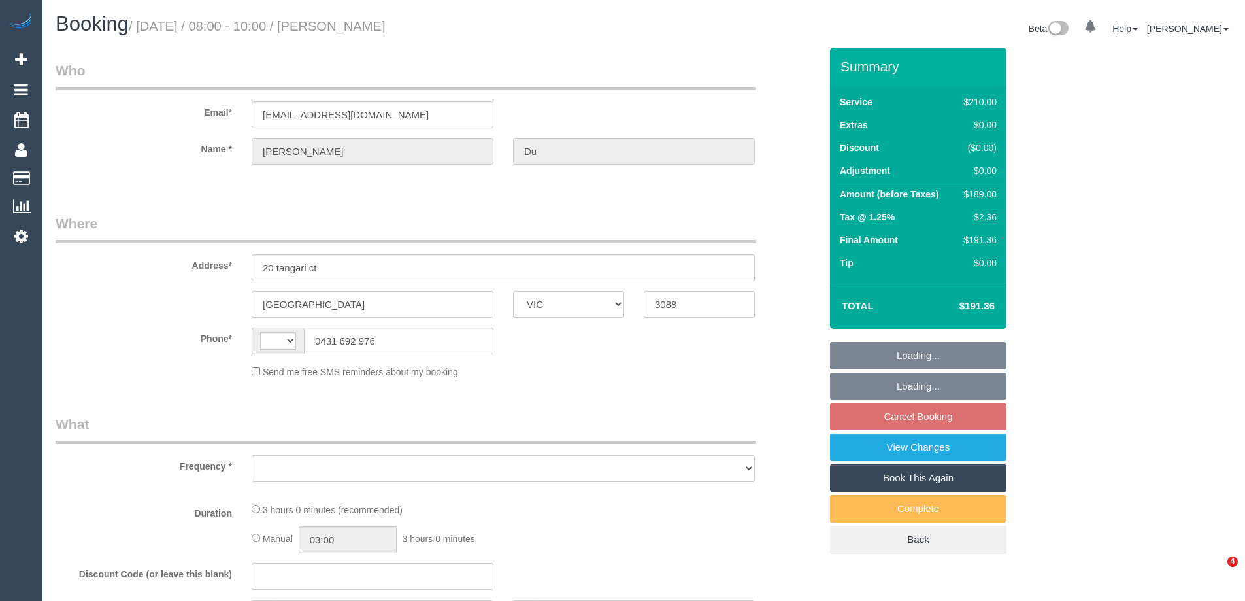
select select "VIC"
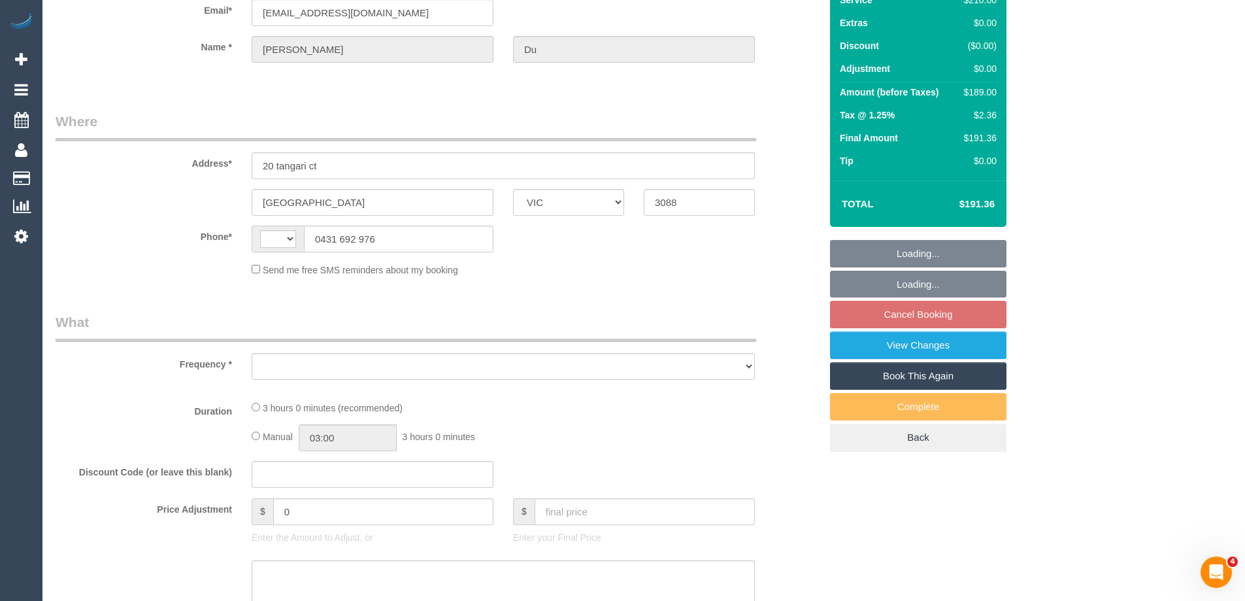
select select "string:AU"
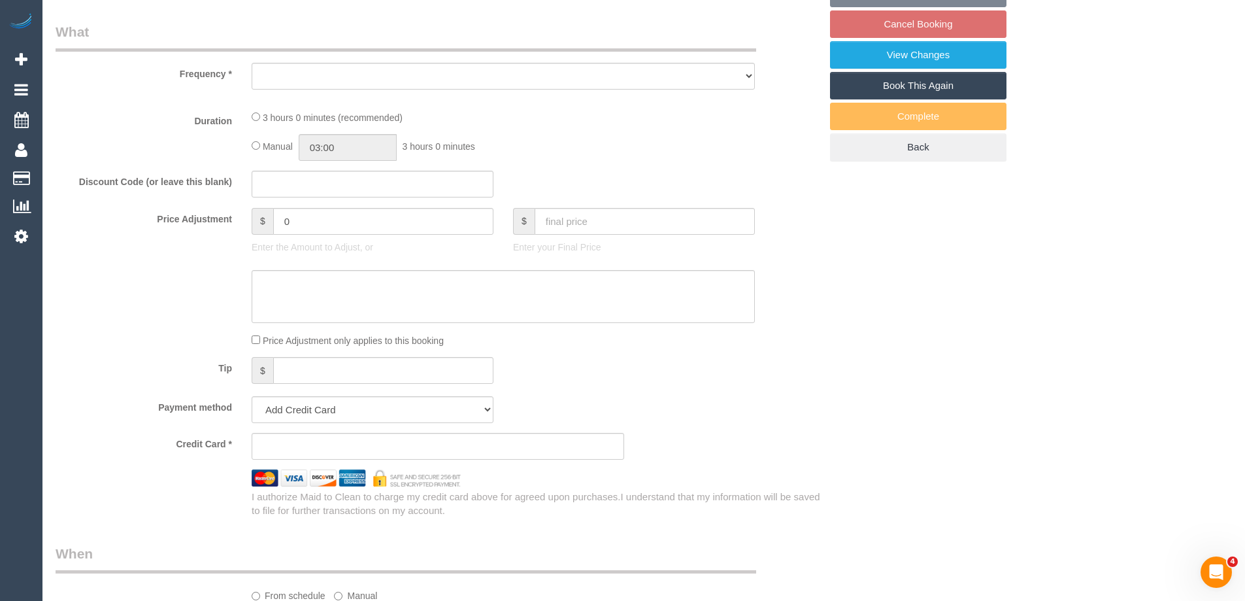
select select "object:543"
select select "180"
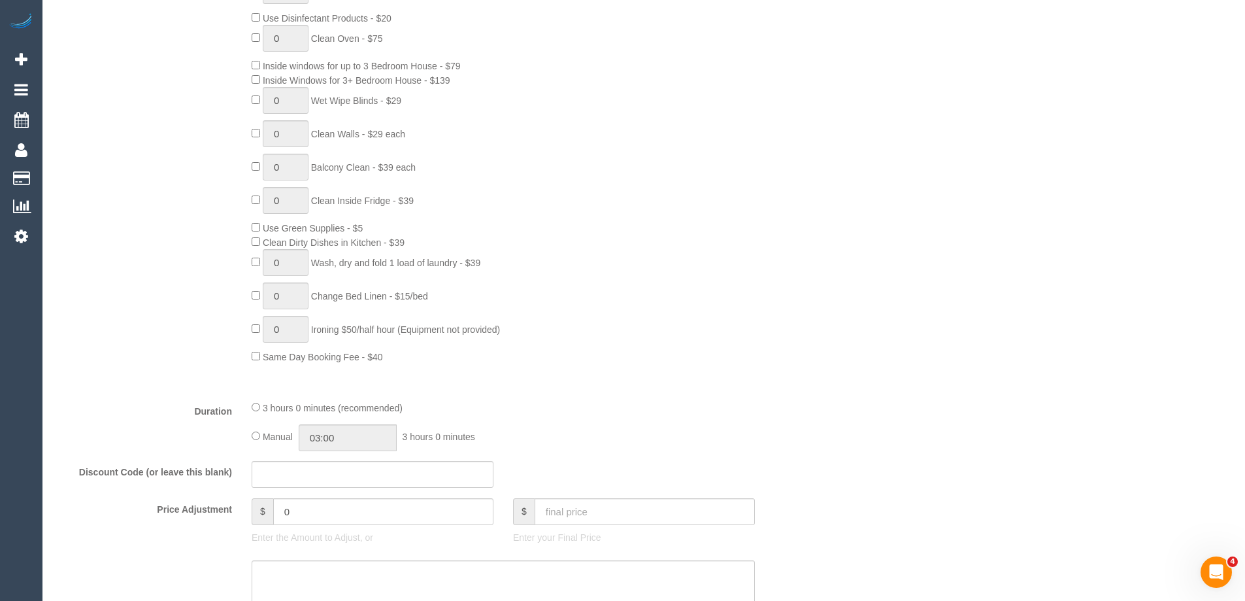
select select "number:27"
select select "number:14"
select select "number:19"
select select "number:34"
select select "number:11"
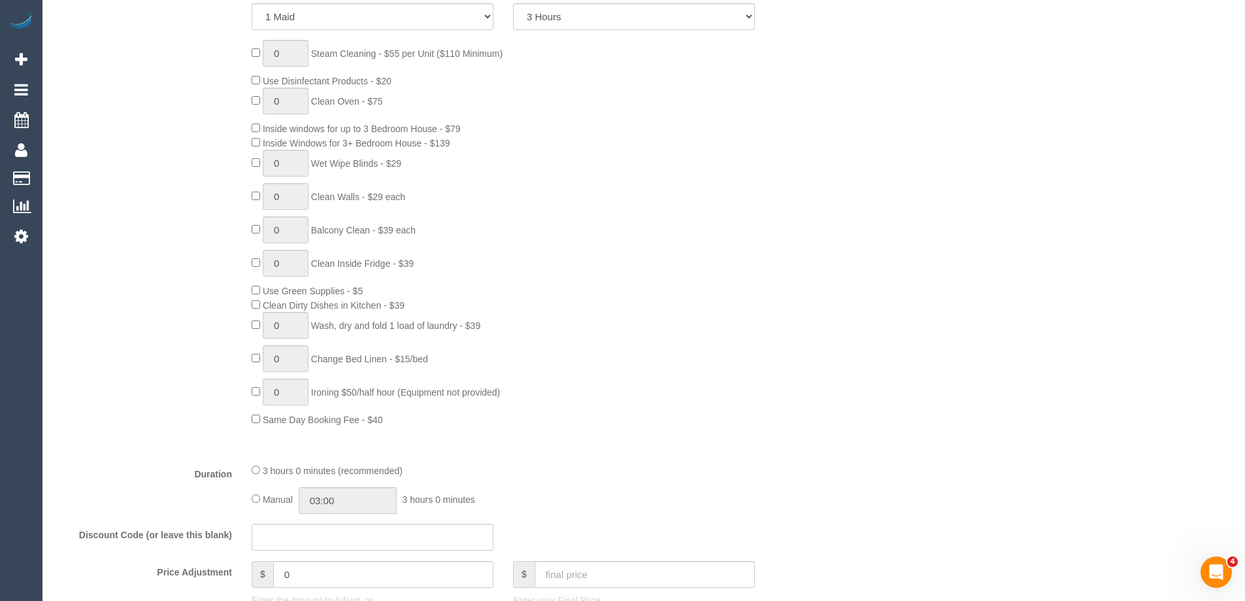
select select "string:stripe-pm_1RiZXz2GScqysDRVt9L1kOnR"
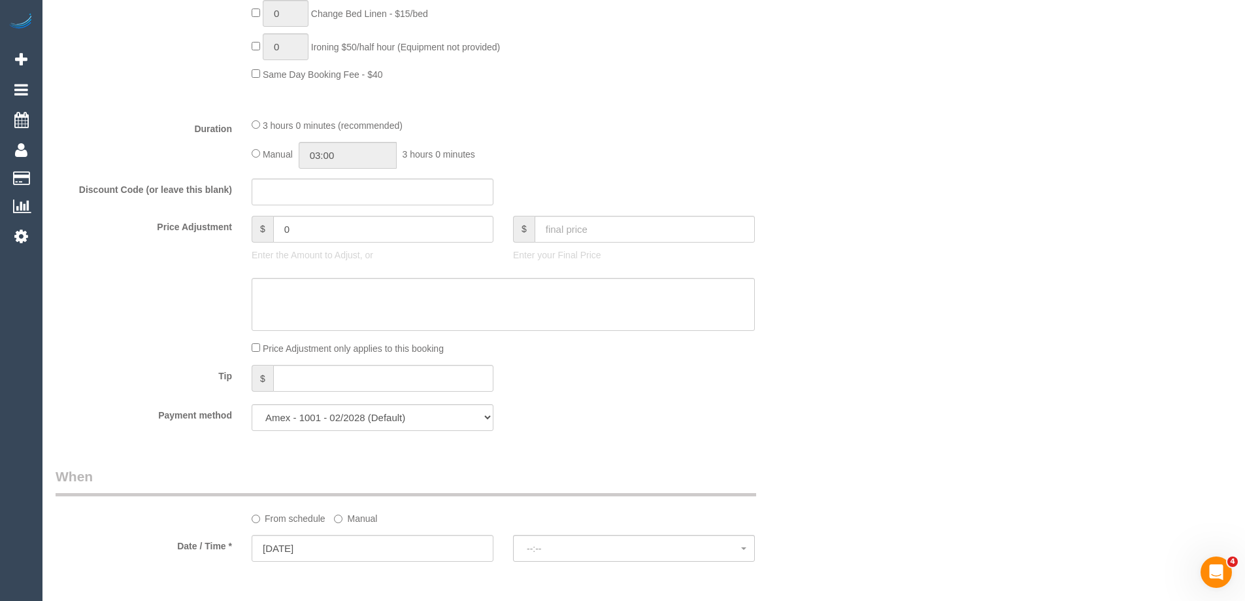
select select "spot2"
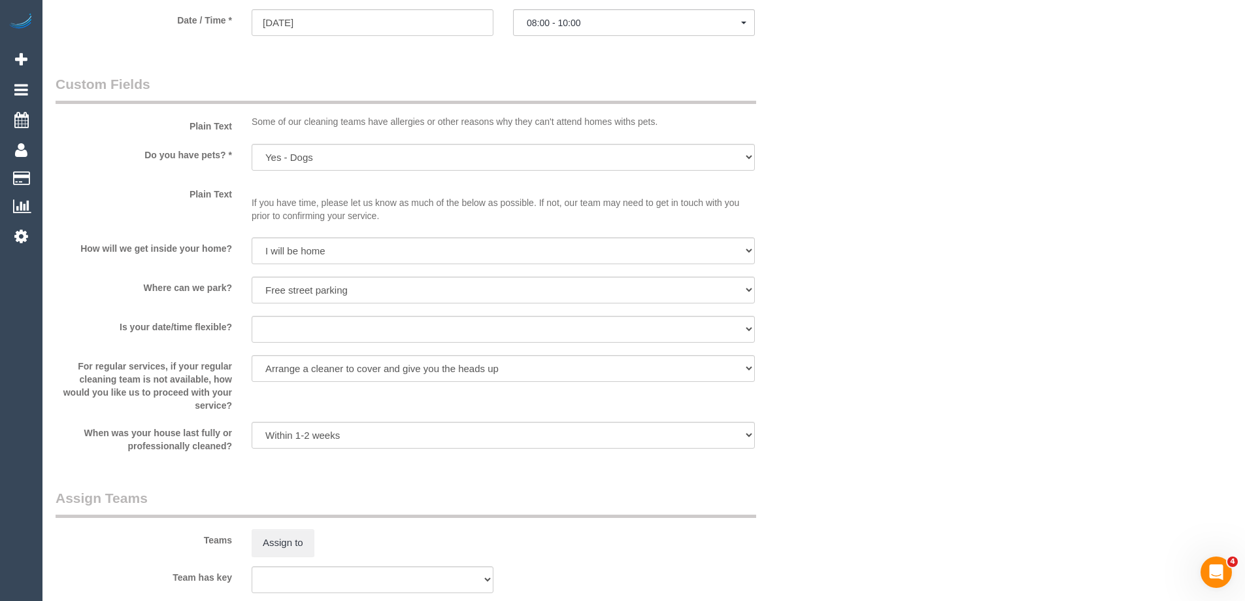
select select "object:1489"
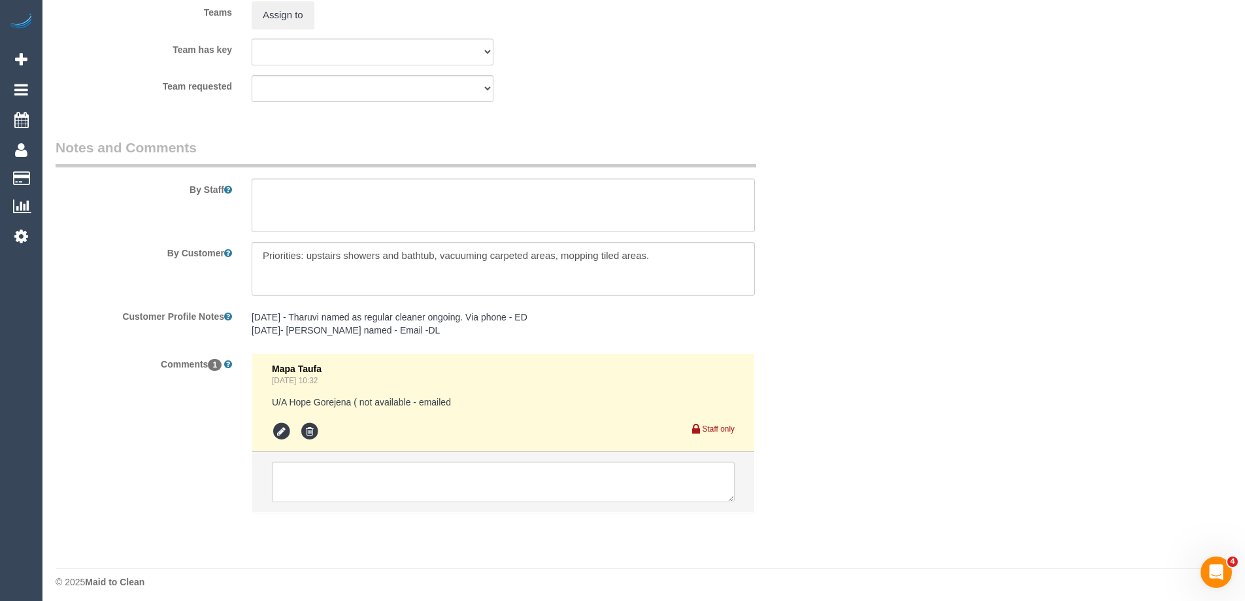
scroll to position [2016, 0]
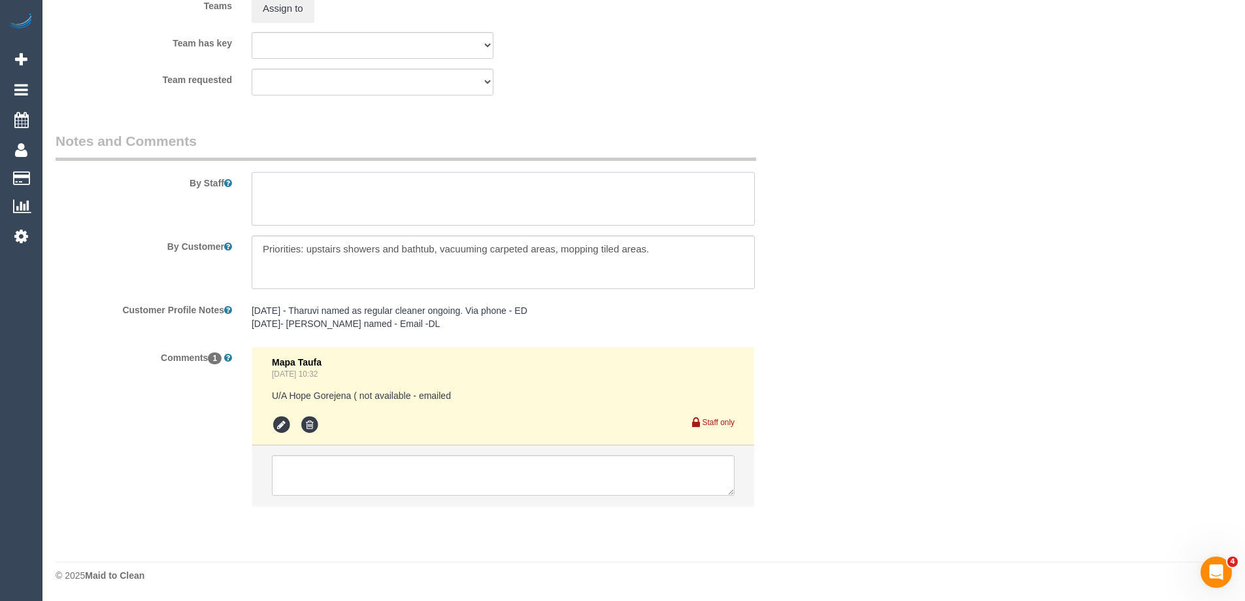
click at [297, 186] on textarea at bounding box center [503, 199] width 503 height 54
type textarea "*Cov"
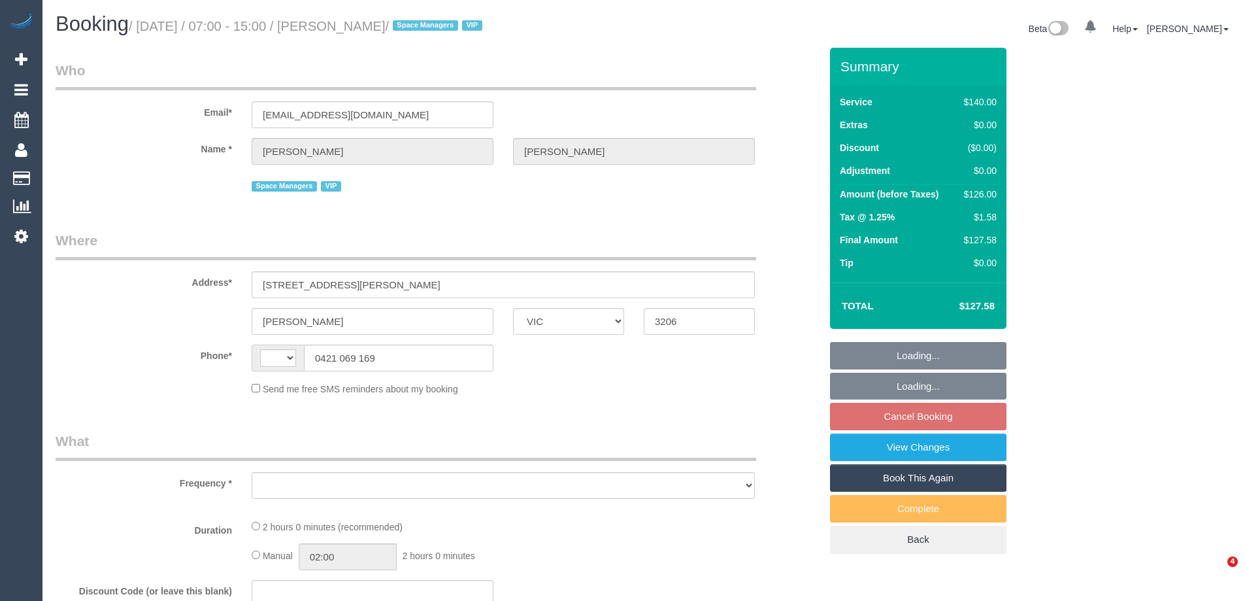
select select "VIC"
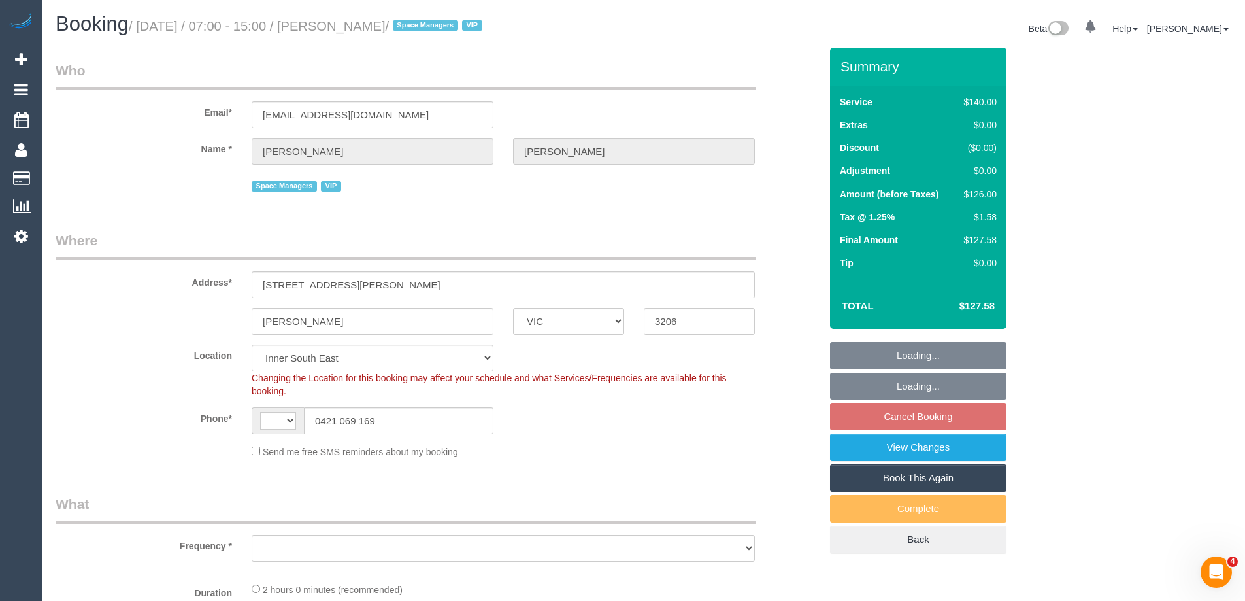
select select "string:AU"
select select "object:868"
select select "number:27"
select select "number:14"
select select "number:18"
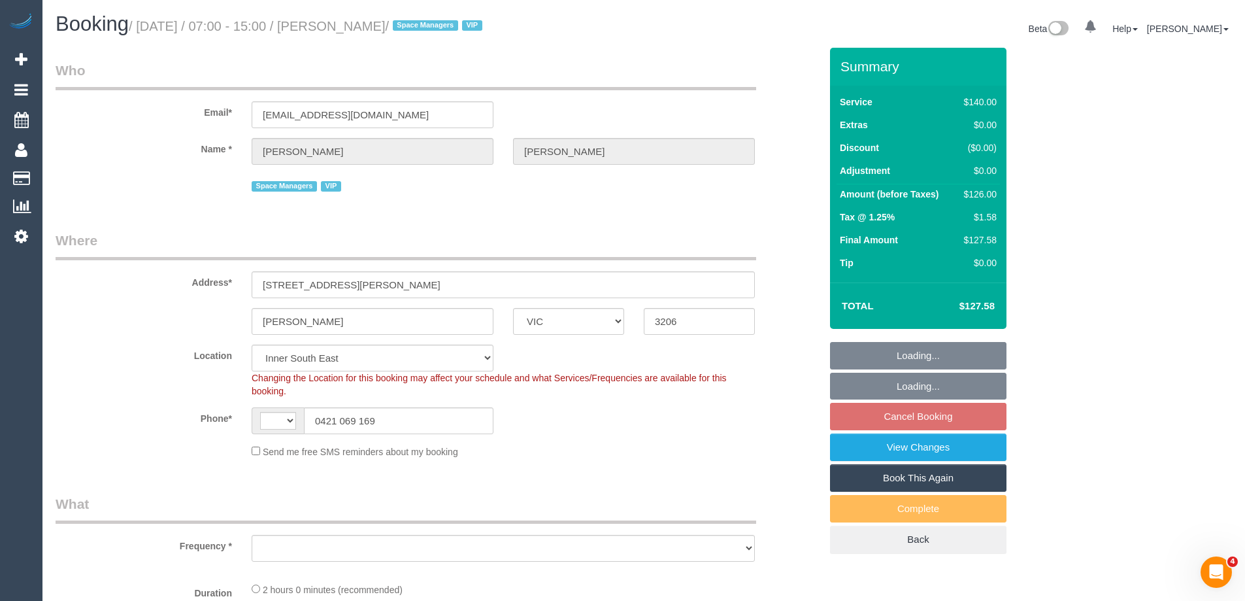
select select "number:22"
select select "number:34"
select select "number:12"
select select "object:1448"
select select "string:stripe-pm_1QV45m2GScqysDRVjJXmN0sS"
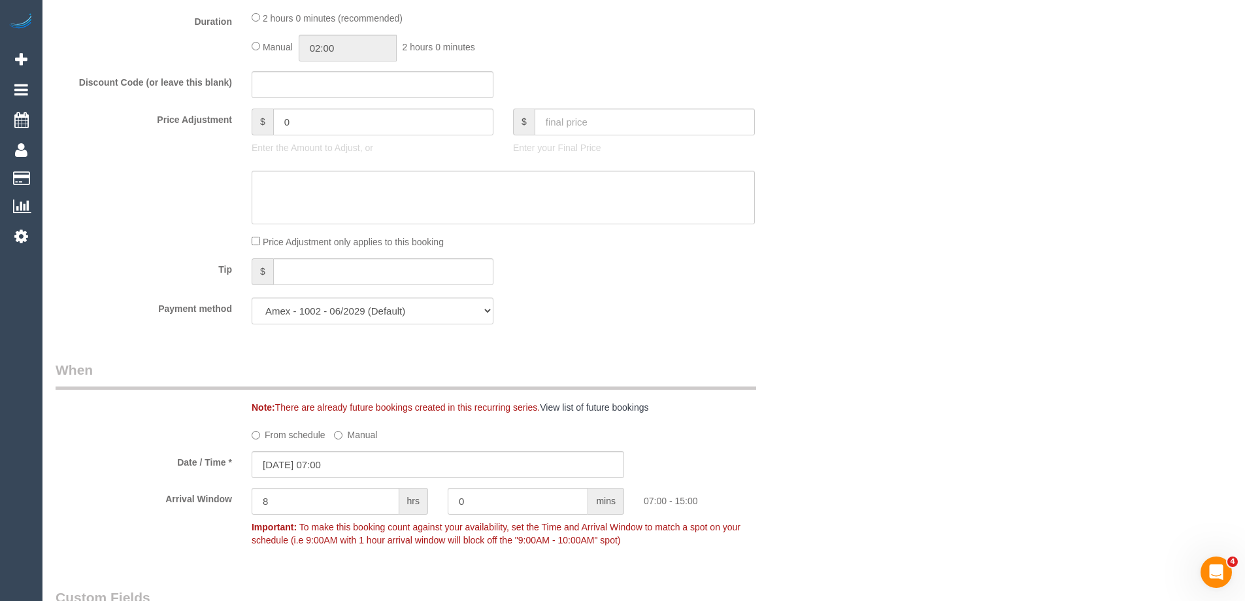
scroll to position [1046, 0]
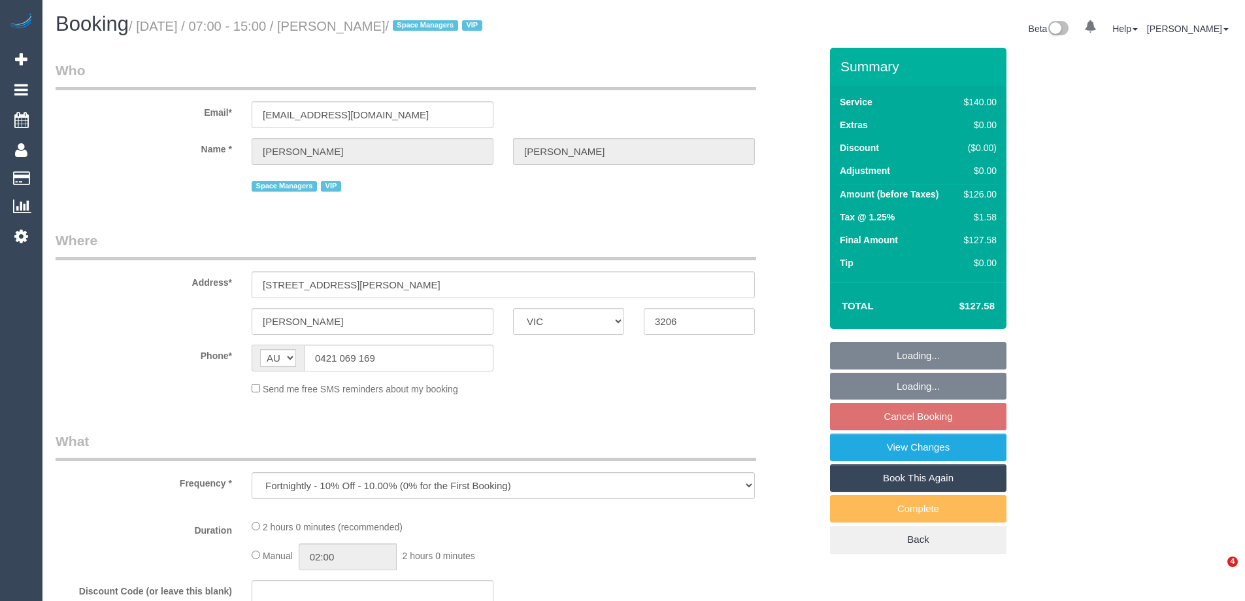
select select "VIC"
select select "string:stripe-pm_1QV45m2GScqysDRVjJXmN0sS"
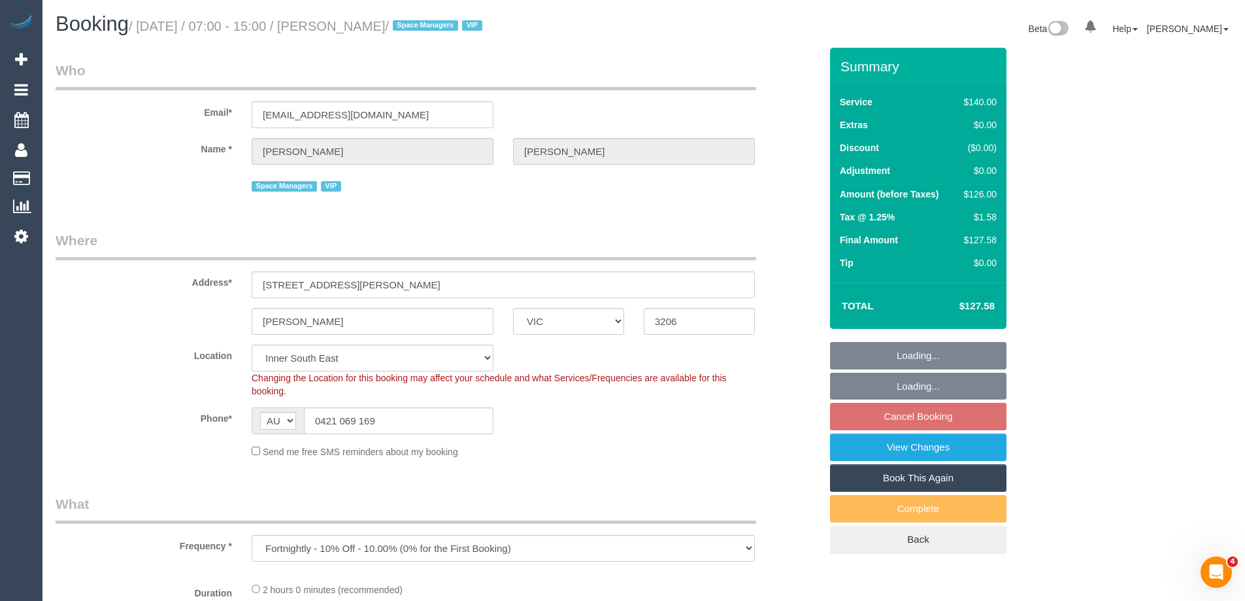
select select "object:563"
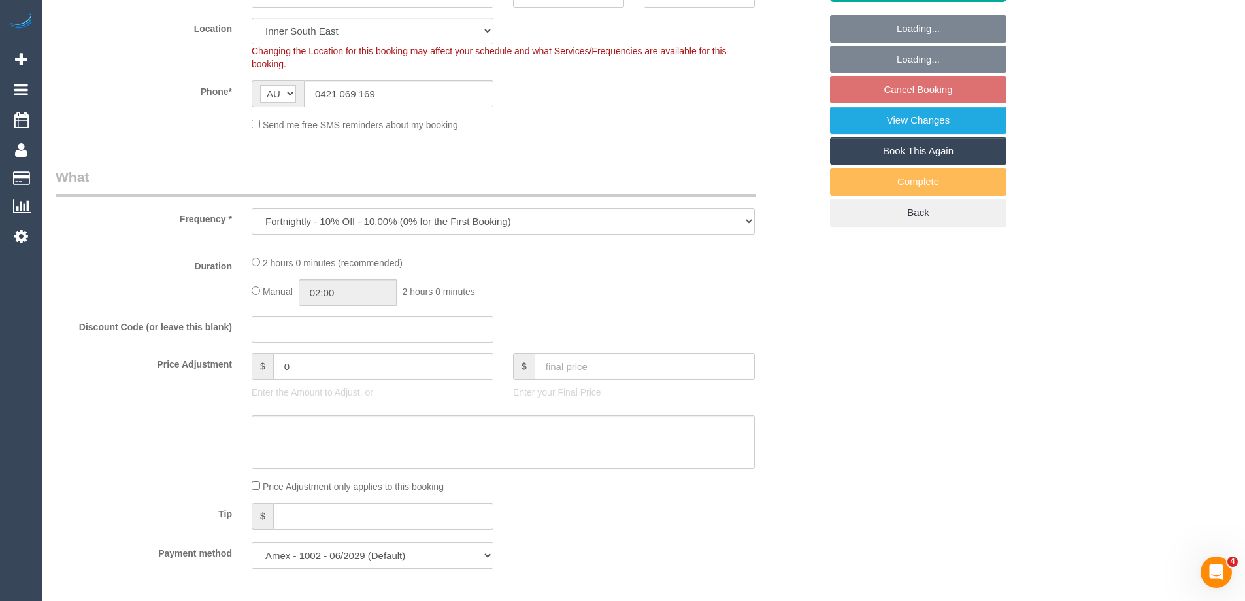
select select "number:27"
select select "number:14"
select select "number:18"
select select "number:22"
select select "number:34"
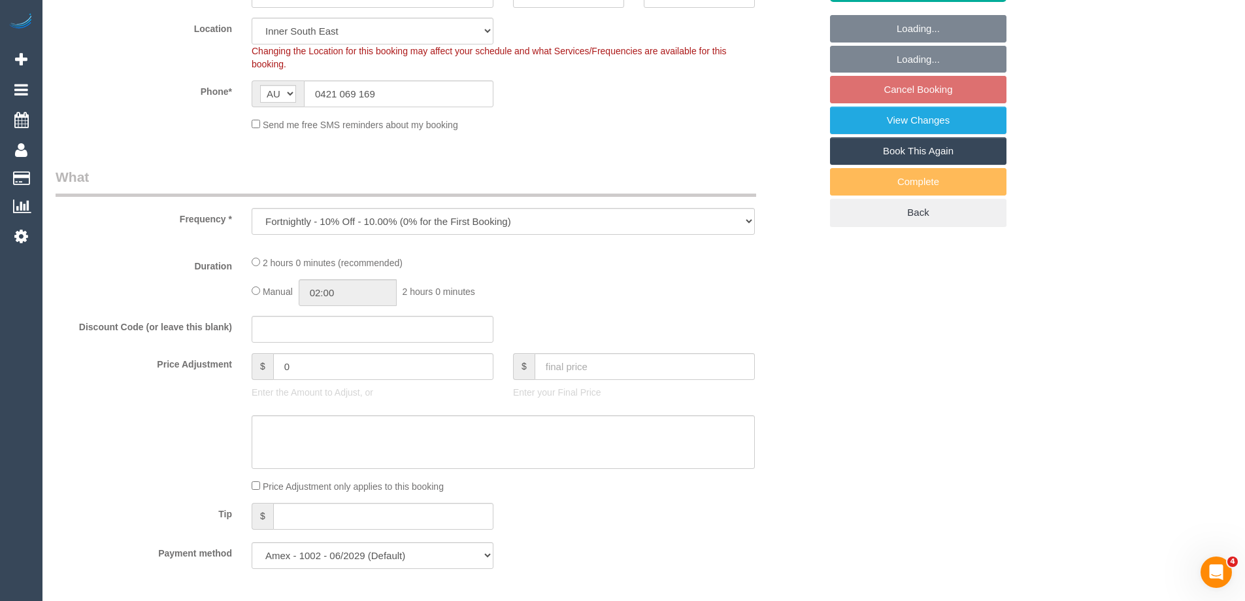
select select "number:12"
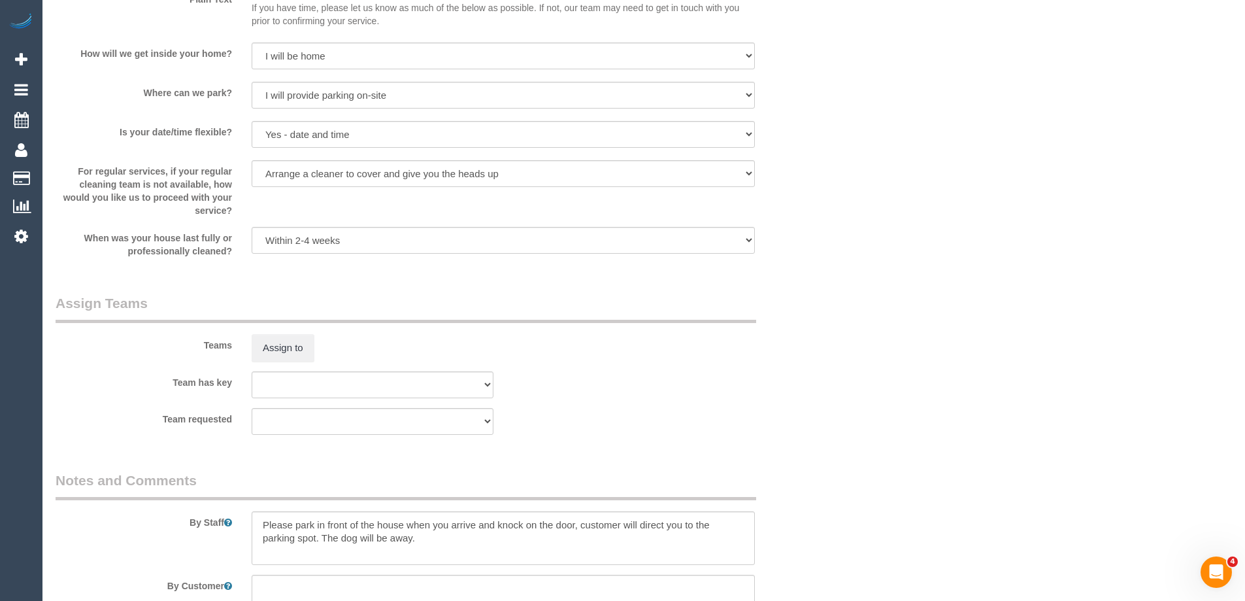
scroll to position [2105, 0]
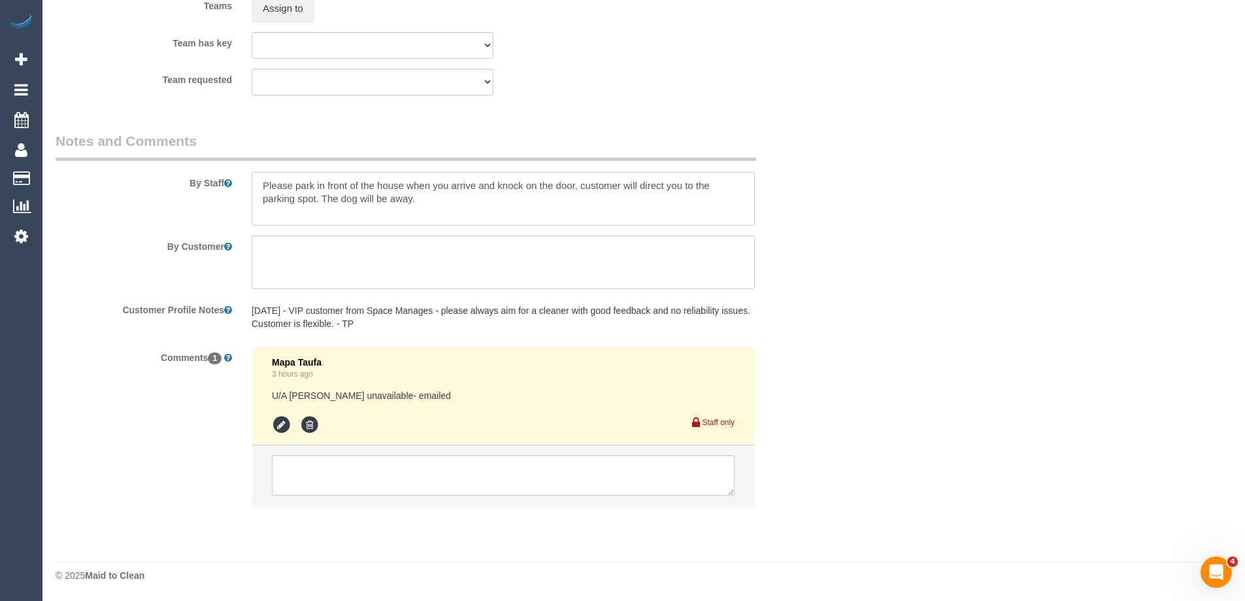
click at [263, 181] on textarea at bounding box center [503, 199] width 503 height 54
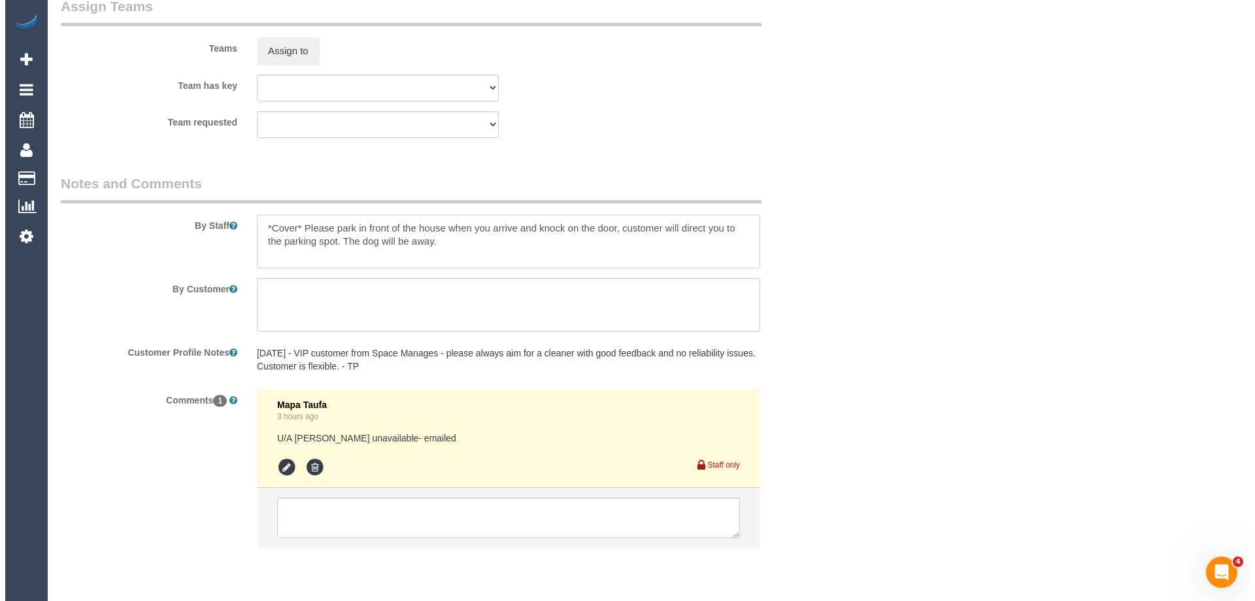
scroll to position [2039, 0]
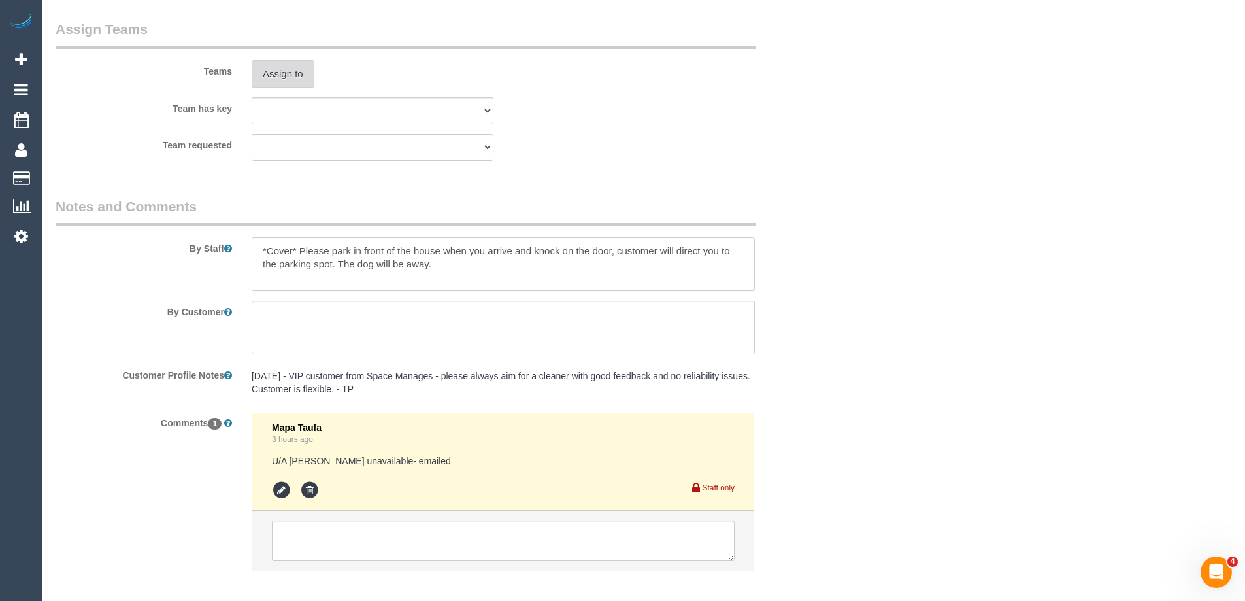
type textarea "*Cover* Please park in front of the house when you arrive and knock on the door…"
click at [288, 80] on button "Assign to" at bounding box center [283, 73] width 63 height 27
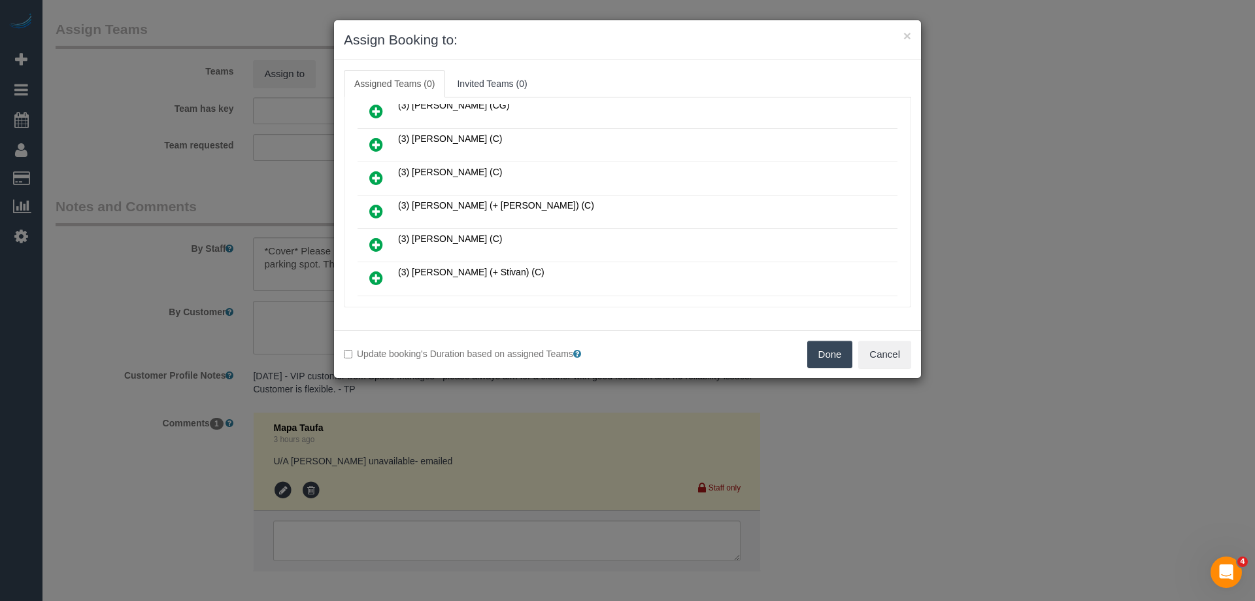
scroll to position [262, 0]
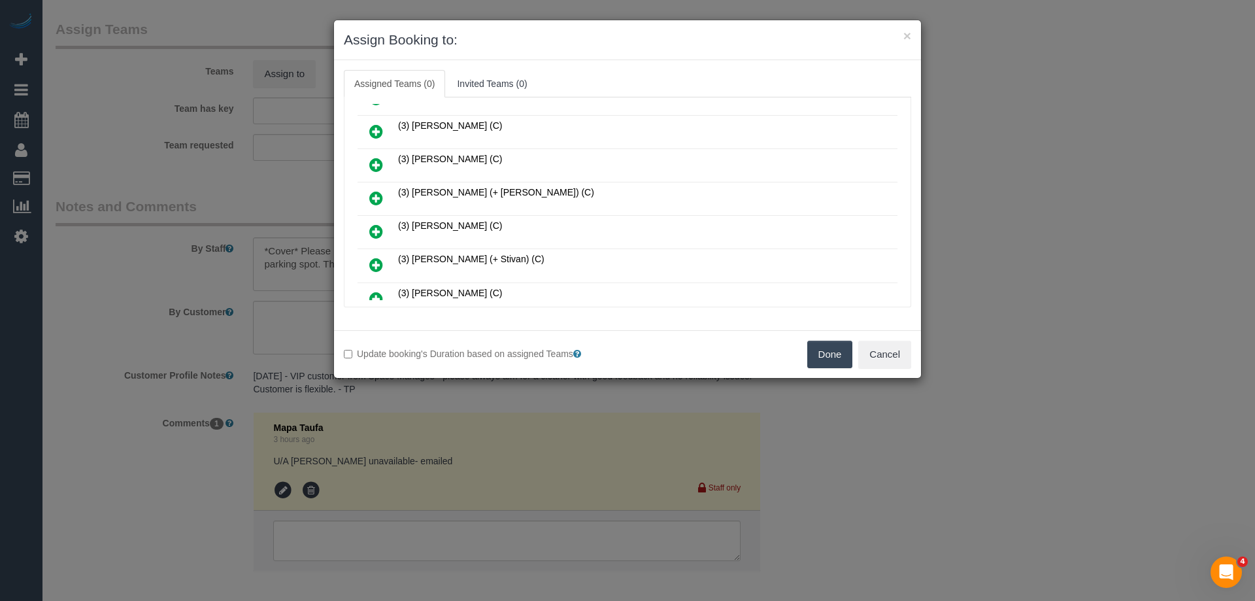
click at [373, 165] on icon at bounding box center [376, 165] width 14 height 16
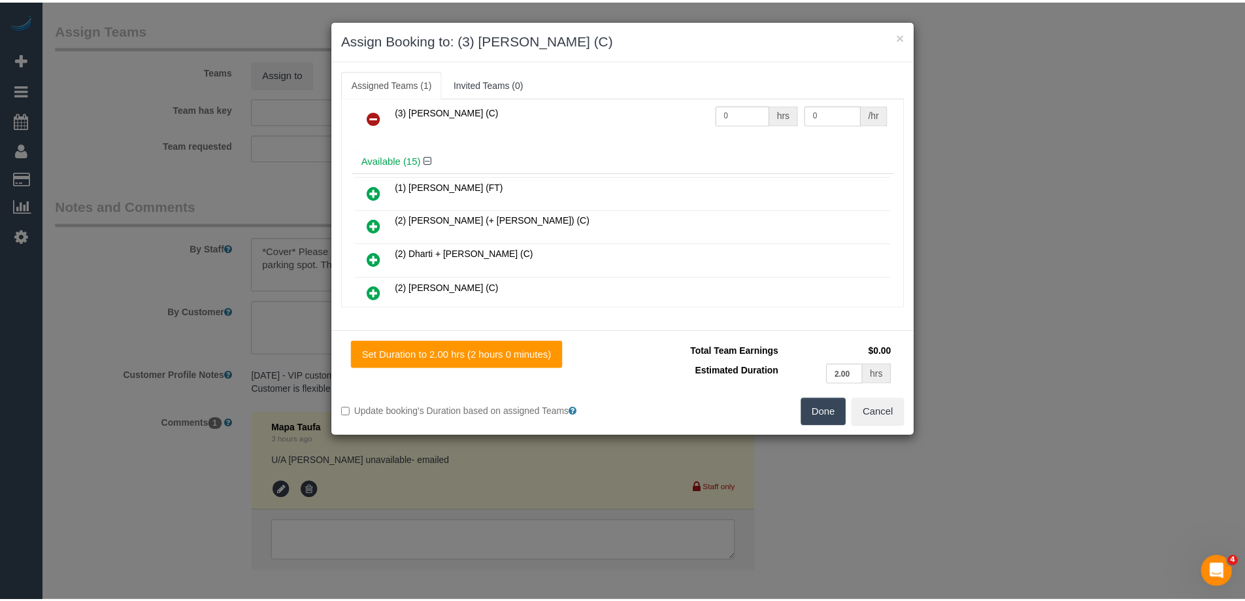
scroll to position [0, 0]
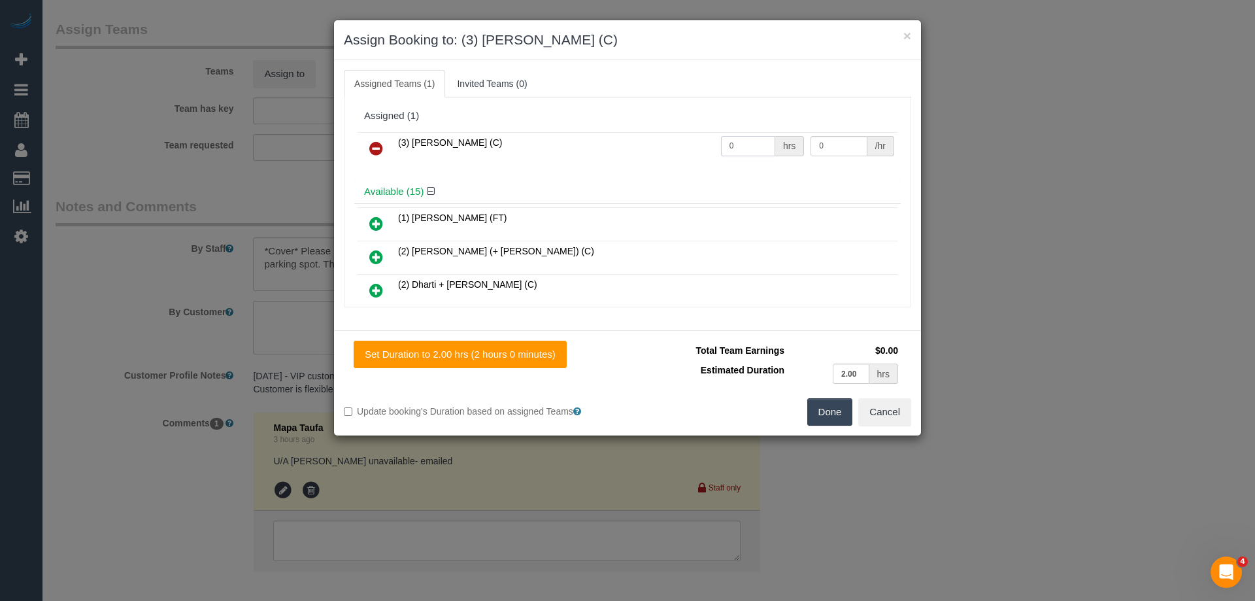
drag, startPoint x: 743, startPoint y: 144, endPoint x: 655, endPoint y: 142, distance: 87.6
click at [683, 142] on tr "(3) Imanuil Afiuo (C) 0 hrs 0 /hr" at bounding box center [628, 148] width 540 height 33
type input "2"
drag, startPoint x: 799, startPoint y: 141, endPoint x: 753, endPoint y: 141, distance: 45.8
click at [775, 141] on tr "(3) Imanuil Afiuo (C) 2 hrs 0 /hr" at bounding box center [628, 148] width 540 height 33
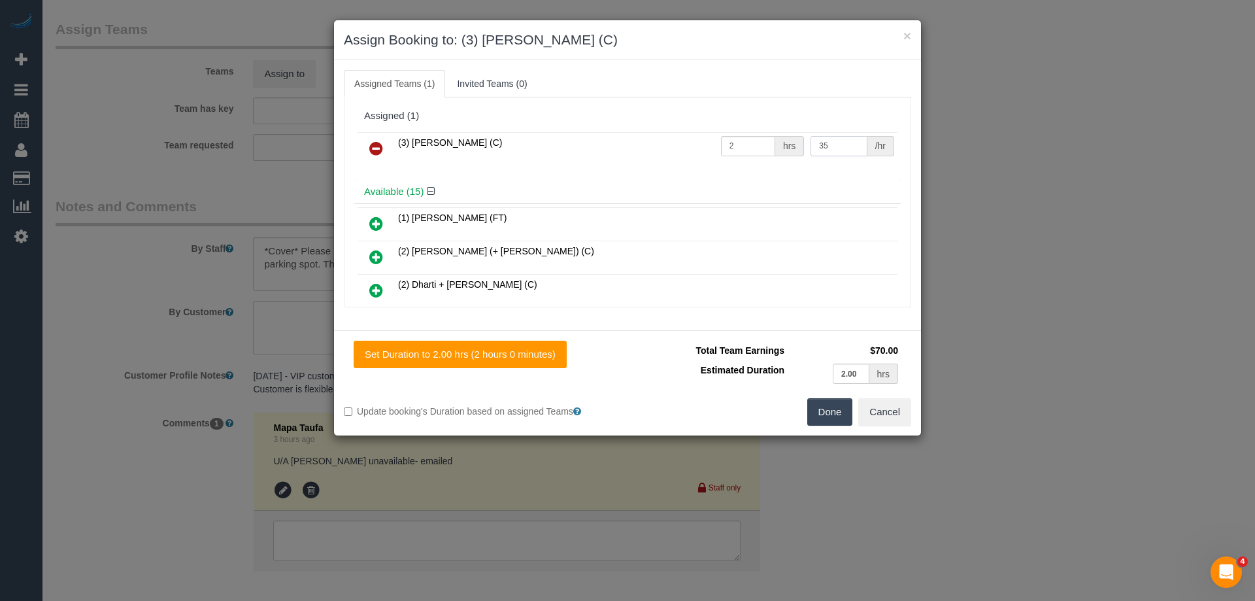
type input "35"
click at [827, 408] on button "Done" at bounding box center [830, 411] width 46 height 27
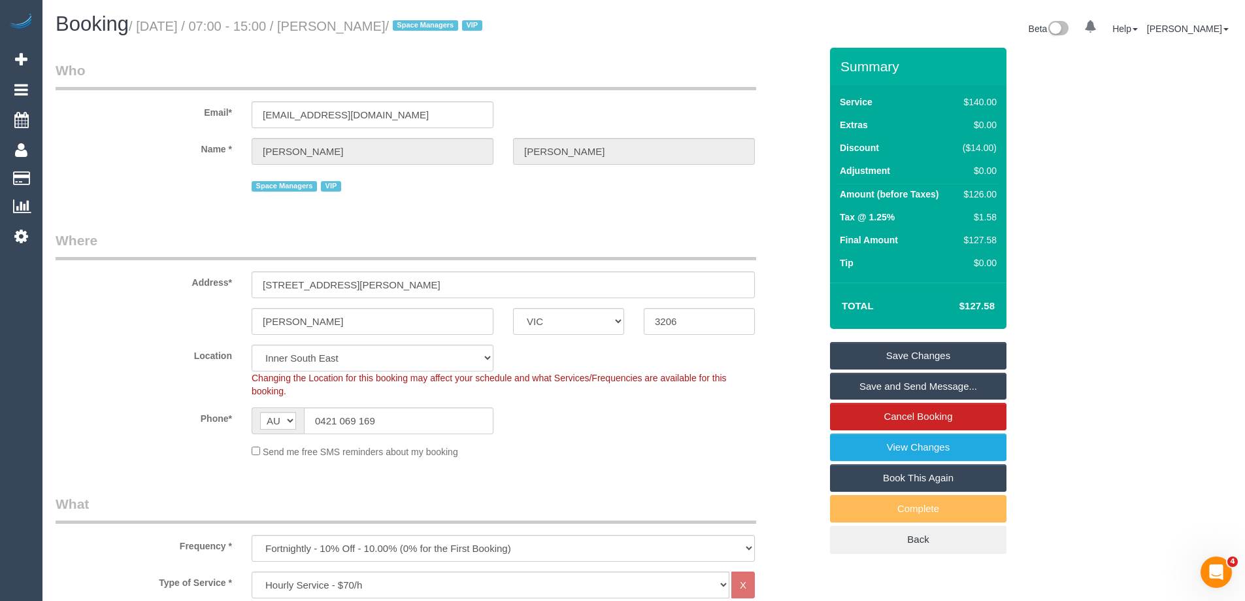
drag, startPoint x: 462, startPoint y: 28, endPoint x: 363, endPoint y: 26, distance: 99.4
click at [363, 26] on small "/ September 08, 2025 / 07:00 - 15:00 / John Woodhouse / Space Managers VIP" at bounding box center [308, 26] width 358 height 14
copy small "John Woodhouse"
click at [870, 382] on link "Save and Send Message..." at bounding box center [918, 386] width 177 height 27
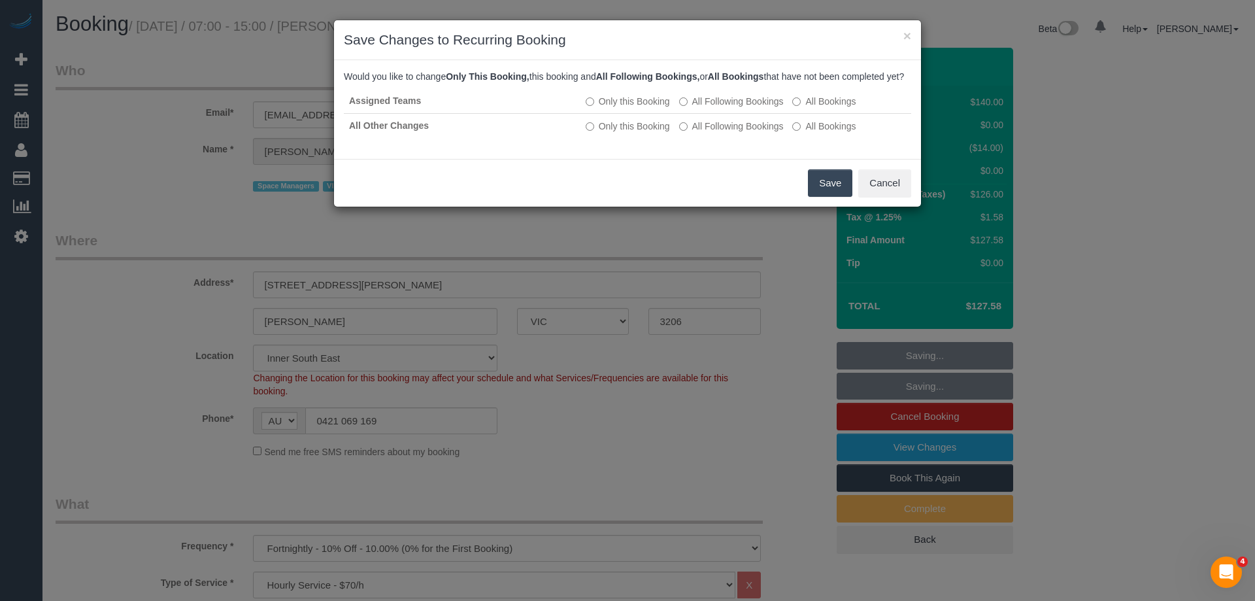
click at [830, 197] on button "Save" at bounding box center [830, 182] width 44 height 27
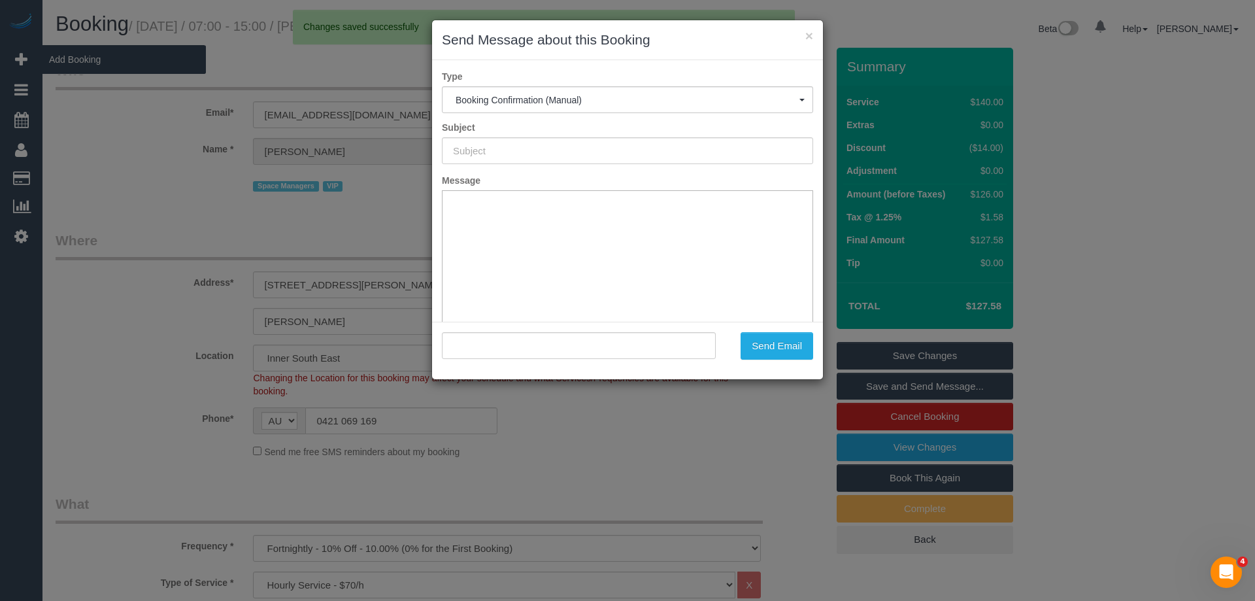
type input "Booking Confirmed"
type input ""John Woodhouse" <johnwoodhouse@milleniumsapphire.com>"
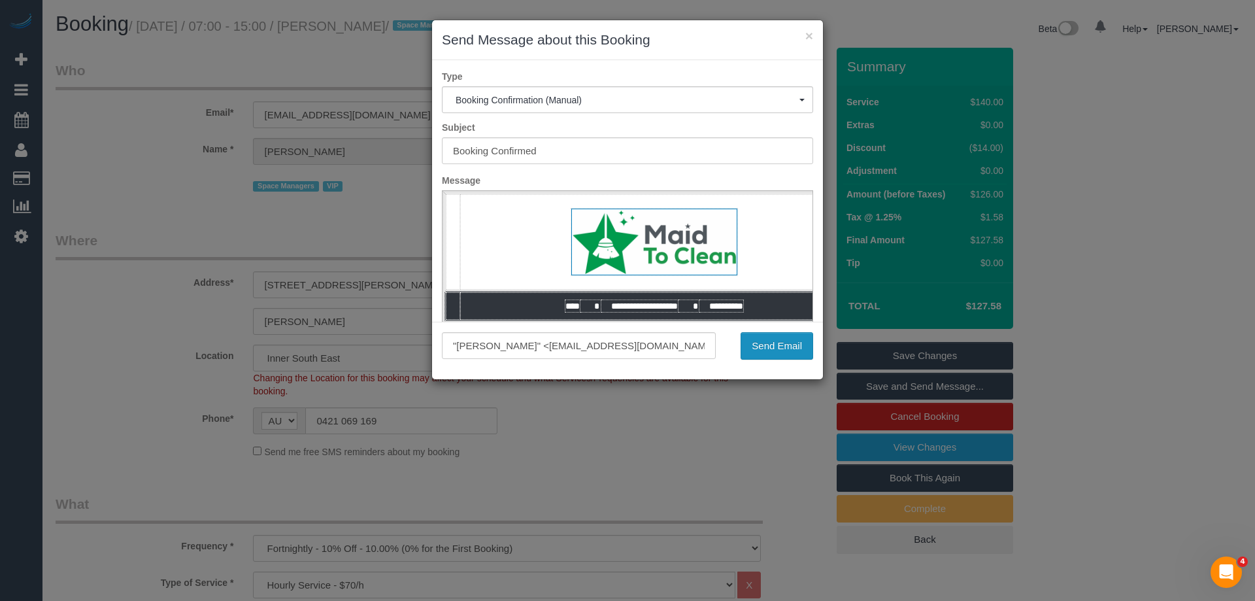
click at [747, 345] on button "Send Email" at bounding box center [777, 345] width 73 height 27
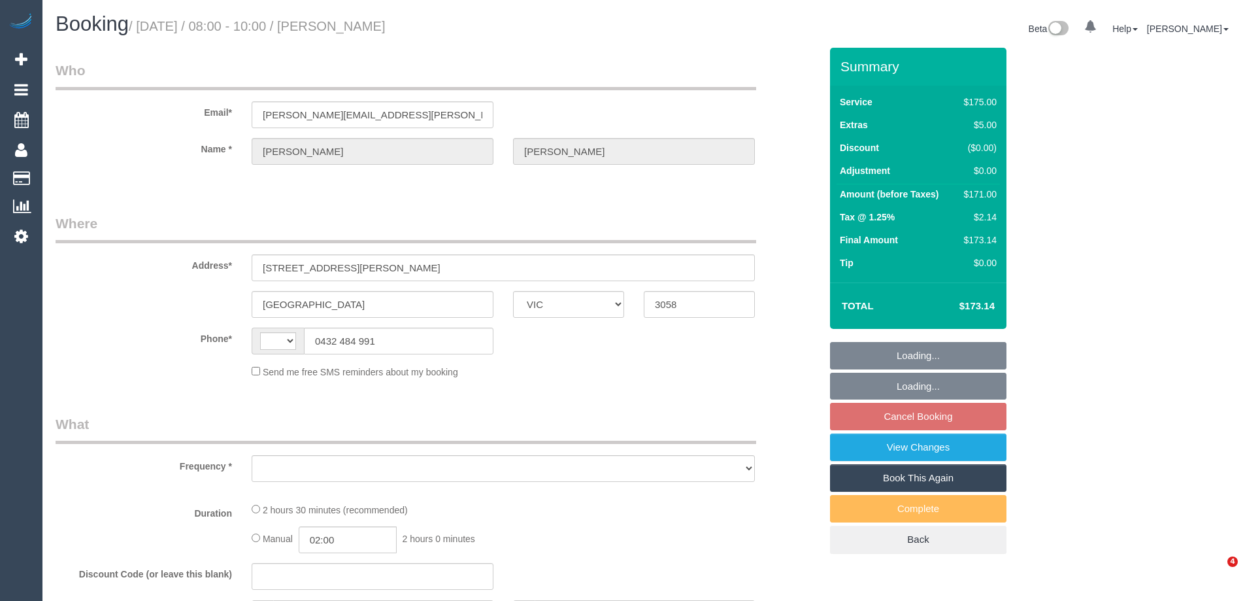
select select "VIC"
select select "string:stripe-pm_1P6PEt2GScqysDRVq3veKEhF"
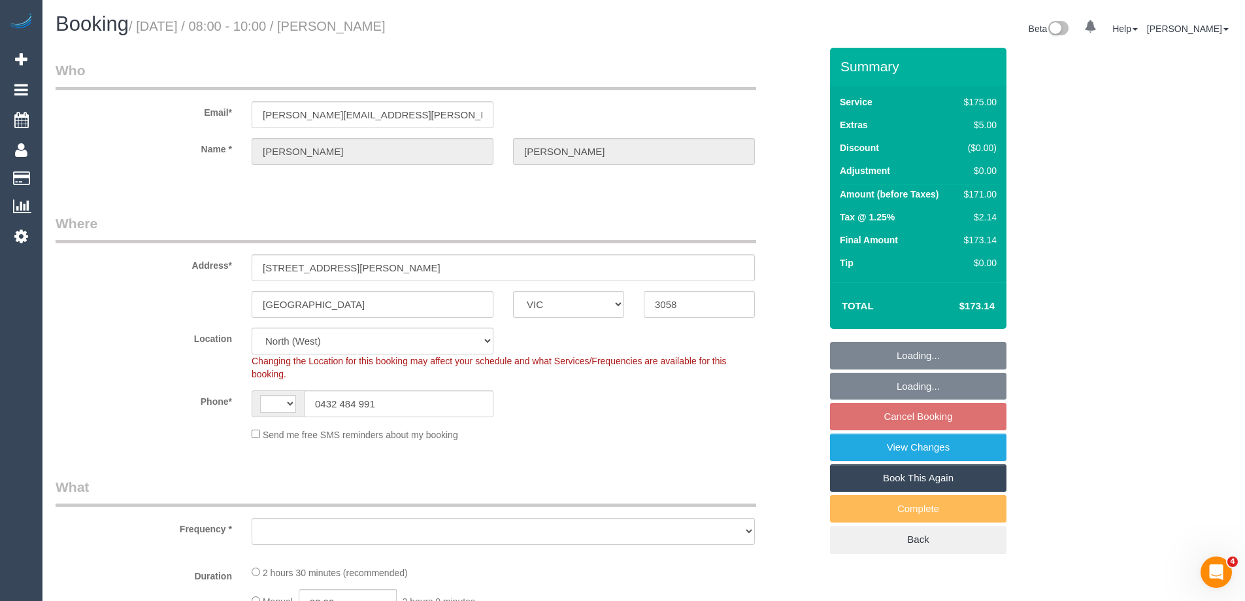
select select "150"
select select "number:27"
select select "number:14"
select select "number:19"
select select "number:22"
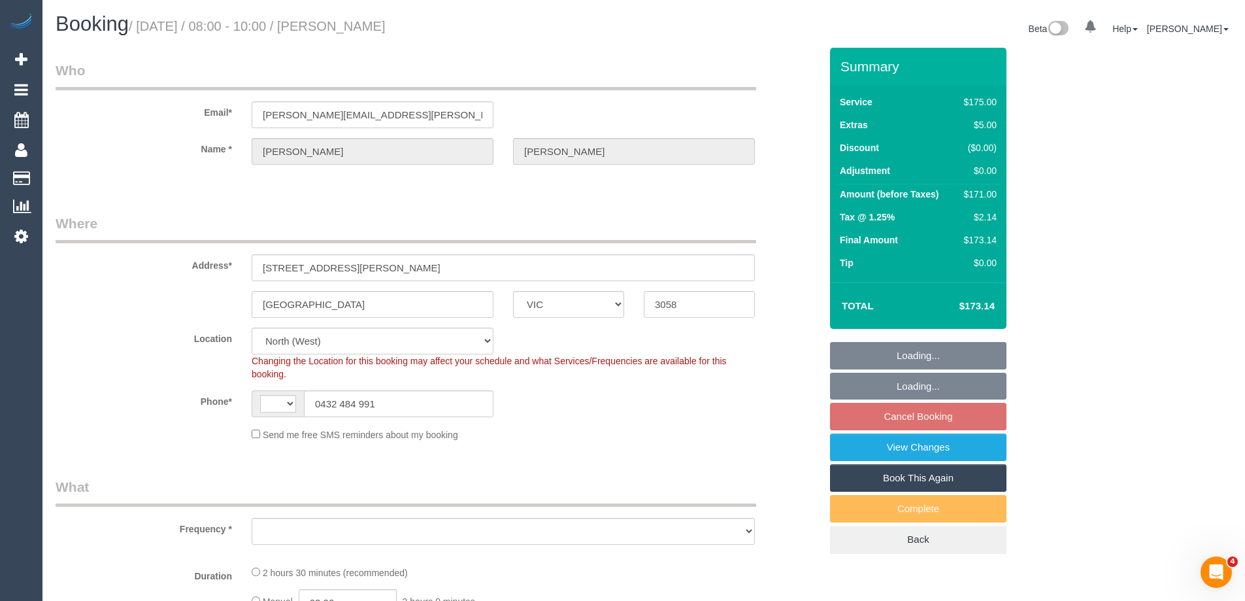
select select "number:34"
select select "number:11"
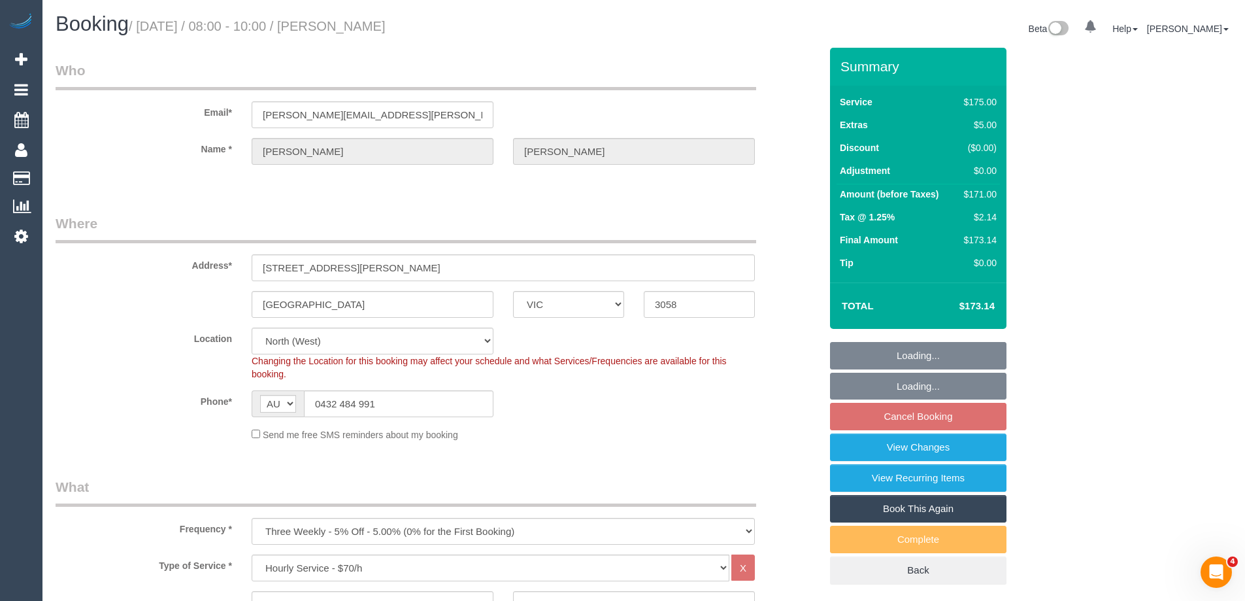
select select "string:AU"
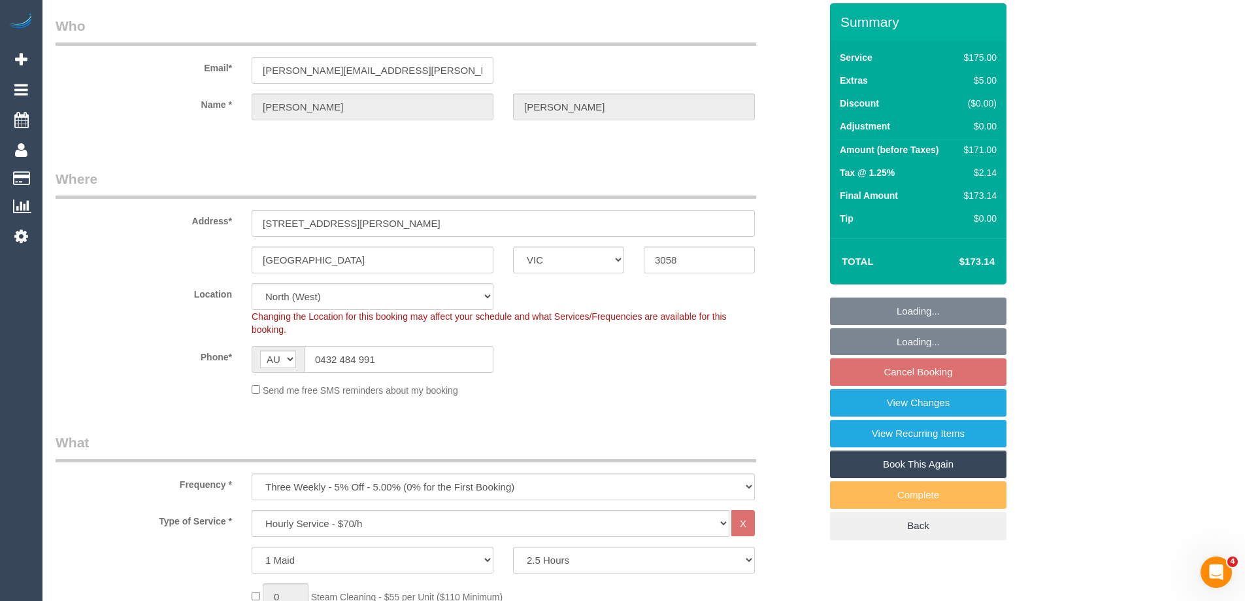
select select "object:1562"
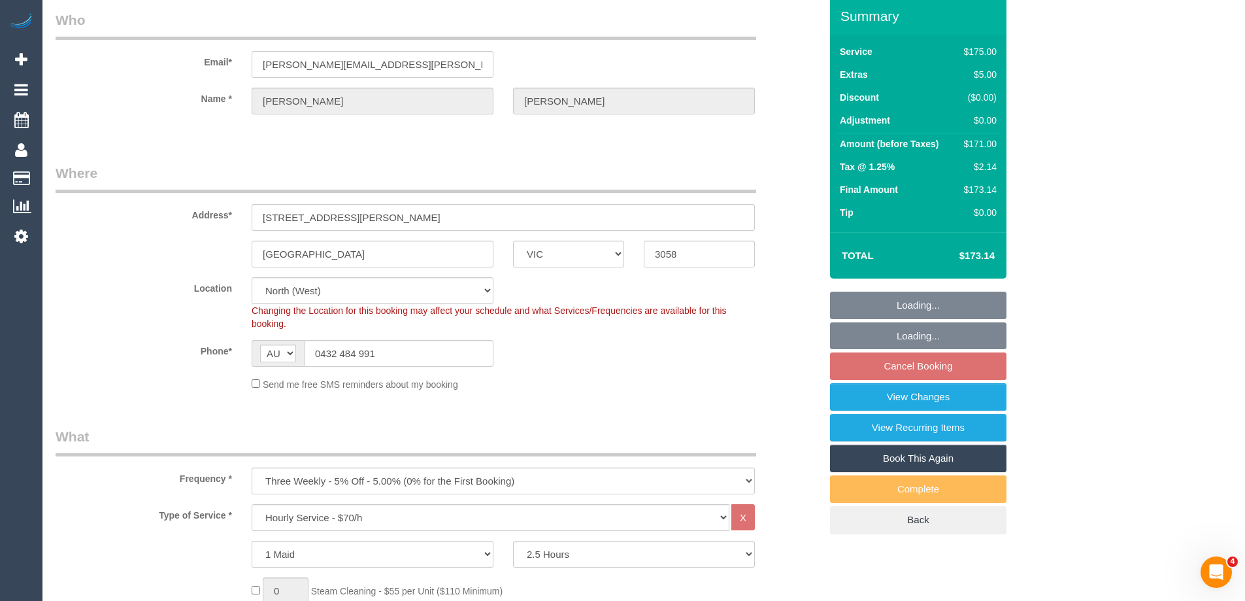
select select "spot2"
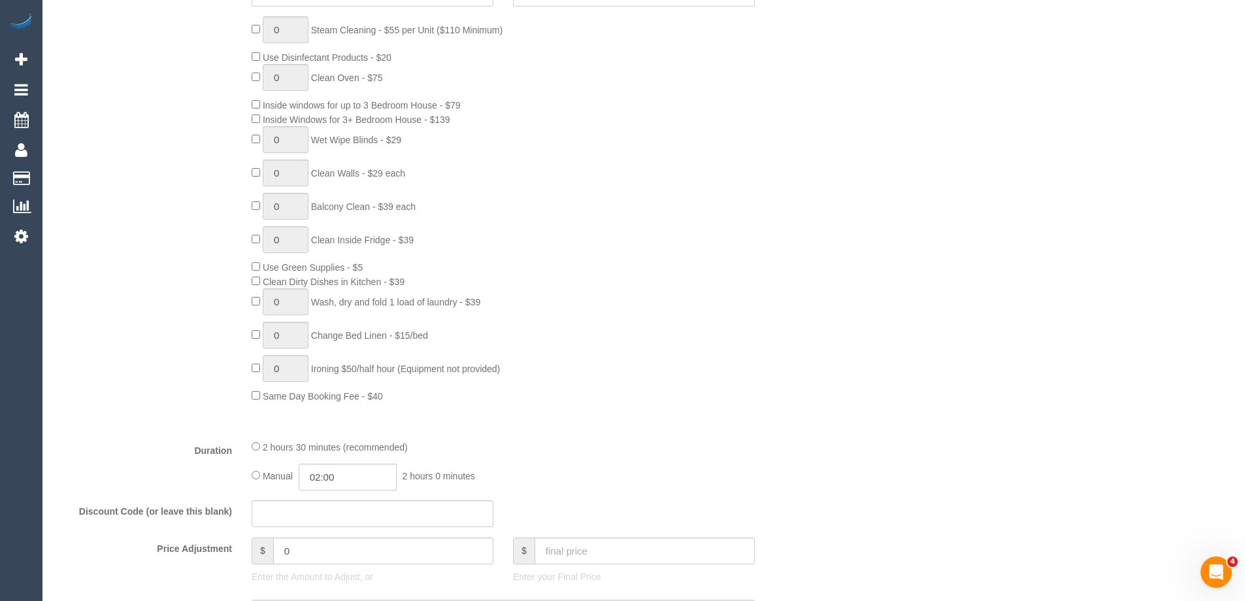
scroll to position [785, 0]
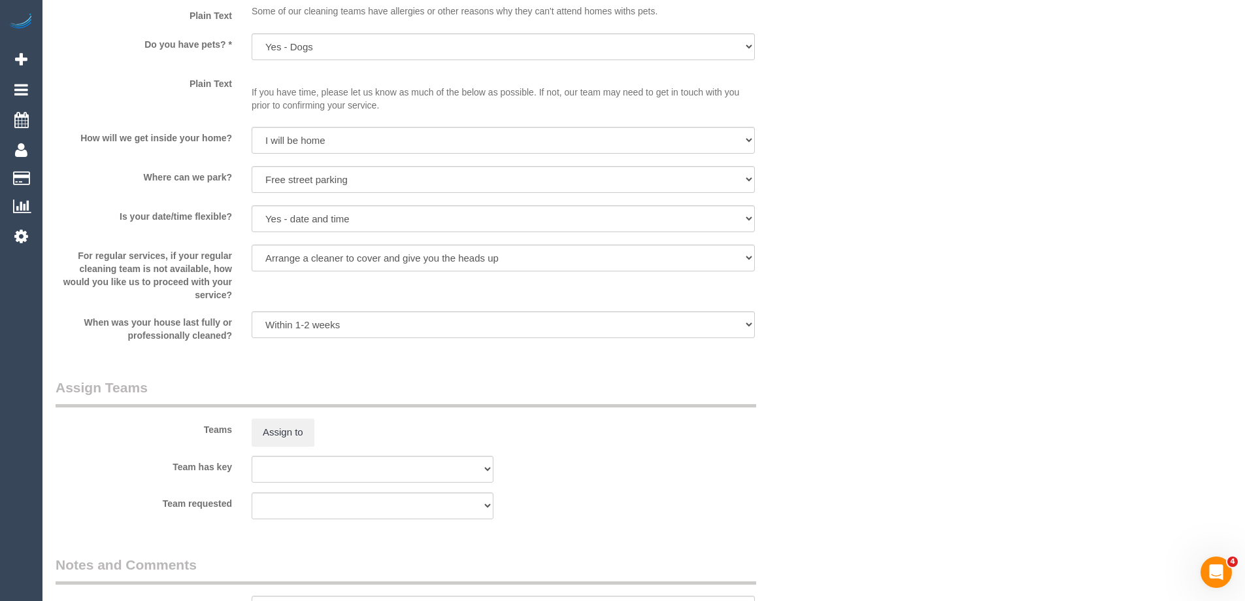
select select "spot23"
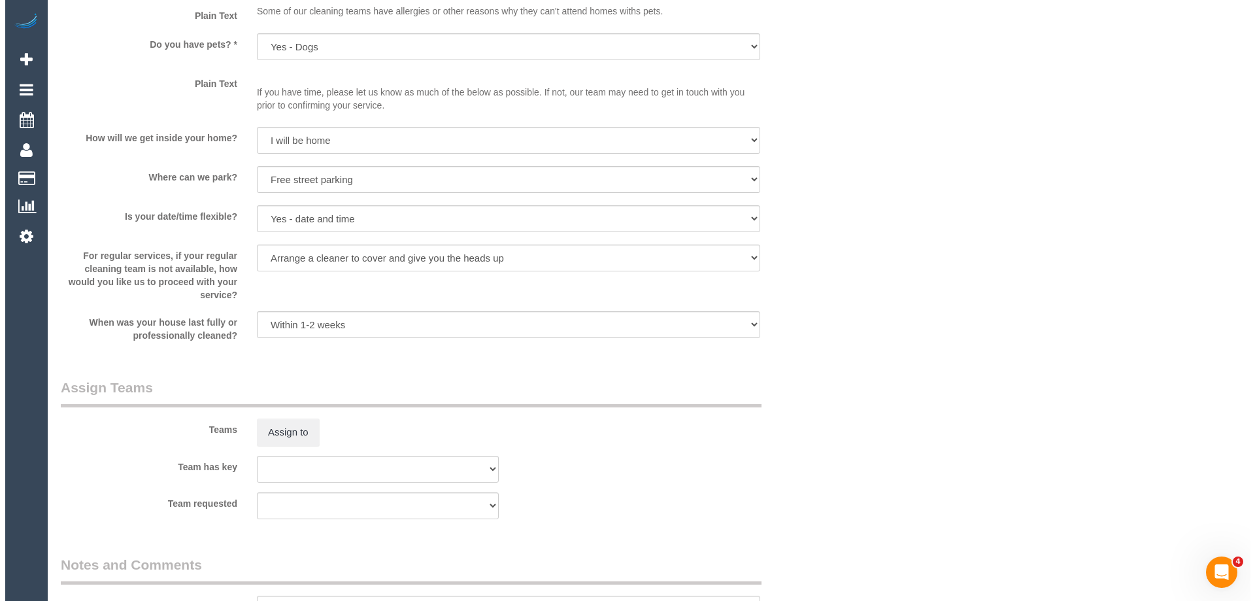
scroll to position [1896, 0]
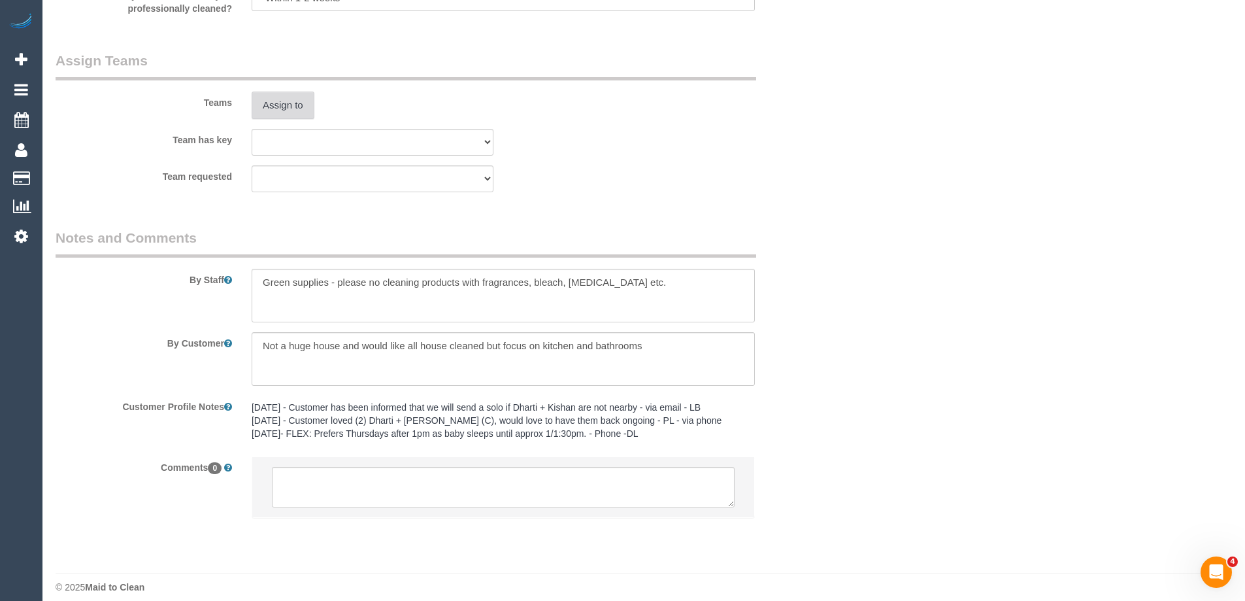
click at [282, 96] on button "Assign to" at bounding box center [283, 105] width 63 height 27
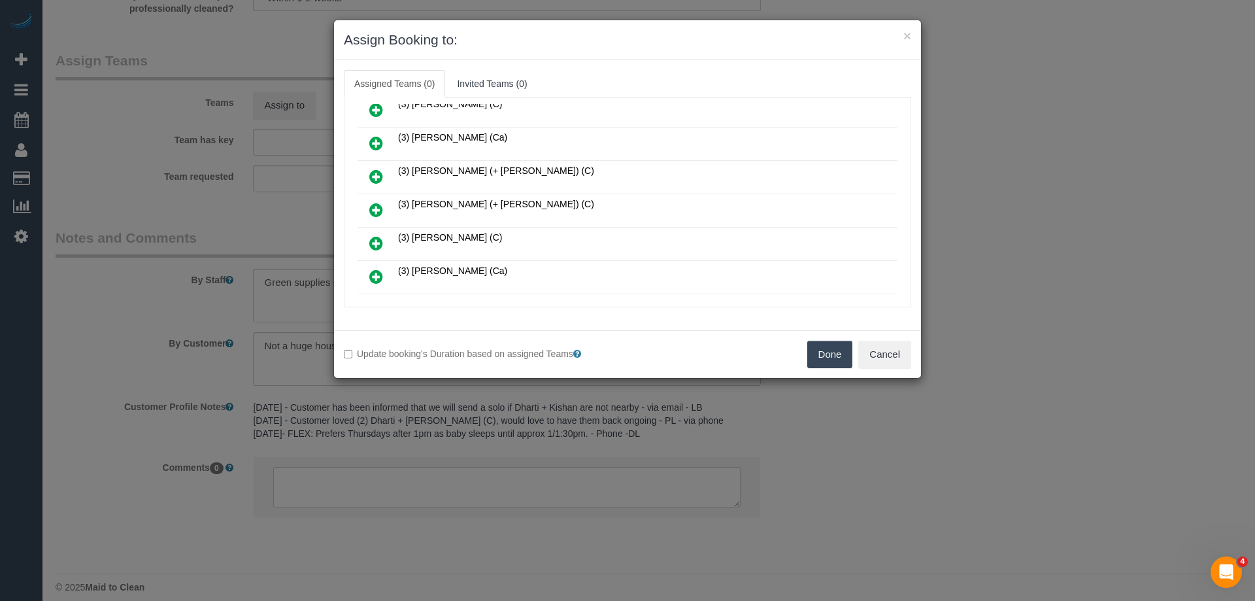
scroll to position [458, 0]
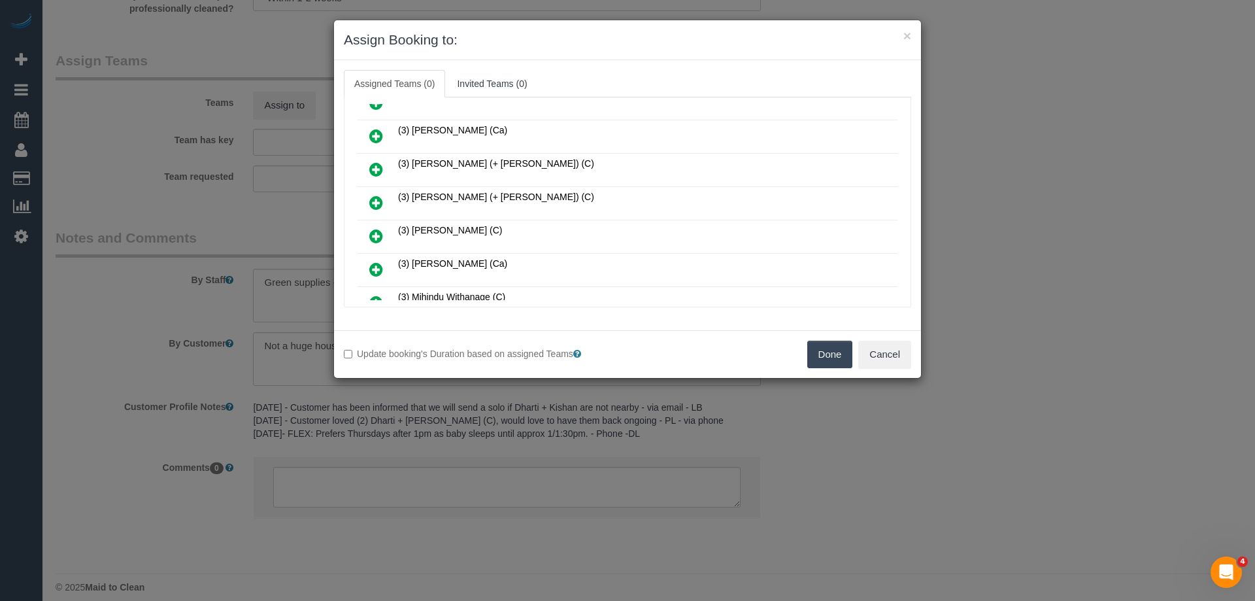
click at [377, 135] on icon at bounding box center [376, 136] width 14 height 16
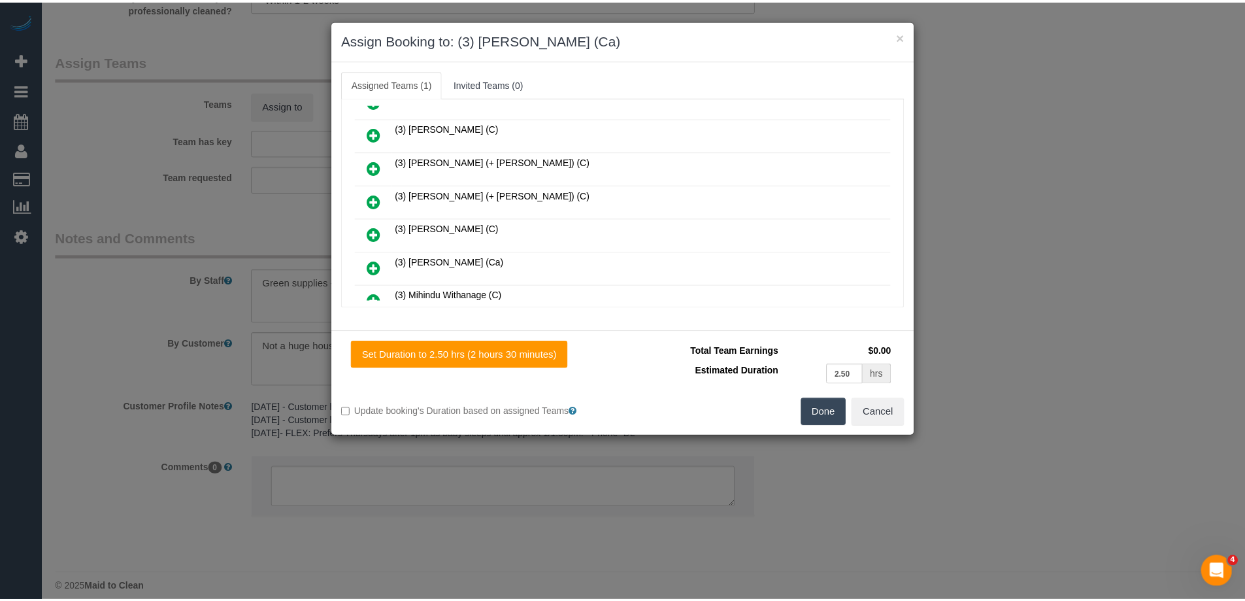
scroll to position [489, 0]
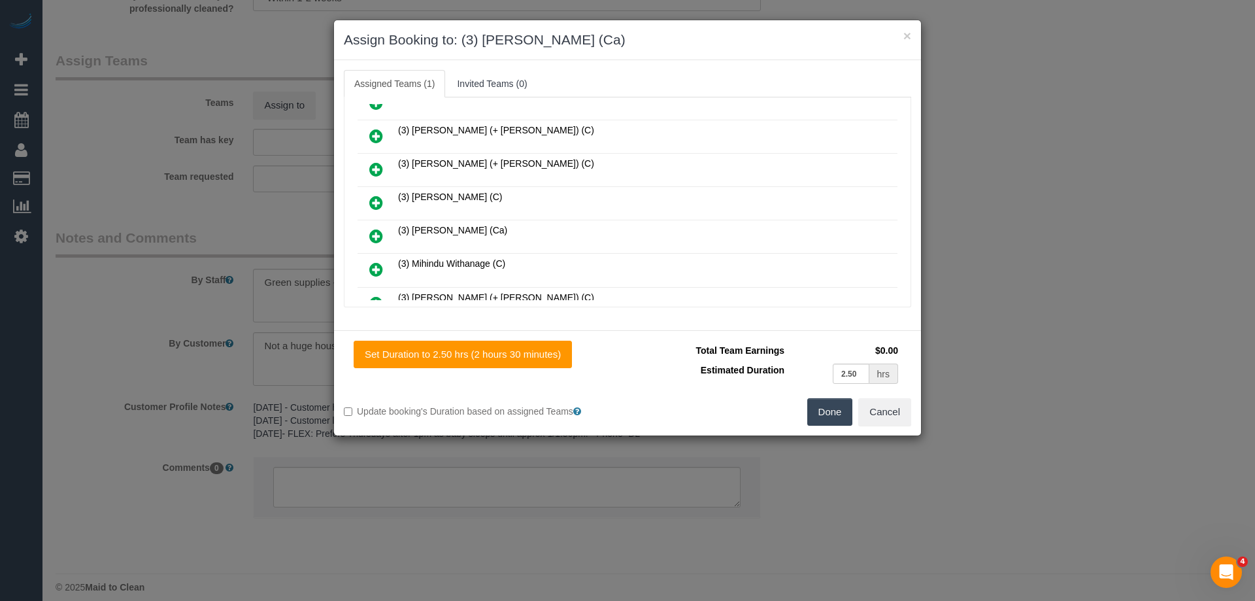
drag, startPoint x: 819, startPoint y: 411, endPoint x: 826, endPoint y: 414, distance: 7.7
click at [819, 412] on button "Done" at bounding box center [830, 411] width 46 height 27
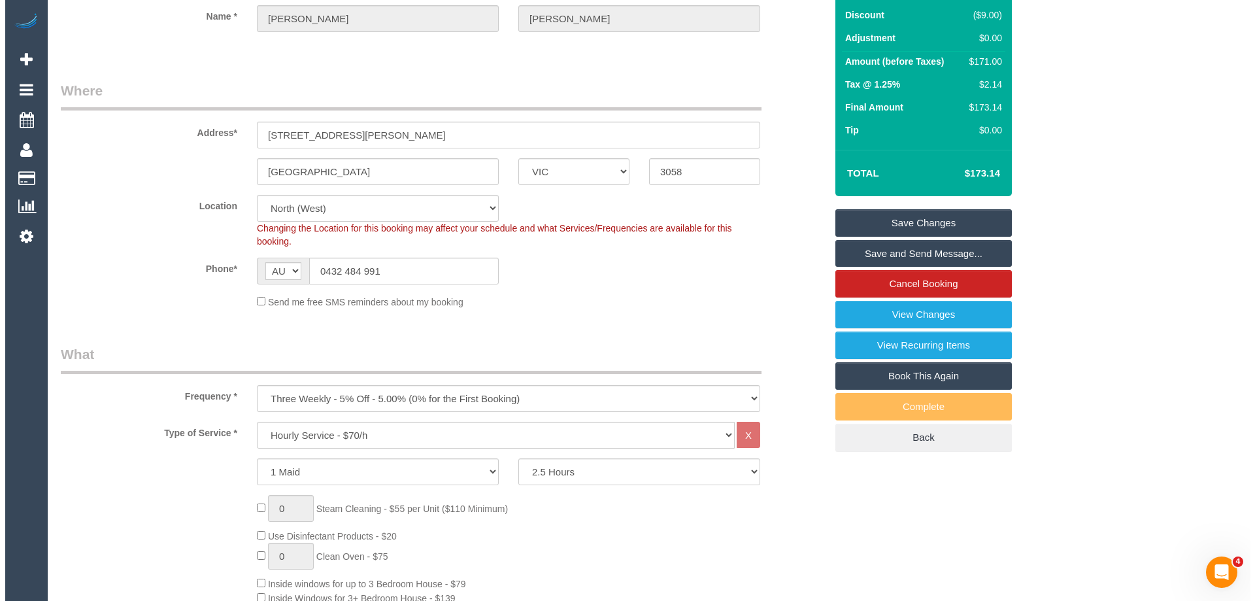
scroll to position [0, 0]
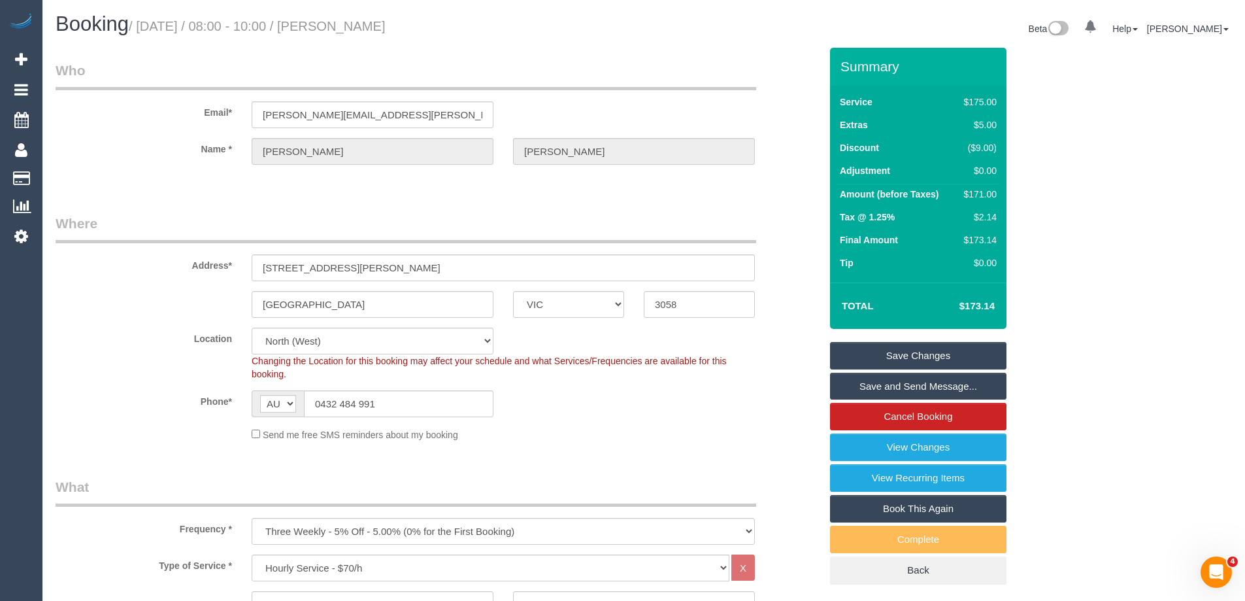
drag, startPoint x: 477, startPoint y: 29, endPoint x: 363, endPoint y: 24, distance: 113.9
click at [363, 24] on h1 "Booking / September 08, 2025 / 08:00 - 10:00 / Gabriel Janover" at bounding box center [345, 24] width 579 height 22
copy small "Gabriel Janover"
click at [870, 356] on link "Save Changes" at bounding box center [918, 355] width 177 height 27
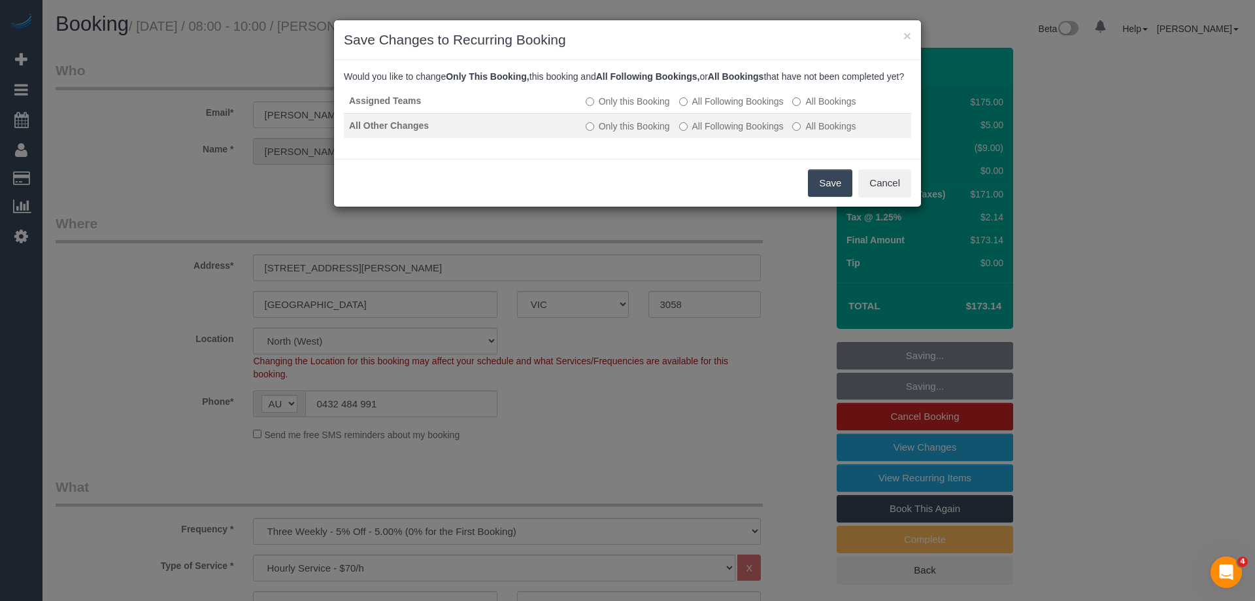
click at [720, 133] on label "All Following Bookings" at bounding box center [731, 126] width 105 height 13
click at [826, 197] on button "Save" at bounding box center [830, 182] width 44 height 27
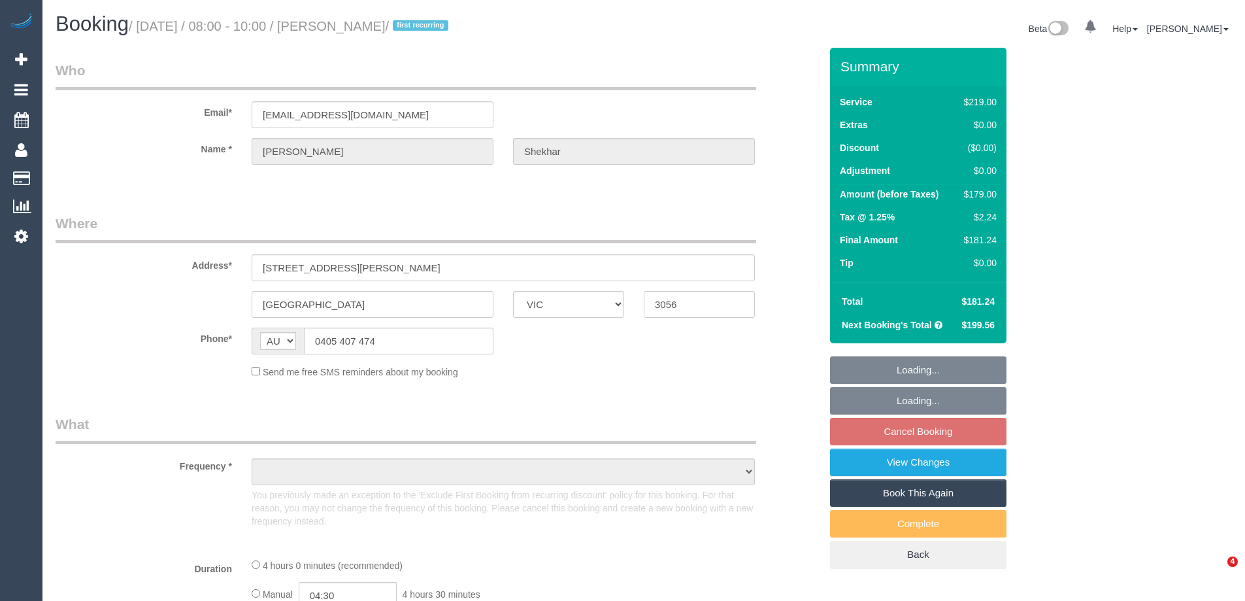
select select "VIC"
select select "object:534"
select select "number:27"
select select "number:16"
select select "number:18"
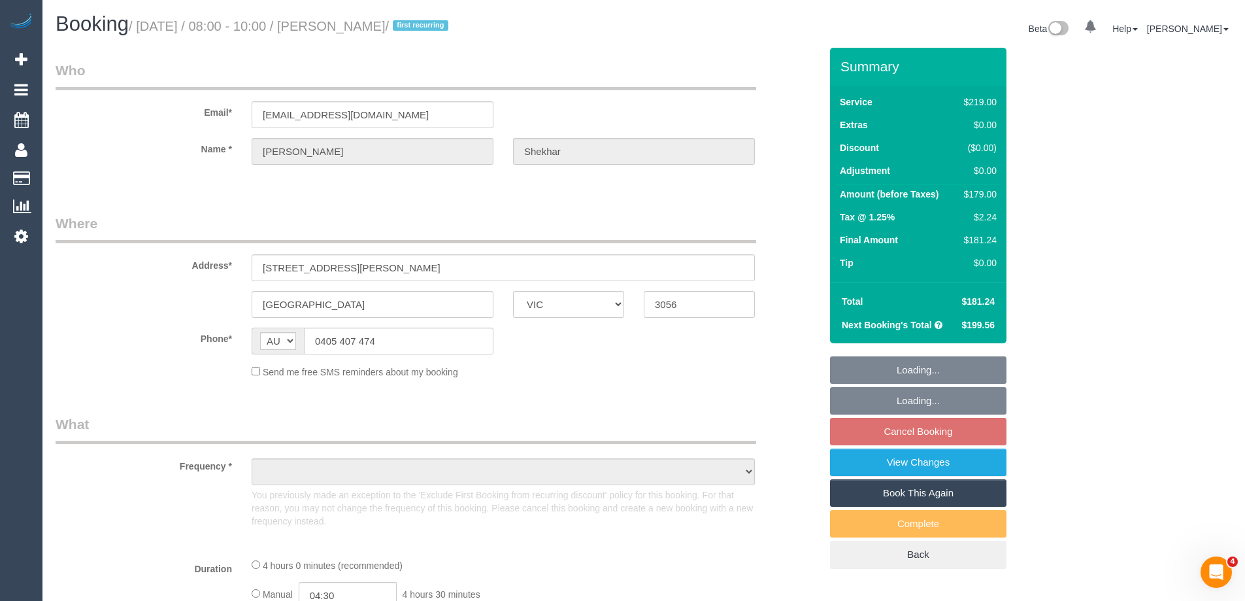
select select "number:36"
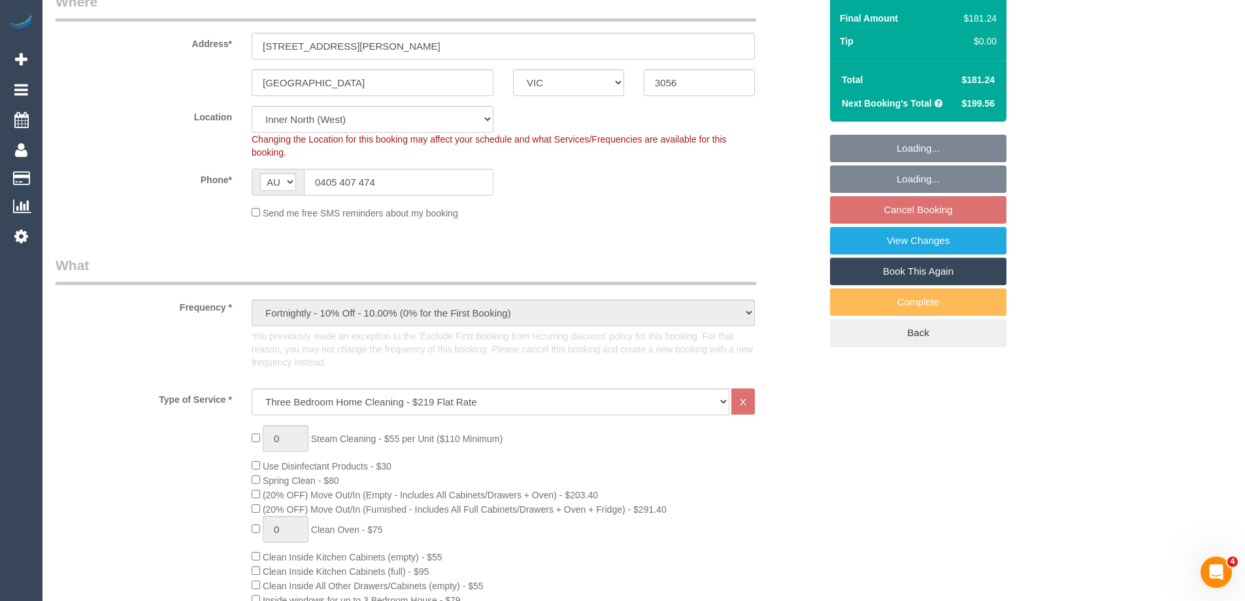
select select "object:786"
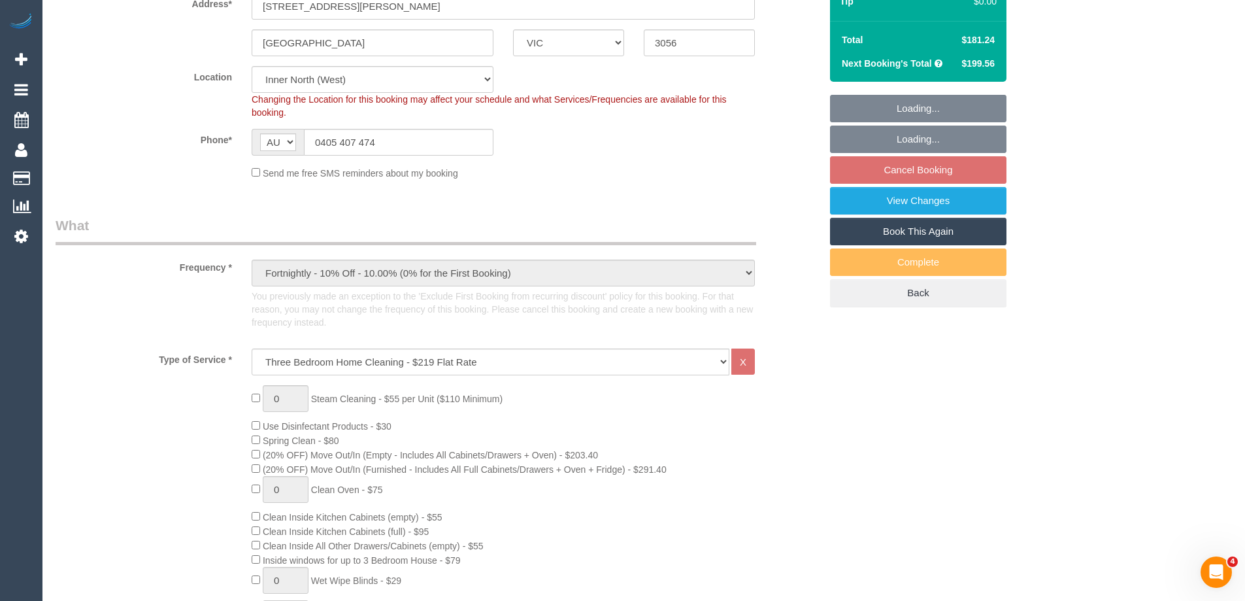
select select "string:stripe-pm_1Ruk4c2GScqysDRVXg5qs0vn"
select select "spot1"
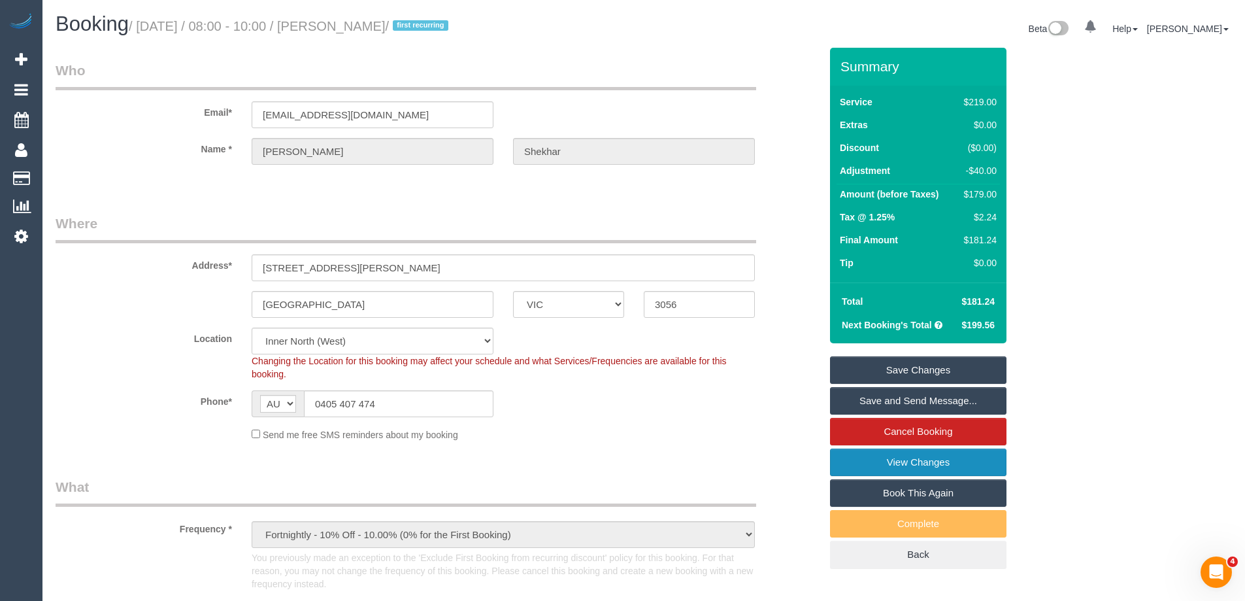
click at [880, 463] on link "View Changes" at bounding box center [918, 462] width 177 height 27
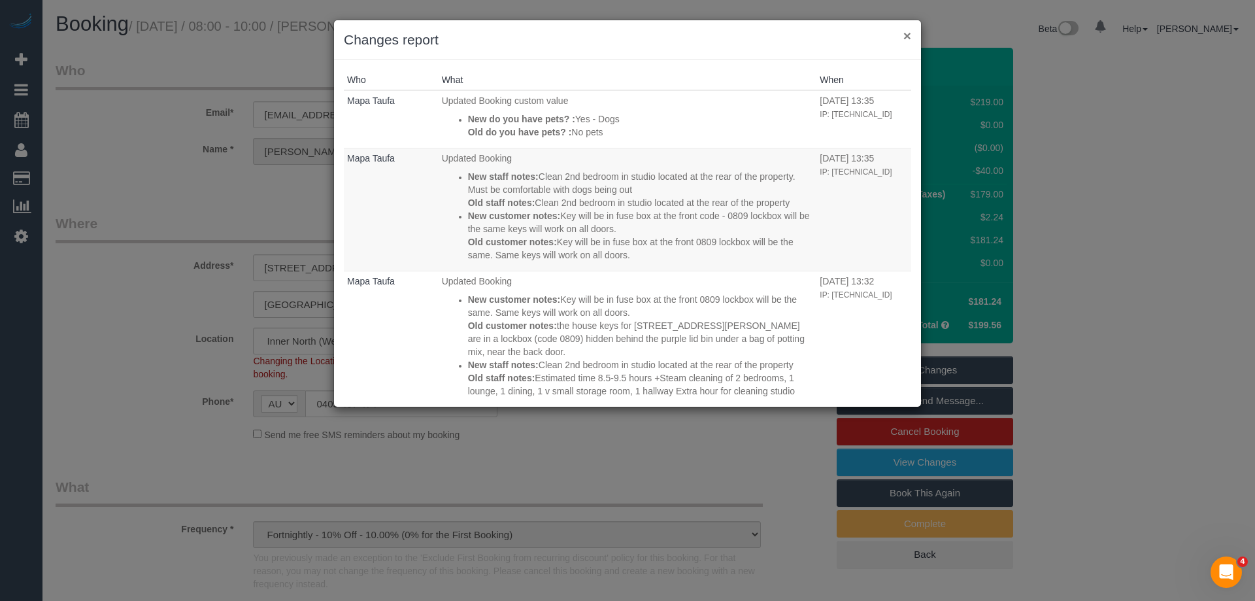
click at [907, 32] on button "×" at bounding box center [908, 36] width 8 height 14
